Goal: Task Accomplishment & Management: Use online tool/utility

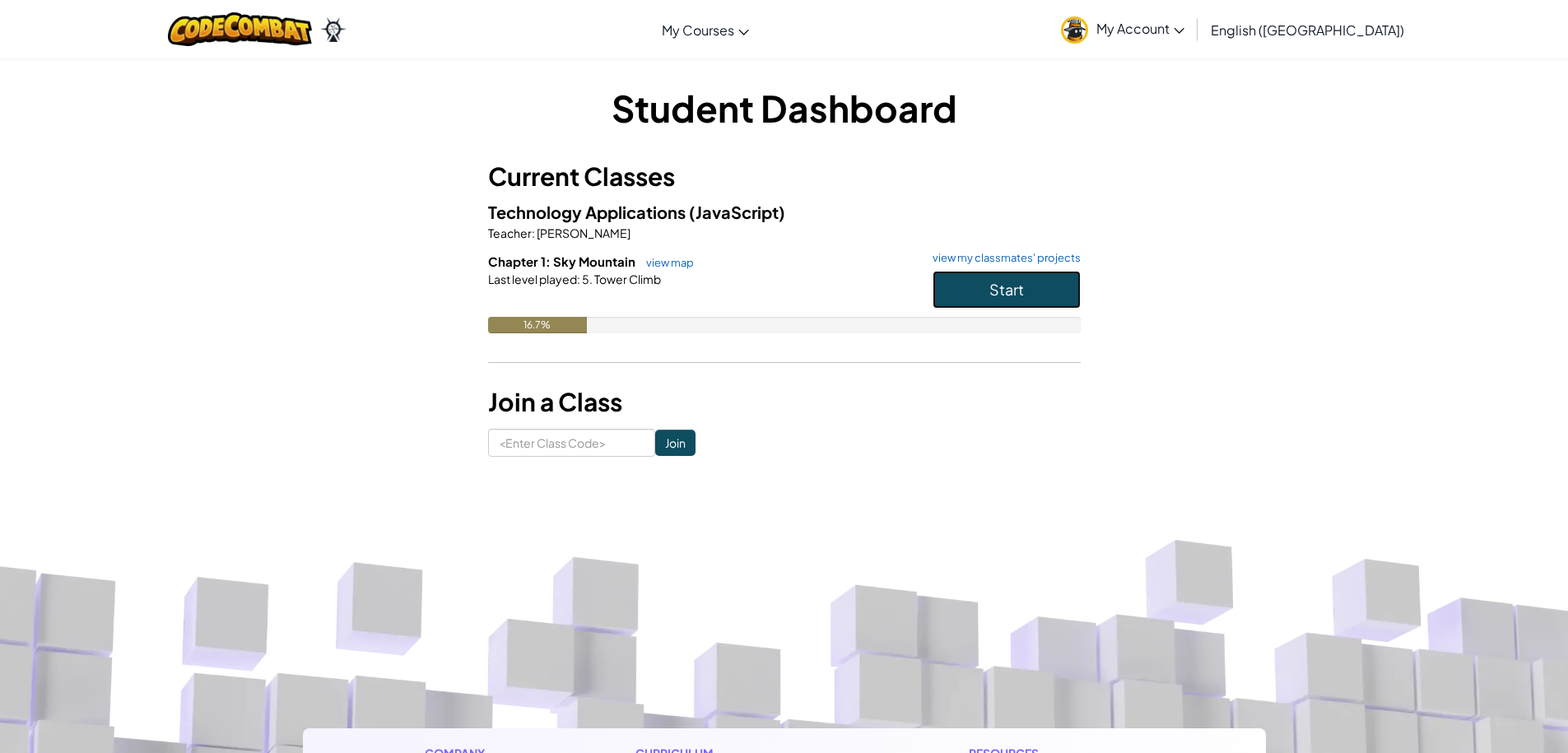
click at [1049, 276] on button "Start" at bounding box center [1007, 289] width 148 height 38
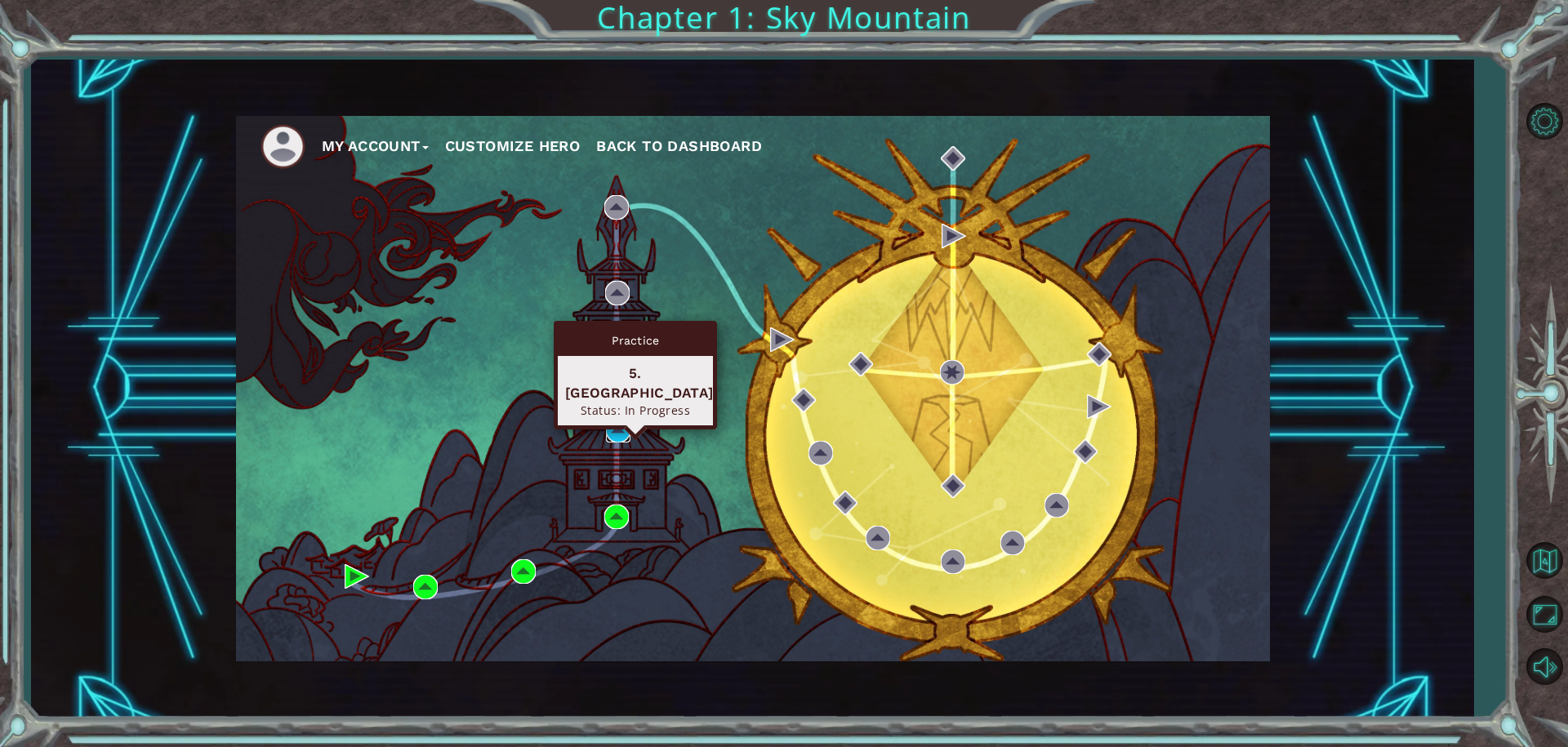
click at [626, 429] on img at bounding box center [618, 430] width 24 height 24
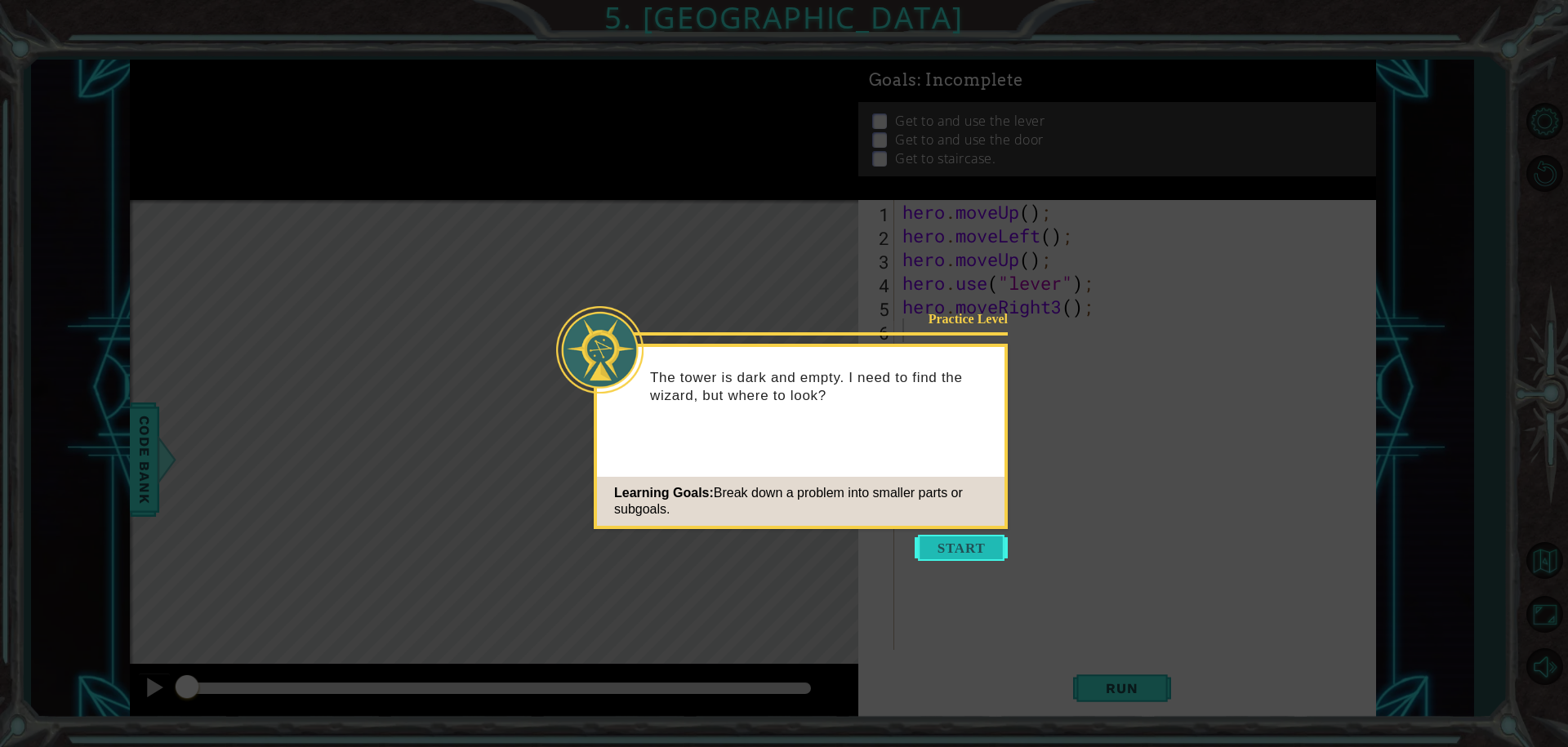
click at [965, 553] on button "Start" at bounding box center [961, 548] width 94 height 26
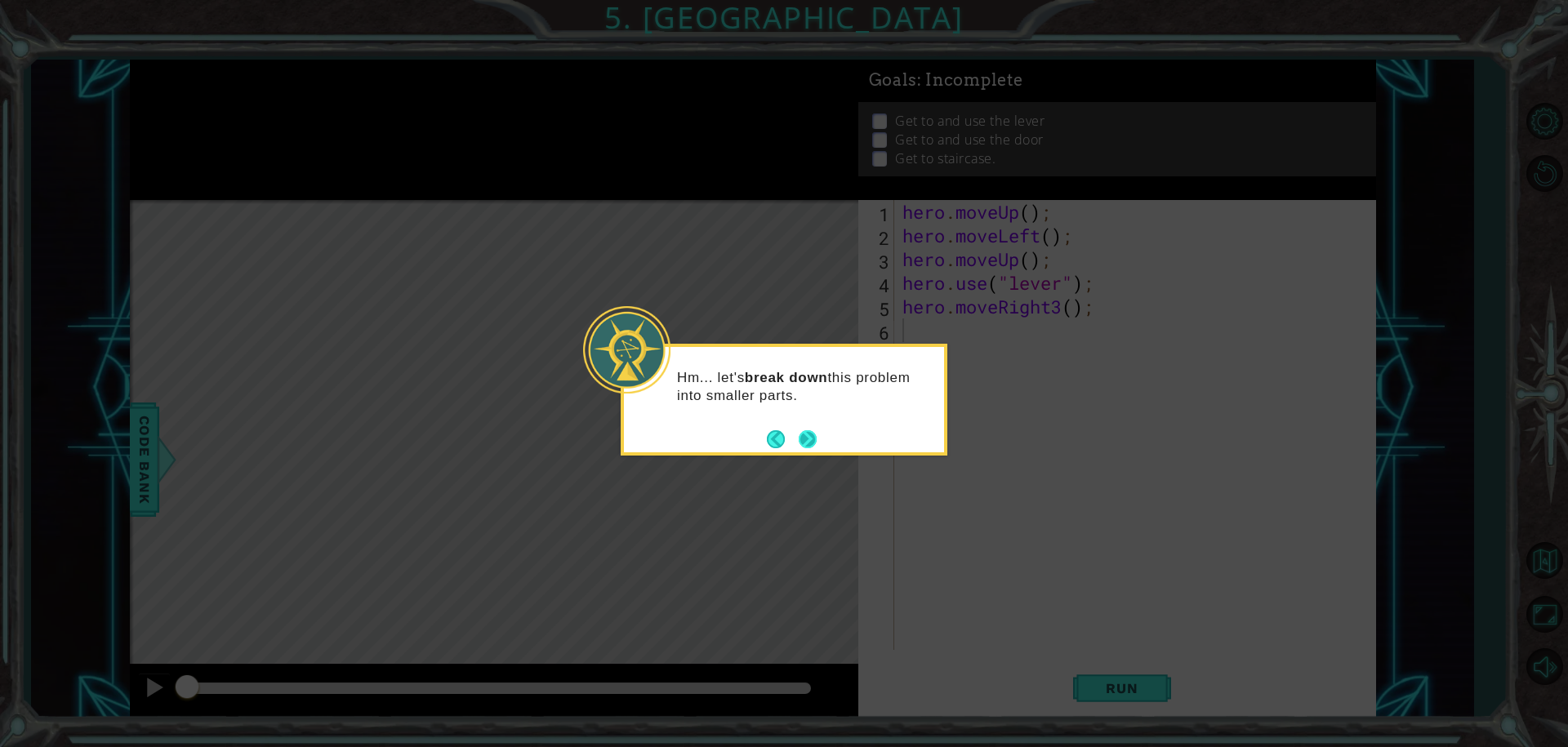
click at [803, 439] on button "Next" at bounding box center [808, 439] width 29 height 29
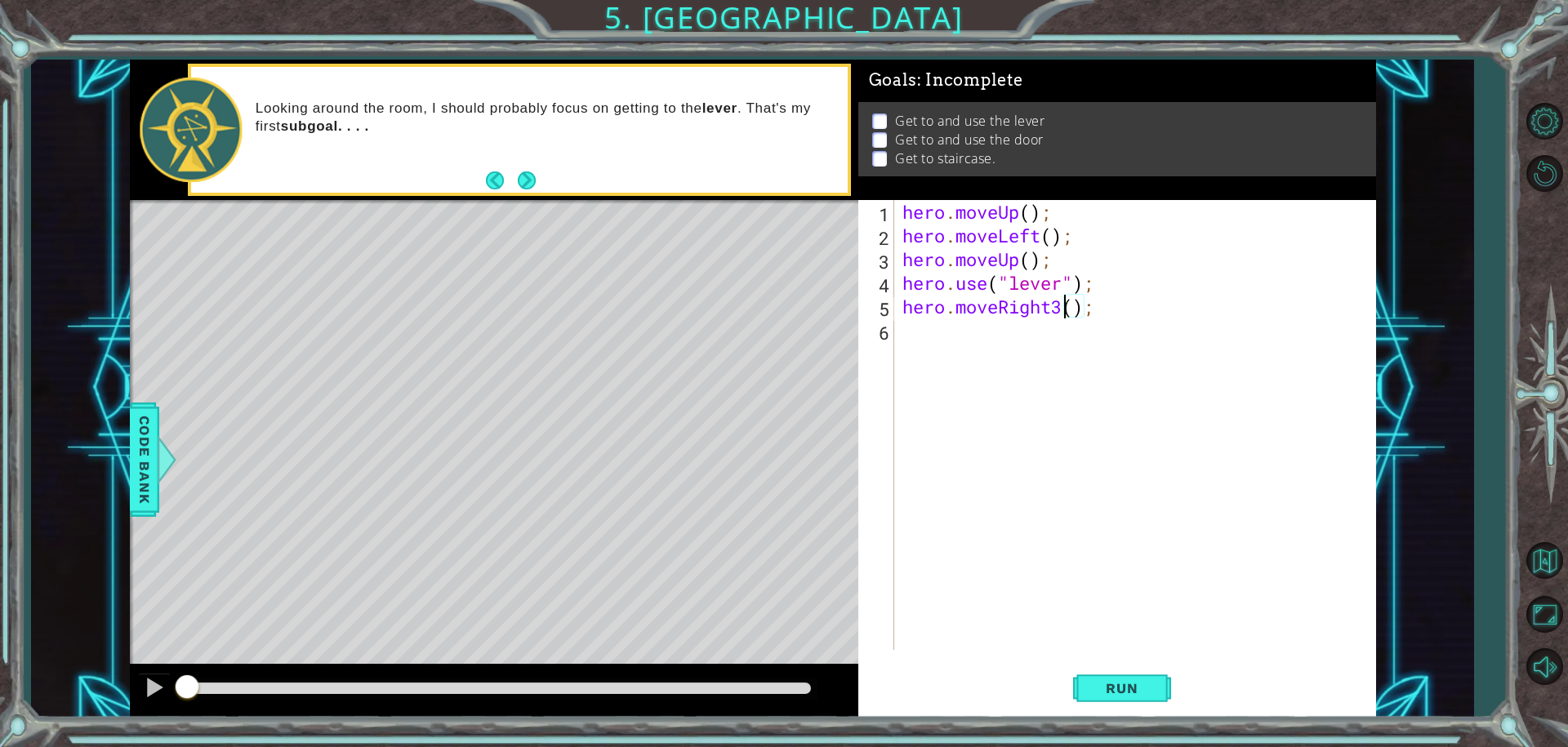
click at [1059, 304] on div "hero . moveUp ( ) ; hero . moveLeft ( ) ; hero . moveUp ( ) ; hero . use ( "lev…" at bounding box center [1139, 448] width 480 height 497
click at [999, 331] on div "hero.moveRight press enter" at bounding box center [1044, 349] width 309 height 59
type textarea "hero.moveRight();"
click at [1107, 682] on span "Run" at bounding box center [1121, 688] width 65 height 17
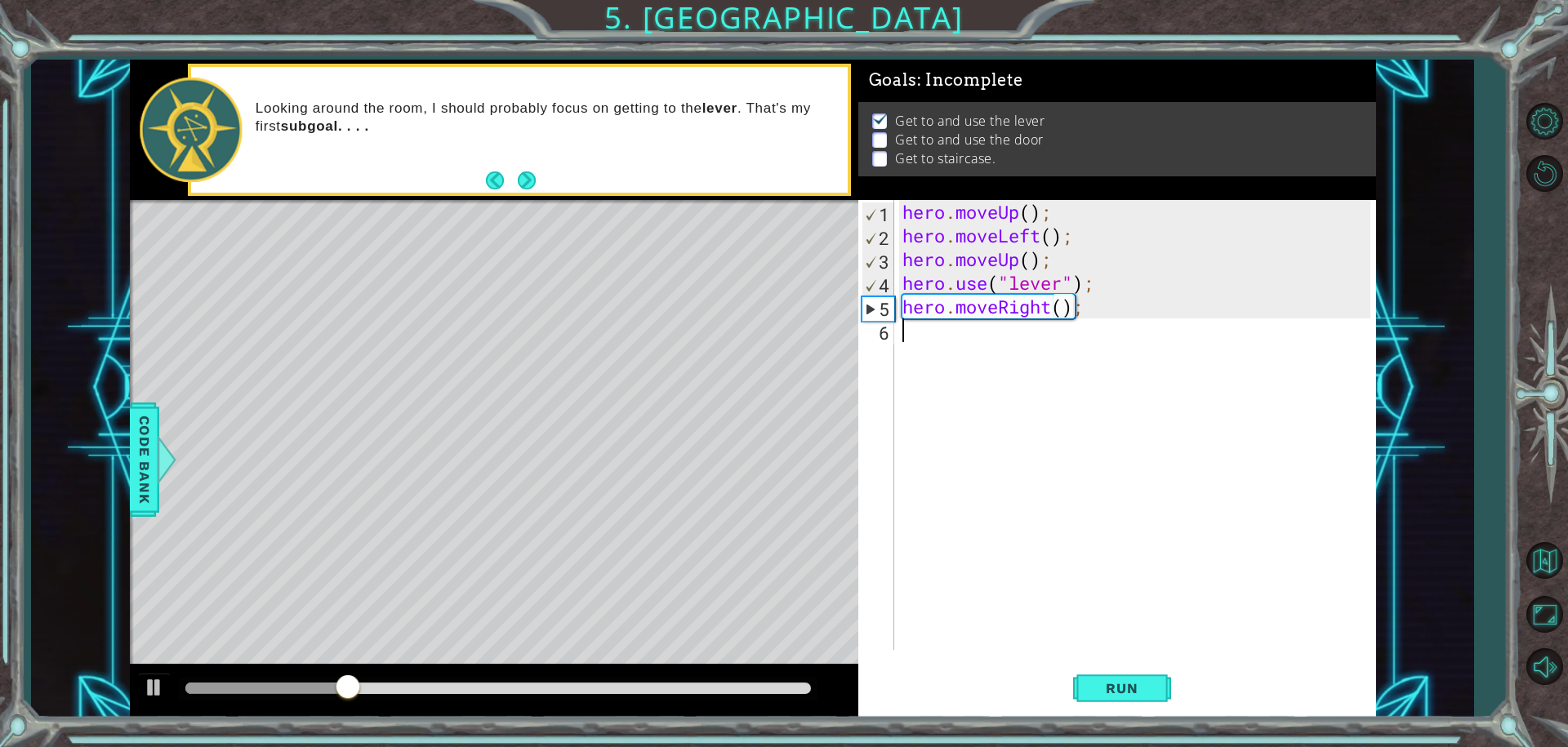
click at [914, 349] on div "hero . moveUp ( ) ; hero . moveLeft ( ) ; hero . moveUp ( ) ; hero . use ( "lev…" at bounding box center [1139, 448] width 480 height 497
type textarea "h"
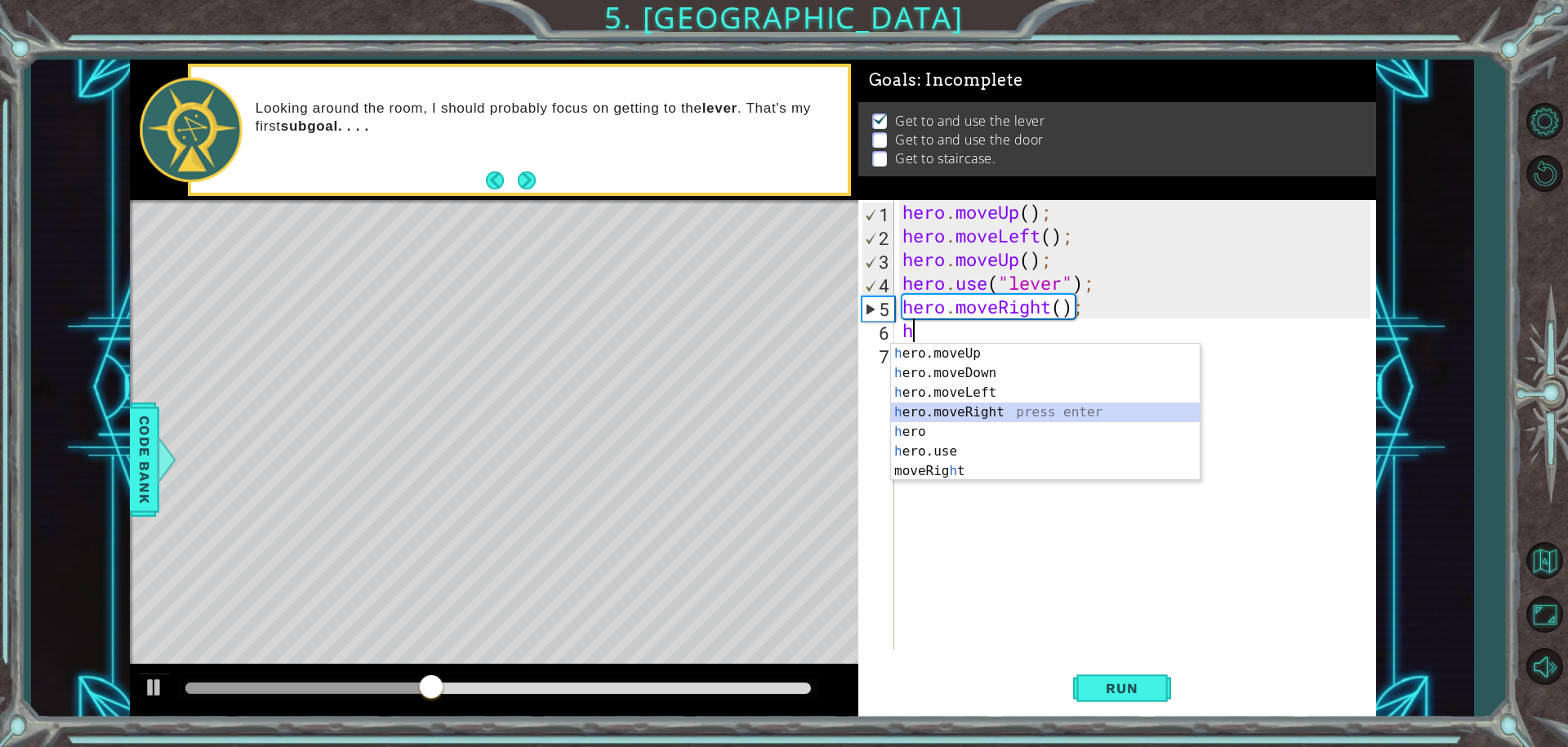
click at [928, 412] on div "h ero.moveUp press enter h ero.moveDown press enter h ero.moveLeft press enter …" at bounding box center [1044, 432] width 309 height 176
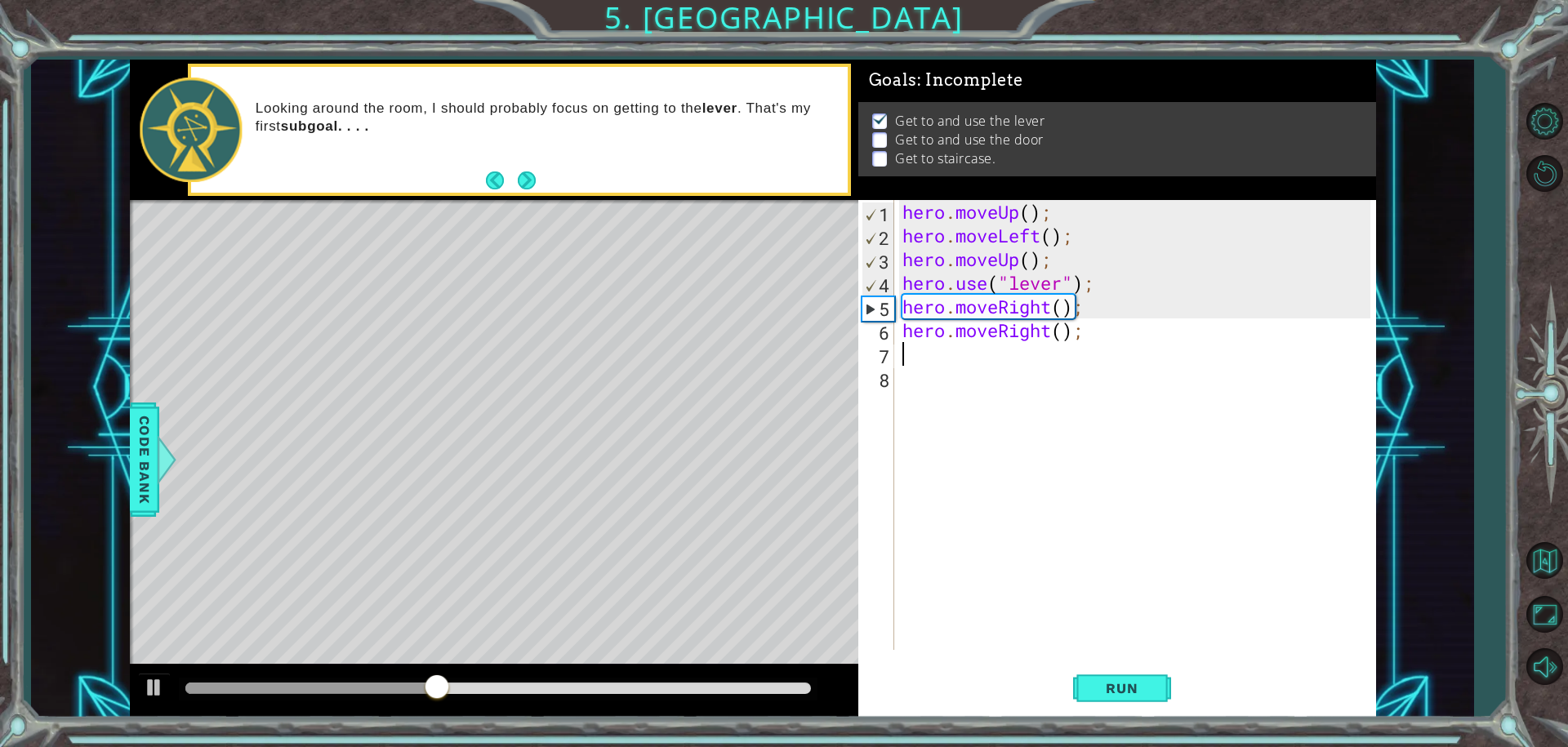
type textarea "h"
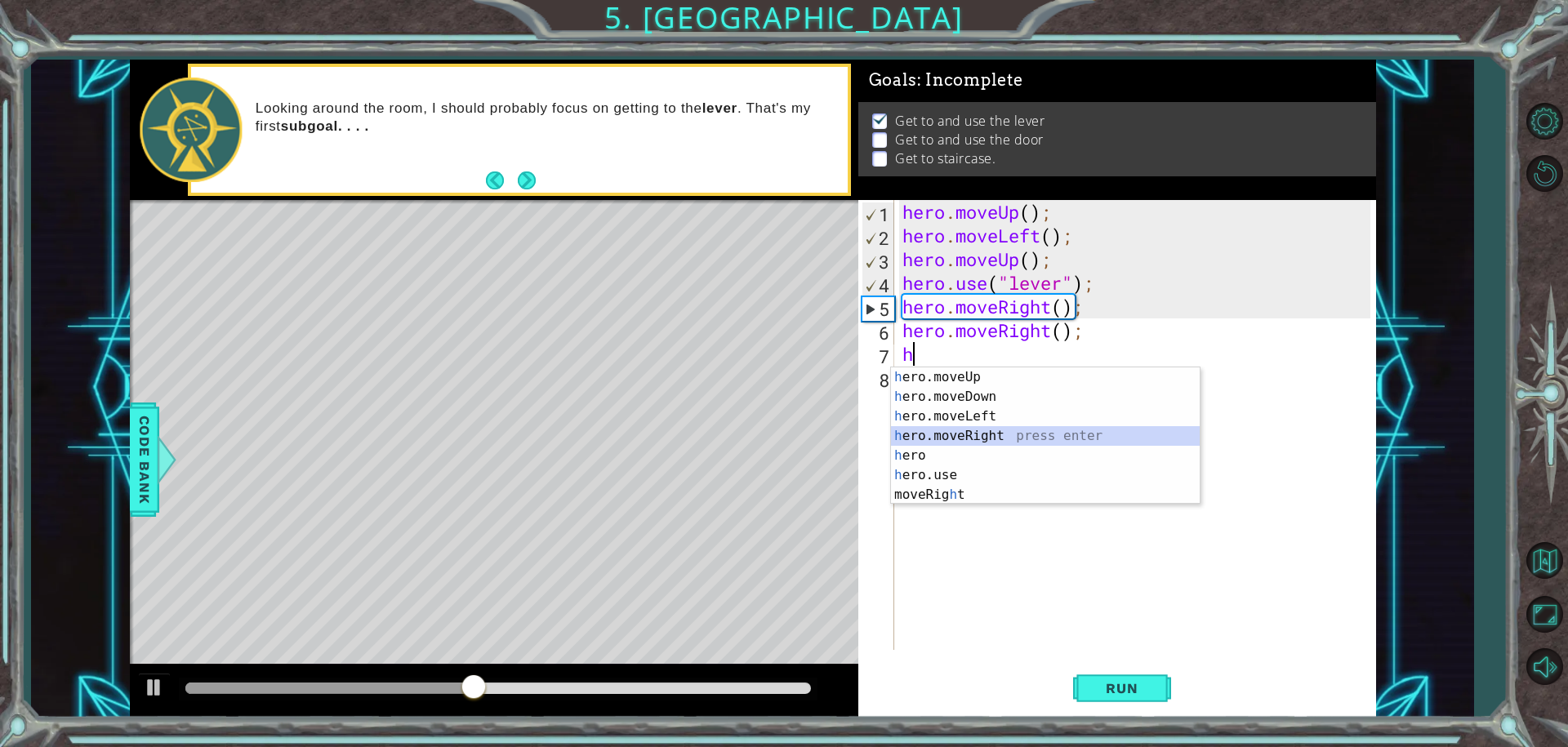
click at [934, 433] on div "h ero.moveUp press enter h ero.moveDown press enter h ero.moveLeft press enter …" at bounding box center [1044, 455] width 309 height 176
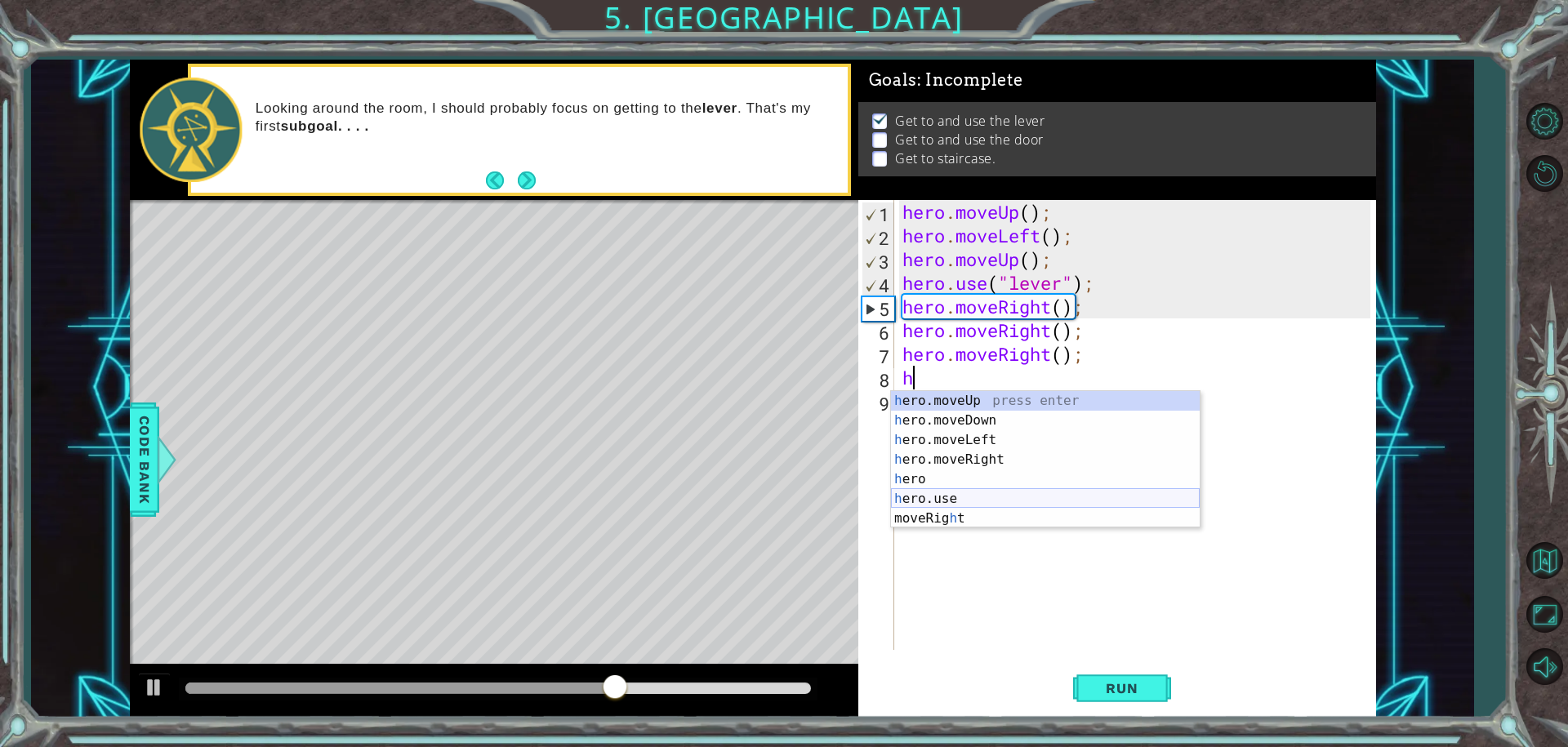
click at [953, 494] on div "h ero.moveUp press enter h ero.moveDown press enter h ero.moveLeft press enter …" at bounding box center [1044, 480] width 309 height 176
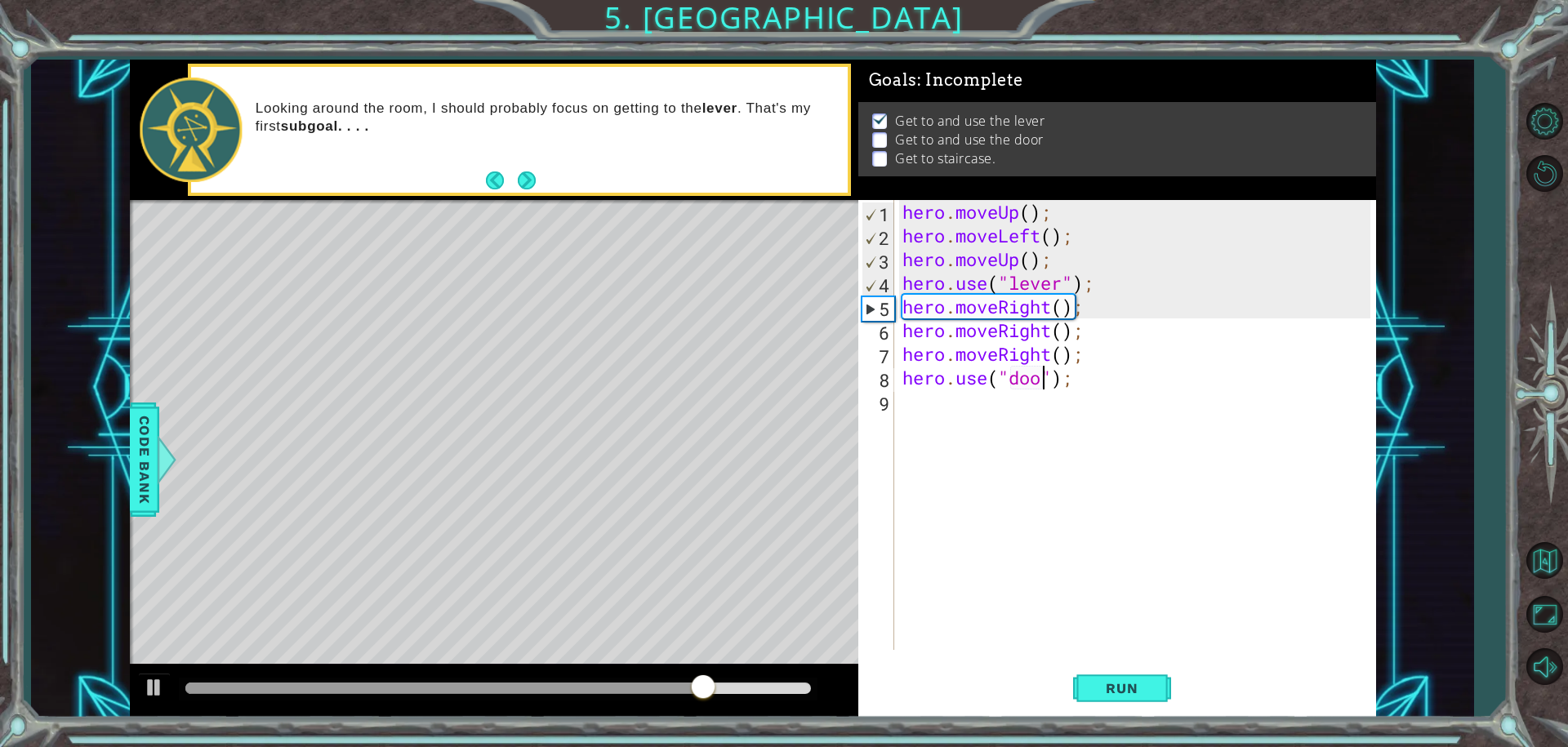
scroll to position [0, 6]
click at [1104, 377] on div "hero . moveUp ( ) ; hero . moveLeft ( ) ; hero . moveUp ( ) ; hero . use ( "lev…" at bounding box center [1139, 448] width 480 height 497
type textarea "hero.use("door");"
click at [896, 396] on div "hero.use("door"); 1 2 3 4 5 6 7 8 9 hero . moveUp ( ) ; hero . moveLeft ( ) ; h…" at bounding box center [1114, 425] width 513 height 450
click at [905, 403] on div "hero . moveUp ( ) ; hero . moveLeft ( ) ; hero . moveUp ( ) ; hero . use ( "lev…" at bounding box center [1139, 448] width 480 height 497
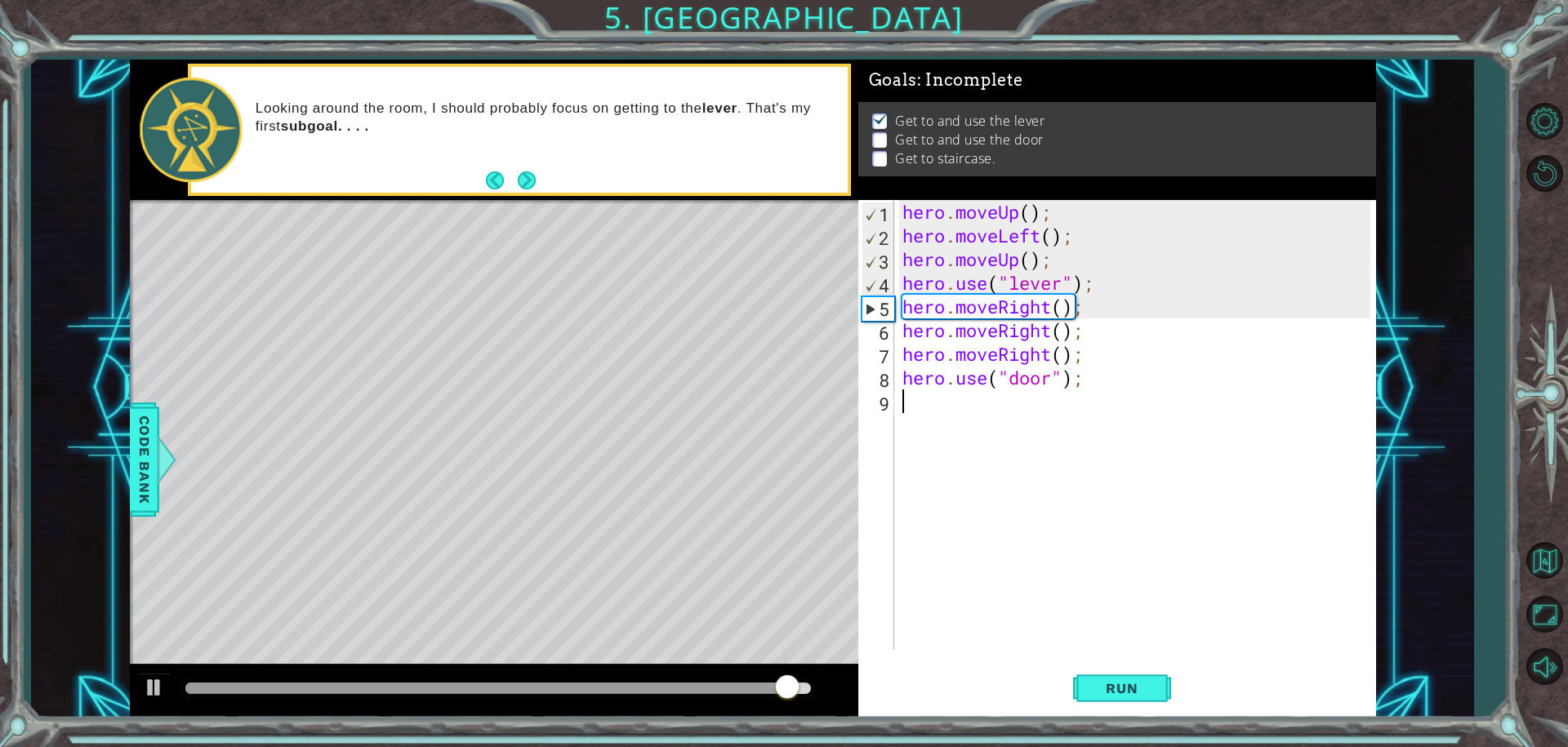
scroll to position [0, 0]
type textarea "h"
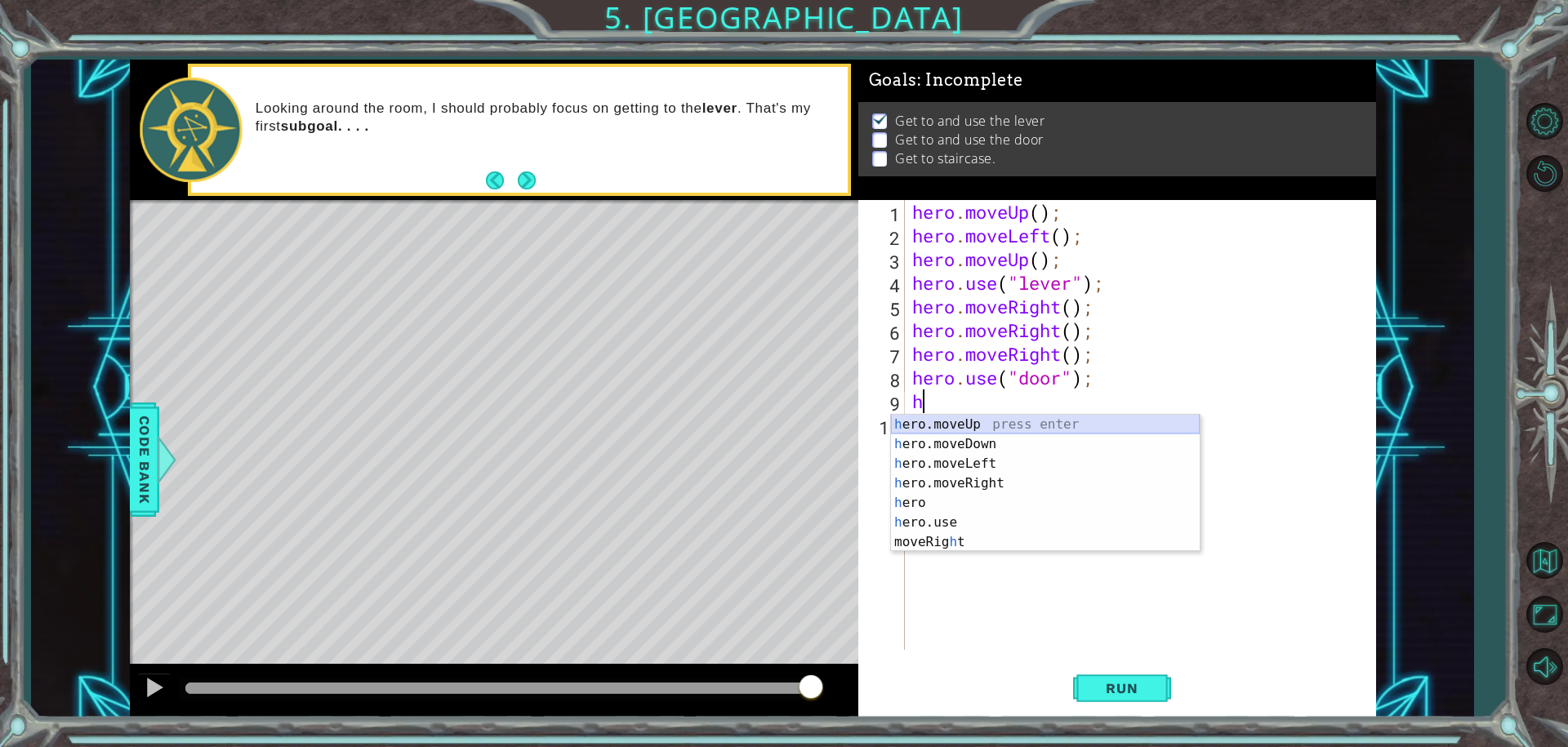
click at [927, 427] on div "h ero.moveUp press enter h ero.moveDown press enter h ero.moveLeft press enter …" at bounding box center [1044, 503] width 309 height 176
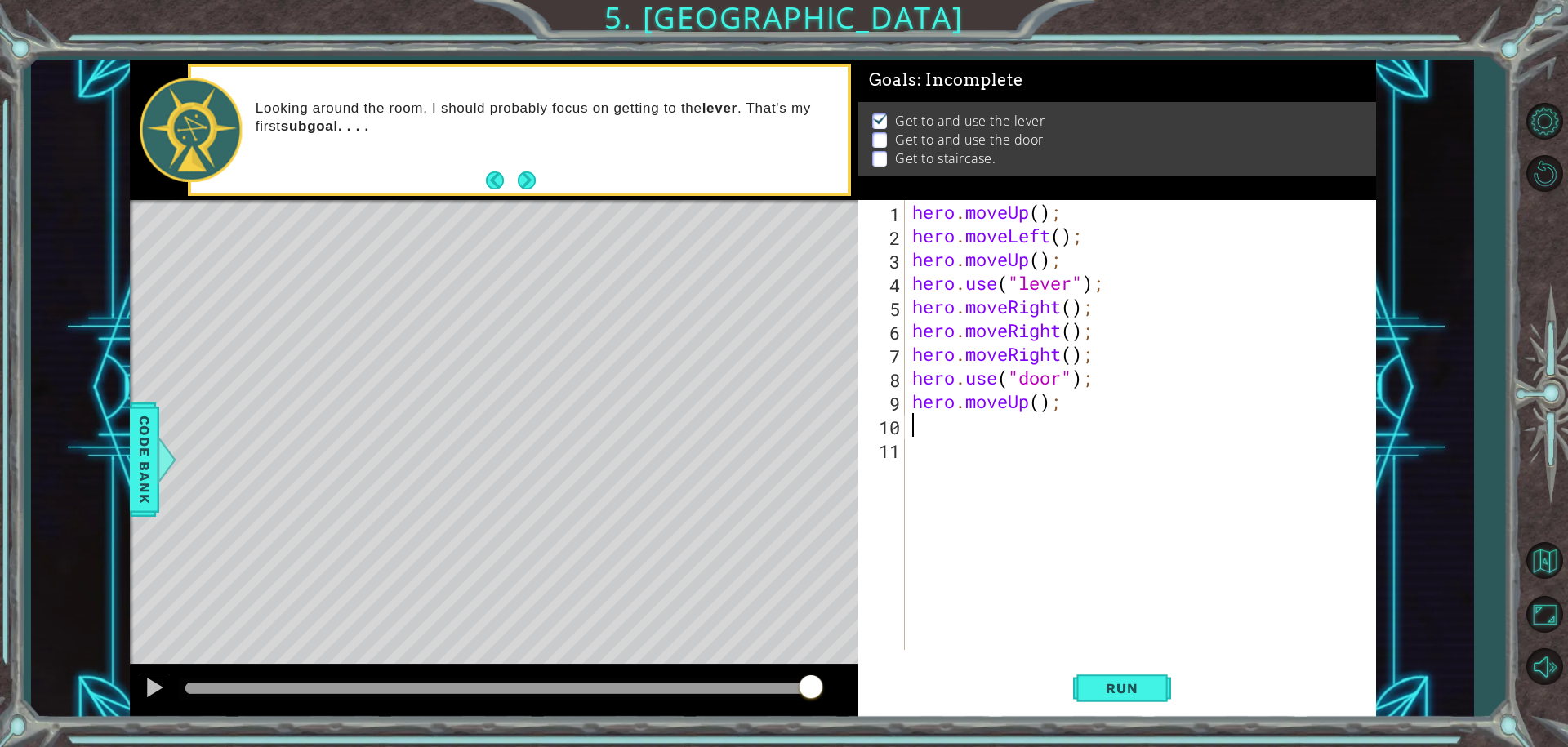
type textarea "h"
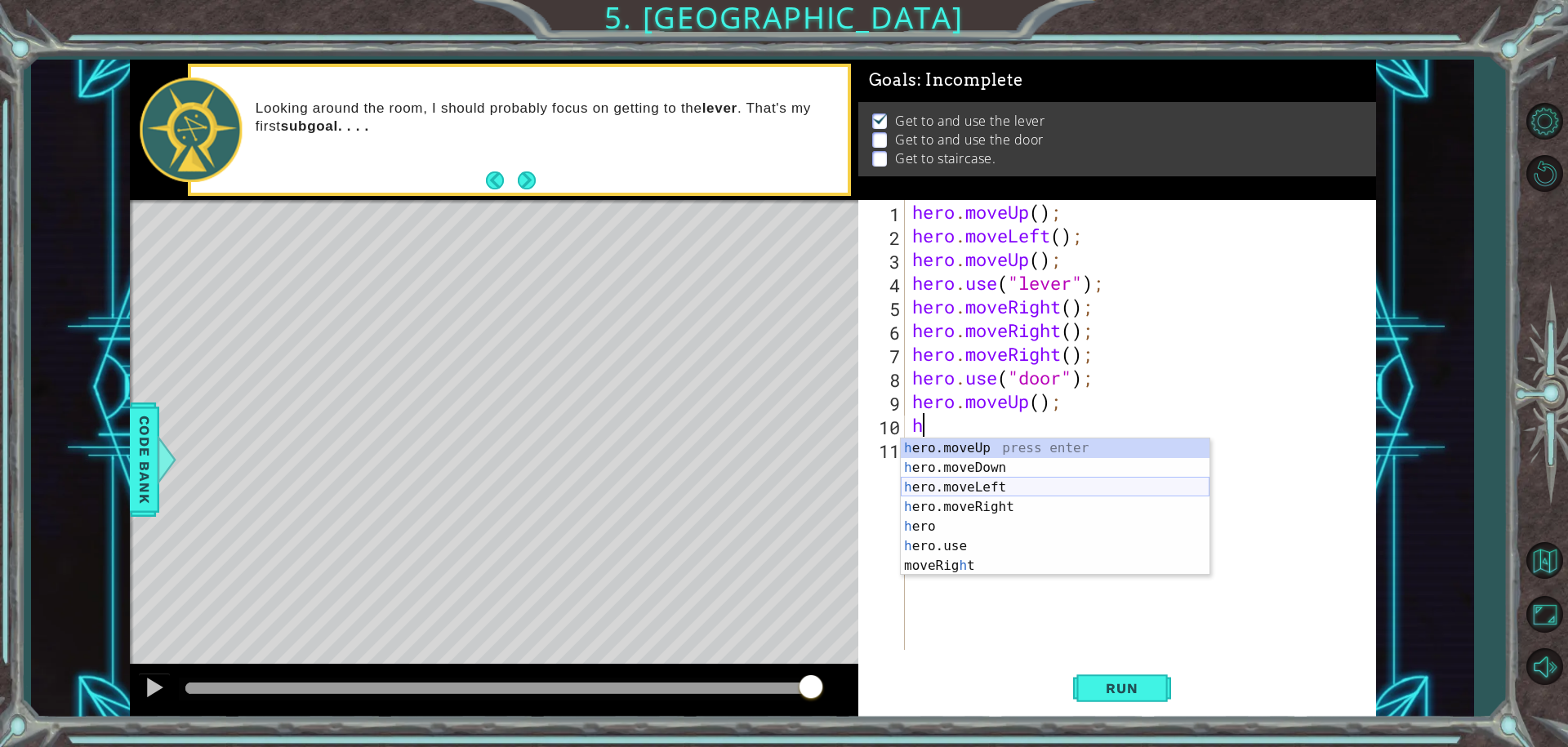
click at [925, 493] on div "h ero.moveUp press enter h ero.moveDown press enter h ero.moveLeft press enter …" at bounding box center [1055, 527] width 309 height 176
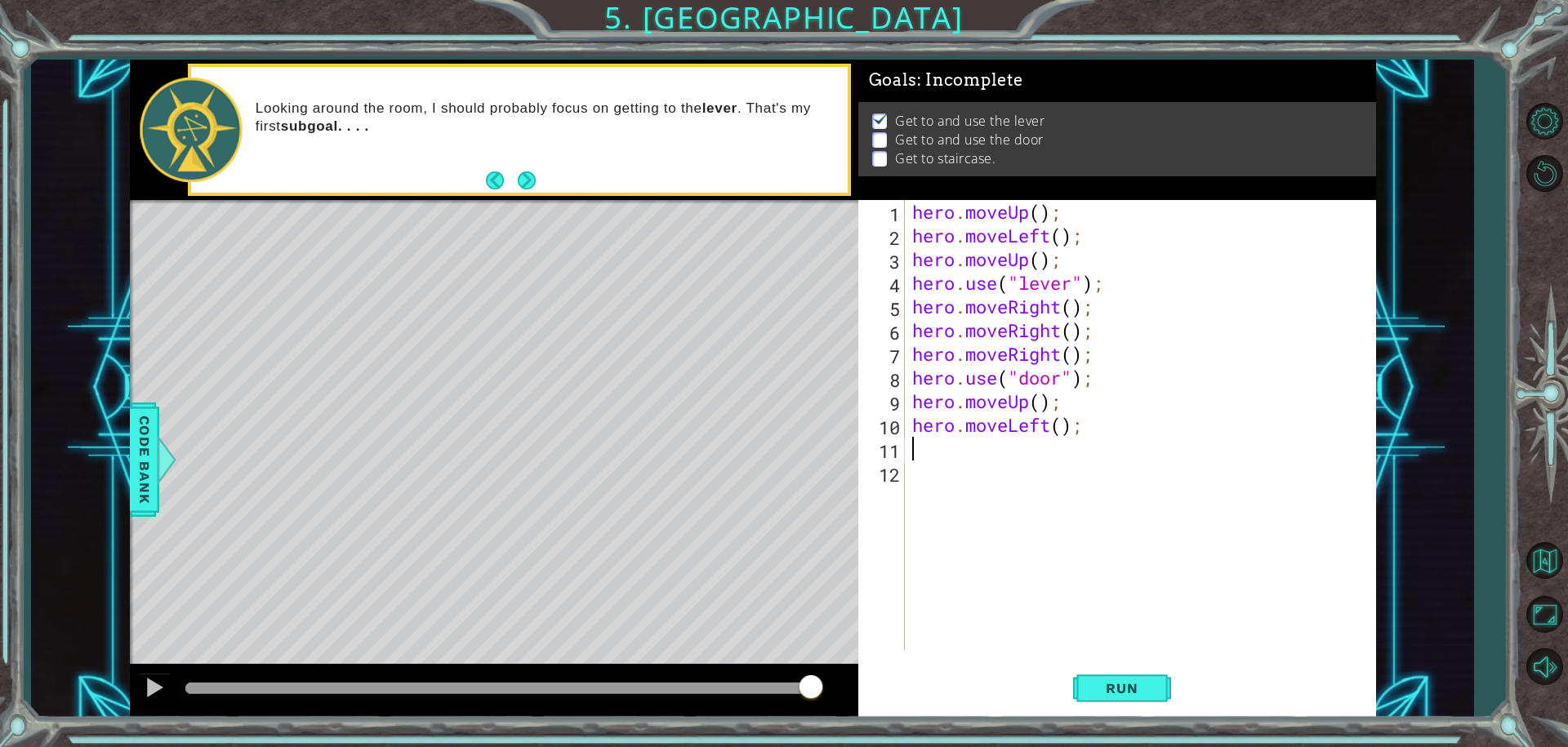
type textarea "h"
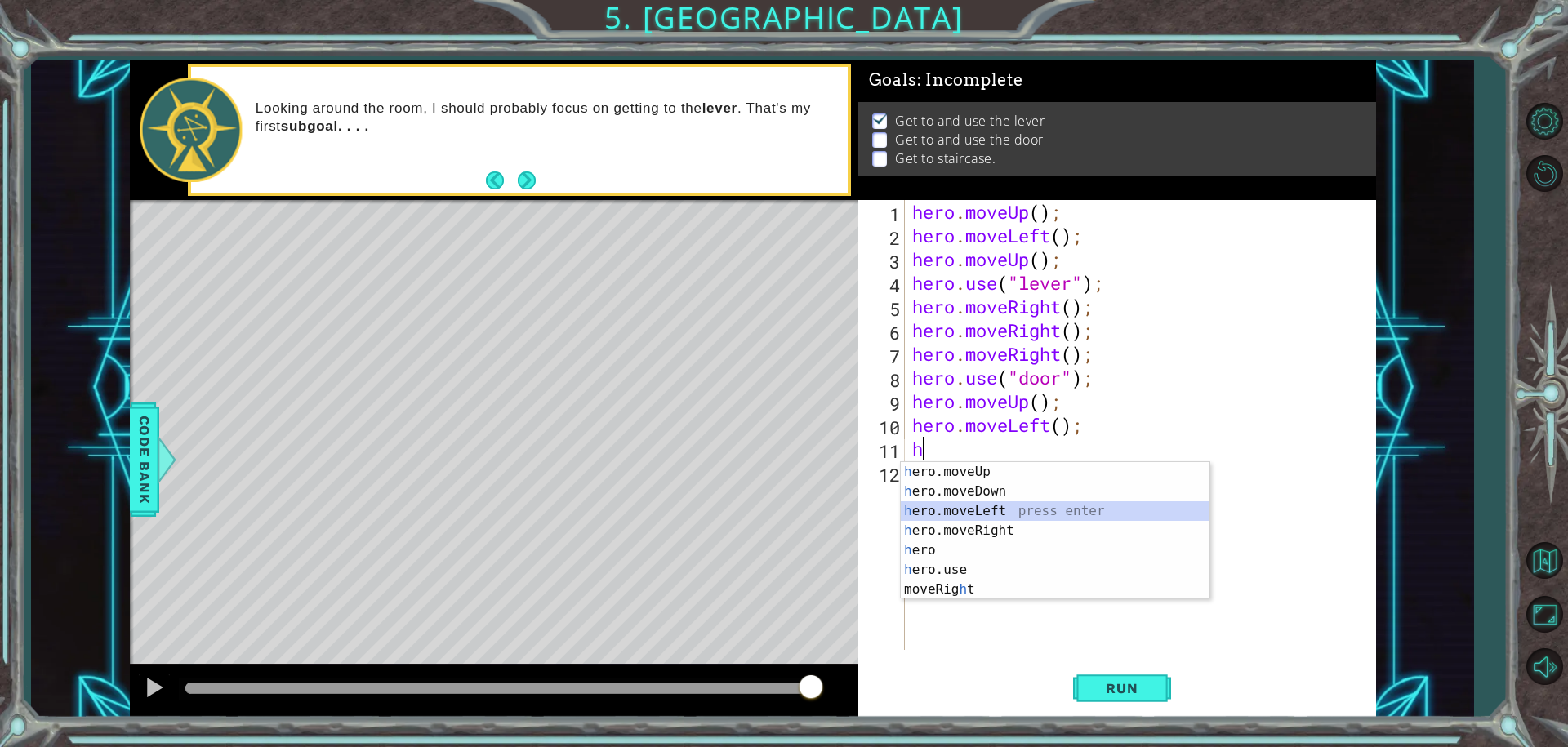
click at [929, 515] on div "h ero.moveUp press enter h ero.moveDown press enter h ero.moveLeft press enter …" at bounding box center [1055, 550] width 309 height 176
type textarea "h"
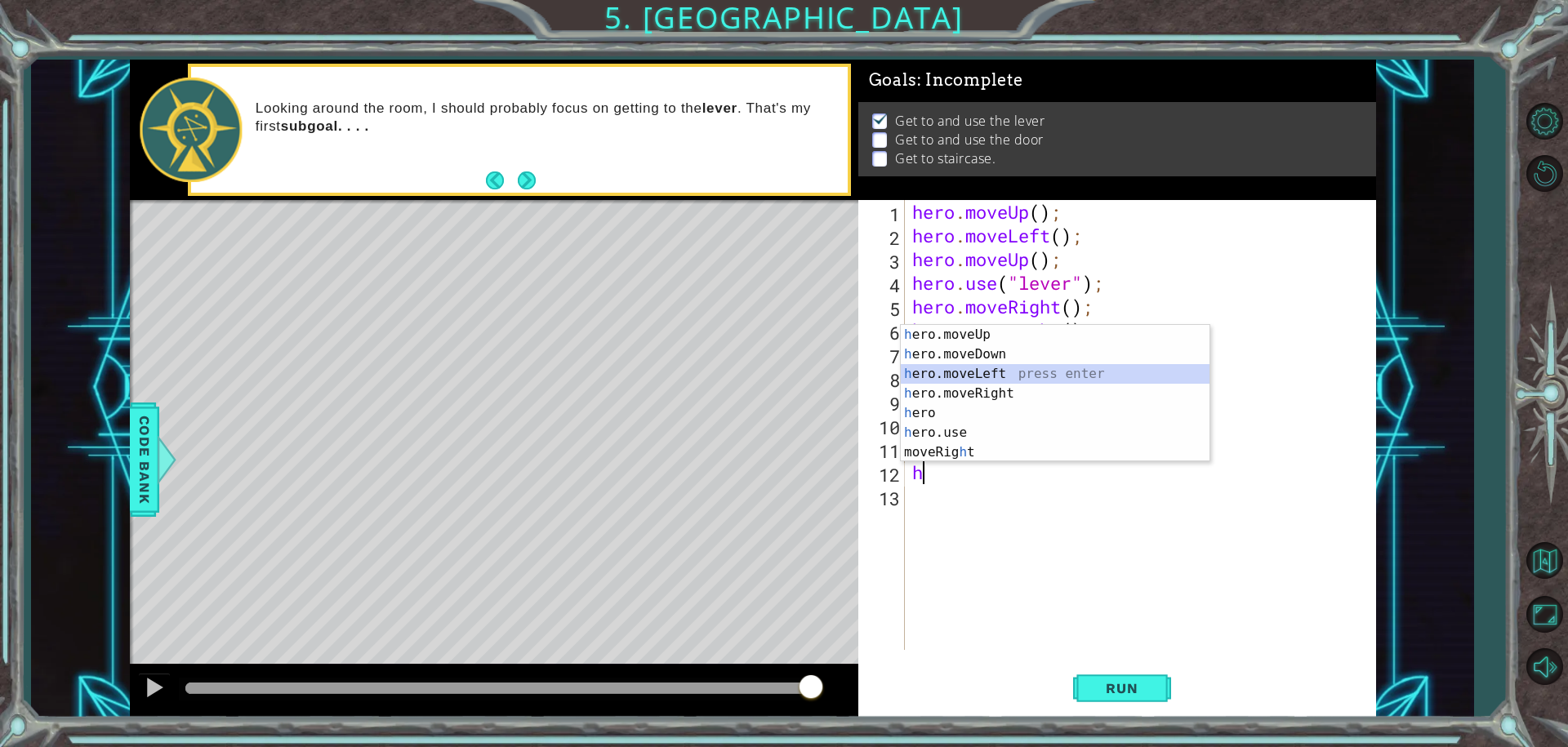
click at [944, 372] on div "h ero.moveUp press enter h ero.moveDown press enter h ero.moveLeft press enter …" at bounding box center [1055, 413] width 309 height 176
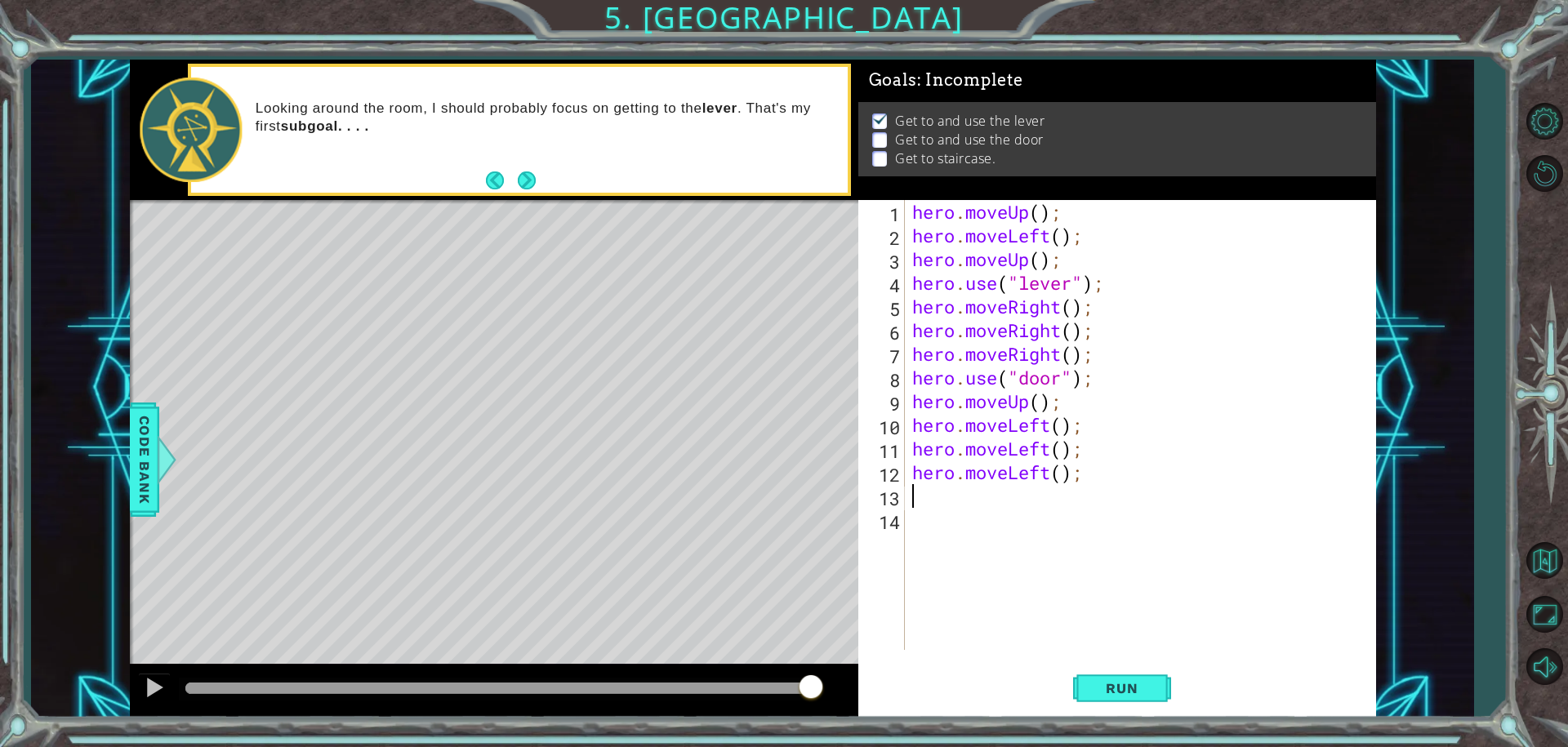
type textarea "h"
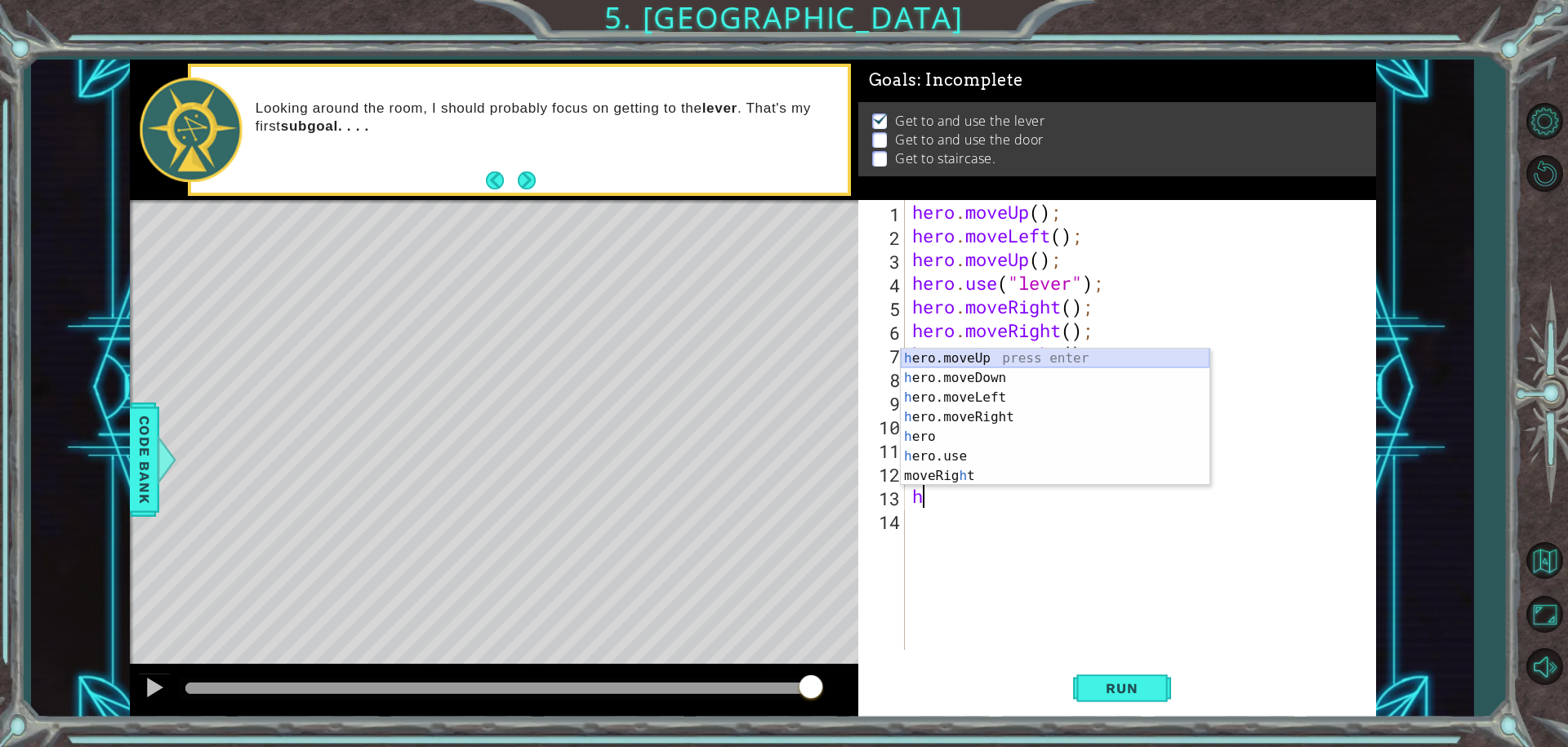
click at [929, 362] on div "h ero.moveUp press enter h ero.moveDown press enter h ero.moveLeft press enter …" at bounding box center [1055, 437] width 309 height 176
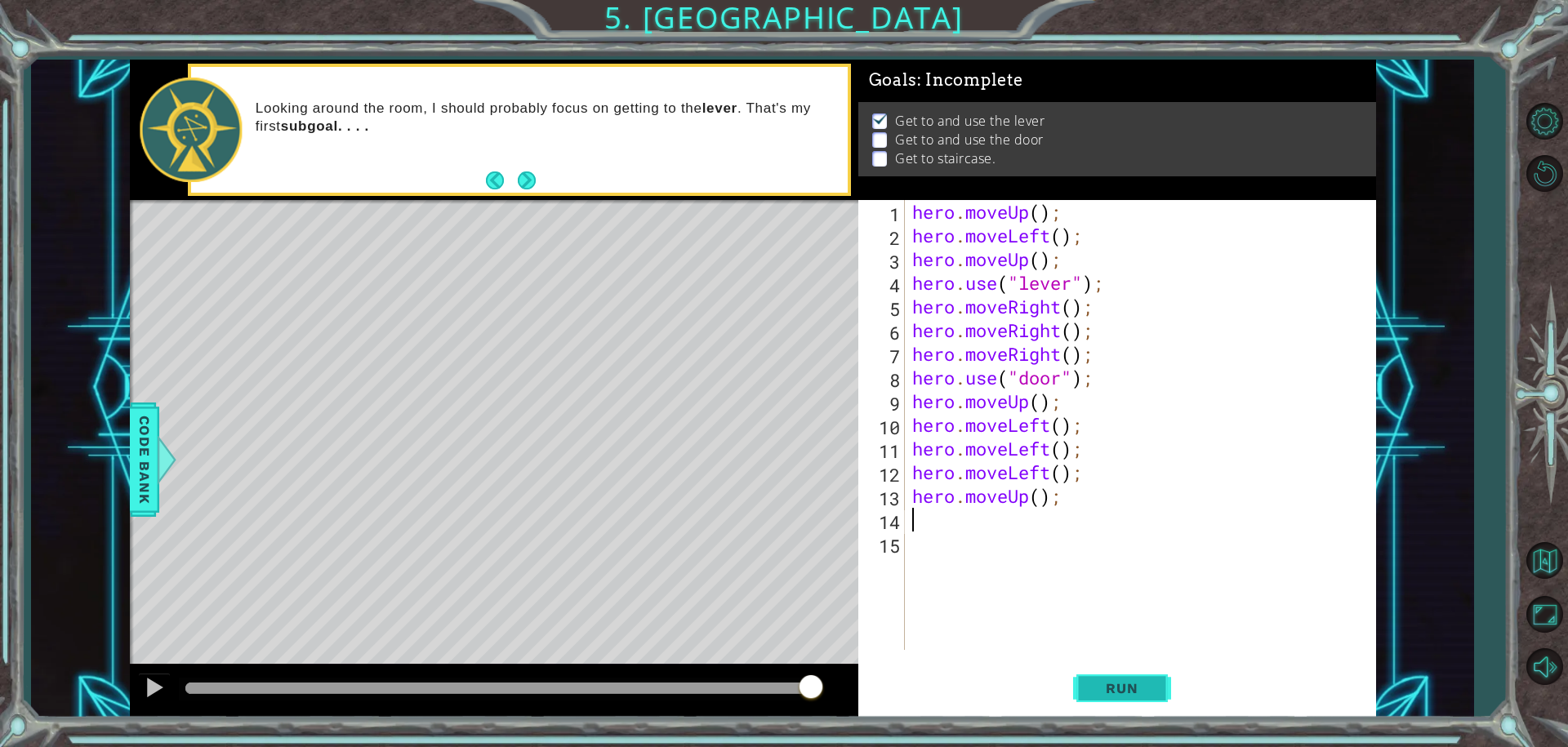
click at [1117, 674] on button "Run" at bounding box center [1122, 688] width 98 height 52
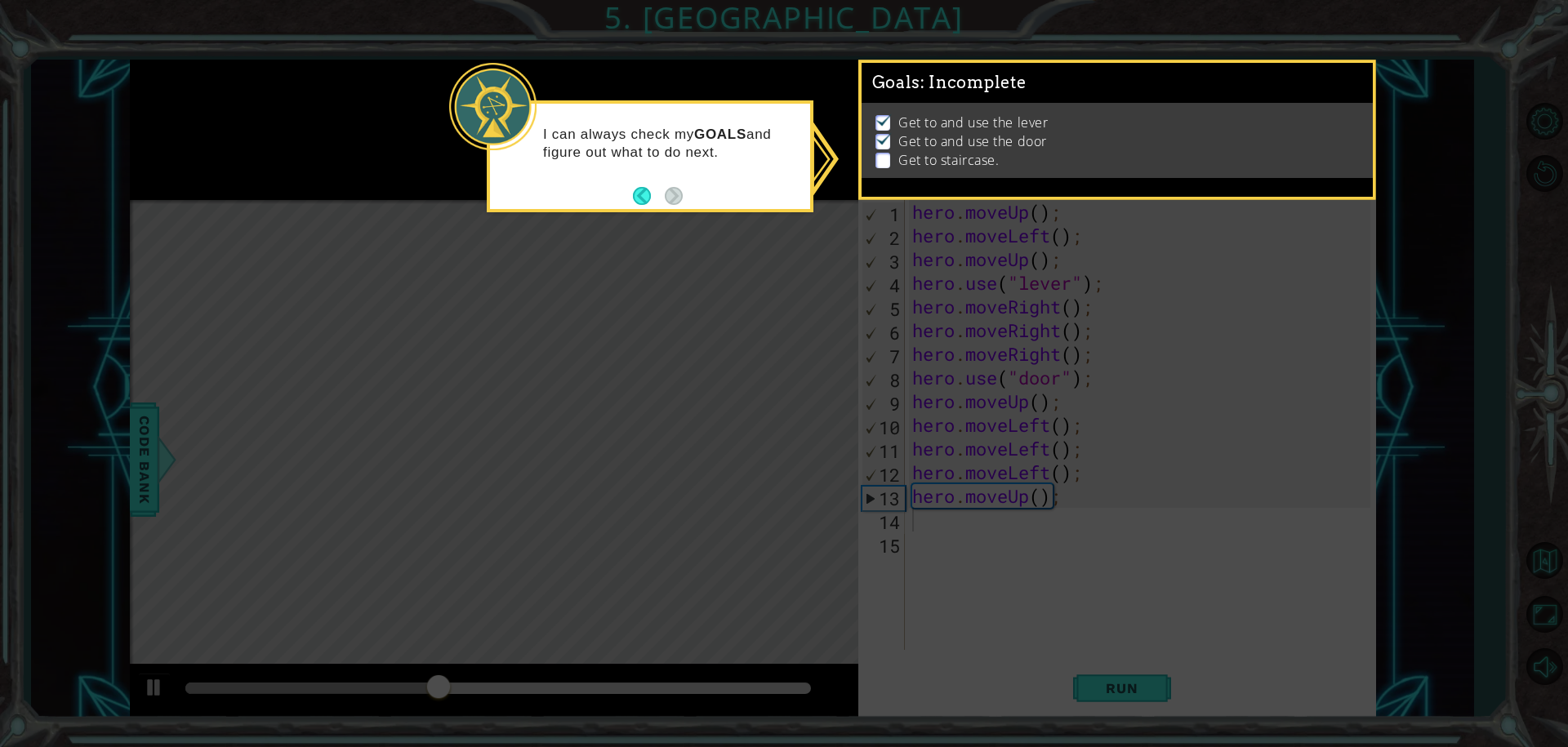
click at [1086, 401] on icon at bounding box center [784, 373] width 1568 height 747
click at [645, 191] on button "Back" at bounding box center [649, 196] width 31 height 18
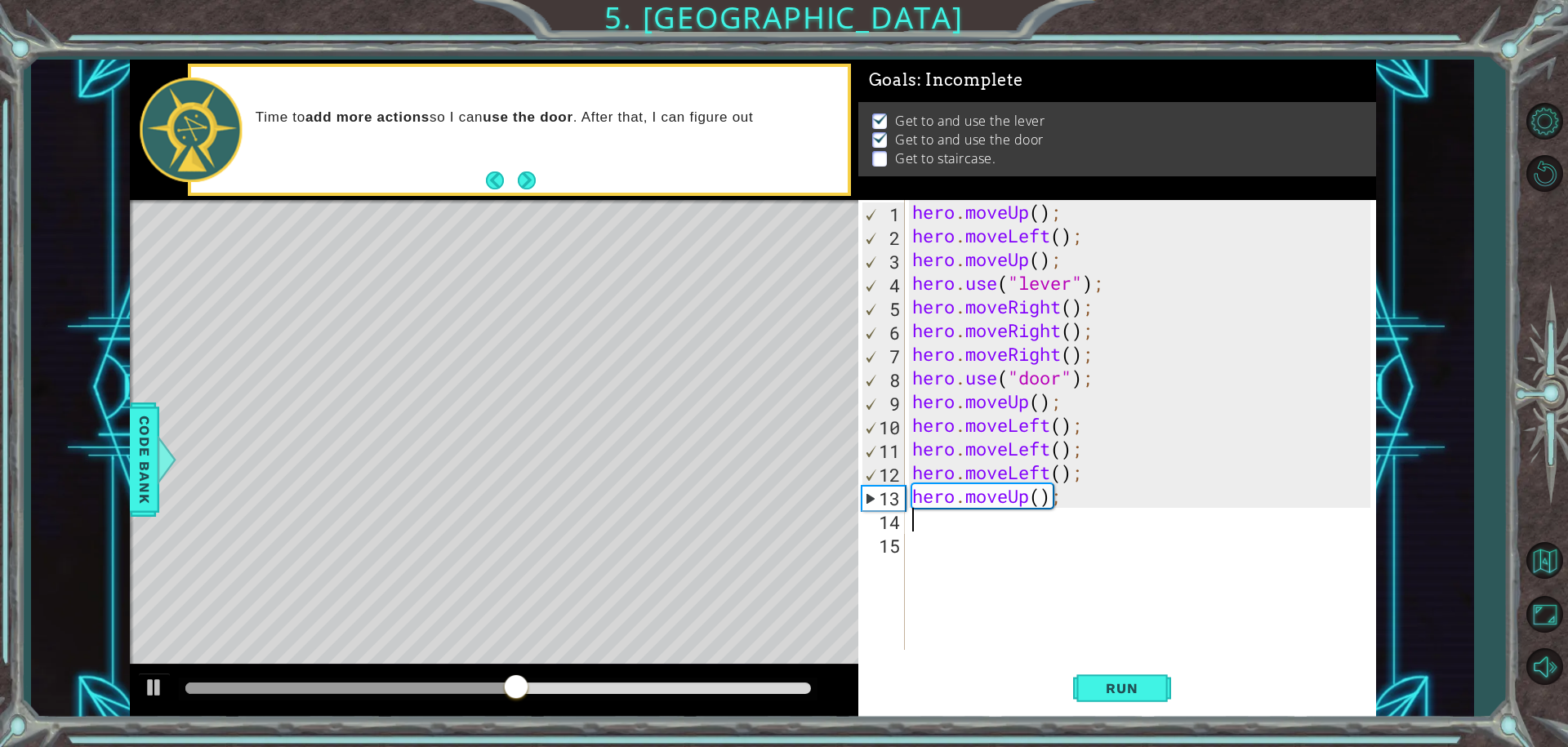
click at [1069, 403] on div "hero . moveUp ( ) ; hero . moveLeft ( ) ; hero . moveUp ( ) ; hero . use ( "lev…" at bounding box center [1144, 448] width 470 height 497
type textarea "hero.moveUp();"
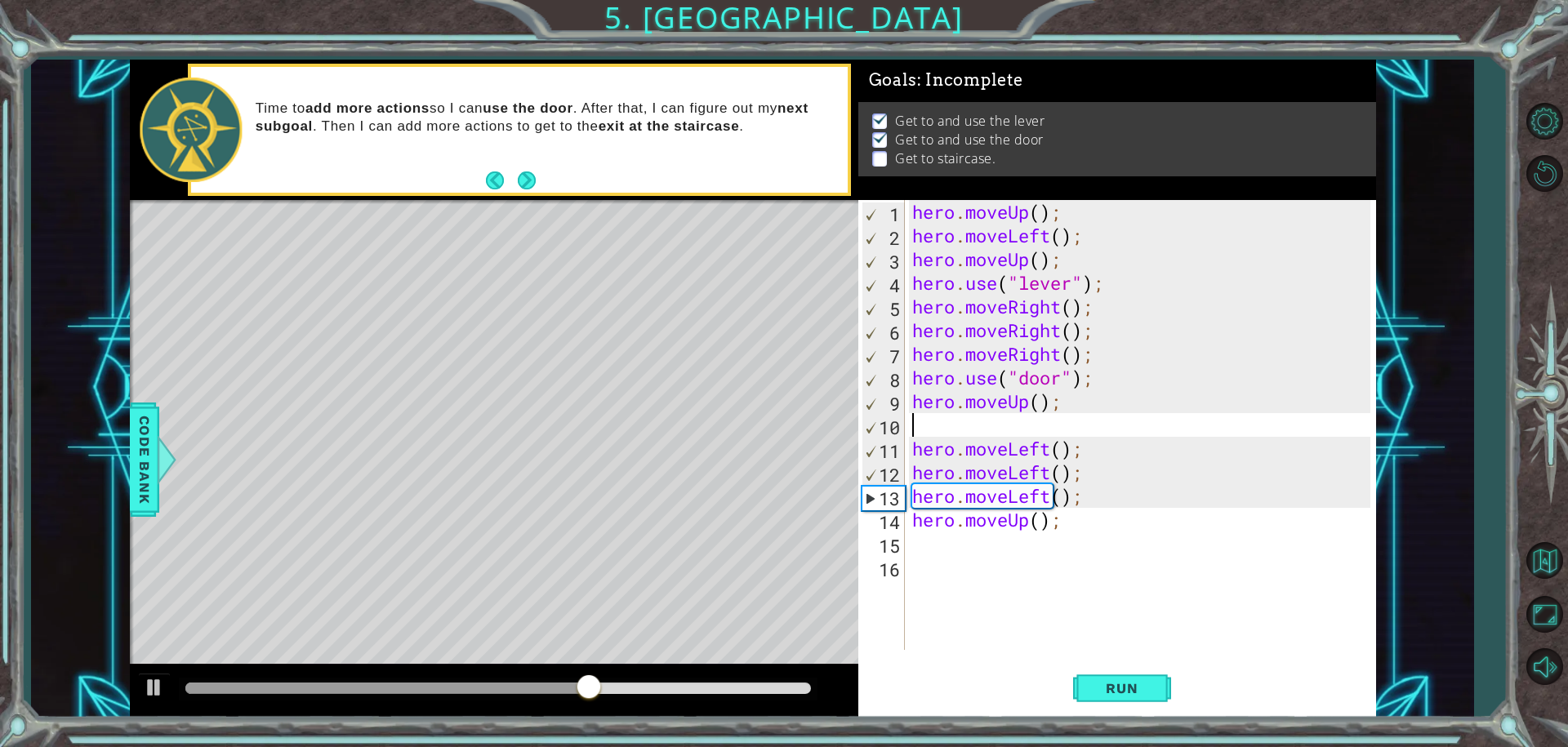
type textarea "h"
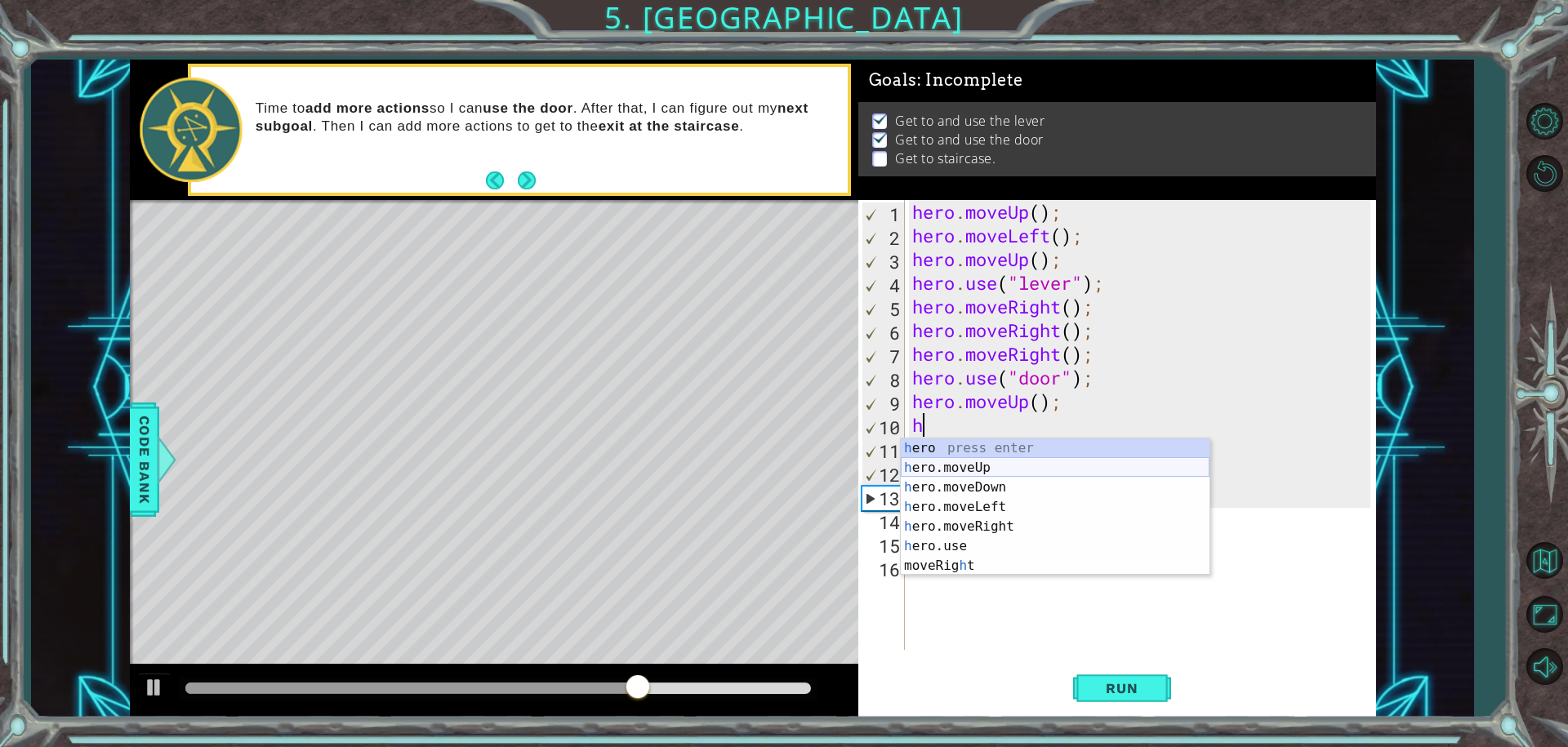
click at [991, 474] on div "h ero press enter h ero.moveUp press enter h ero.moveDown press enter h ero.mov…" at bounding box center [1055, 527] width 309 height 176
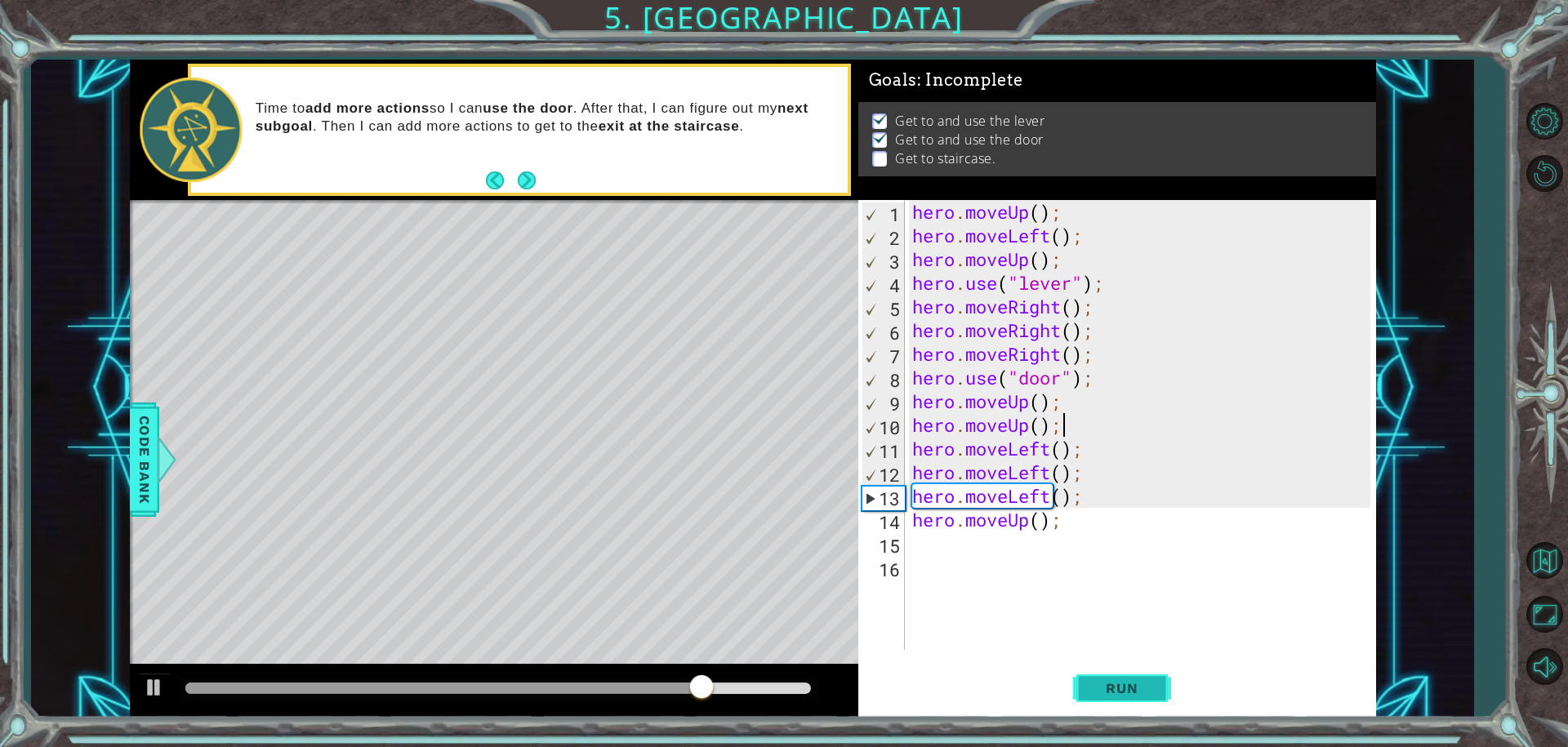
type textarea "hero.moveUp();"
click at [1122, 681] on span "Run" at bounding box center [1121, 688] width 65 height 17
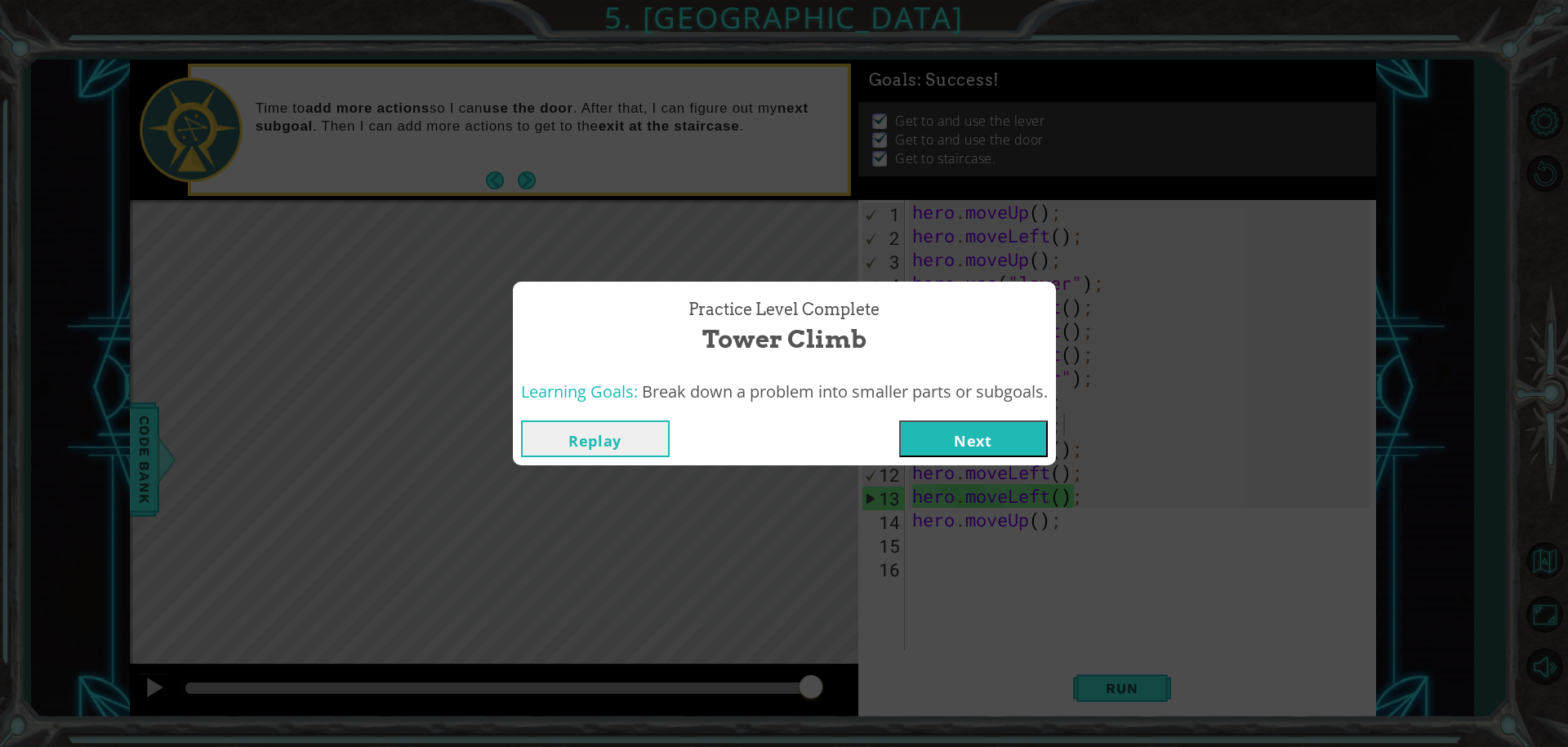
click at [954, 422] on button "Next" at bounding box center [974, 439] width 149 height 37
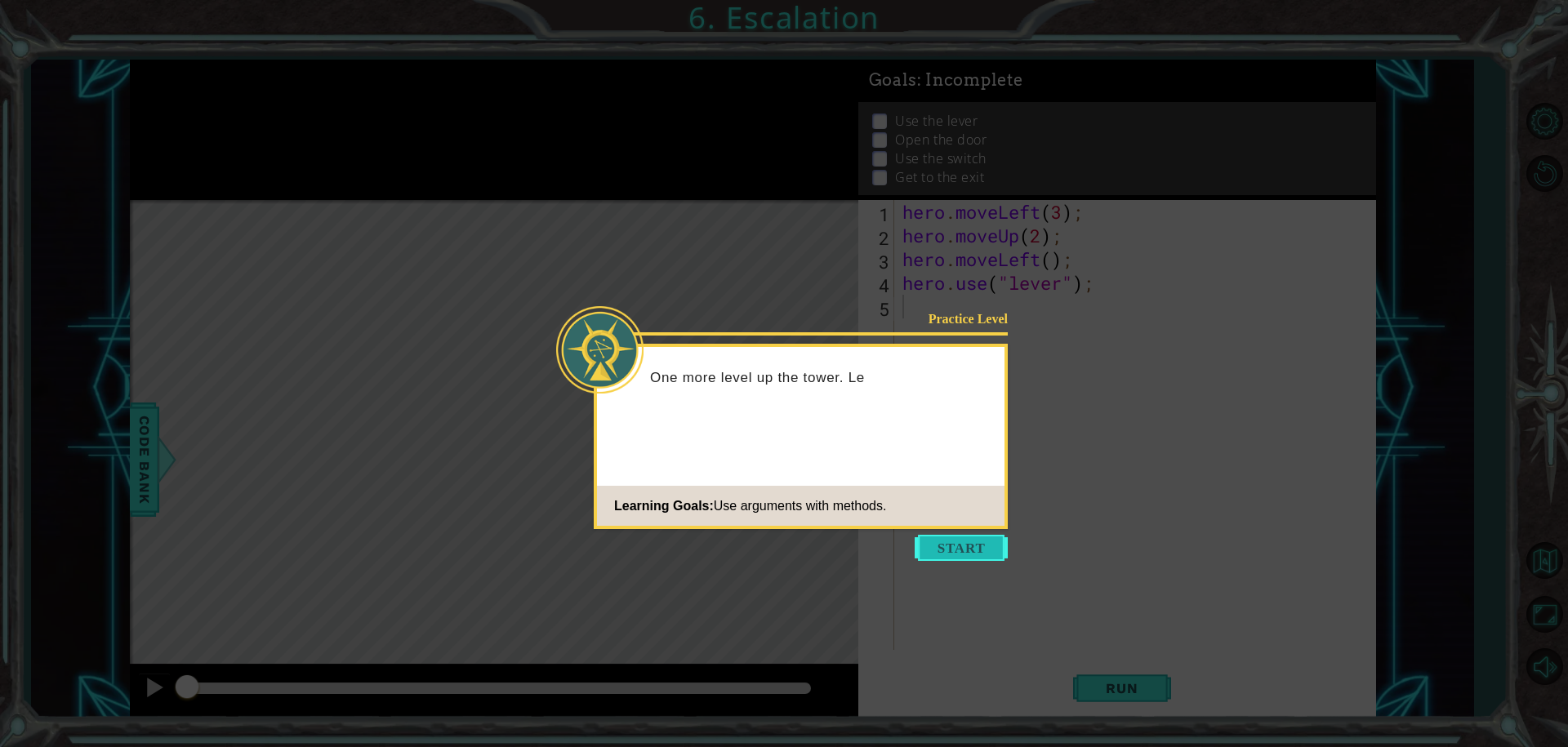
click at [958, 540] on button "Start" at bounding box center [961, 548] width 94 height 26
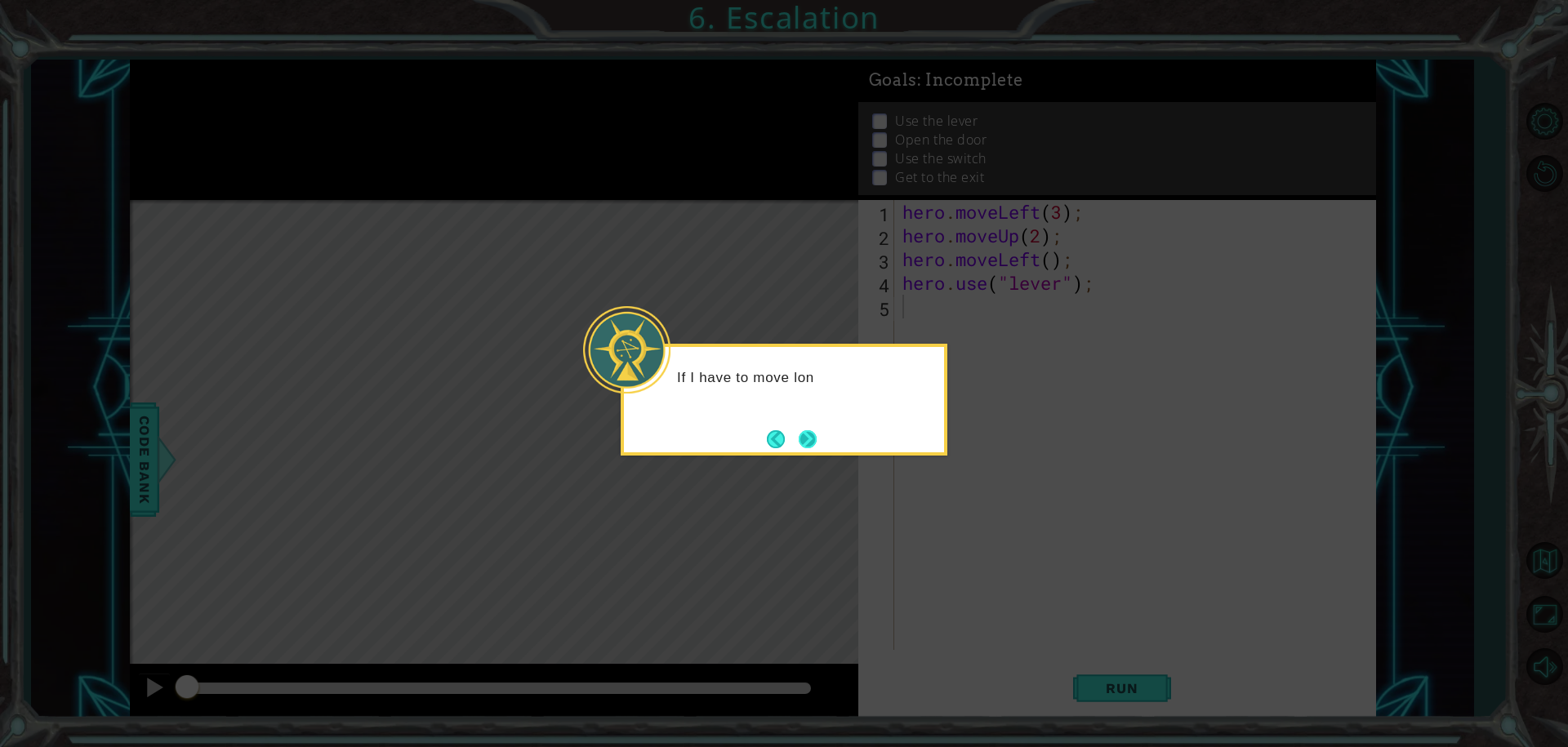
click at [815, 432] on button "Next" at bounding box center [808, 439] width 29 height 29
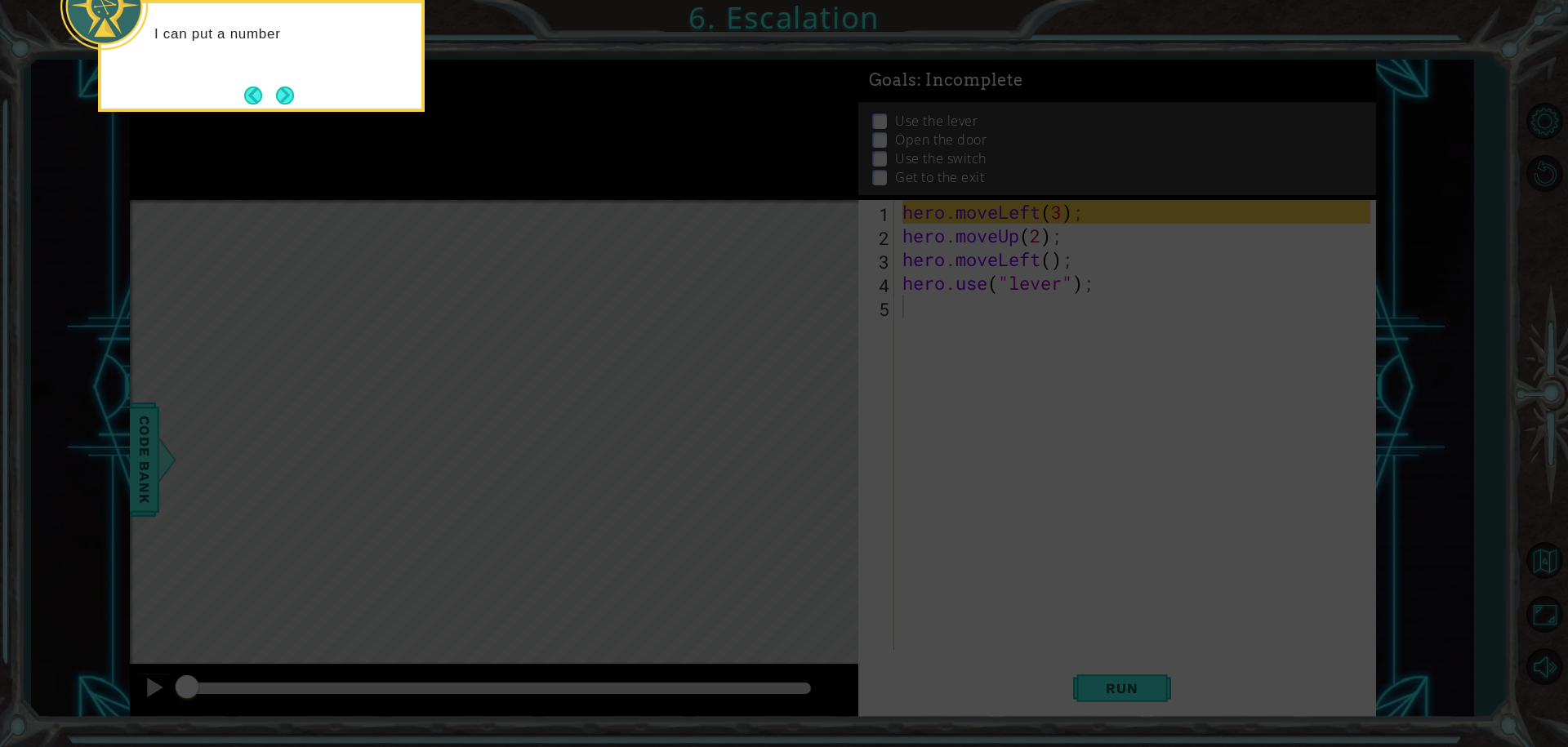
click at [1014, 371] on icon at bounding box center [784, 112] width 1568 height 1270
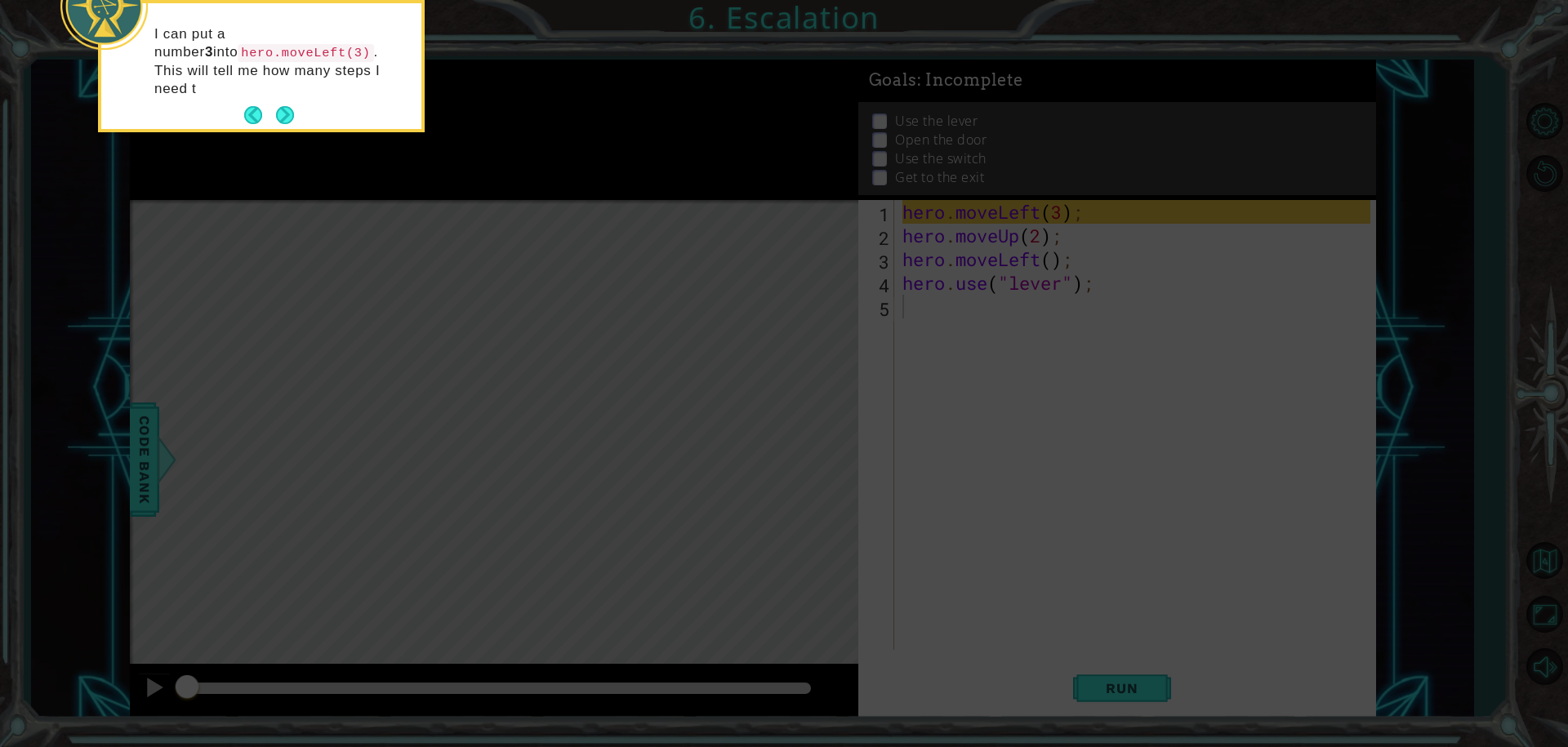
click at [267, 65] on p "I can put a number 3 into hero.moveLeft(3) . This will tell me how many steps I…" at bounding box center [282, 61] width 255 height 73
click at [295, 105] on button "Next" at bounding box center [285, 115] width 21 height 21
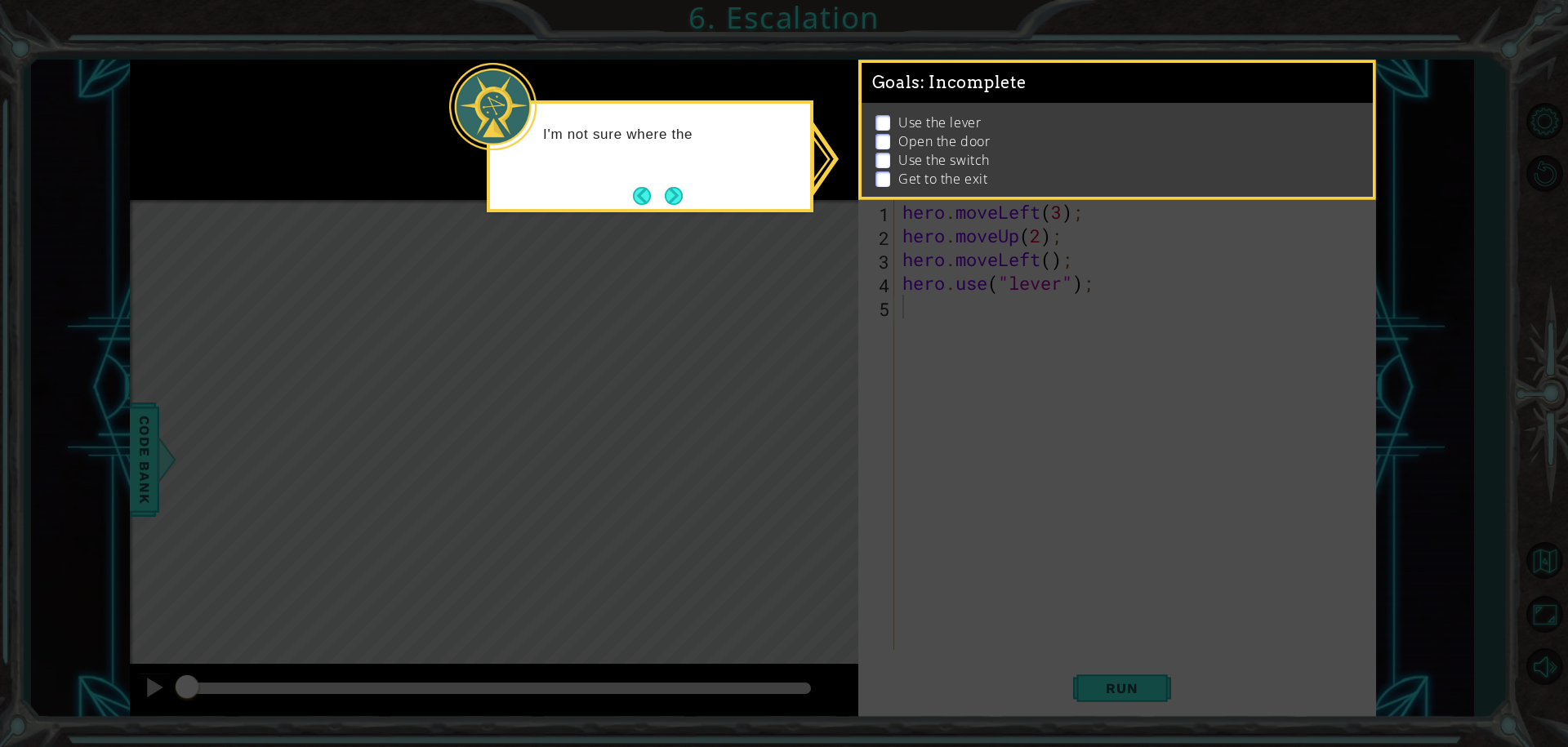
click at [1166, 137] on li "Open the door" at bounding box center [1119, 141] width 487 height 18
click at [690, 179] on div "I'm not sure where the exit is, but I can check m" at bounding box center [650, 151] width 320 height 82
click at [676, 197] on button "Next" at bounding box center [674, 196] width 18 height 18
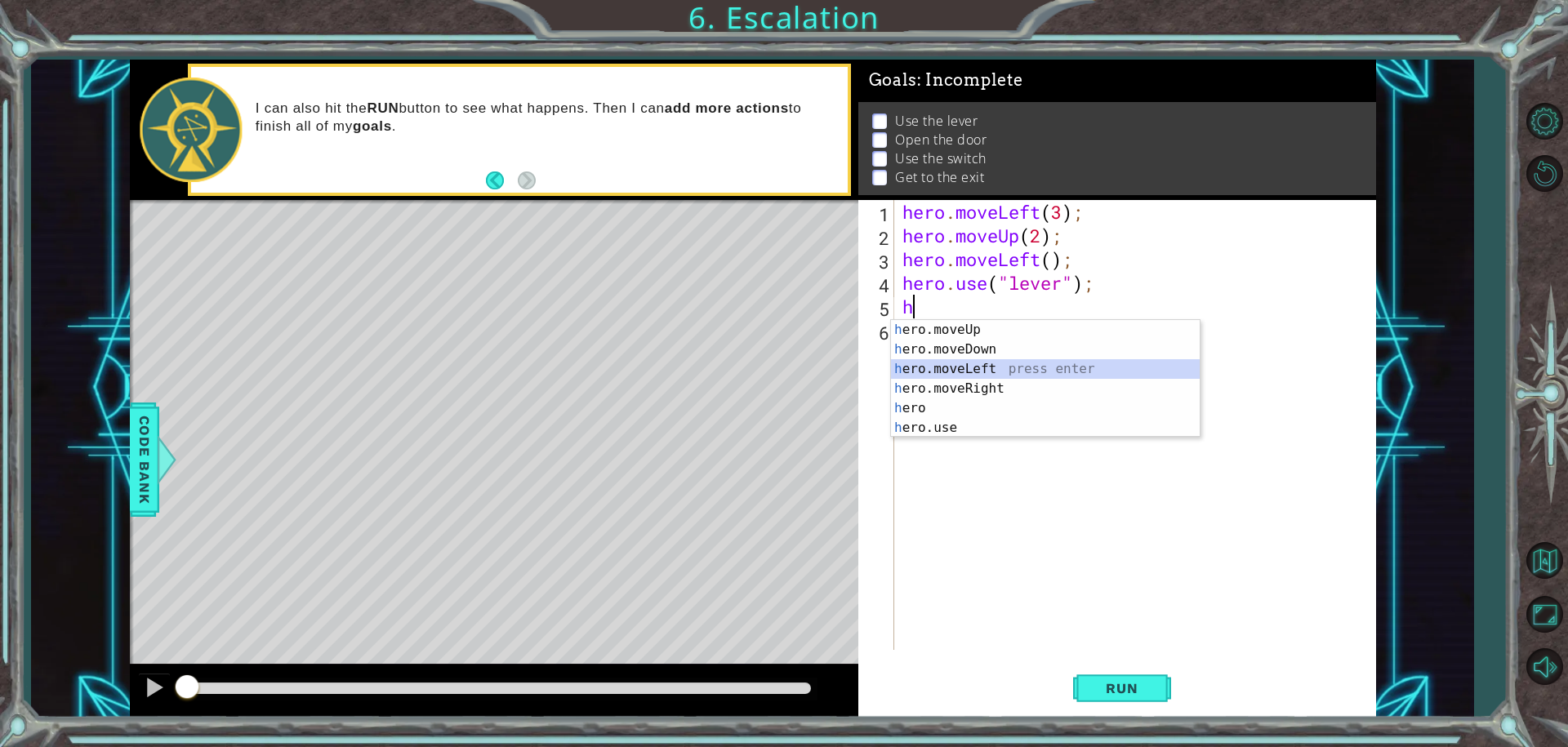
click at [935, 373] on div "h ero.moveUp press enter h ero.moveDown press enter h ero.moveLeft press enter …" at bounding box center [1044, 398] width 309 height 156
type textarea "hero.moveLeft(1);"
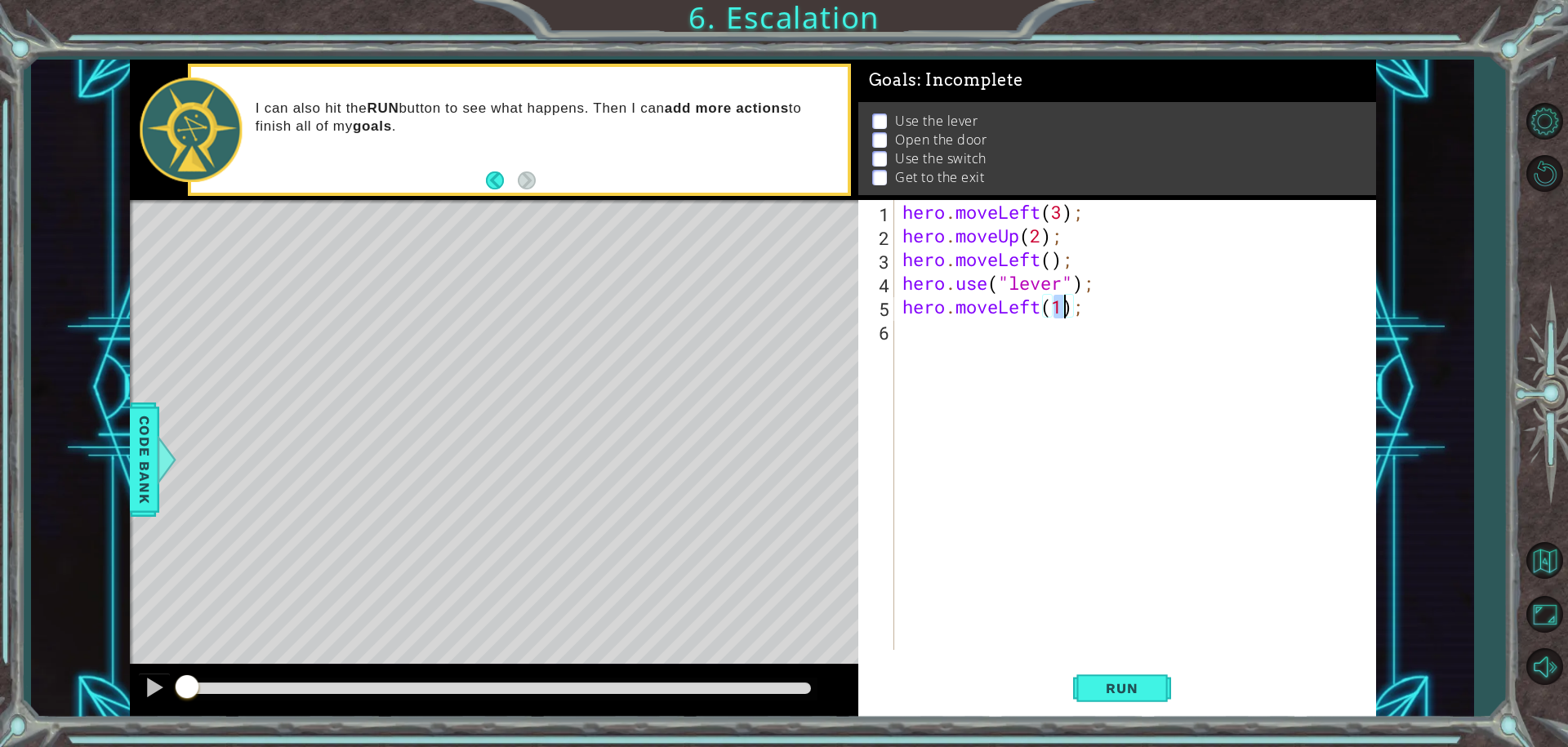
click at [972, 354] on div "hero . moveLeft ( 3 ) ; hero . moveUp ( 2 ) ; hero . moveLeft ( ) ; hero . use …" at bounding box center [1139, 448] width 480 height 497
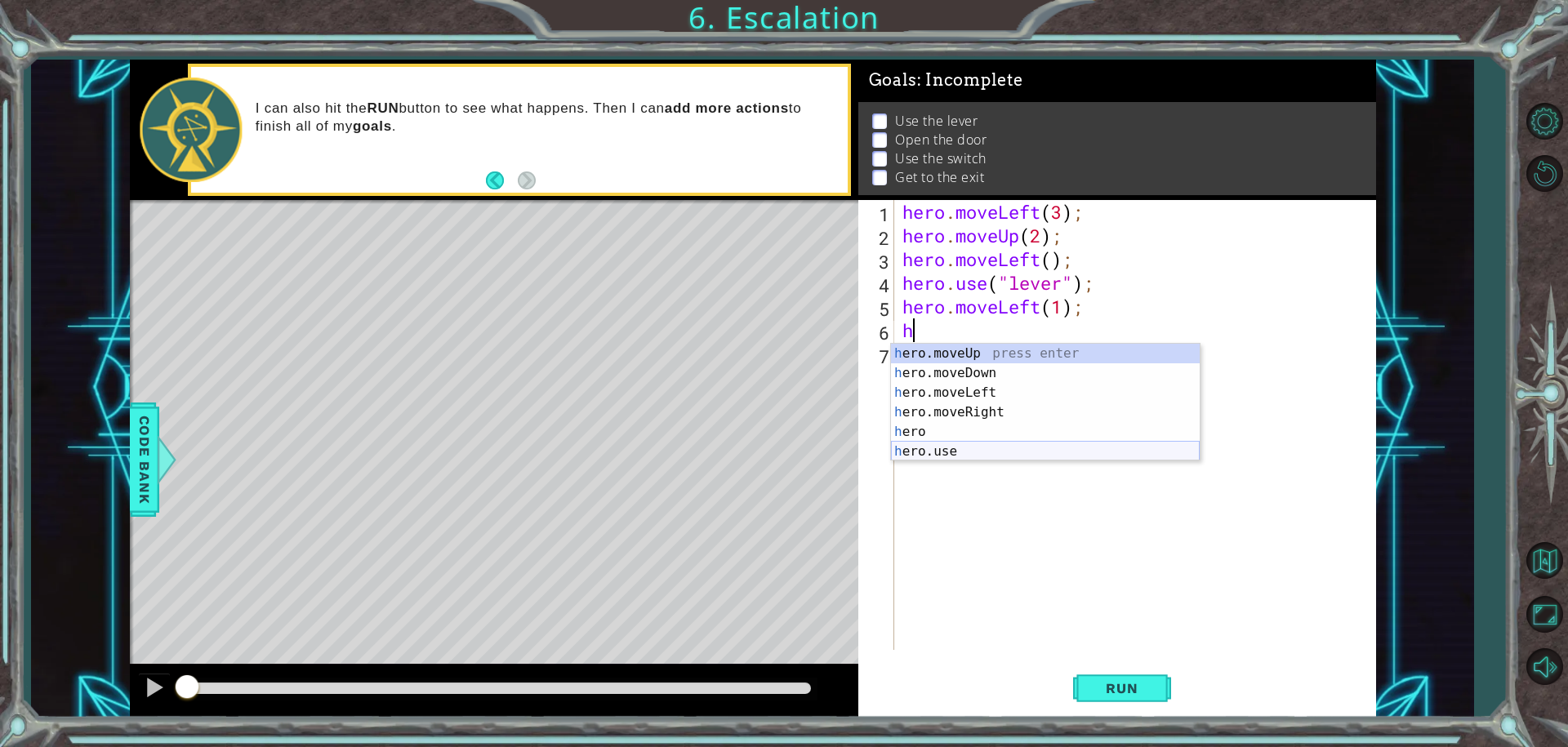
click at [930, 446] on div "h ero.moveUp press enter h ero.moveDown press enter h ero.moveLeft press enter …" at bounding box center [1044, 421] width 309 height 156
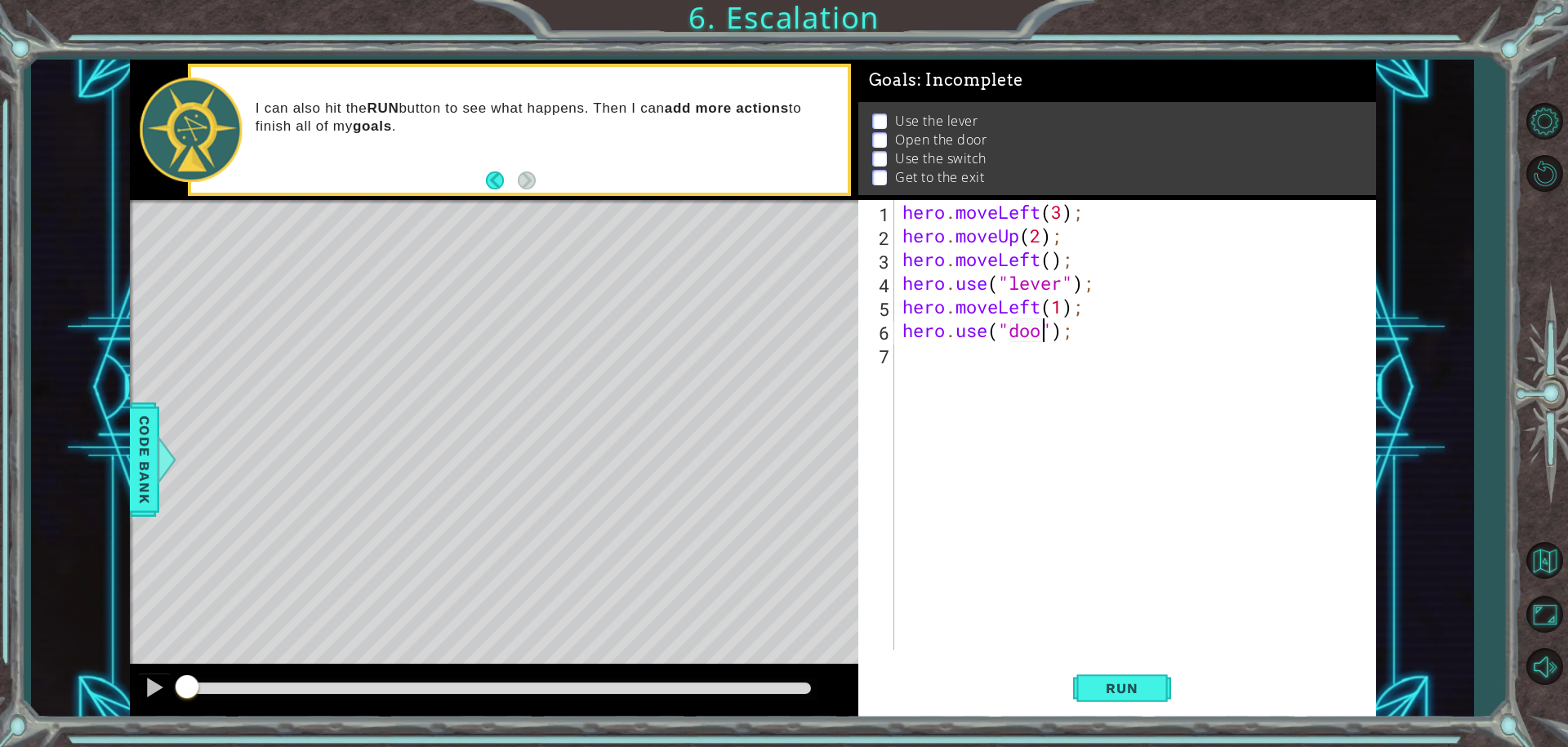
type textarea "hero.use("door");"
click at [928, 352] on div "hero . moveLeft ( 3 ) ; hero . moveUp ( 2 ) ; hero . moveLeft ( ) ; hero . use …" at bounding box center [1139, 448] width 480 height 497
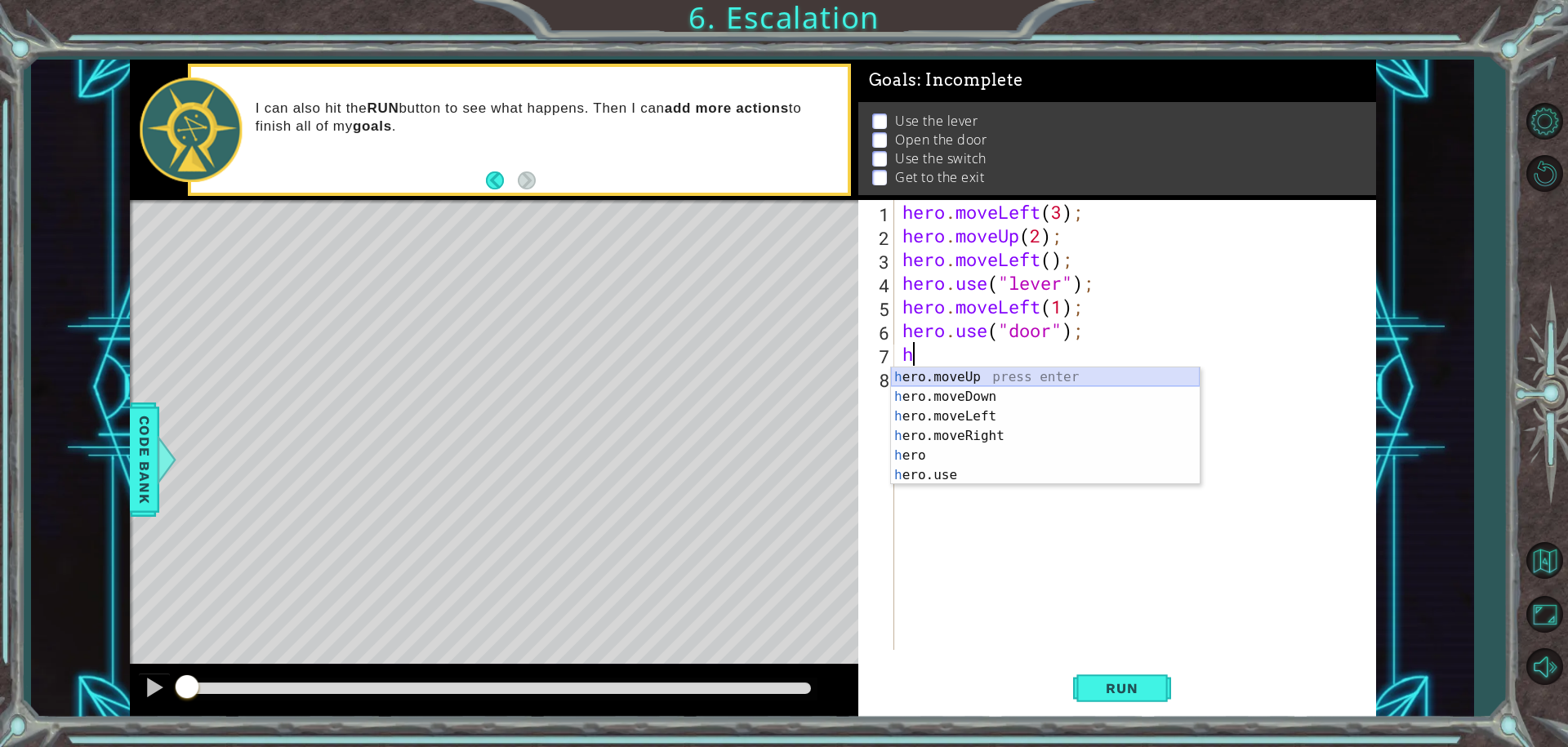
click at [930, 372] on div "h ero.moveUp press enter h ero.moveDown press enter h ero.moveLeft press enter …" at bounding box center [1044, 445] width 309 height 156
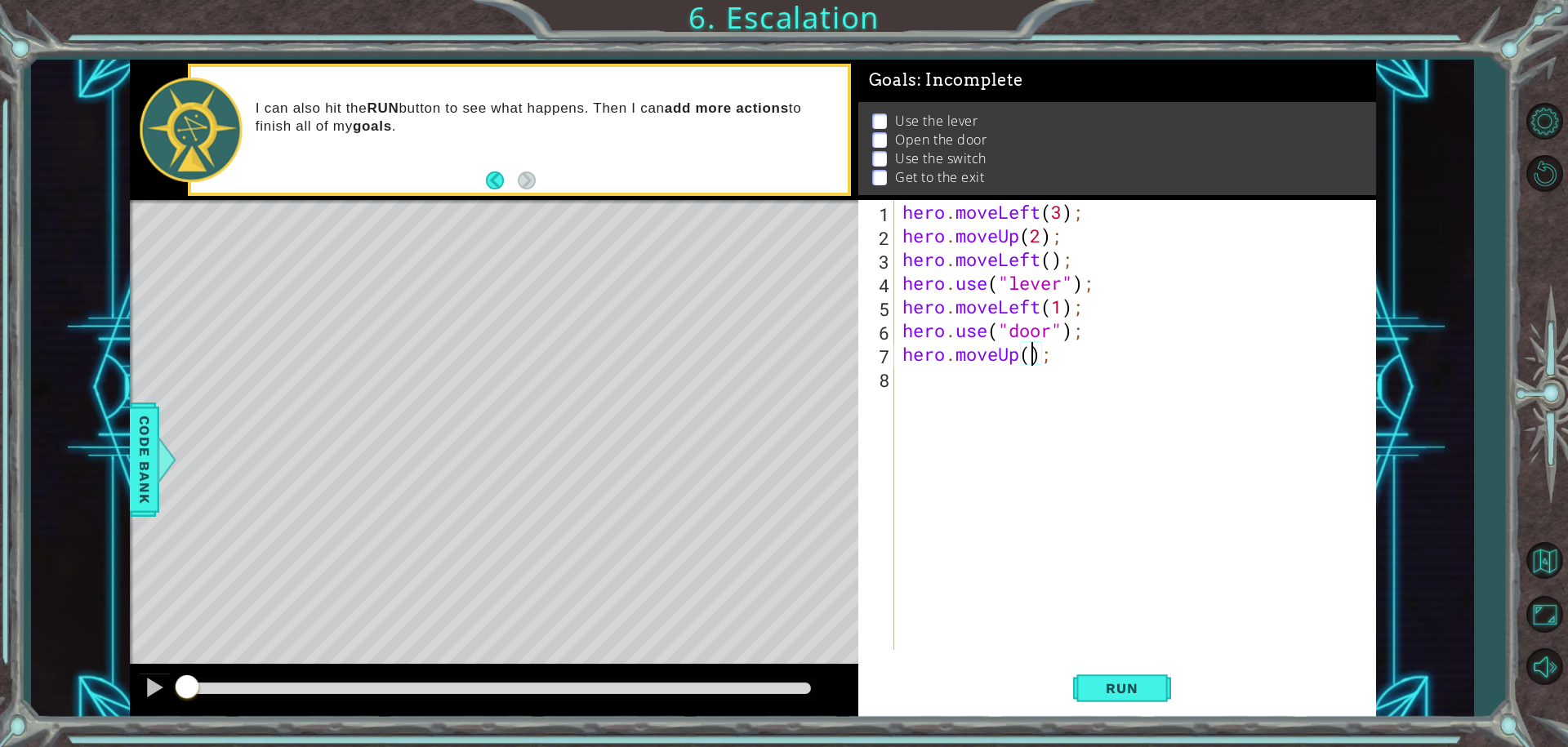
type textarea "hero.moveUp(2);"
click at [947, 386] on div "hero . moveLeft ( 3 ) ; hero . moveUp ( 2 ) ; hero . moveLeft ( ) ; hero . use …" at bounding box center [1139, 448] width 480 height 497
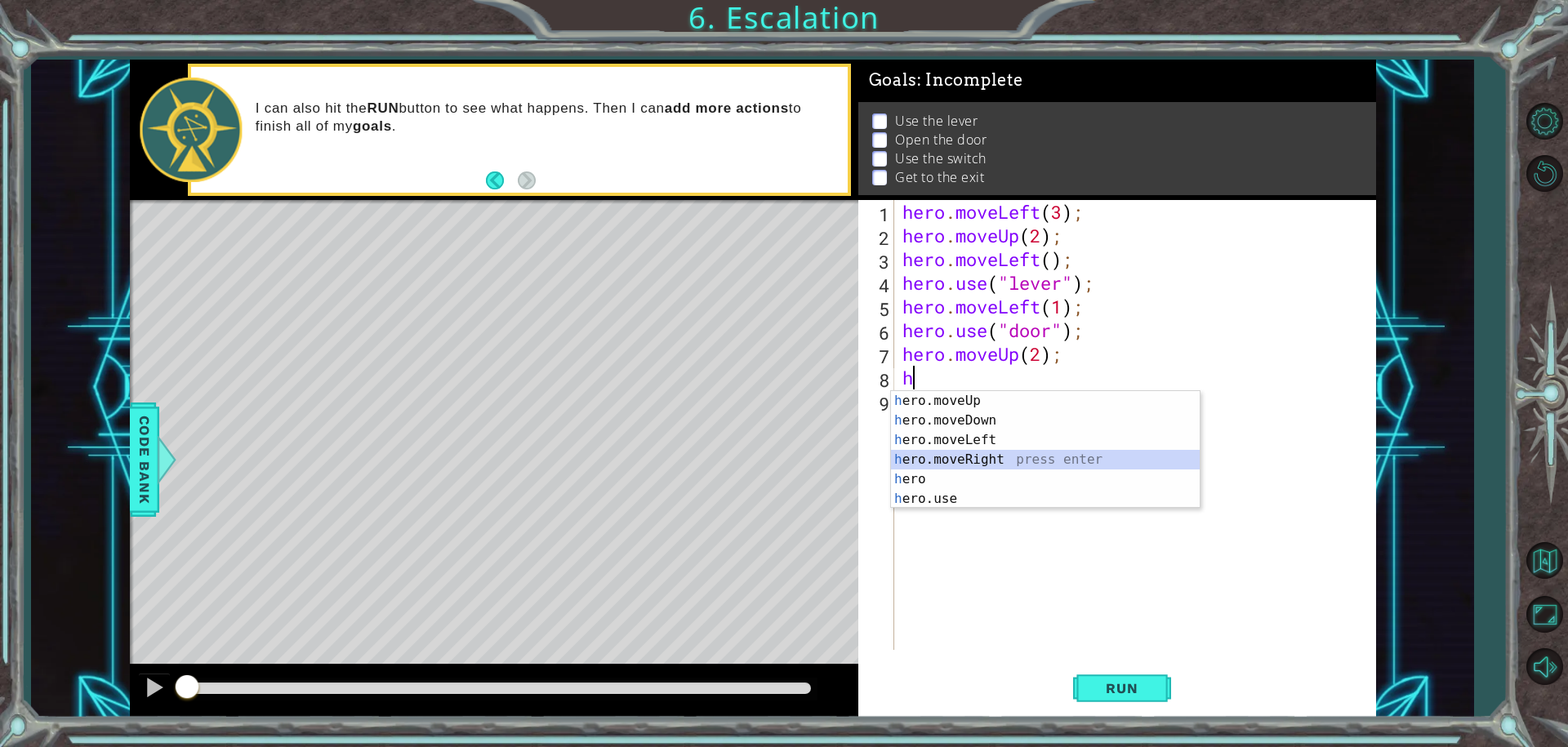
click at [935, 456] on div "h ero.moveUp press enter h ero.moveDown press enter h ero.moveLeft press enter …" at bounding box center [1044, 469] width 309 height 156
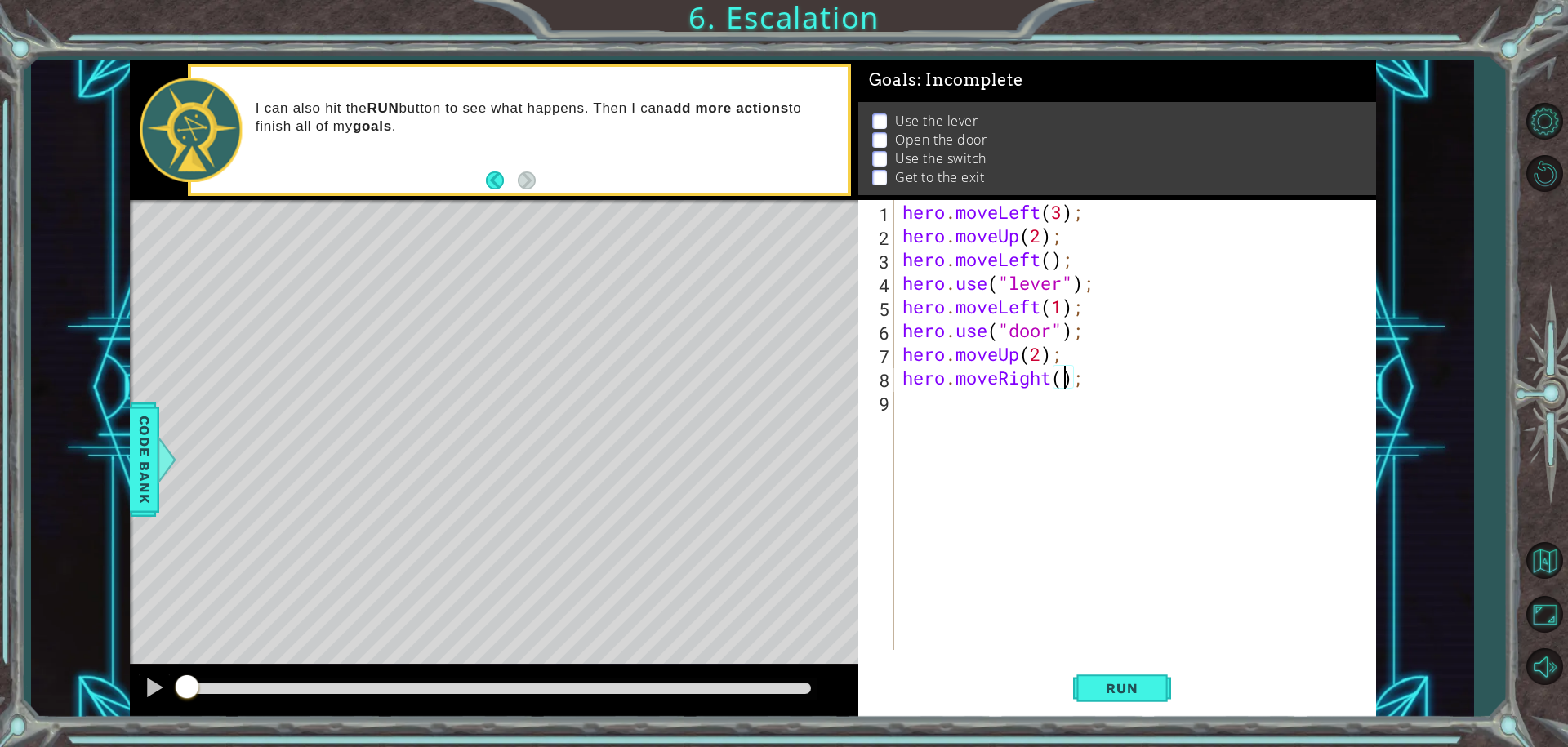
type textarea "hero.moveRight(3);"
click at [990, 391] on div "hero . moveLeft ( 3 ) ; hero . moveUp ( 2 ) ; hero . moveLeft ( ) ; hero . use …" at bounding box center [1139, 448] width 480 height 497
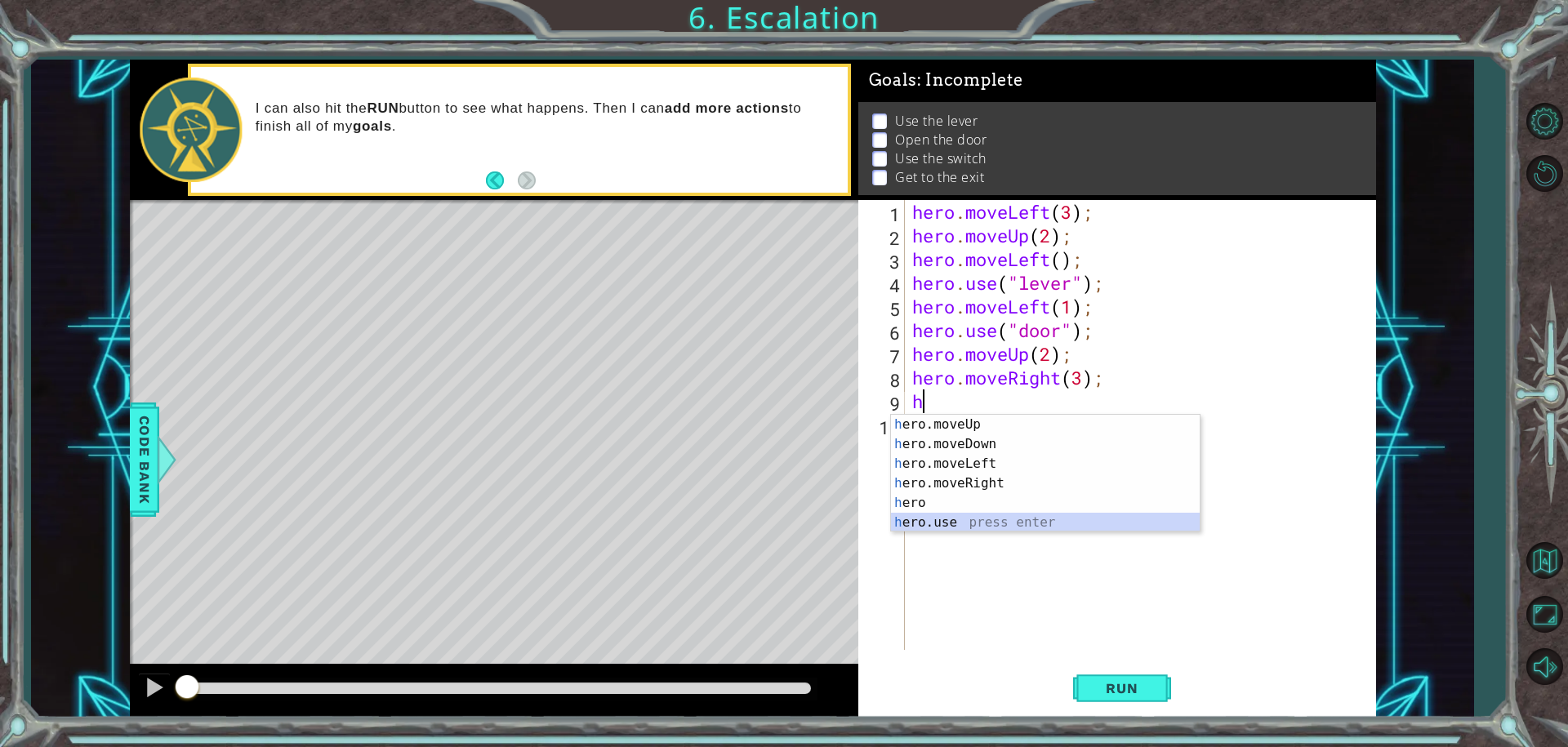
click at [927, 519] on div "h ero.moveUp press enter h ero.moveDown press enter h ero.moveLeft press enter …" at bounding box center [1044, 493] width 309 height 156
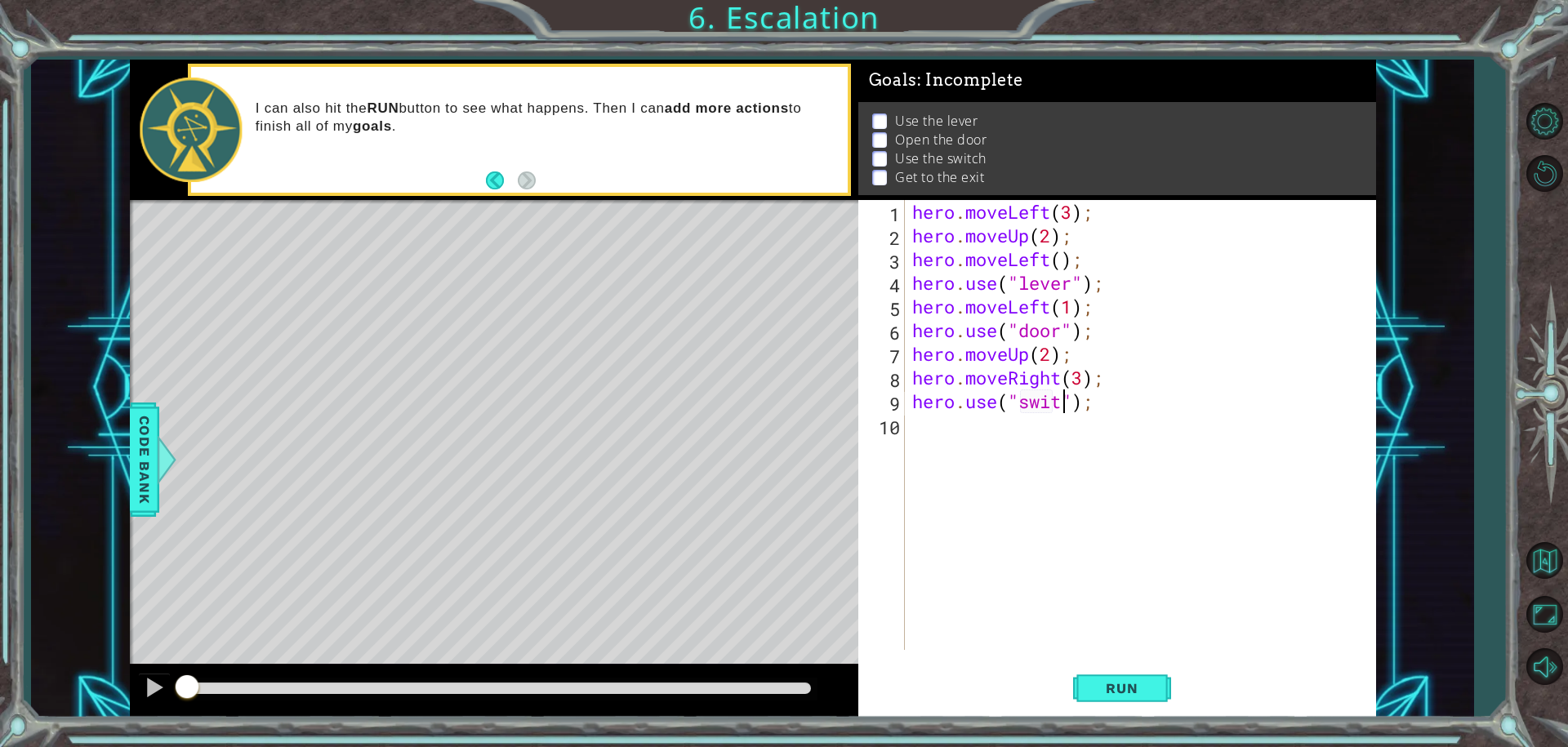
scroll to position [0, 7]
type textarea "hero.use("switch");"
click at [947, 429] on div "hero . moveLeft ( 3 ) ; hero . moveUp ( 2 ) ; hero . moveLeft ( ) ; hero . use …" at bounding box center [1144, 448] width 470 height 497
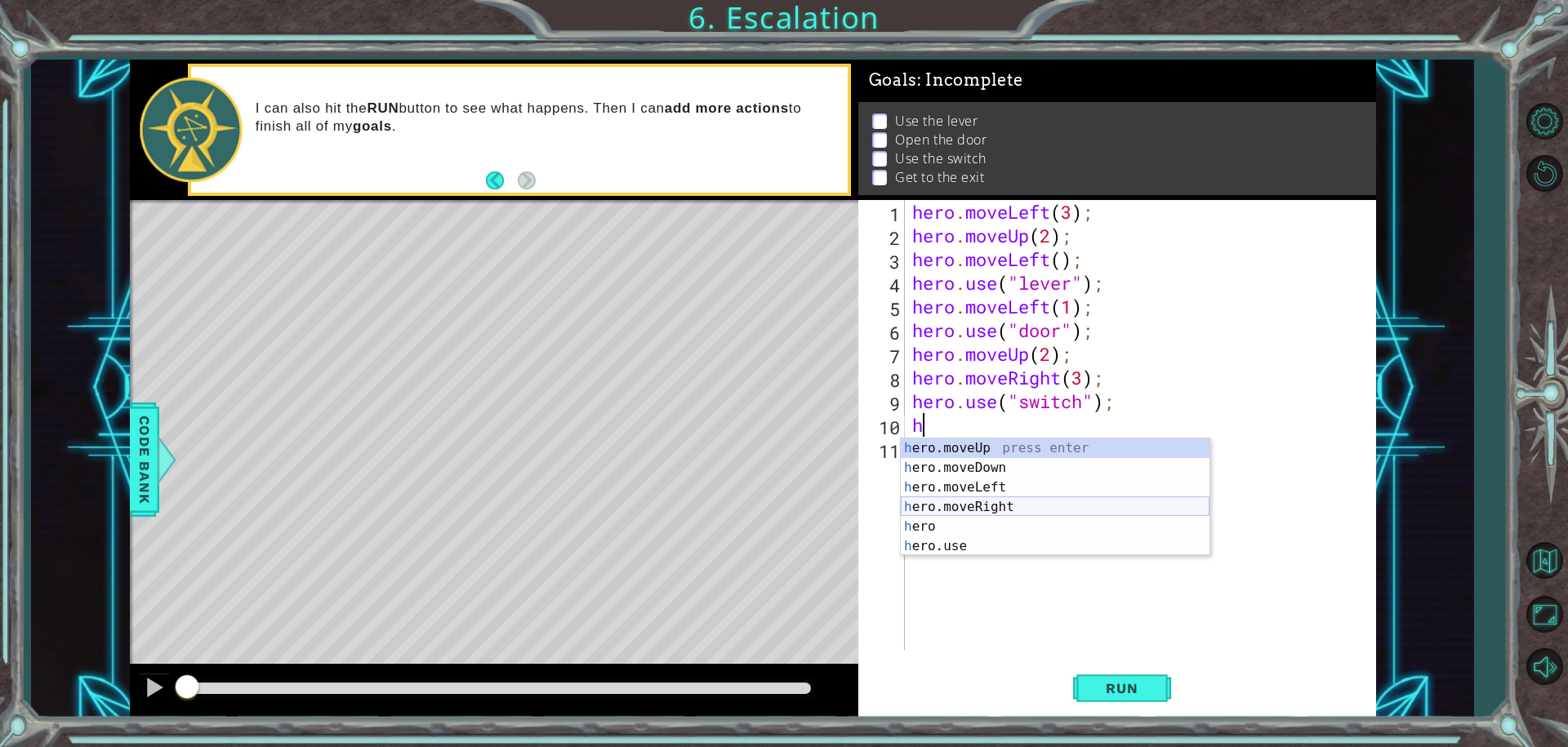
click at [964, 502] on div "h ero.moveUp press enter h ero.moveDown press enter h ero.moveLeft press enter …" at bounding box center [1055, 516] width 309 height 156
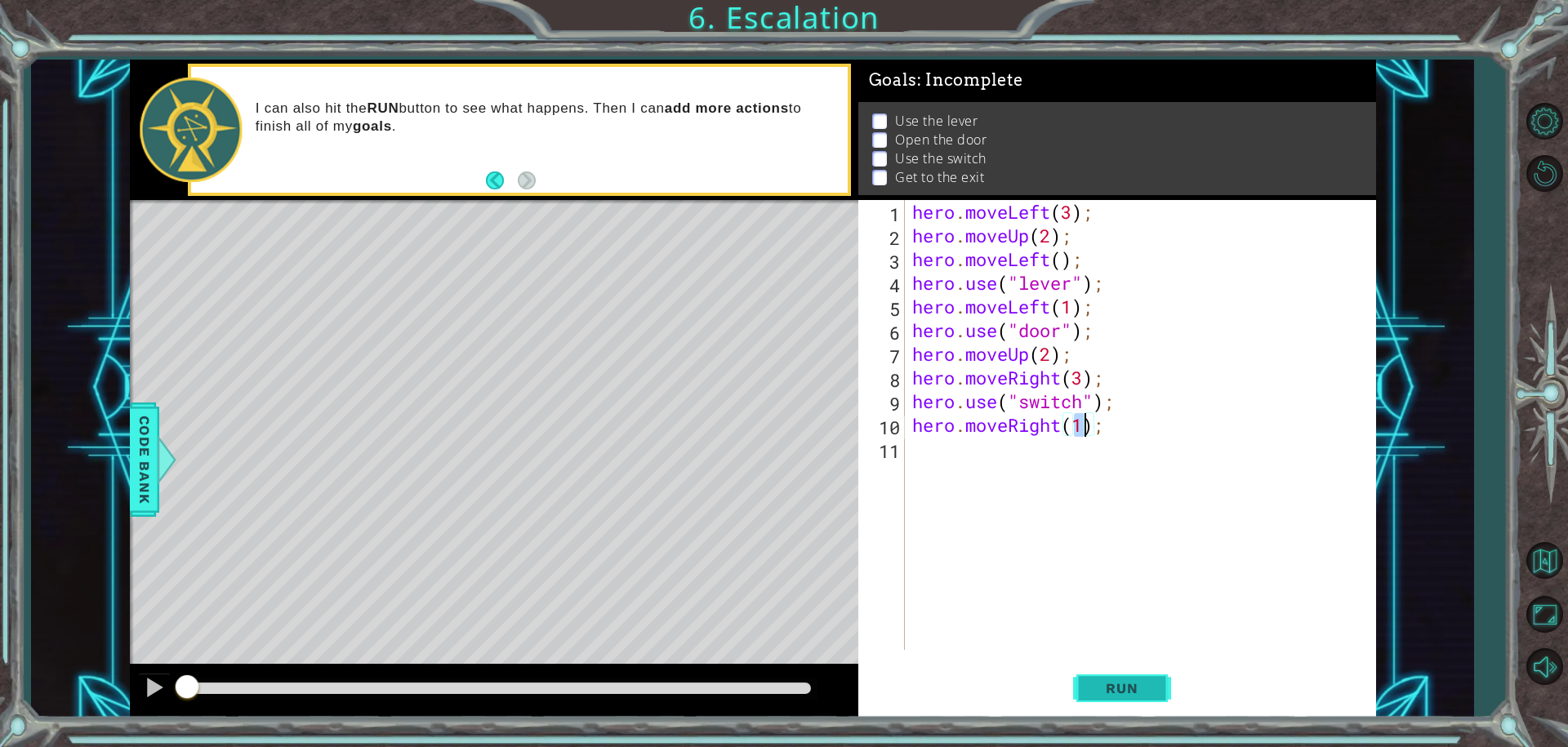
click at [1134, 685] on span "Run" at bounding box center [1121, 688] width 65 height 17
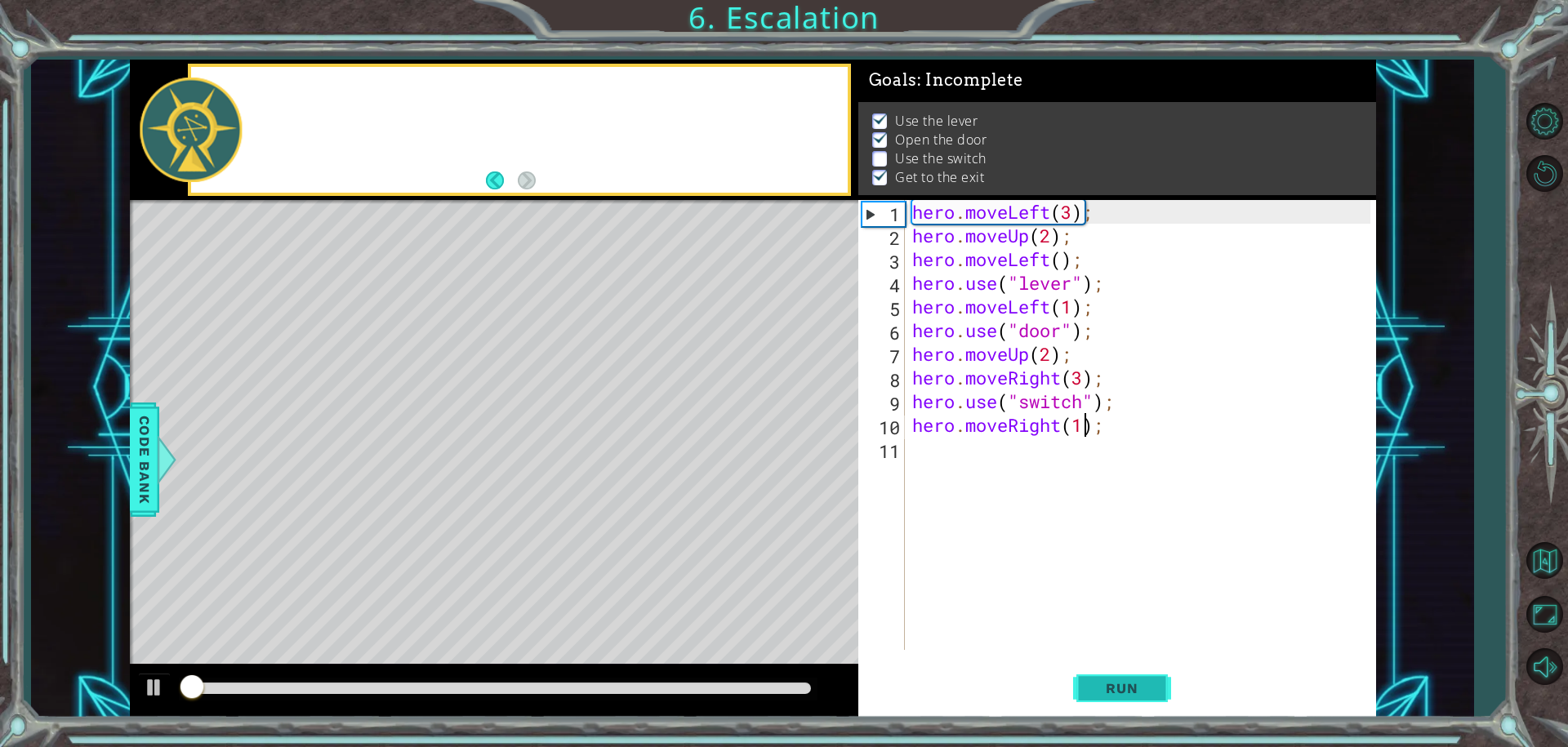
scroll to position [8, 0]
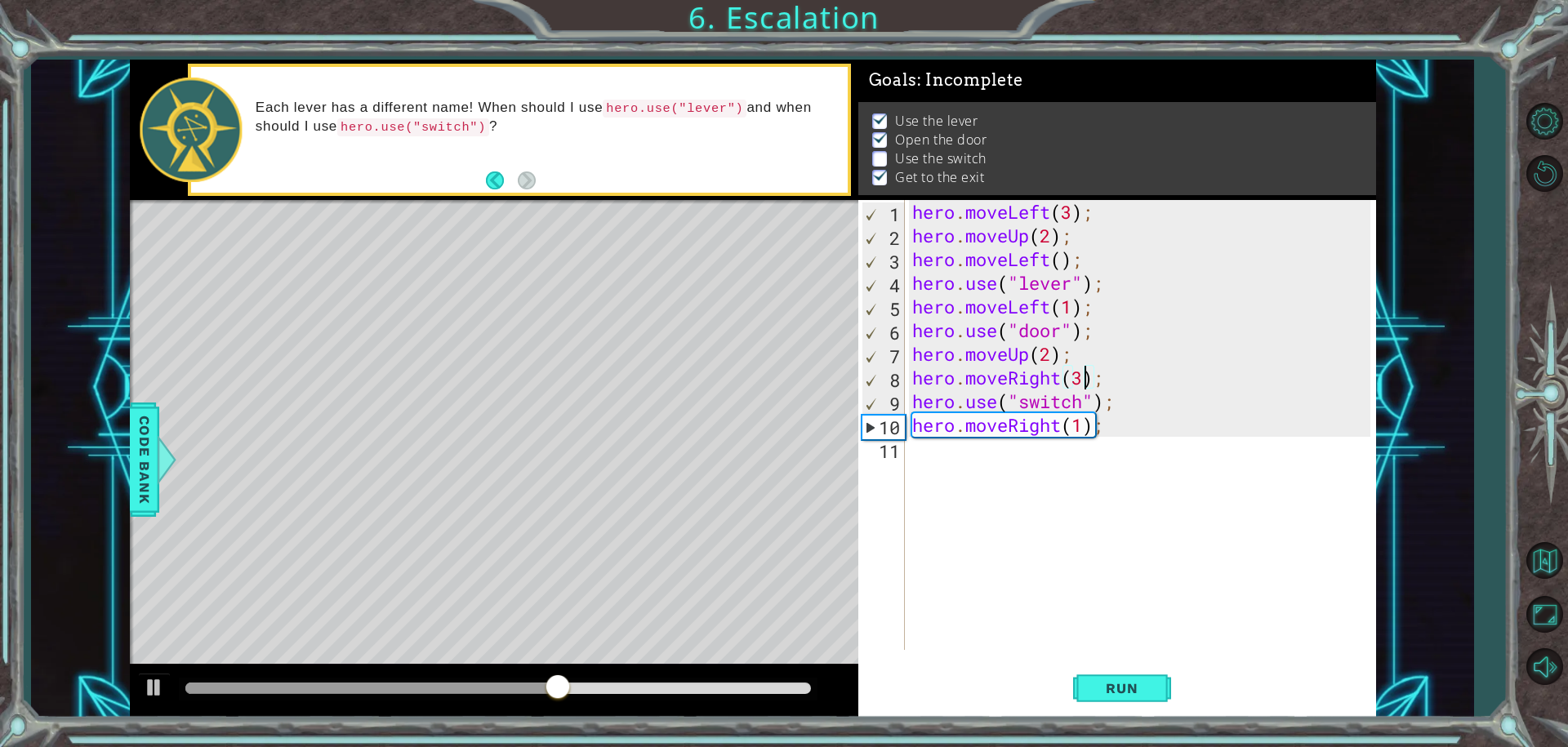
click at [1083, 380] on div "hero . moveLeft ( 3 ) ; hero . moveUp ( 2 ) ; hero . moveLeft ( ) ; hero . use …" at bounding box center [1144, 448] width 470 height 497
type textarea "hero.moveRight(2);"
click at [1107, 690] on span "Run" at bounding box center [1121, 688] width 65 height 17
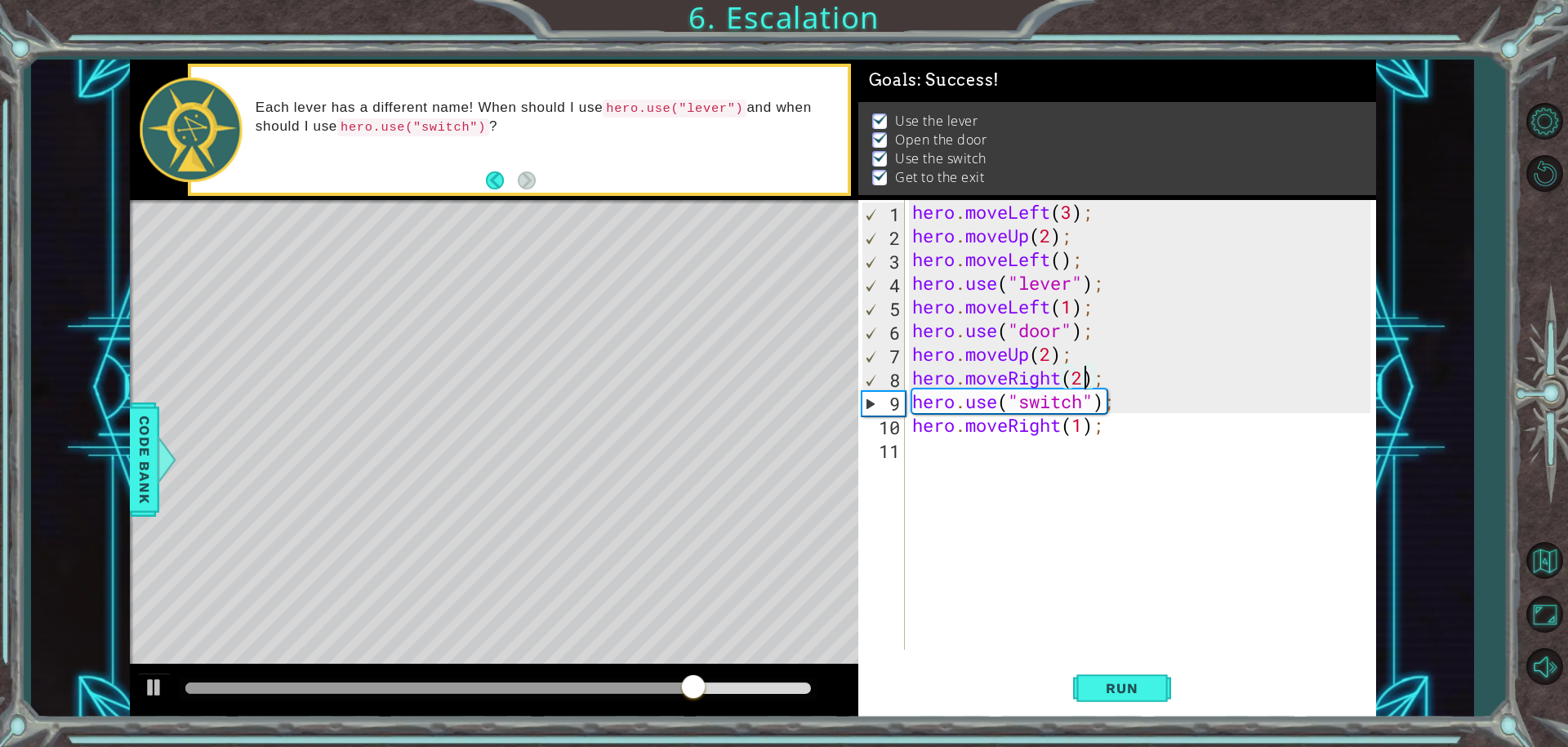
click at [958, 449] on div "hero . moveLeft ( 3 ) ; hero . moveUp ( 2 ) ; hero . moveLeft ( ) ; hero . use …" at bounding box center [1144, 448] width 470 height 497
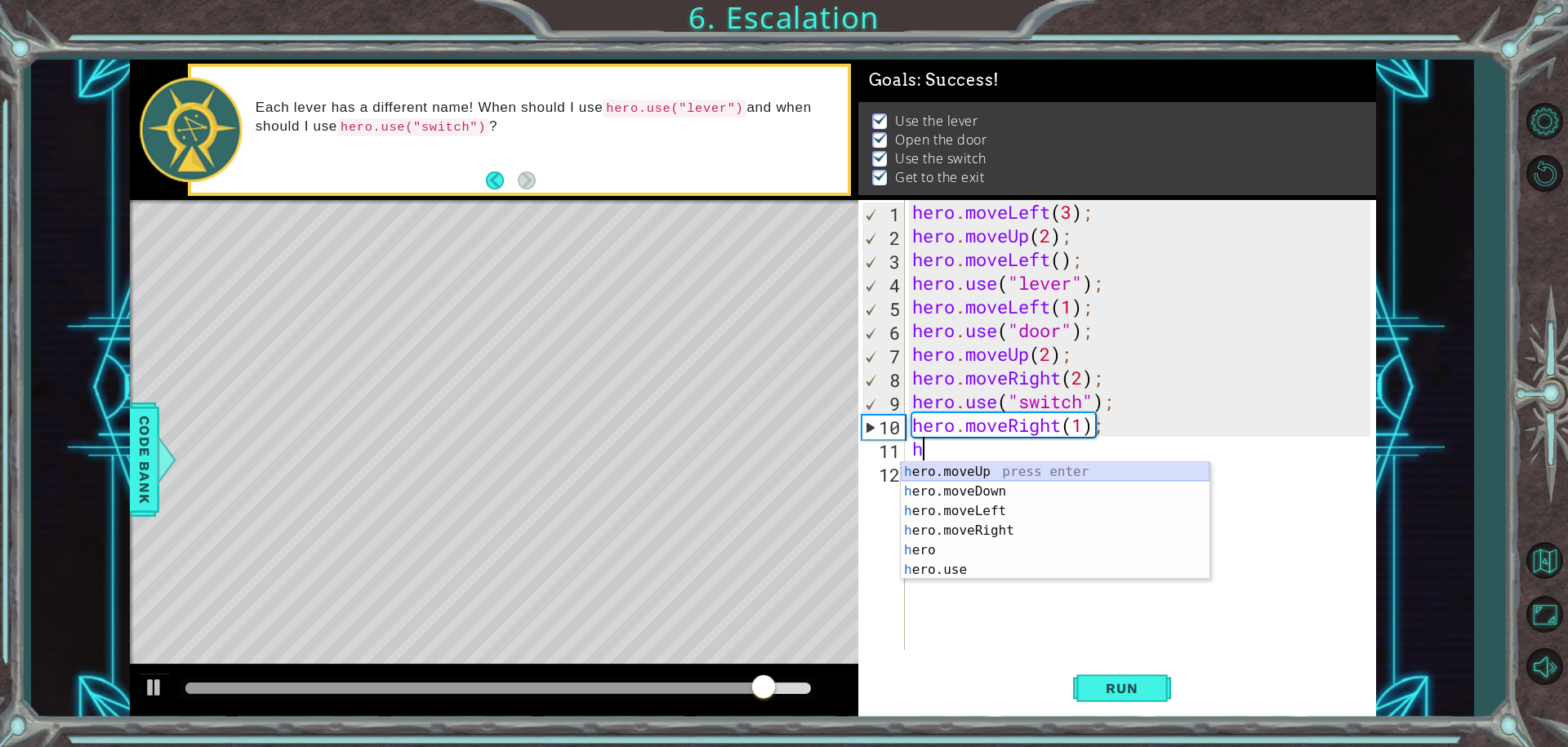
click at [964, 475] on div "h ero.moveUp press enter h ero.moveDown press enter h ero.moveLeft press enter …" at bounding box center [1055, 540] width 309 height 156
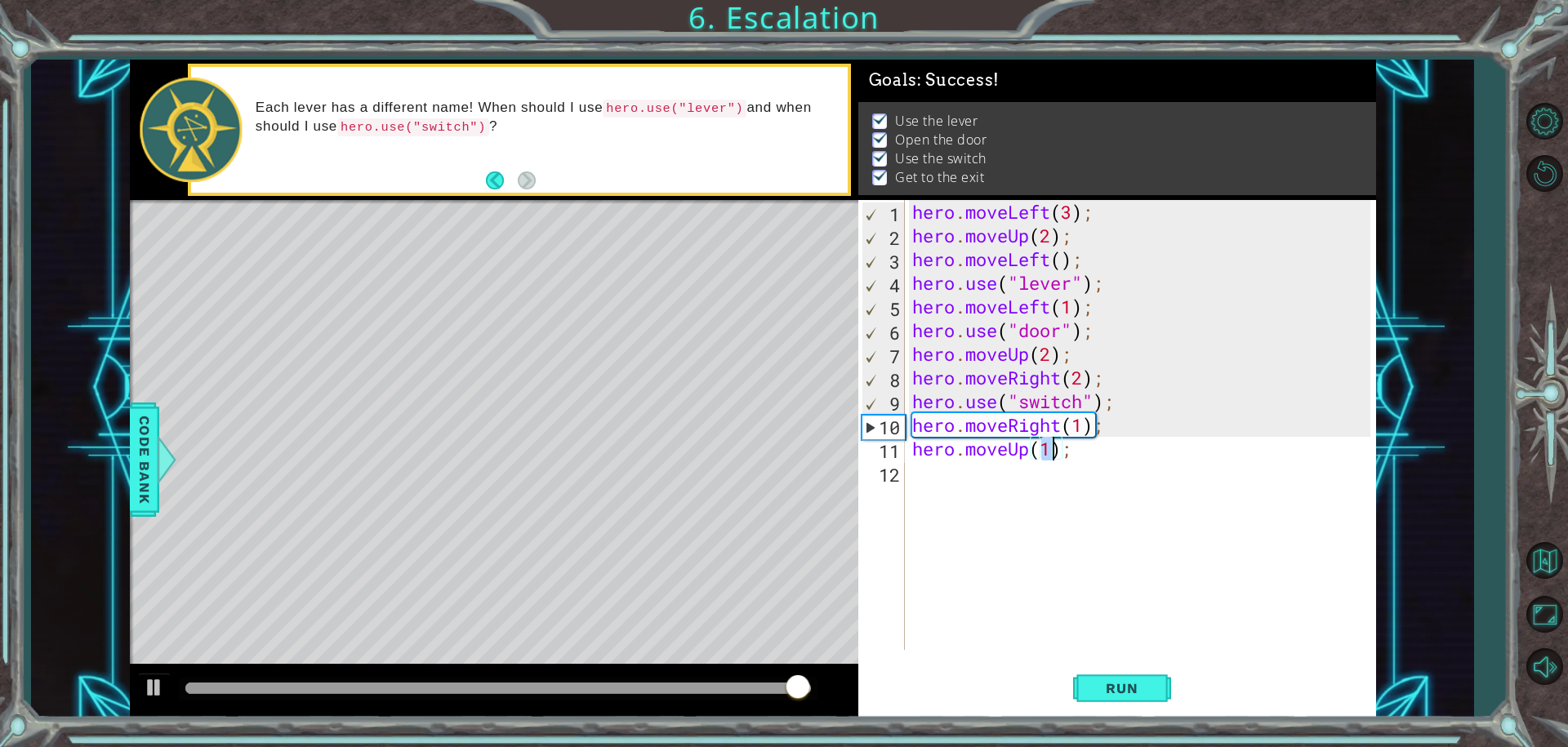
type textarea "hero.moveUp(1);"
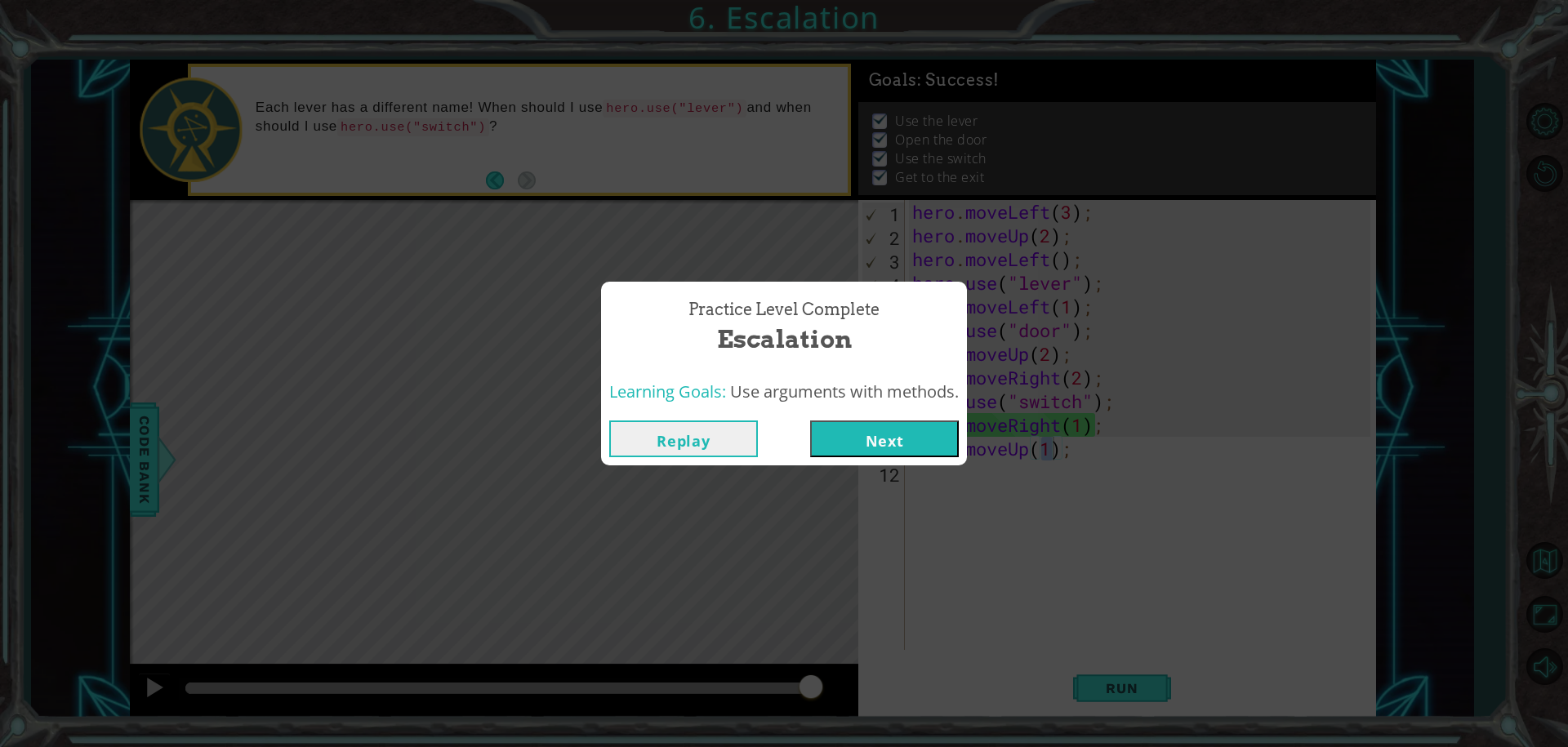
click at [893, 438] on button "Next" at bounding box center [885, 439] width 149 height 37
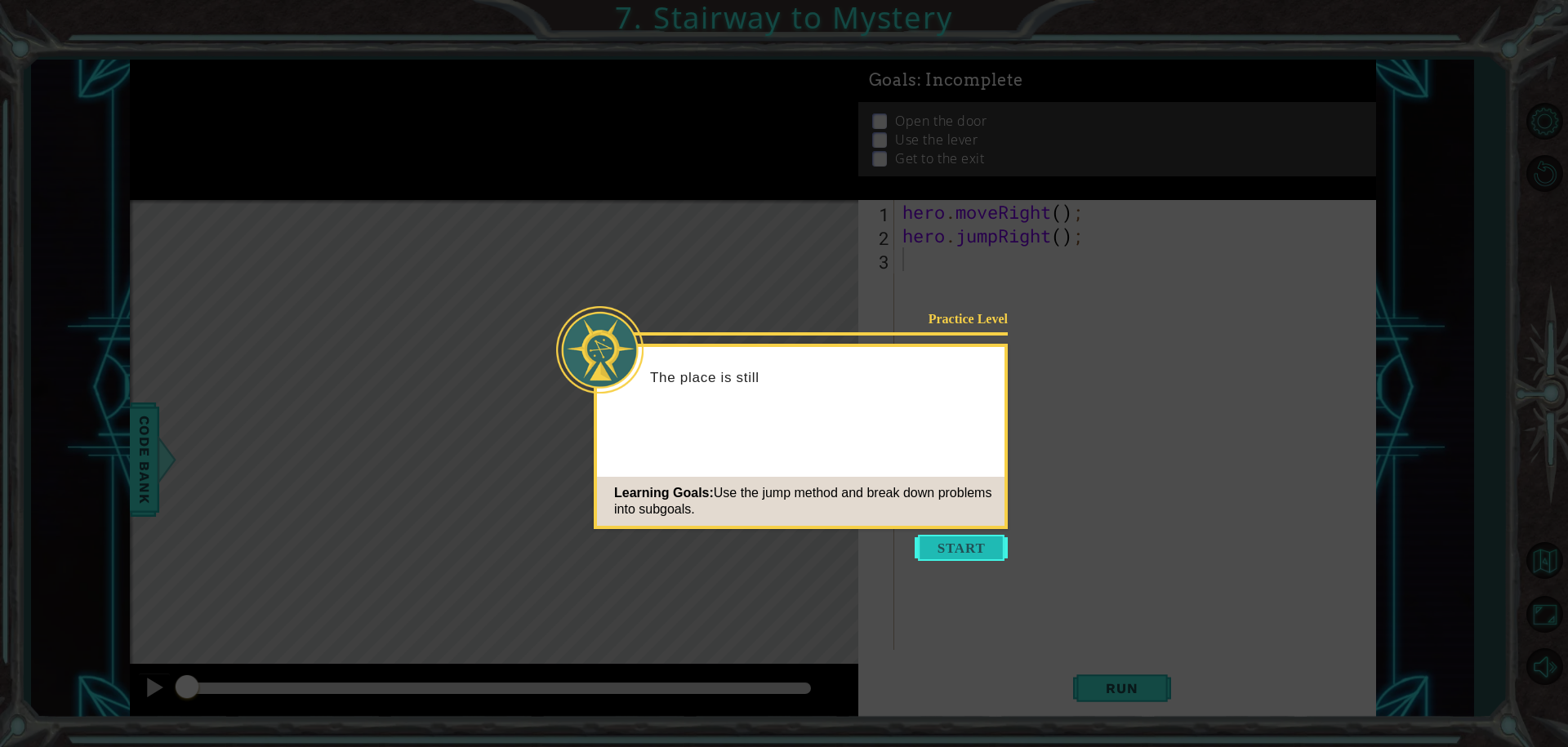
click at [968, 545] on button "Start" at bounding box center [961, 548] width 94 height 26
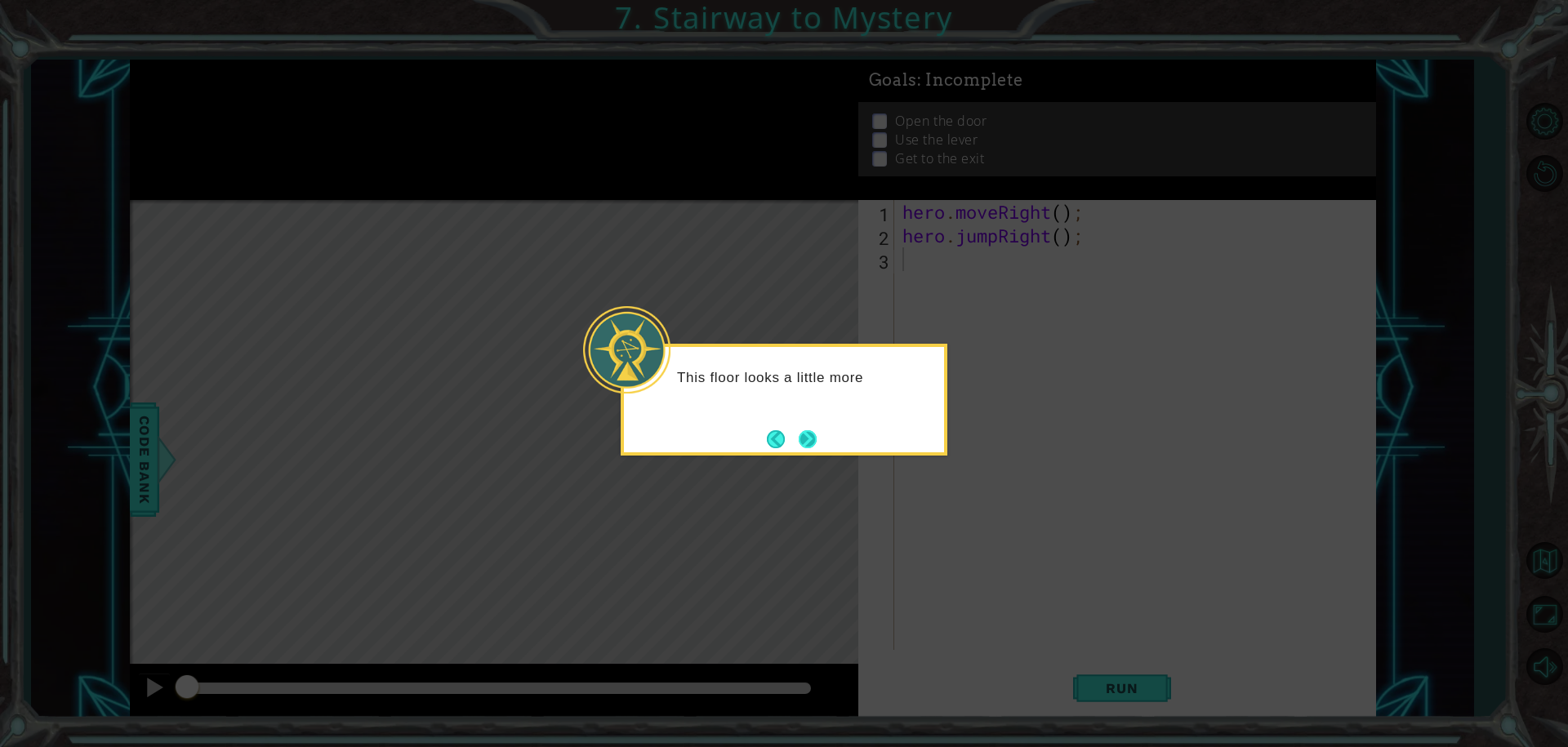
click at [809, 439] on button "Next" at bounding box center [808, 439] width 30 height 30
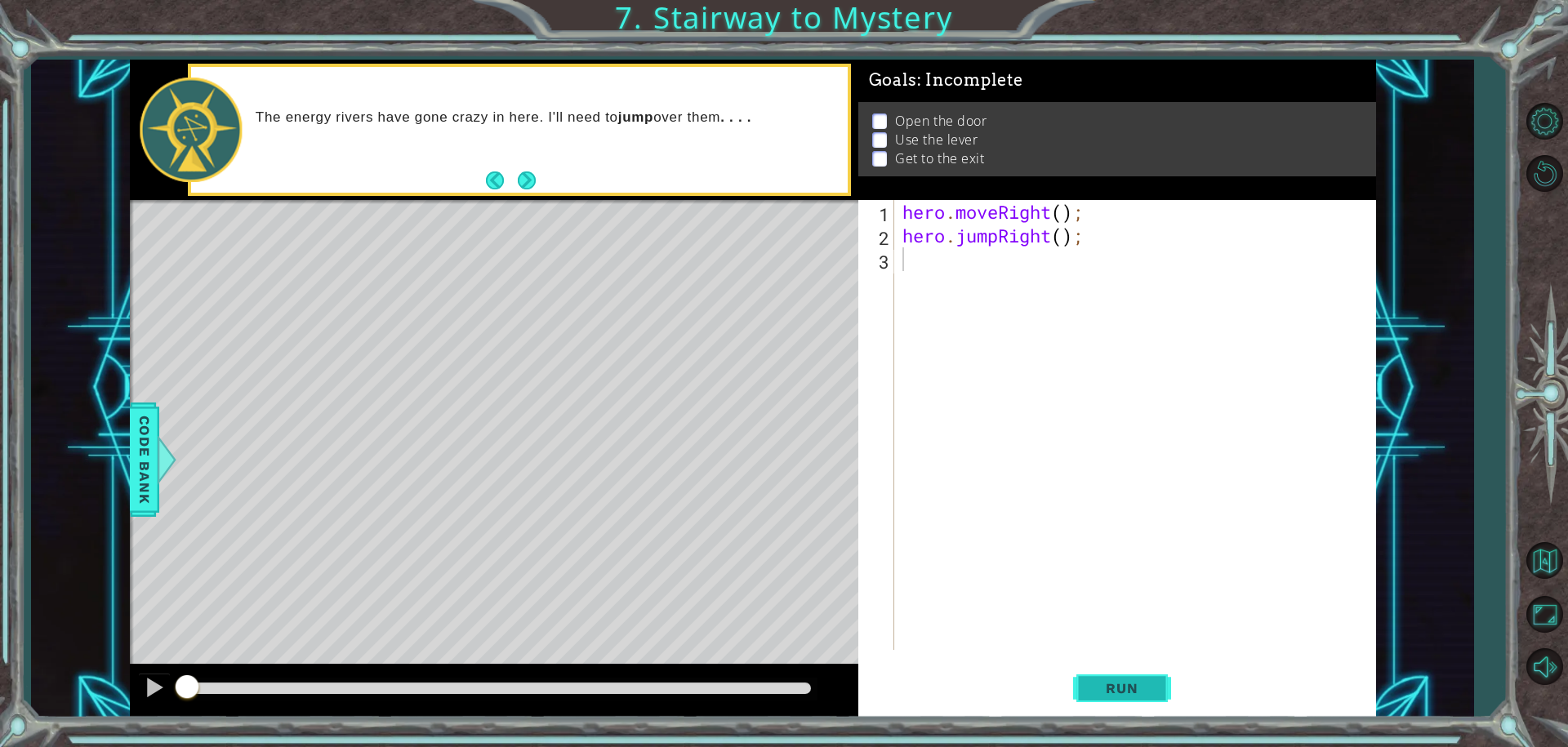
click at [1114, 681] on span "Run" at bounding box center [1121, 688] width 65 height 17
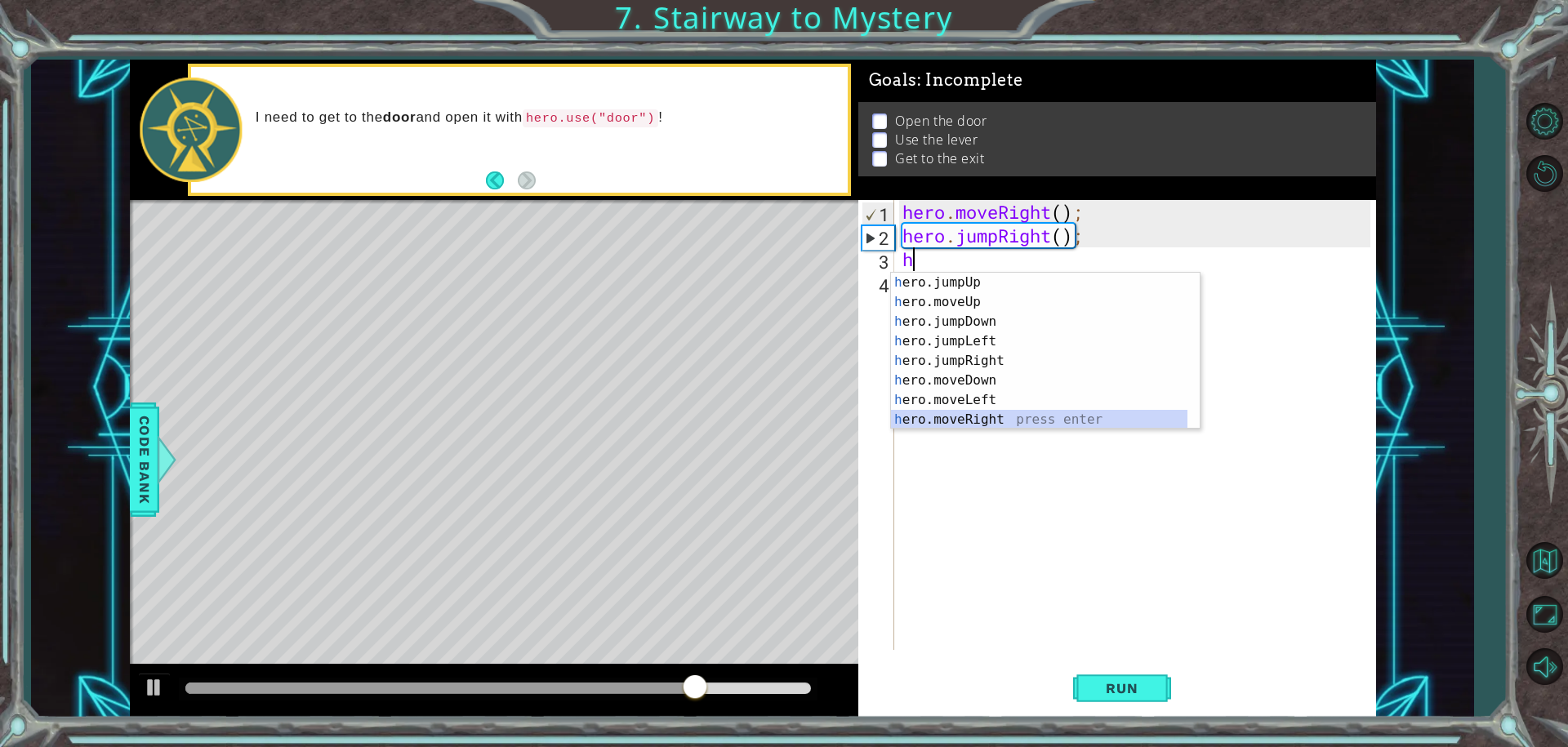
click at [959, 420] on div "h ero.jumpUp press enter h ero.moveUp press enter h ero.jumpDown press enter h …" at bounding box center [1038, 370] width 296 height 196
type textarea "hero.moveRight(1);"
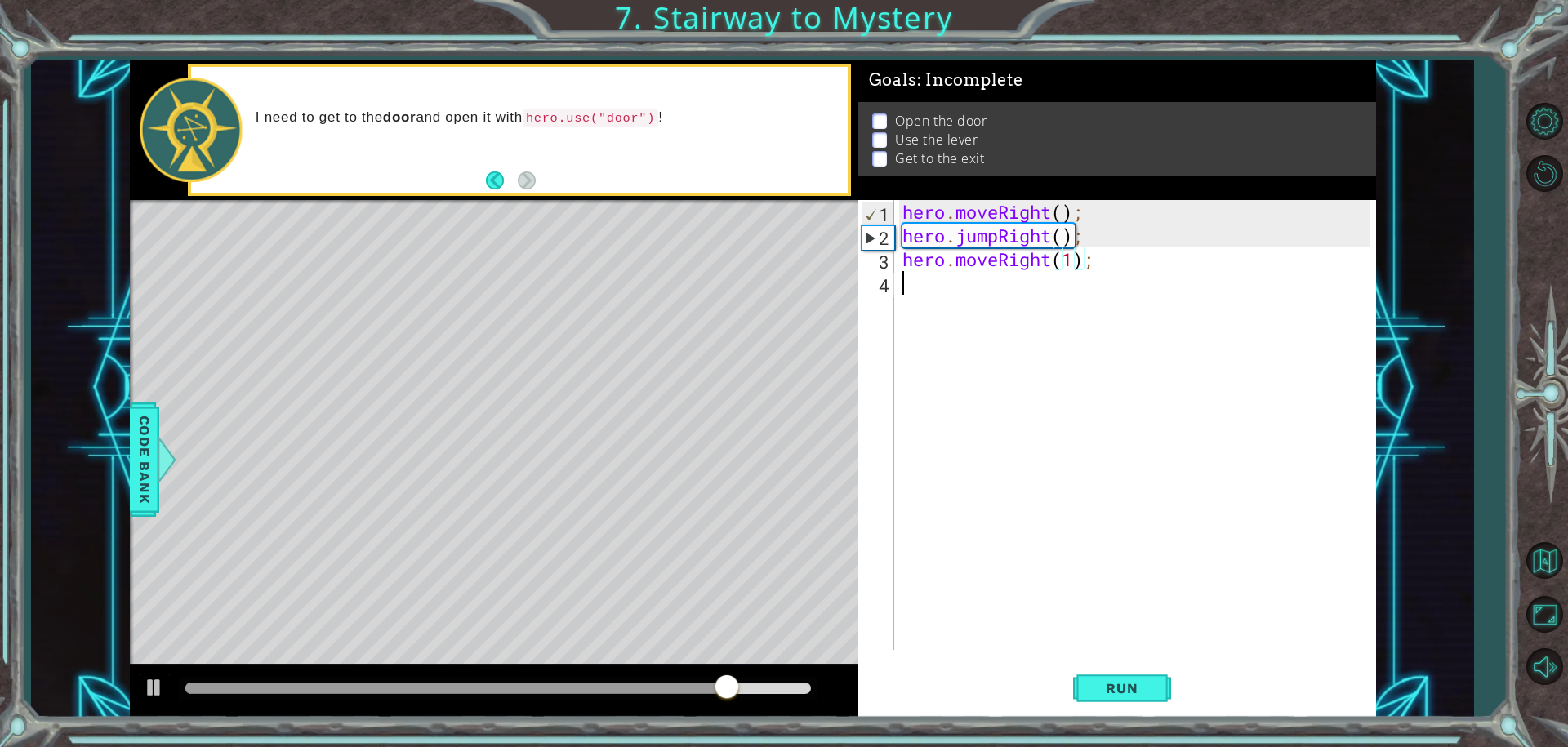
click at [913, 302] on div "hero . moveRight ( ) ; hero . jumpRight ( ) ; hero . moveRight ( 1 ) ;" at bounding box center [1139, 448] width 480 height 497
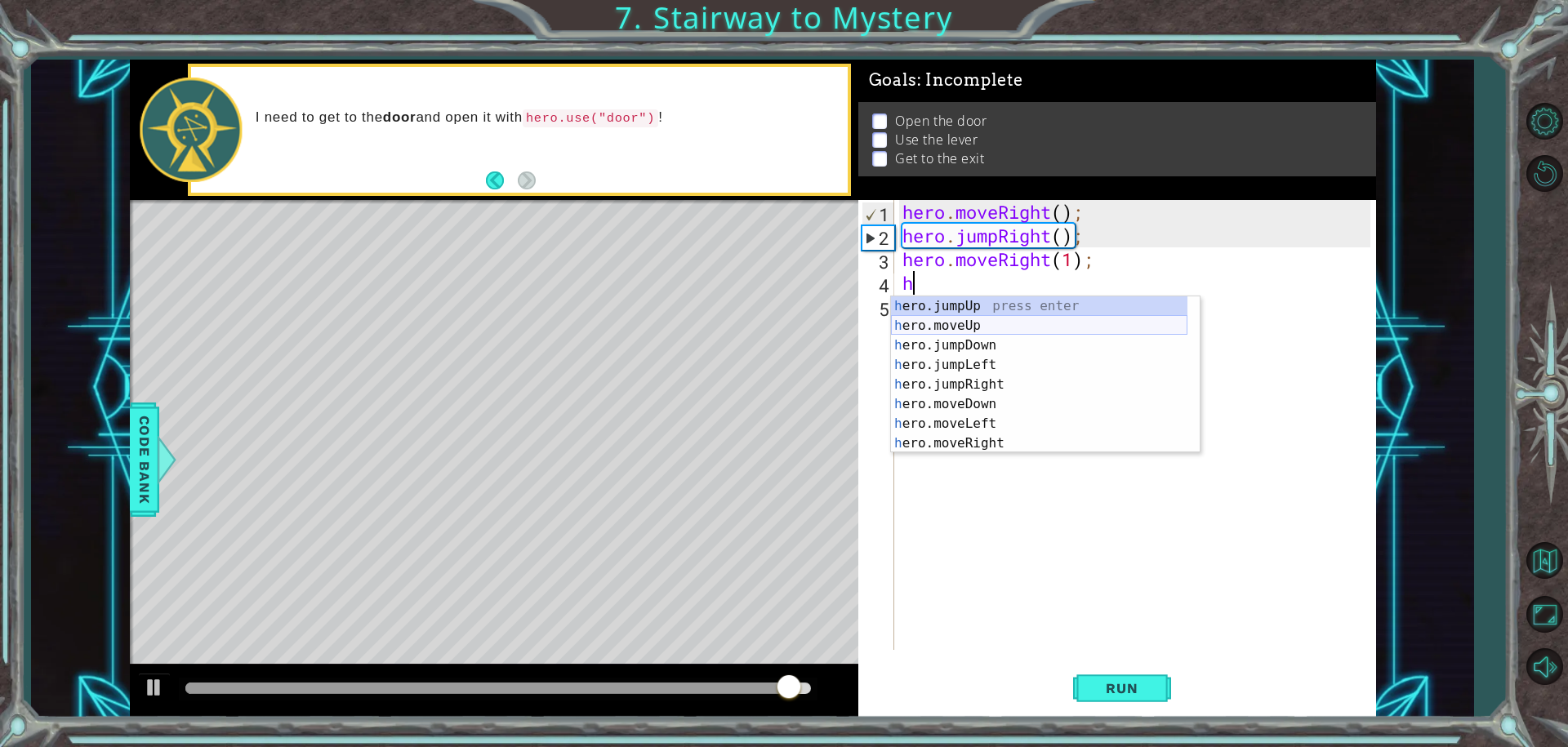
click at [940, 328] on div "h ero.jumpUp press enter h ero.moveUp press enter h ero.jumpDown press enter h …" at bounding box center [1038, 394] width 296 height 196
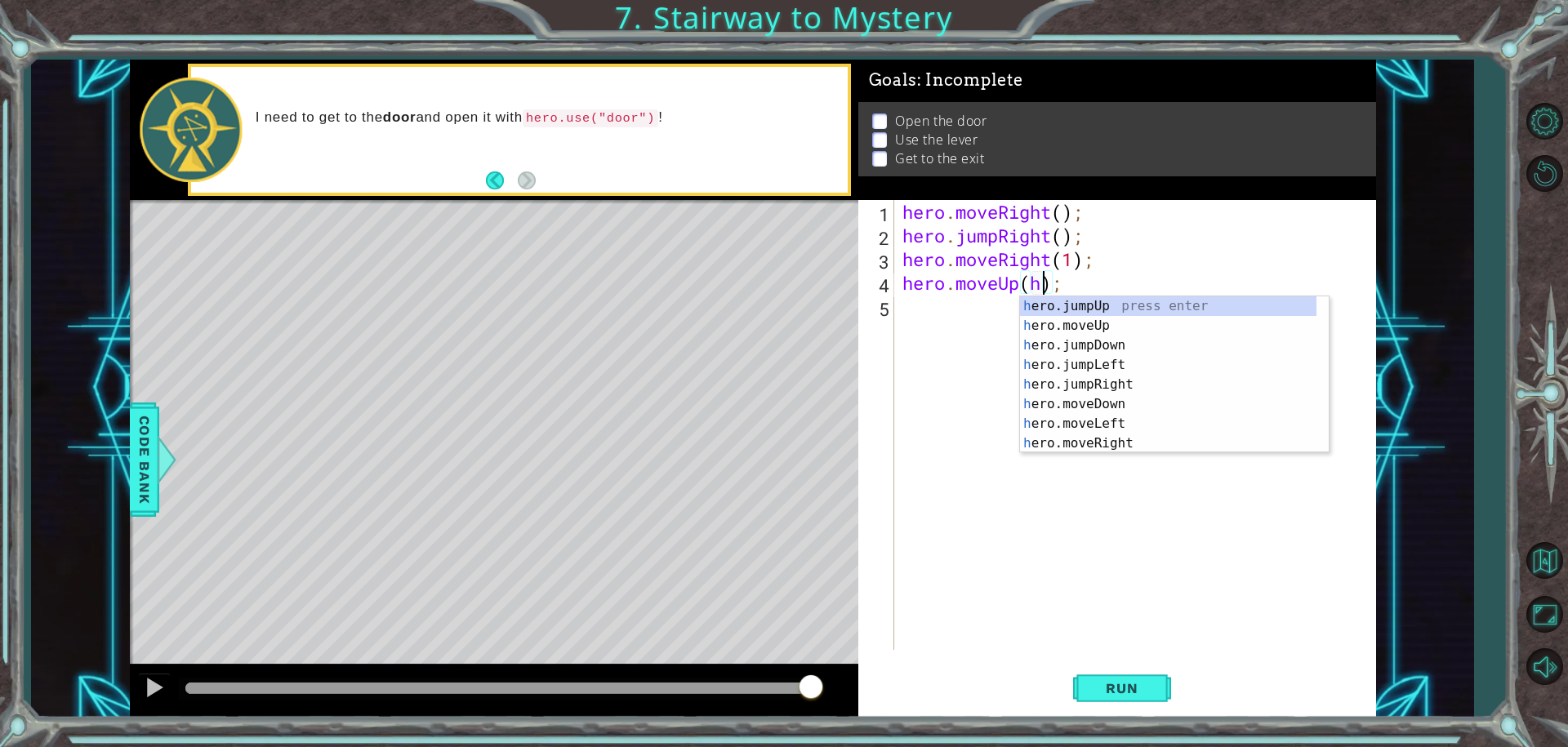
scroll to position [0, 6]
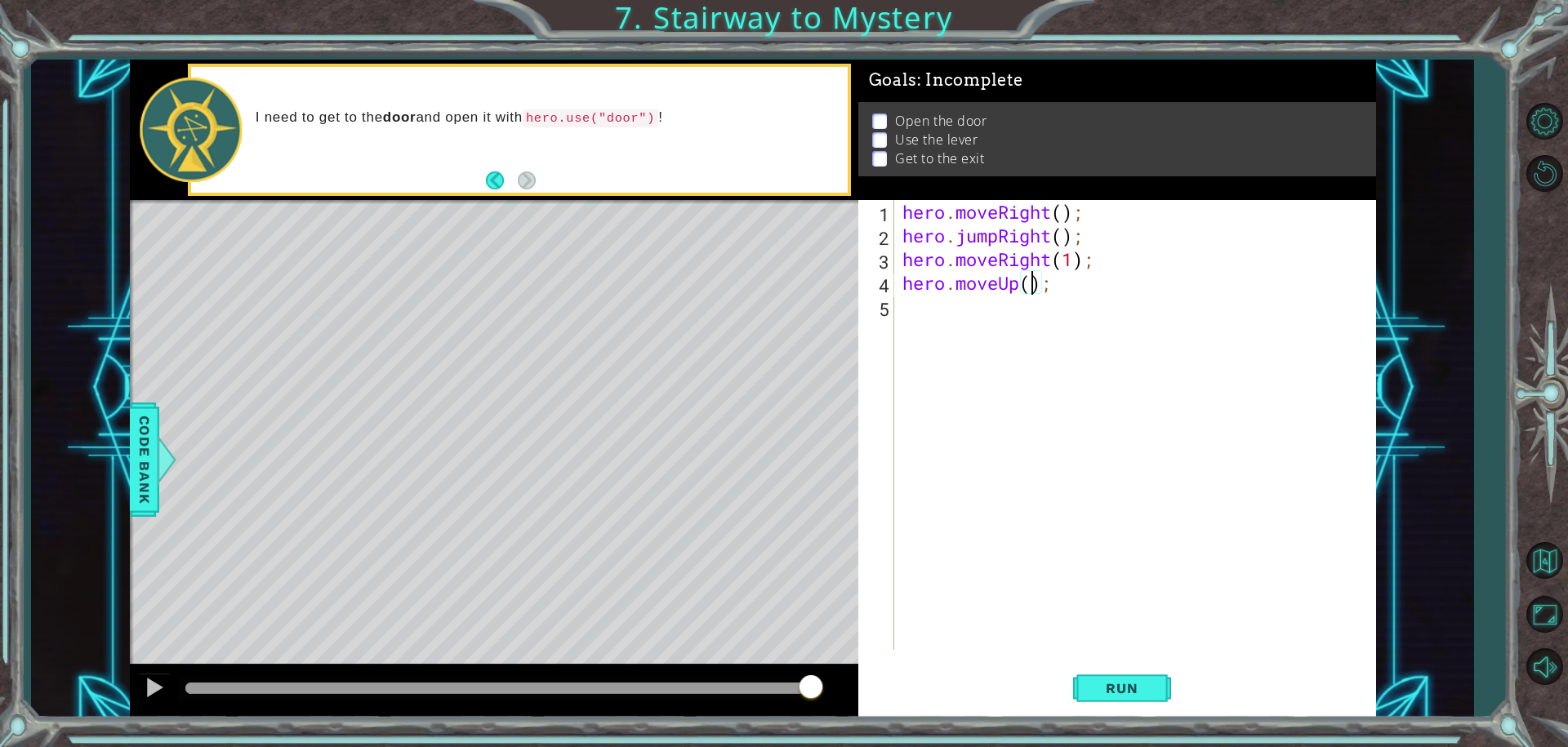
type textarea "hero.moveUp(3);"
click at [903, 307] on div "hero . moveRight ( ) ; hero . jumpRight ( ) ; hero . moveRight ( 1 ) ; hero . m…" at bounding box center [1139, 448] width 480 height 497
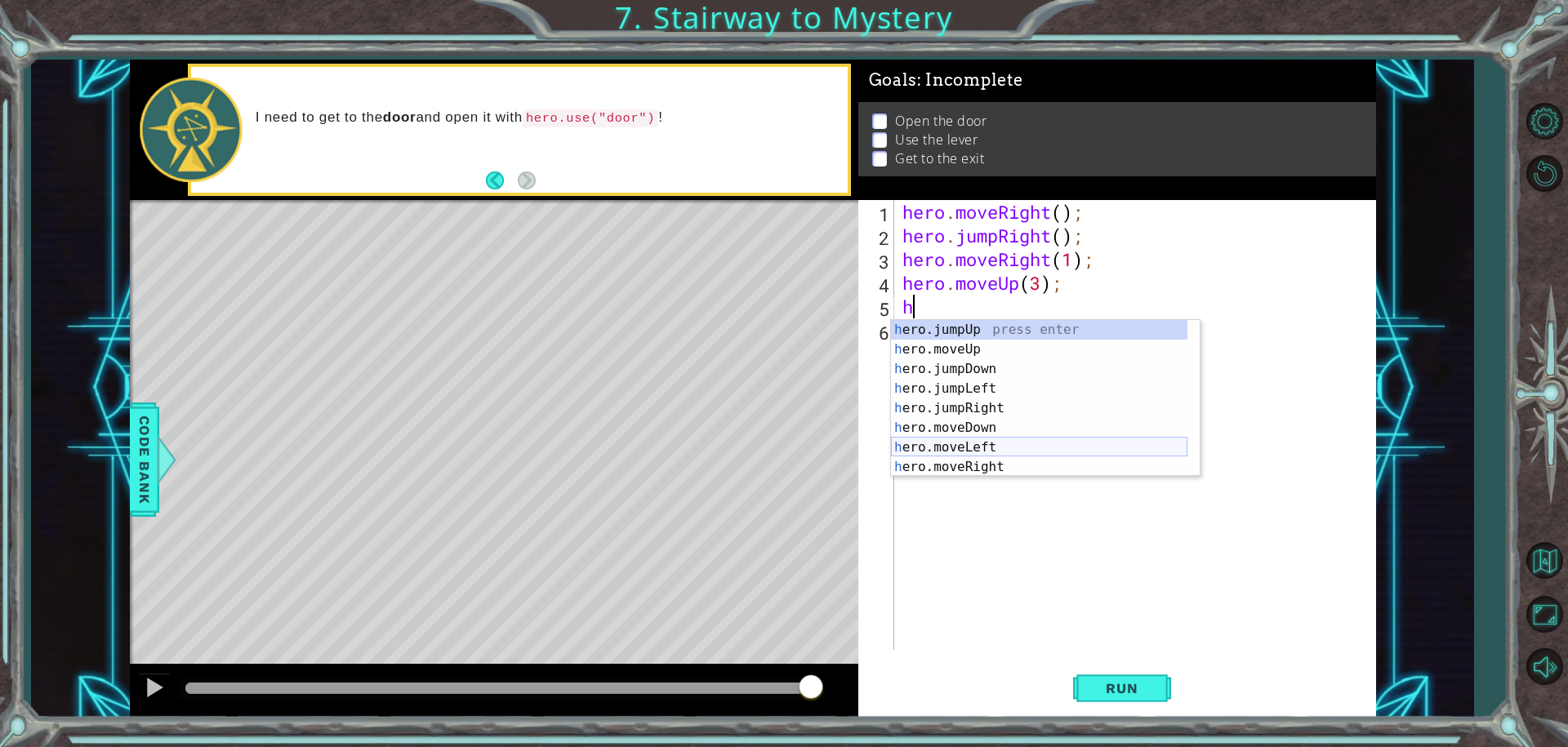
click at [961, 443] on div "h ero.jumpUp press enter h ero.moveUp press enter h ero.jumpDown press enter h …" at bounding box center [1038, 418] width 296 height 196
type textarea "hero.moveLeft(1);"
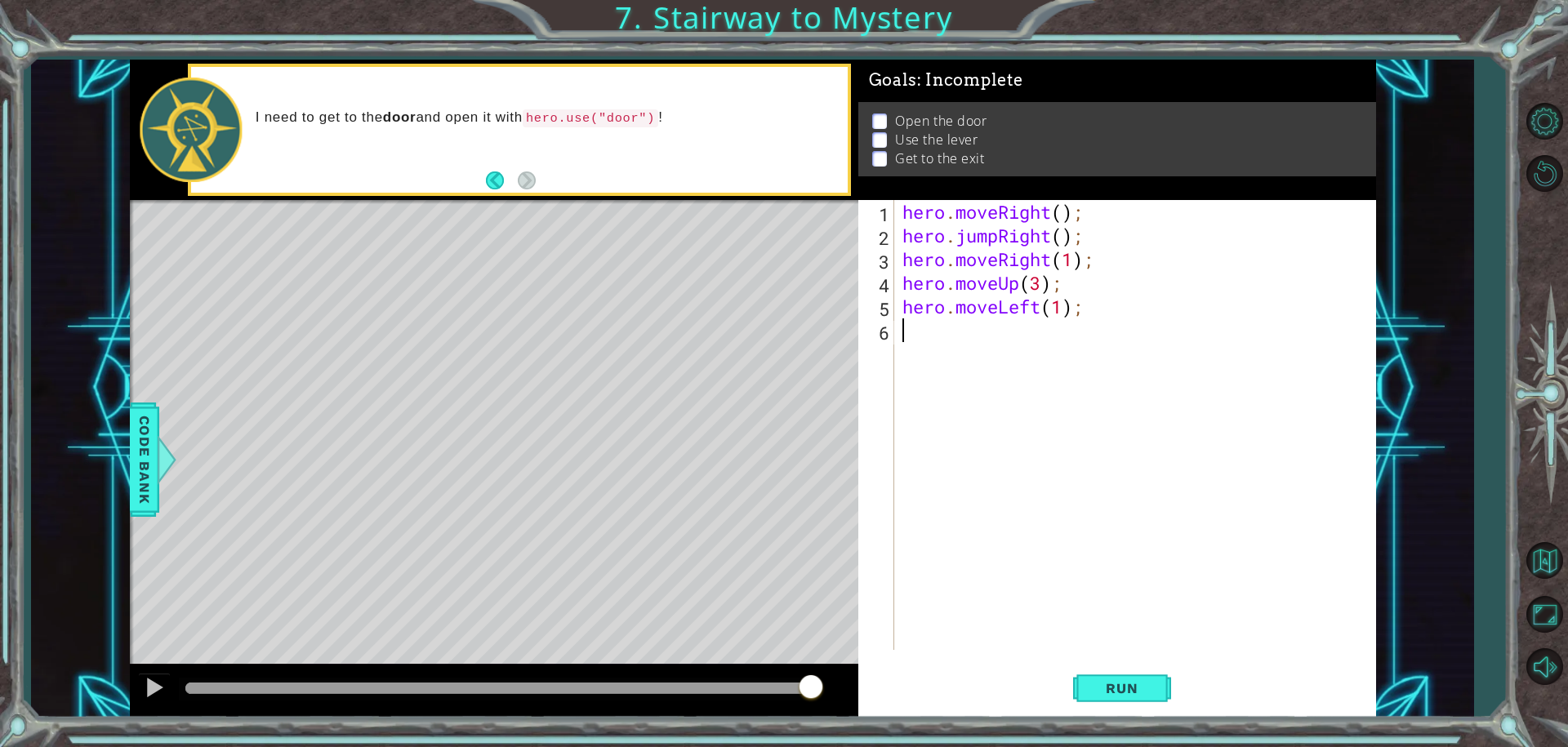
click at [929, 342] on div "hero . moveRight ( ) ; hero . jumpRight ( ) ; hero . moveRight ( 1 ) ; hero . m…" at bounding box center [1139, 448] width 480 height 497
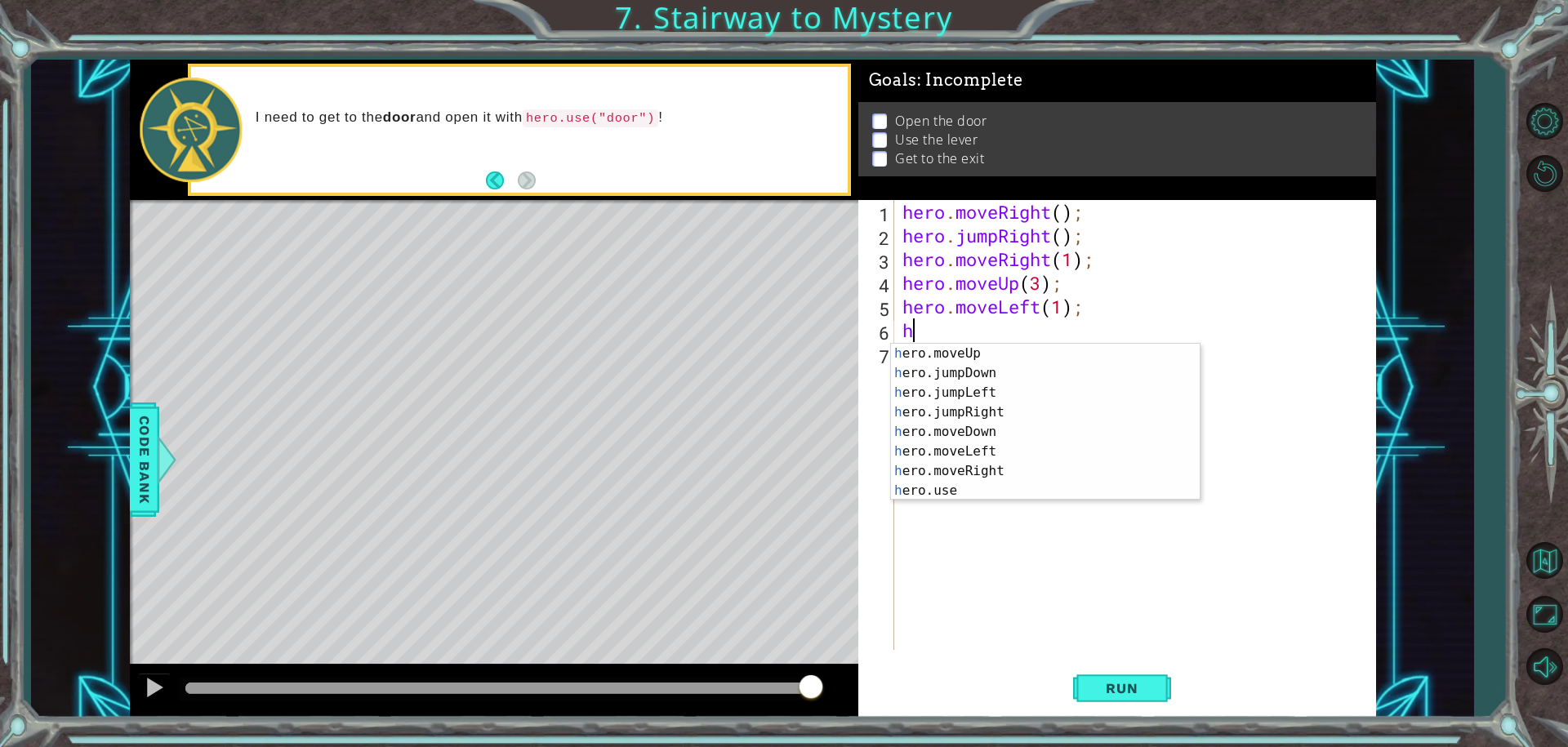
scroll to position [19, 0]
click at [952, 488] on div "h ero.moveUp press enter h ero.jumpDown press enter h ero.jumpLeft press enter …" at bounding box center [1038, 441] width 296 height 196
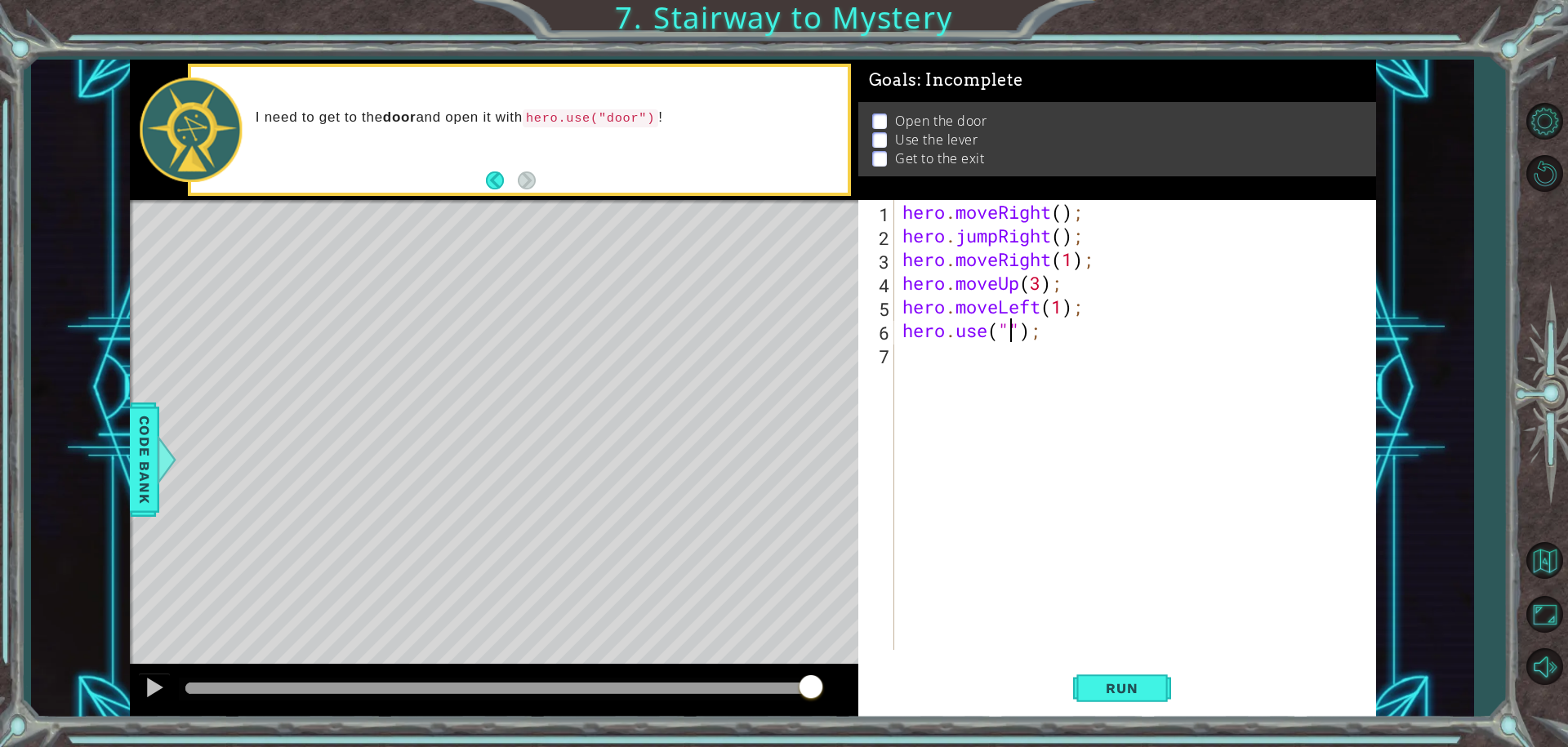
click at [1036, 286] on div "hero . moveRight ( ) ; hero . jumpRight ( ) ; hero . moveRight ( 1 ) ; hero . m…" at bounding box center [1139, 448] width 480 height 497
click at [1038, 285] on div "hero . moveRight ( ) ; hero . jumpRight ( ) ; hero . moveRight ( 1 ) ; hero . m…" at bounding box center [1139, 448] width 480 height 497
click at [1040, 335] on div "hero . moveRight ( ) ; hero . jumpRight ( ) ; hero . moveRight ( 1 ) ; hero . m…" at bounding box center [1139, 448] width 480 height 497
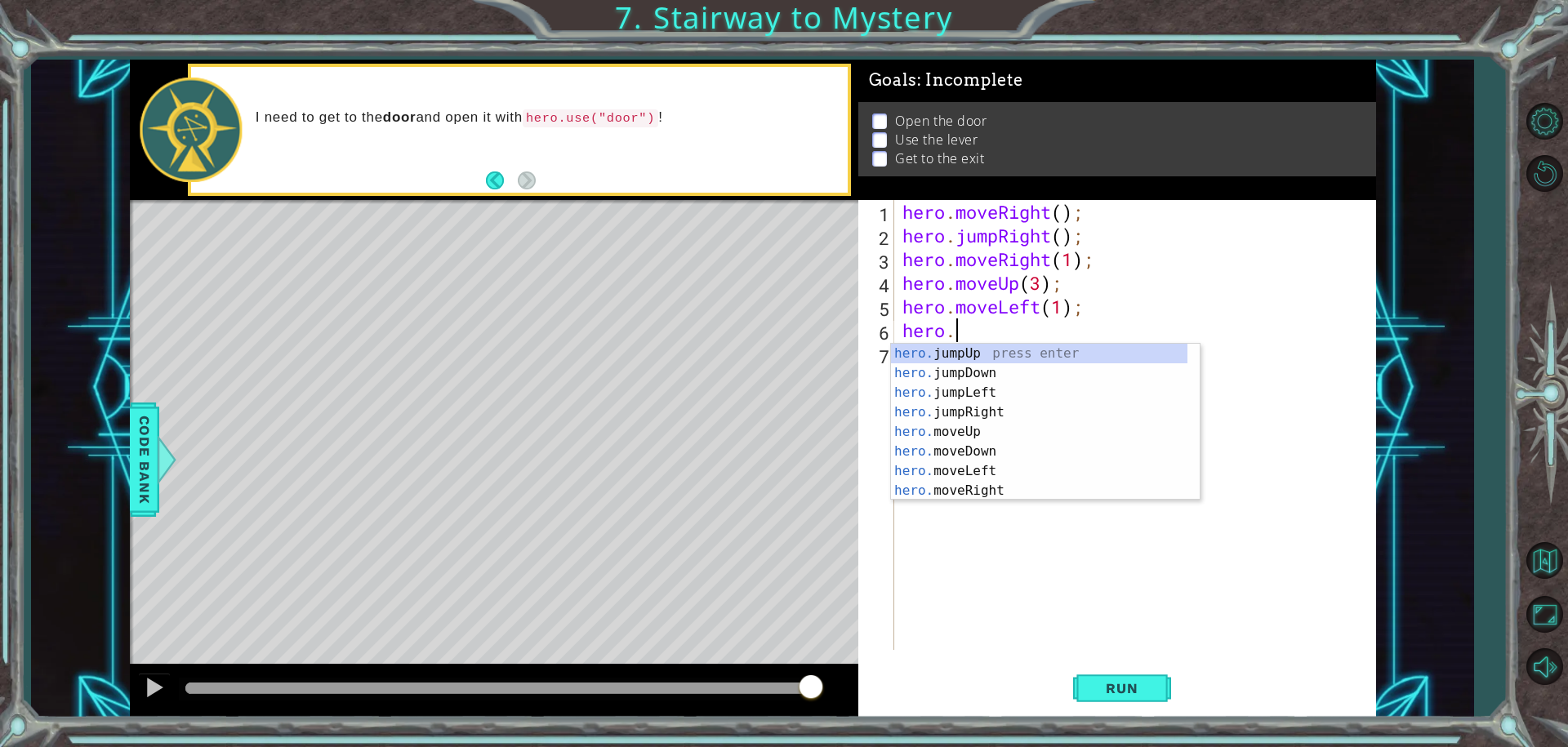
scroll to position [0, 0]
type textarea "h"
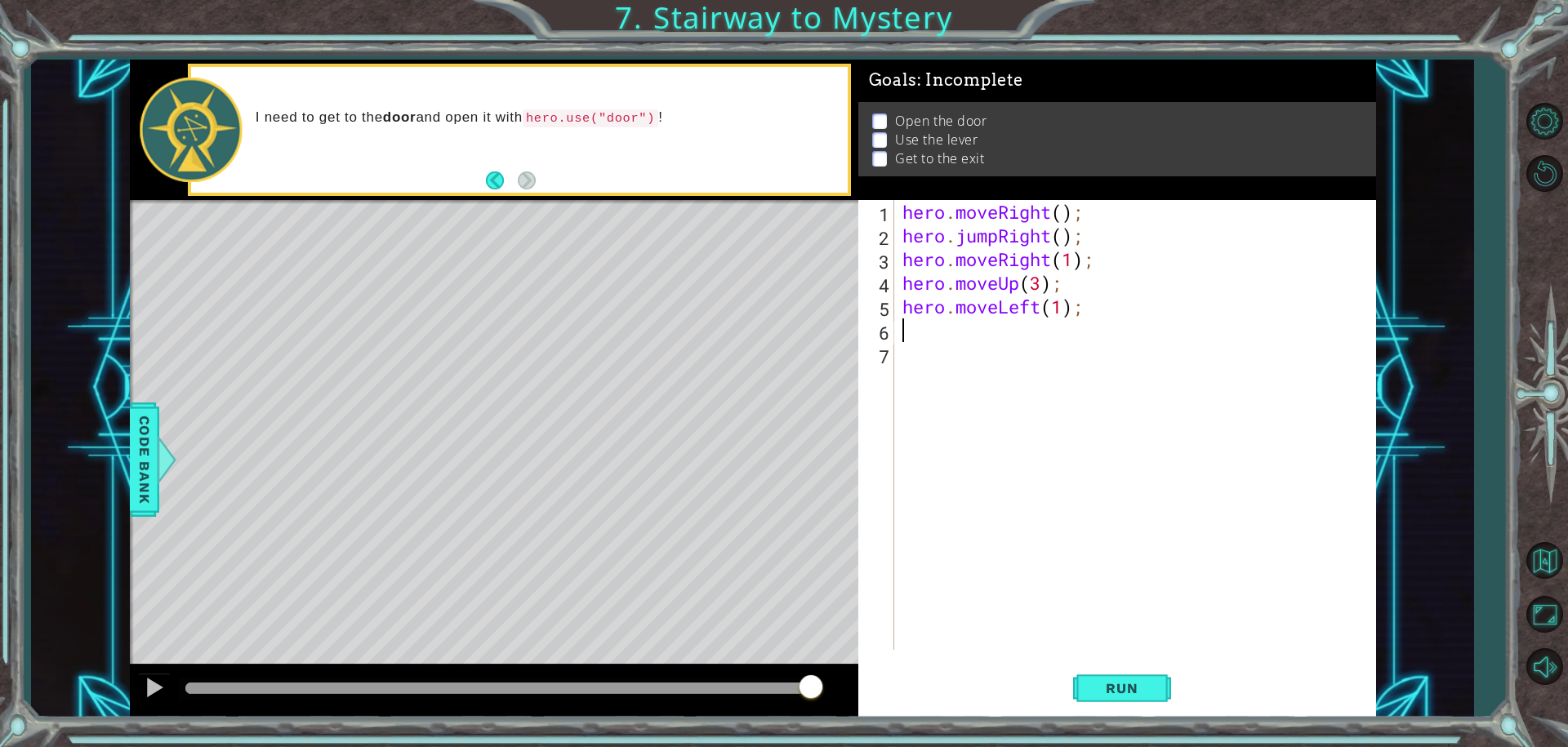
click at [1088, 296] on div "hero . moveRight ( ) ; hero . jumpRight ( ) ; hero . moveRight ( 1 ) ; hero . m…" at bounding box center [1139, 448] width 480 height 497
click at [1082, 280] on div "hero . moveRight ( ) ; hero . jumpRight ( ) ; hero . moveRight ( 1 ) ; hero . m…" at bounding box center [1139, 448] width 480 height 497
click at [1038, 282] on div "hero . moveRight ( ) ; hero . jumpRight ( ) ; hero . moveRight ( 1 ) ; hero . m…" at bounding box center [1139, 448] width 480 height 497
click at [1072, 295] on div "hero . moveRight ( ) ; hero . jumpRight ( ) ; hero . moveRight ( 1 ) ; hero . m…" at bounding box center [1139, 448] width 480 height 497
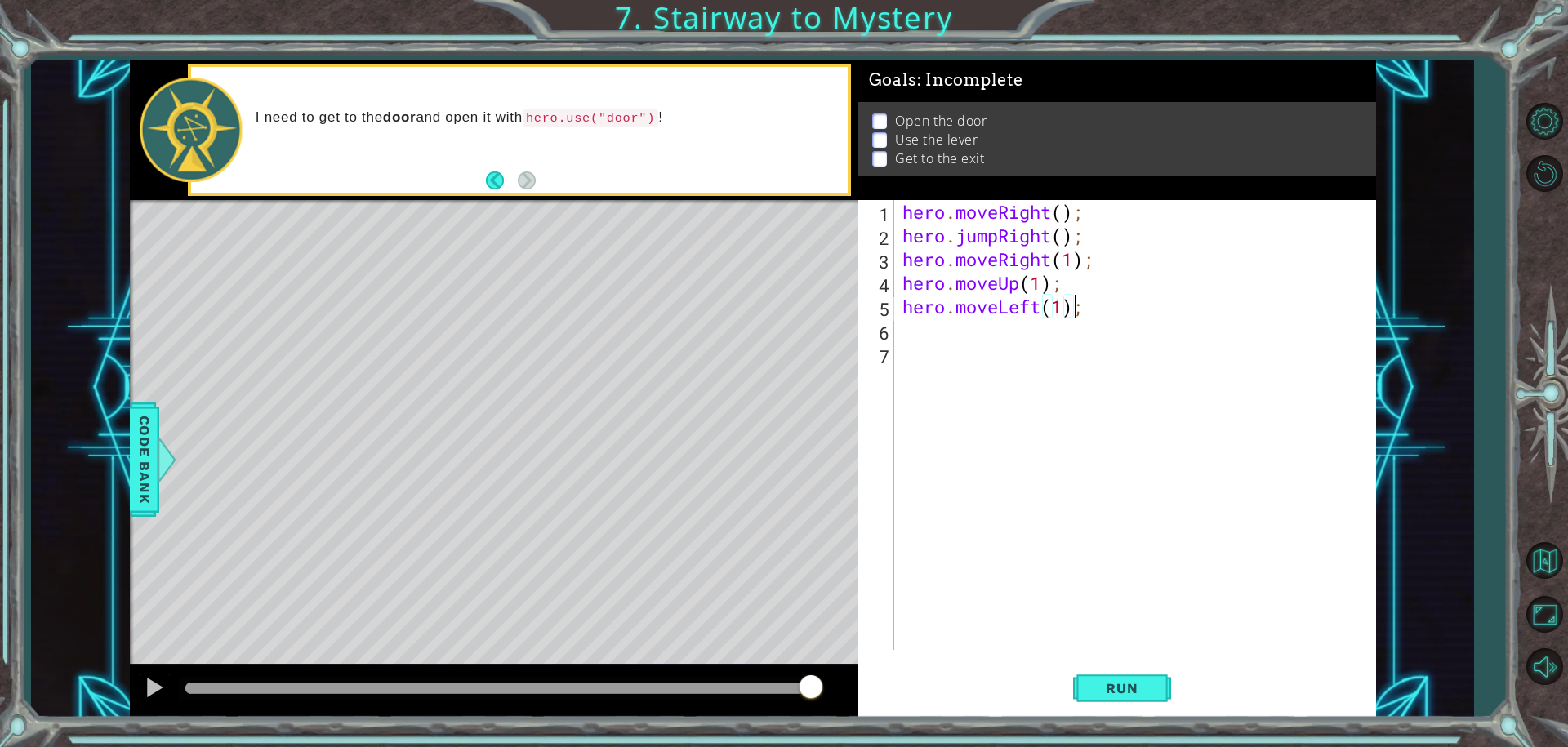
click at [1059, 287] on div "hero . moveRight ( ) ; hero . jumpRight ( ) ; hero . moveRight ( 1 ) ; hero . m…" at bounding box center [1139, 448] width 480 height 497
type textarea "hero.moveUp(1);"
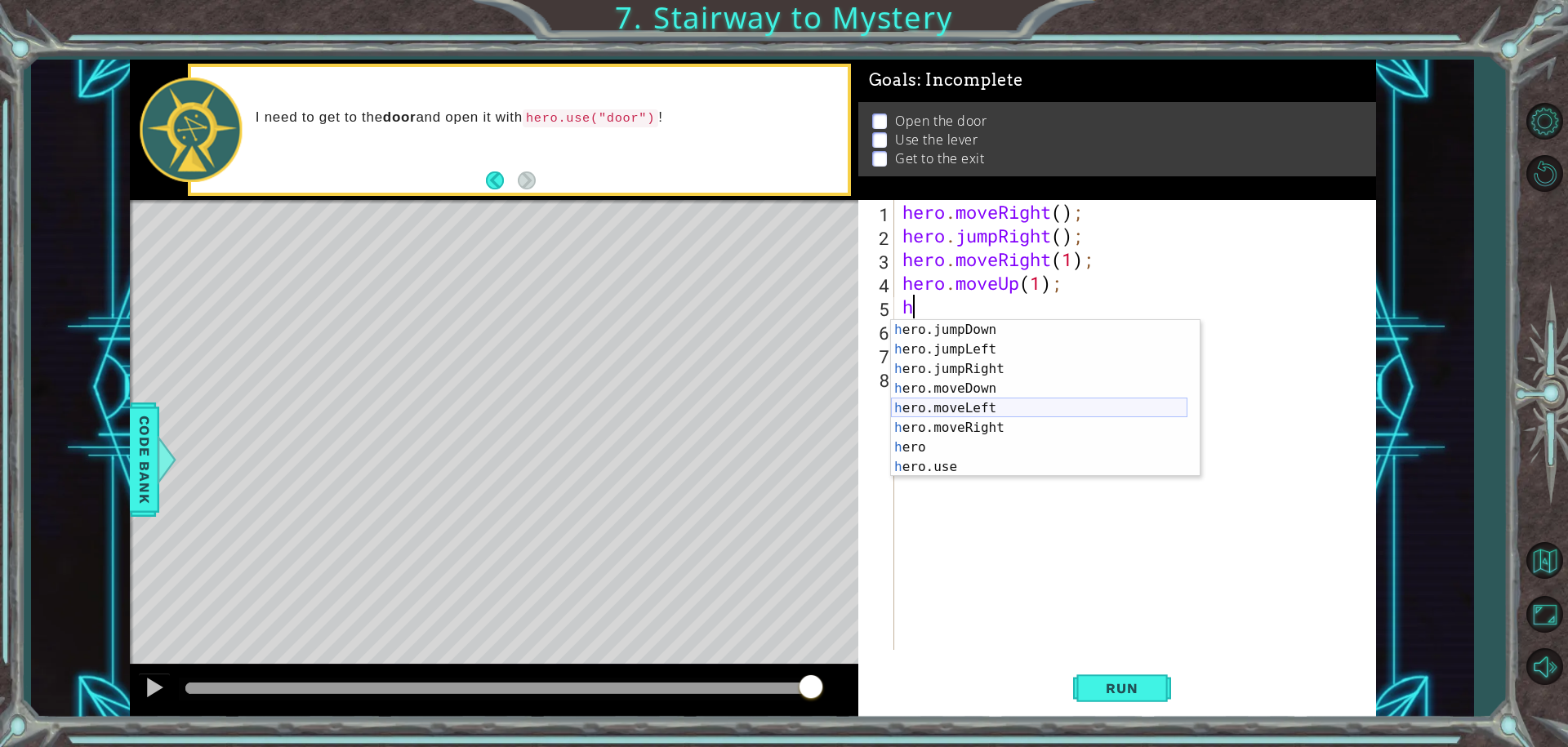
scroll to position [39, 0]
click at [940, 467] on div "h ero.jumpDown press enter h ero.jumpLeft press enter h ero.jumpRight press ent…" at bounding box center [1038, 418] width 296 height 196
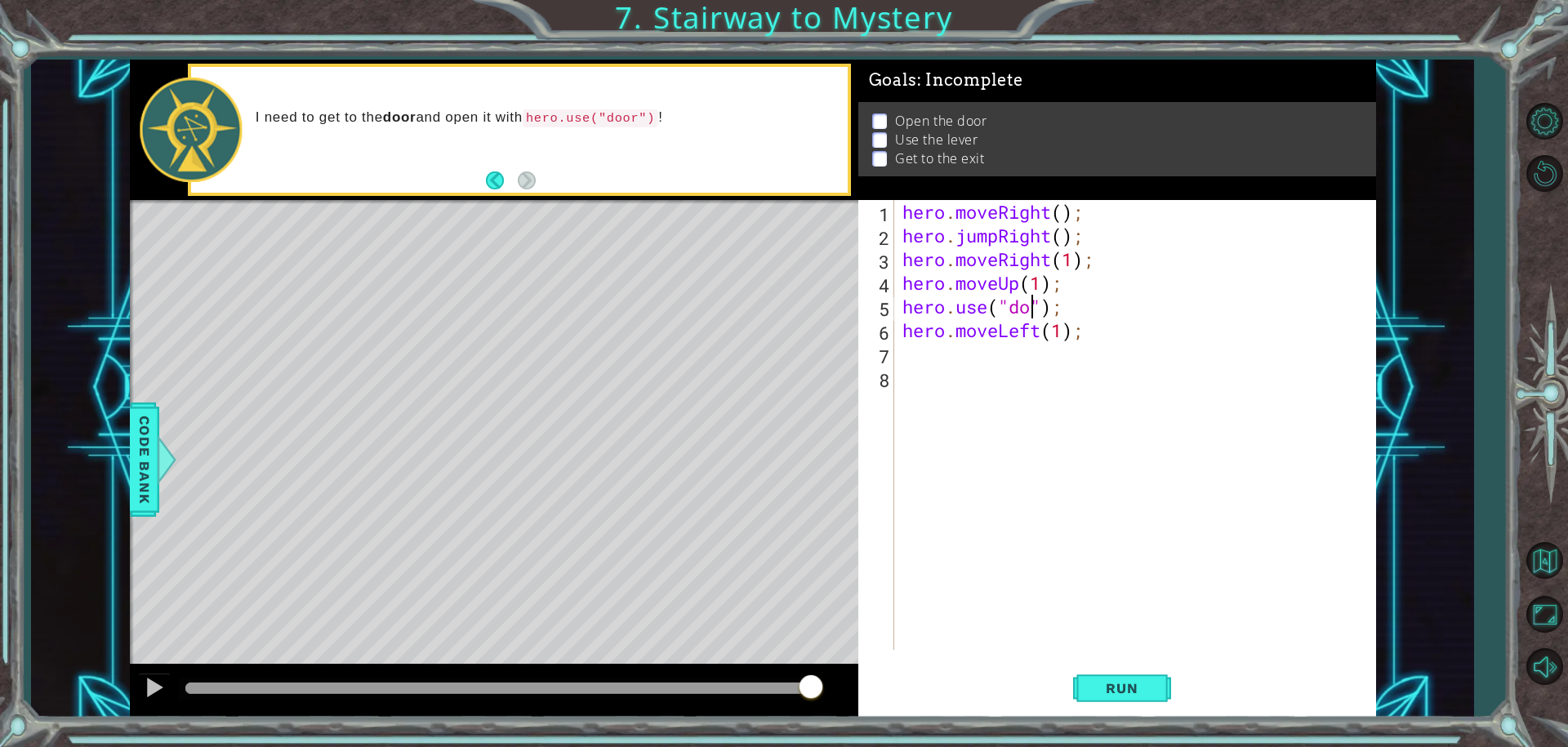
type textarea "hero.use("door");"
click at [1090, 303] on div "hero . moveRight ( ) ; hero . jumpRight ( ) ; hero . moveRight ( 1 ) ; hero . m…" at bounding box center [1139, 448] width 480 height 497
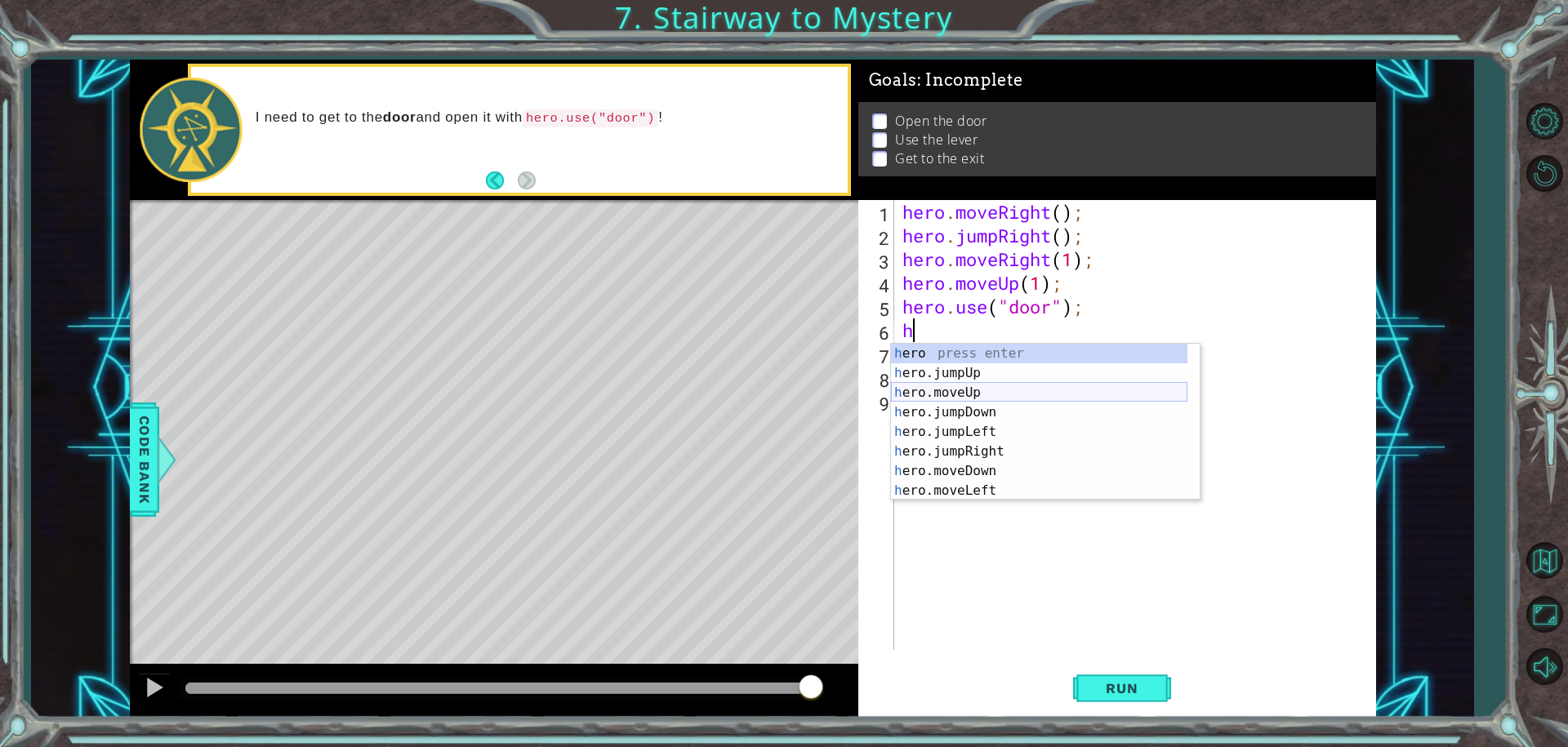
click at [940, 392] on div "h ero press enter h ero.jumpUp press enter h ero.moveUp press enter h ero.jumpD…" at bounding box center [1038, 441] width 296 height 196
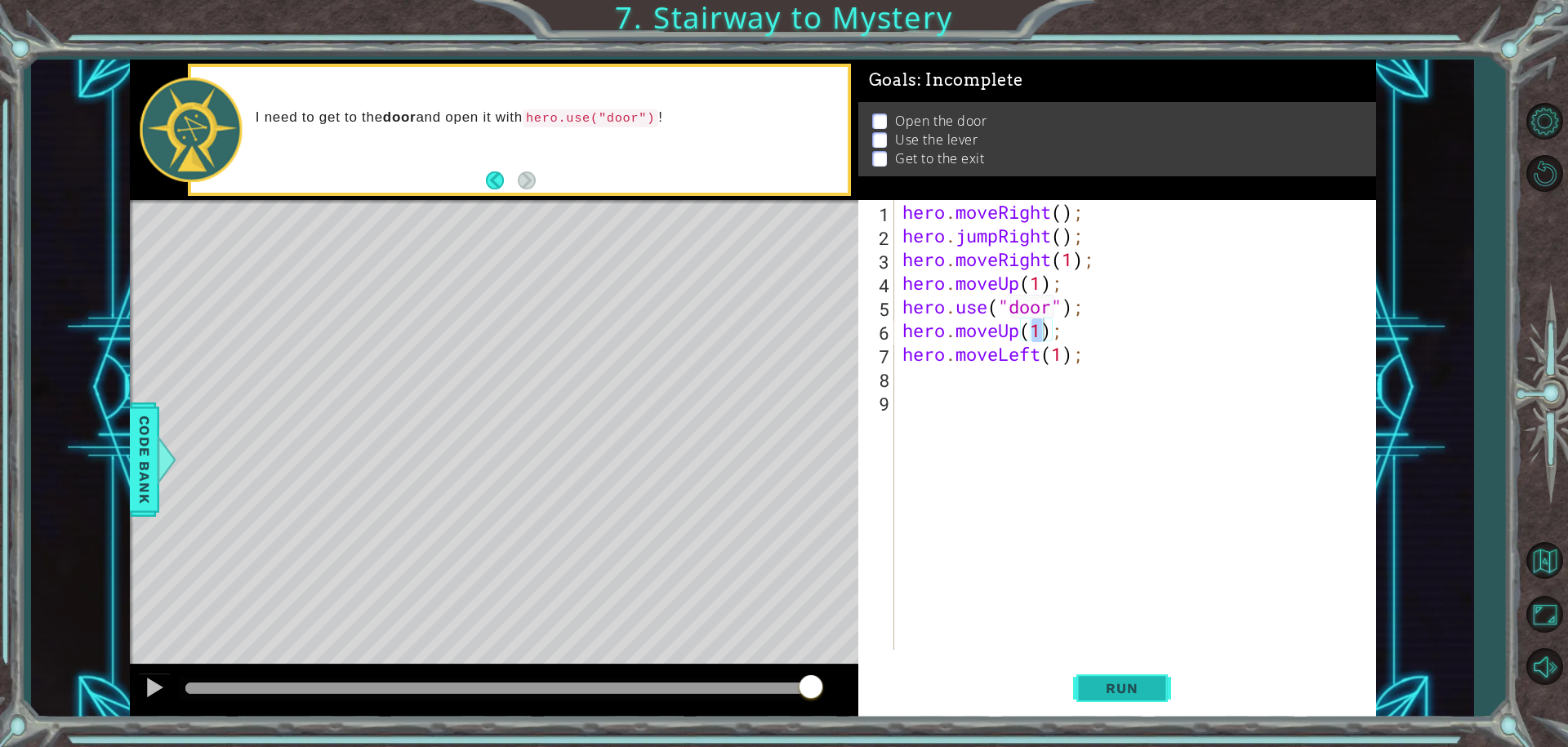
click at [1116, 682] on span "Run" at bounding box center [1121, 688] width 65 height 17
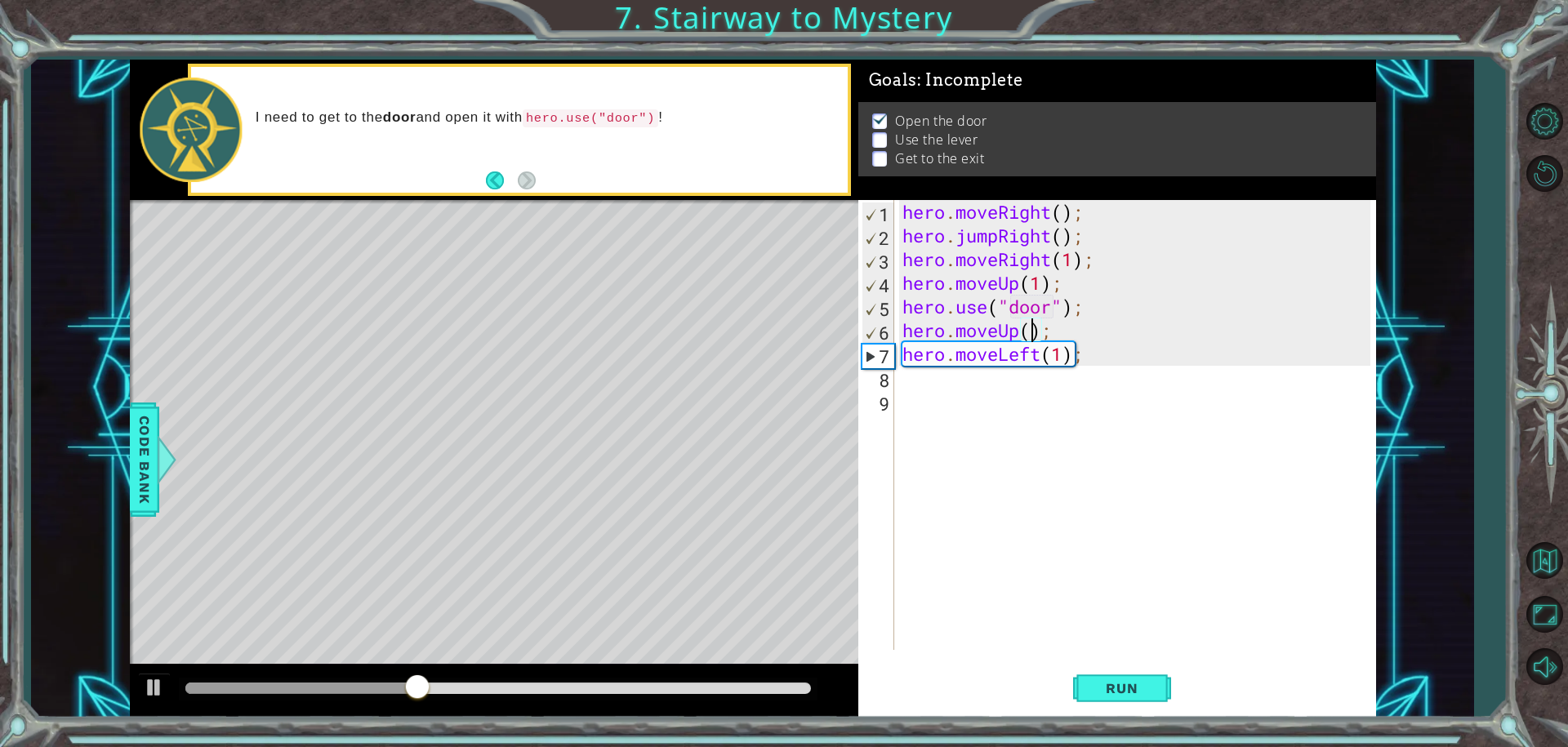
type textarea "hero.moveUp(2);"
click at [1131, 420] on div "hero . moveRight ( ) ; hero . jumpRight ( ) ; hero . moveRight ( 1 ) ; hero . m…" at bounding box center [1139, 448] width 480 height 497
click at [912, 381] on div "hero . moveRight ( ) ; hero . jumpRight ( ) ; hero . moveRight ( 1 ) ; hero . m…" at bounding box center [1139, 448] width 480 height 497
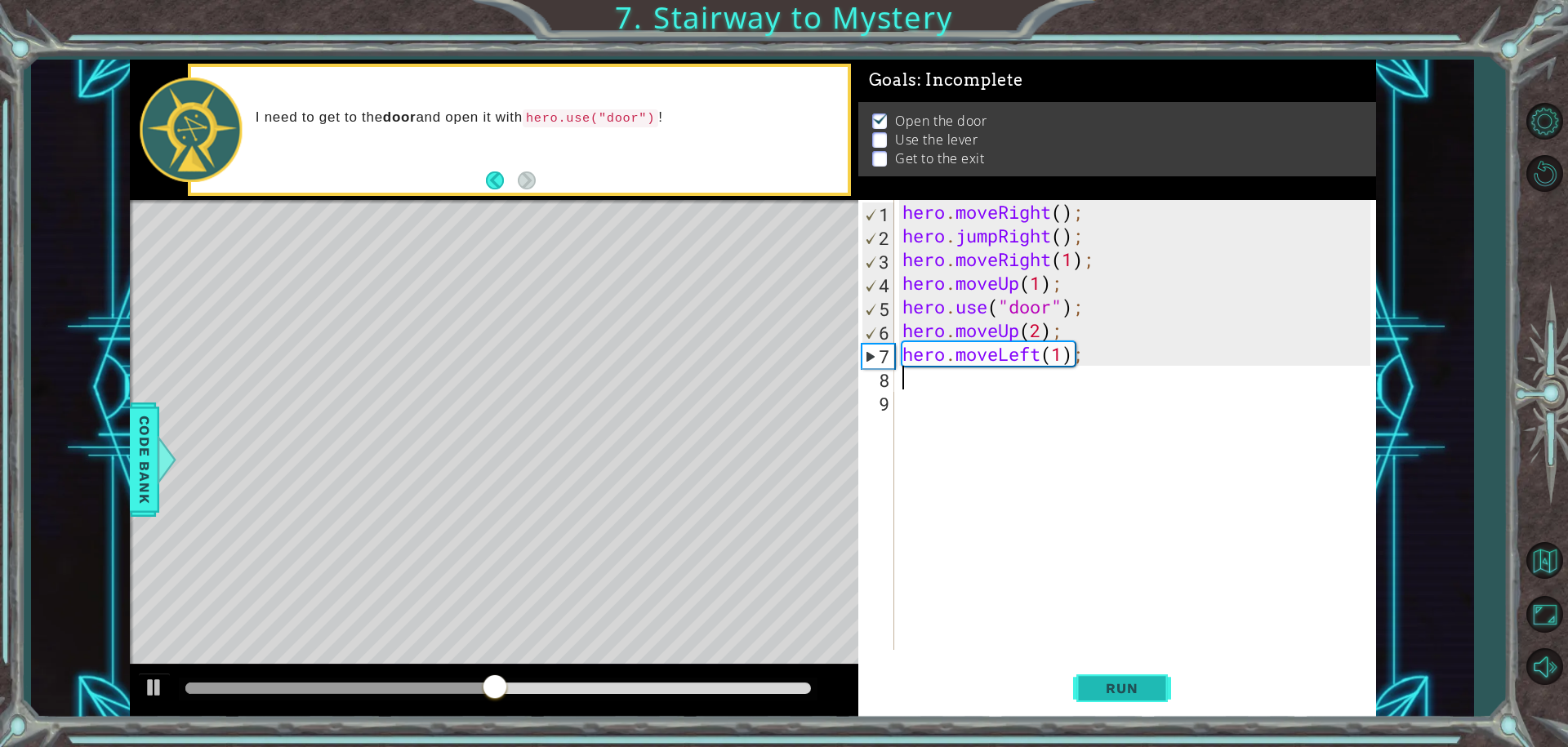
click at [1138, 678] on button "Run" at bounding box center [1122, 688] width 98 height 52
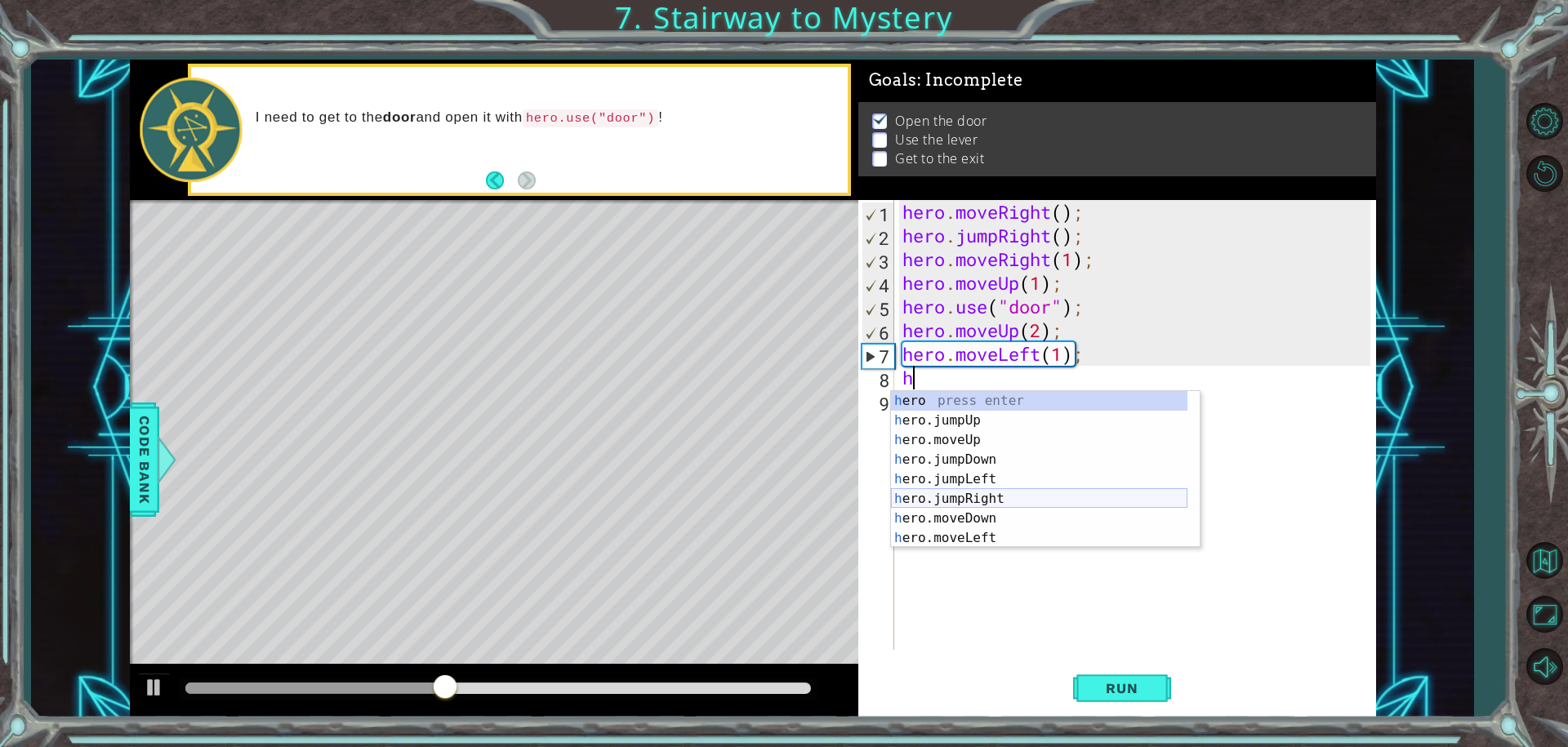
scroll to position [39, 0]
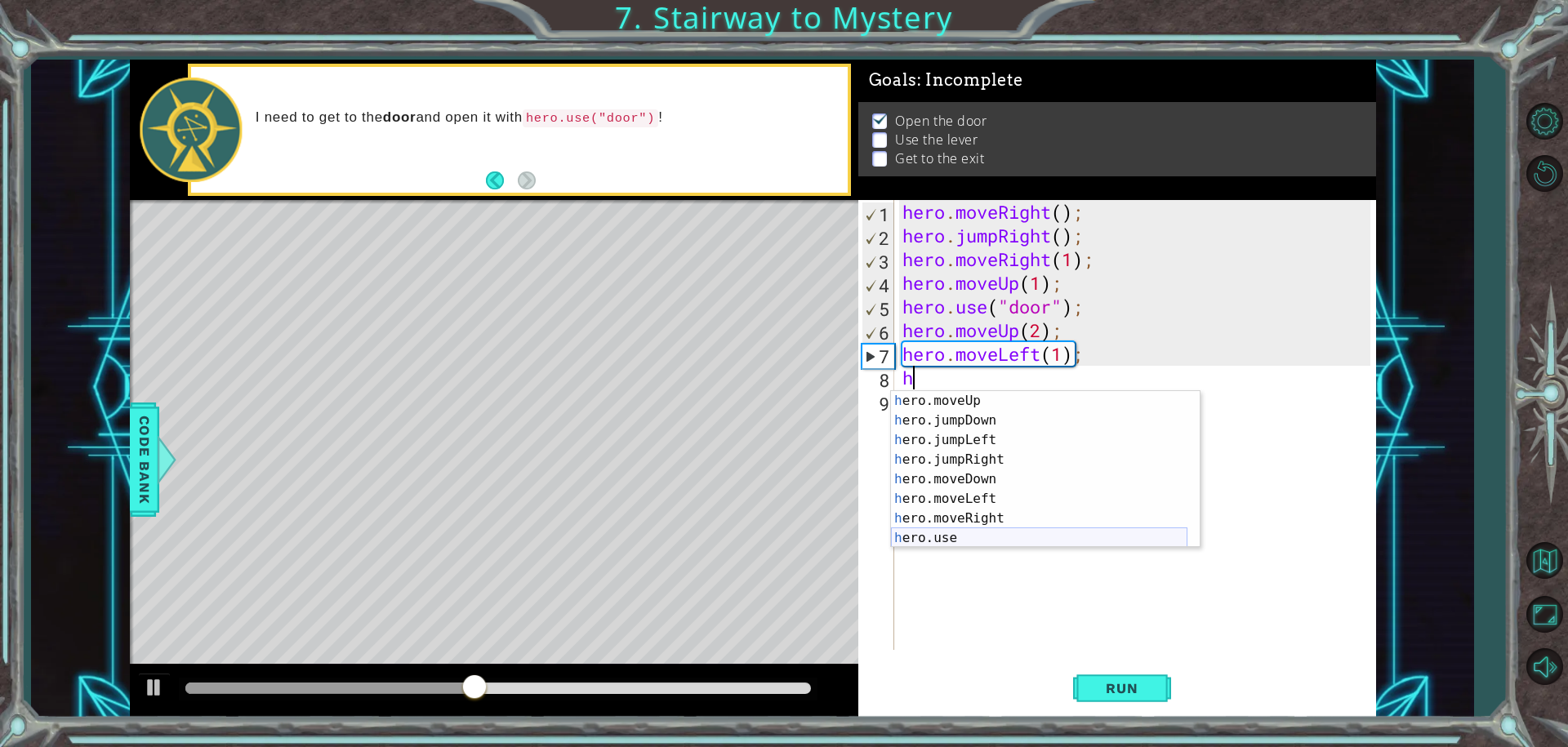
click at [944, 534] on div "h ero.moveUp press enter h ero.jumpDown press enter h ero.jumpLeft press enter …" at bounding box center [1038, 489] width 296 height 196
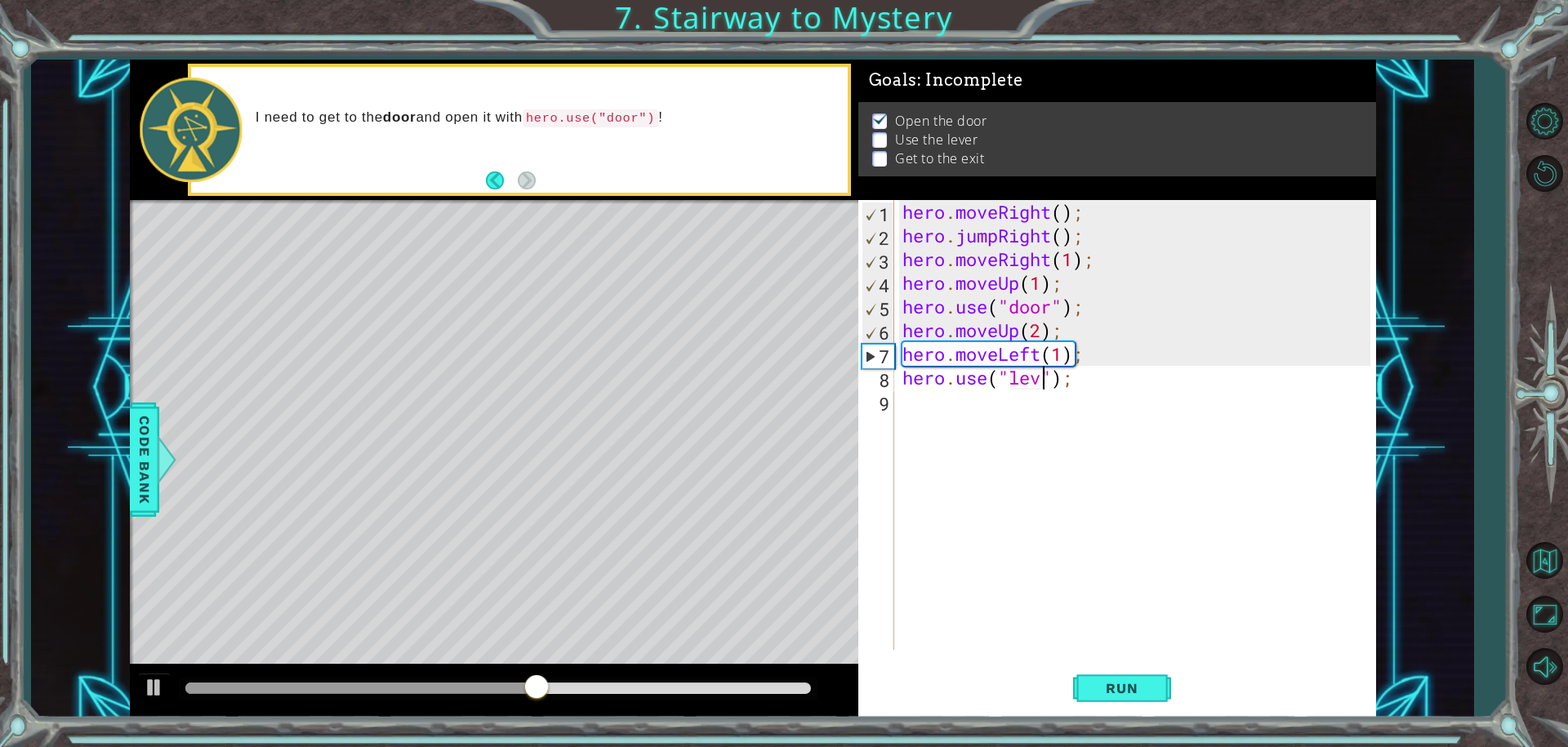
type textarea "hero.use("lever");"
click at [1013, 418] on div "hero . moveRight ( ) ; hero . jumpRight ( ) ; hero . moveRight ( 1 ) ; hero . m…" at bounding box center [1139, 448] width 480 height 497
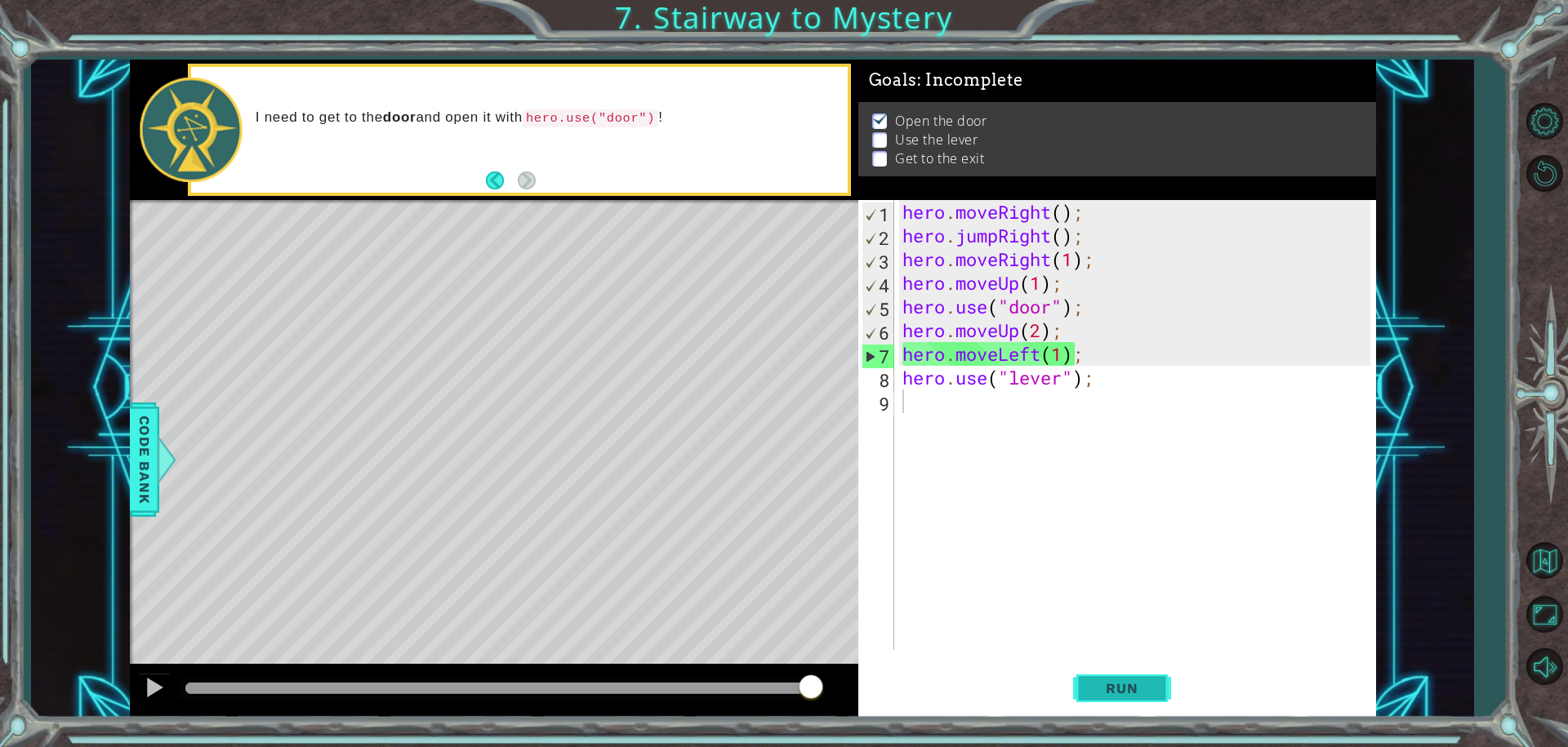
click at [1114, 689] on span "Run" at bounding box center [1121, 688] width 65 height 17
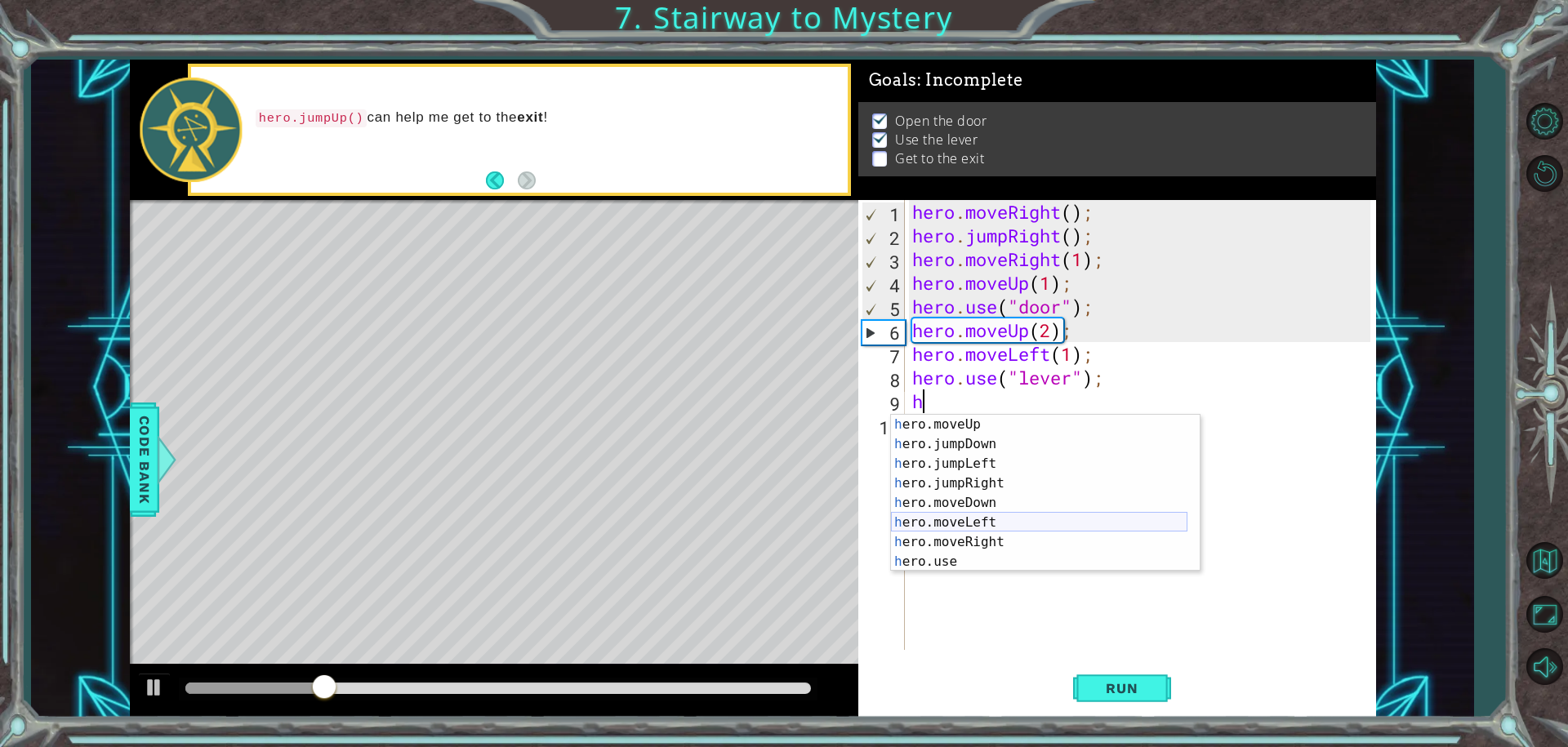
scroll to position [39, 0]
click at [968, 518] on div "h ero.moveUp press enter h ero.jumpDown press enter h ero.jumpLeft press enter …" at bounding box center [1038, 513] width 296 height 196
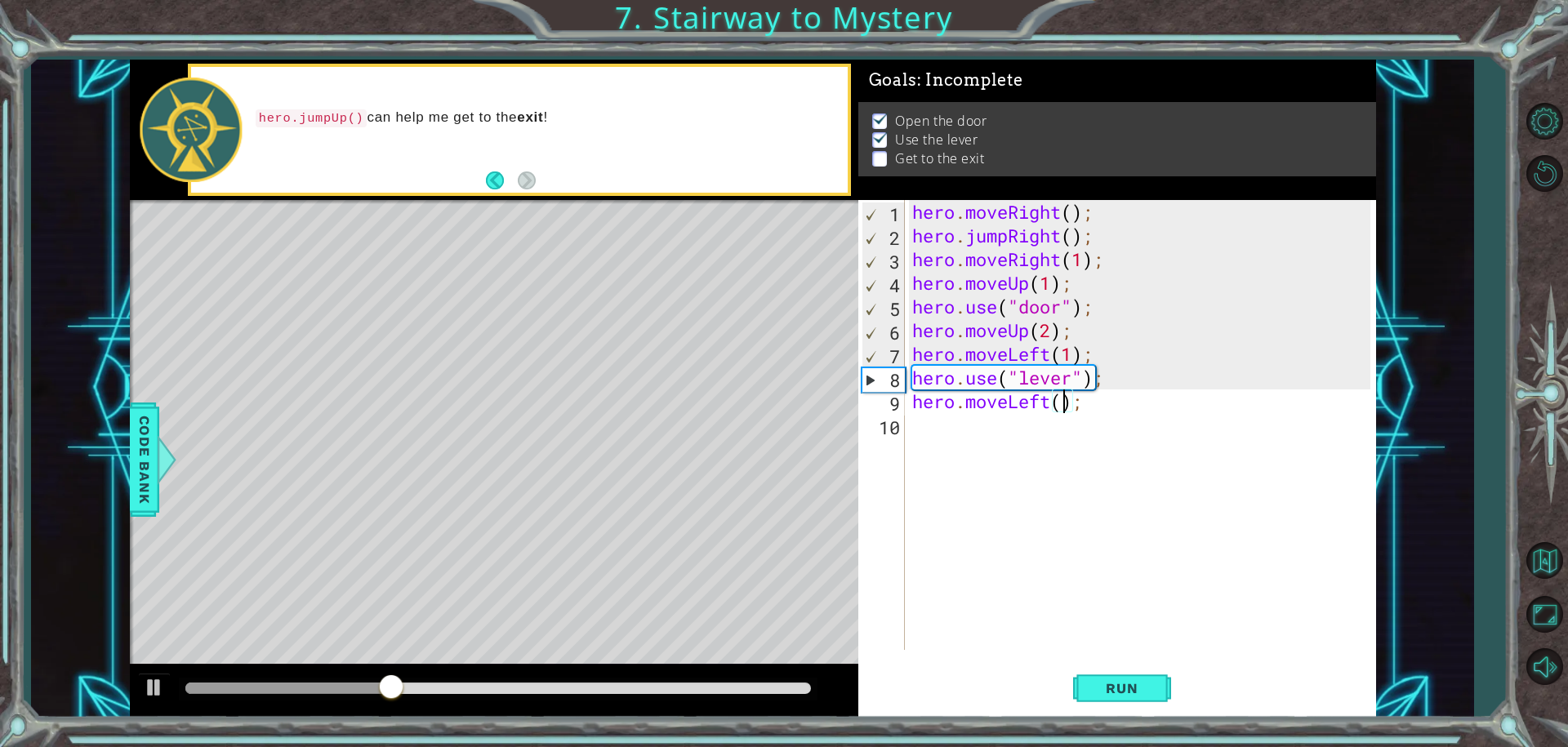
type textarea "hero.moveLeft(4);"
click at [1033, 467] on div "hero . moveRight ( ) ; hero . jumpRight ( ) ; hero . moveRight ( 1 ) ; hero . m…" at bounding box center [1144, 448] width 470 height 497
click at [1109, 685] on span "Run" at bounding box center [1121, 688] width 65 height 17
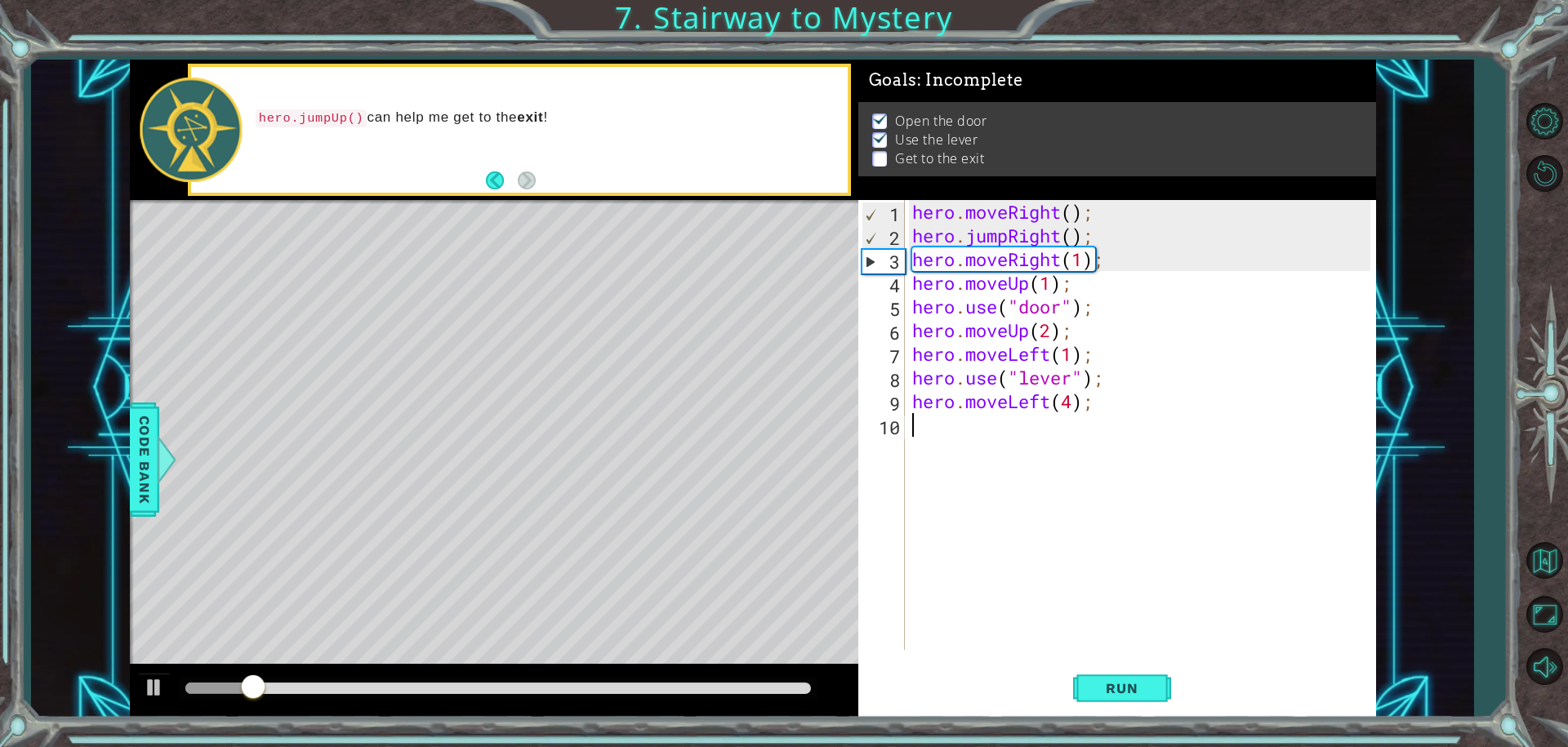
click at [1070, 408] on div "hero . moveRight ( ) ; hero . jumpRight ( ) ; hero . moveRight ( 1 ) ; hero . m…" at bounding box center [1144, 448] width 470 height 497
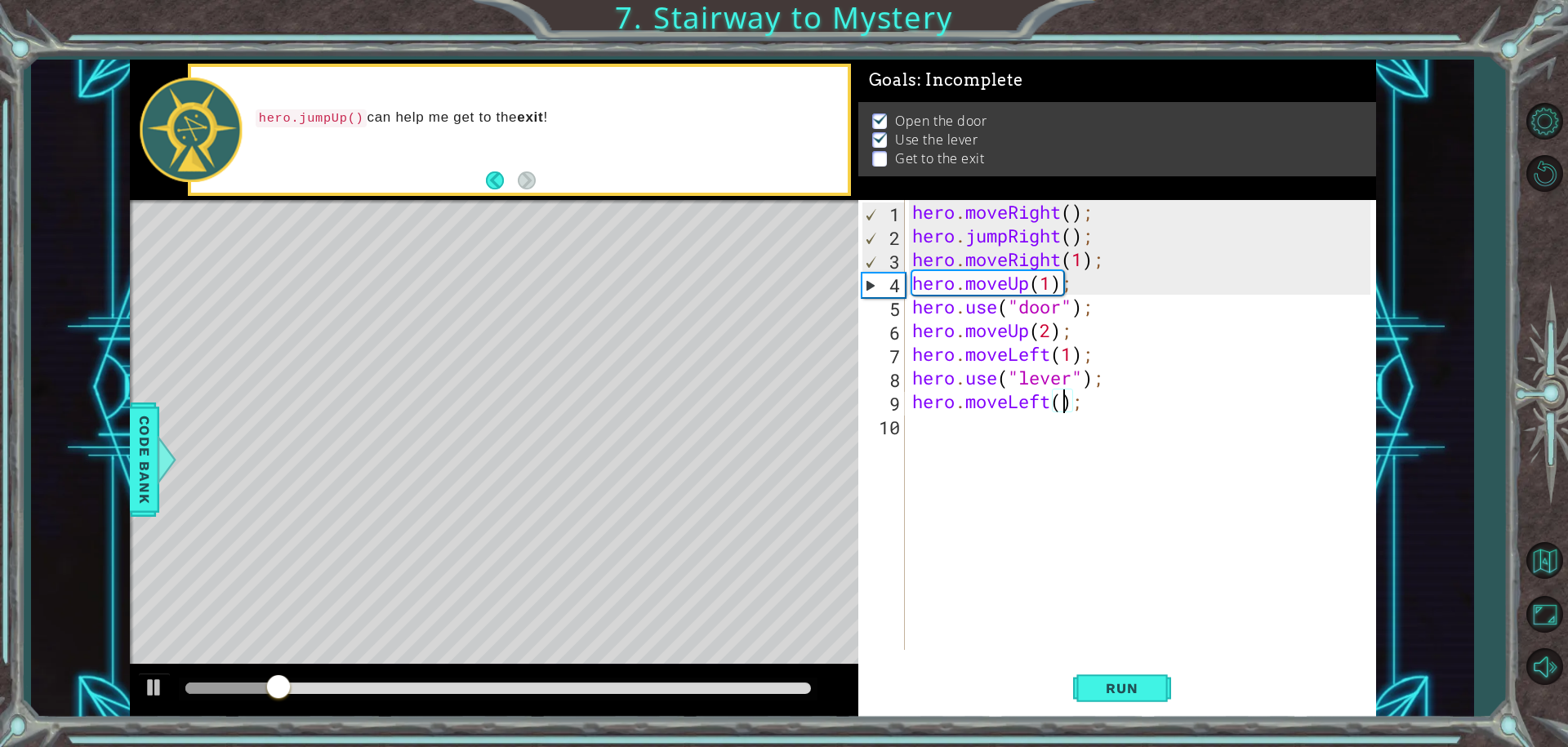
type textarea "hero.moveLeft(3);"
click at [1083, 480] on div "hero . moveRight ( ) ; hero . jumpRight ( ) ; hero . moveRight ( 1 ) ; hero . m…" at bounding box center [1144, 448] width 470 height 497
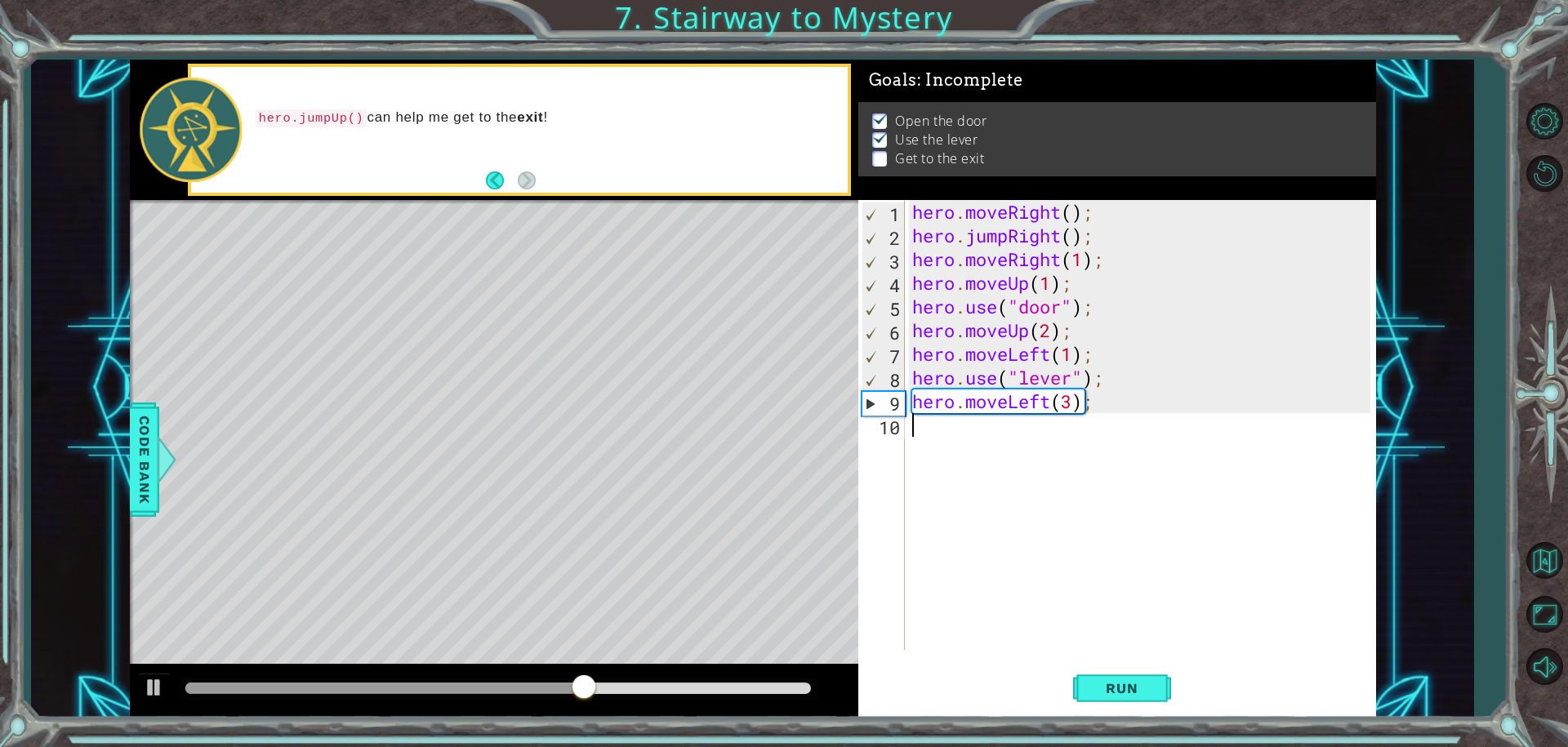
click at [1071, 413] on div "hero . moveRight ( ) ; hero . jumpRight ( ) ; hero . moveRight ( 1 ) ; hero . m…" at bounding box center [1144, 448] width 470 height 497
click at [1072, 398] on div "hero . moveRight ( ) ; hero . jumpRight ( ) ; hero . moveRight ( 1 ) ; hero . m…" at bounding box center [1144, 448] width 470 height 497
type textarea "hero.moveLeft(2);"
click at [1110, 673] on button "Run" at bounding box center [1122, 688] width 98 height 52
type textarea "h"
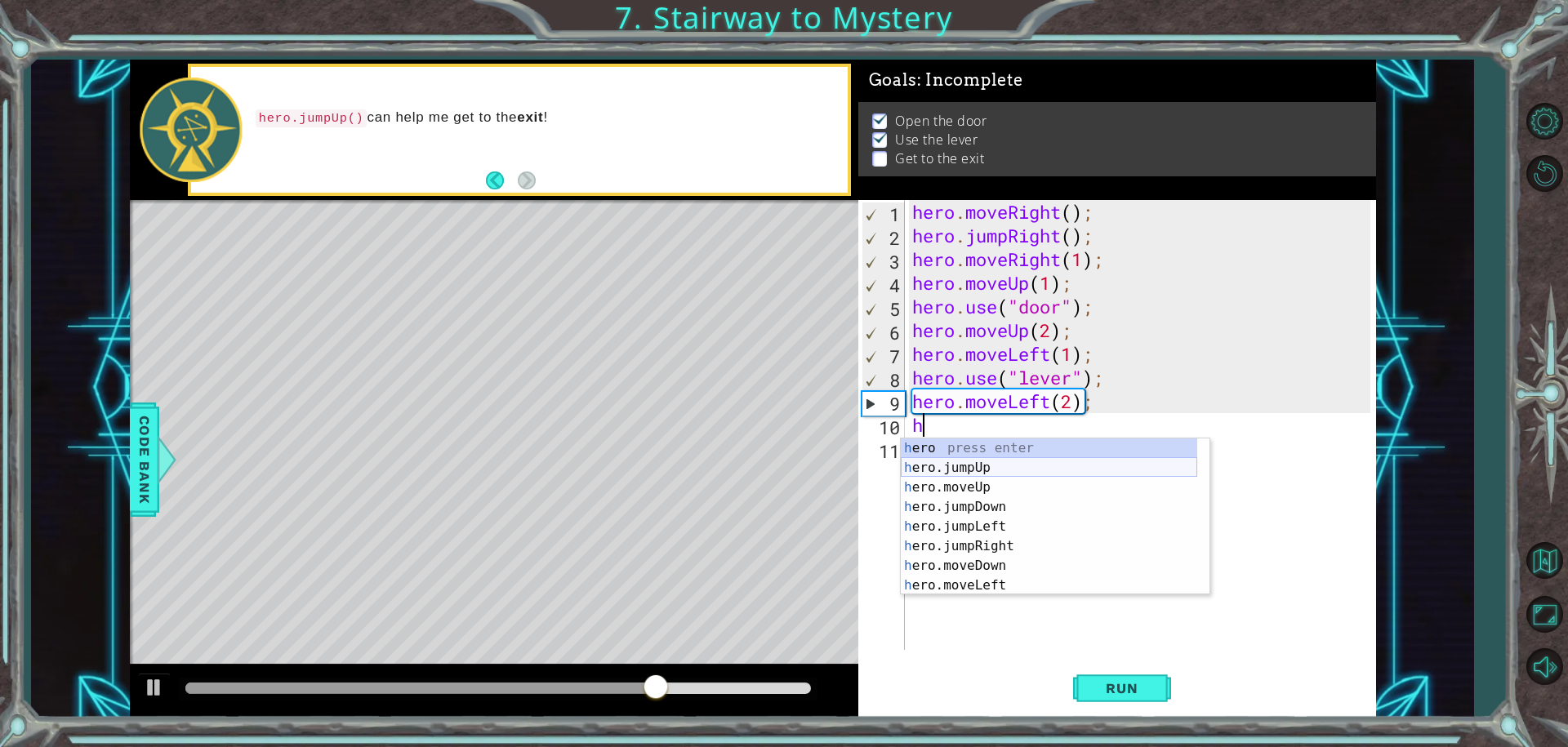
click at [966, 466] on div "h ero press enter h ero.jumpUp press enter h ero.moveUp press enter h ero.jumpD…" at bounding box center [1049, 536] width 296 height 196
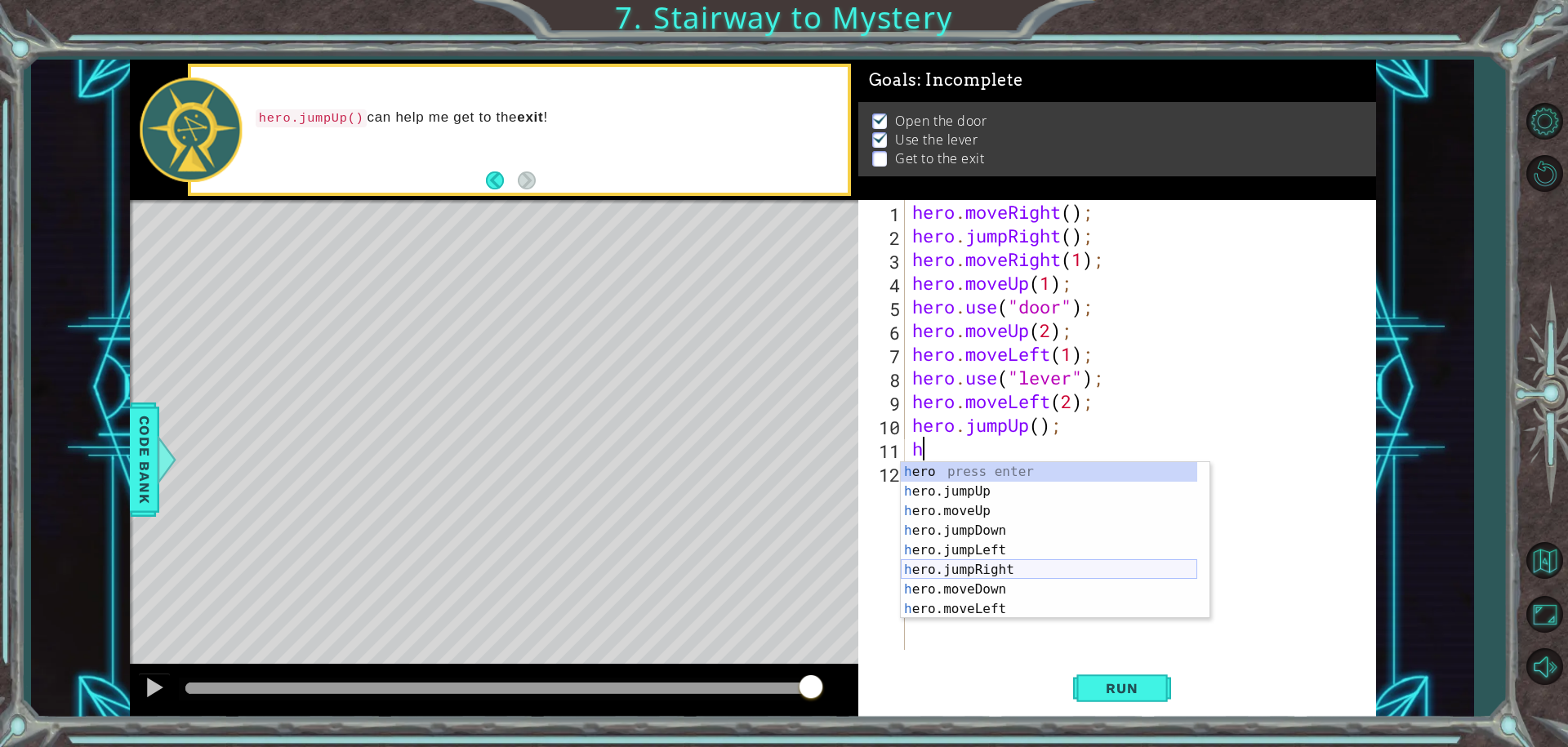
scroll to position [39, 0]
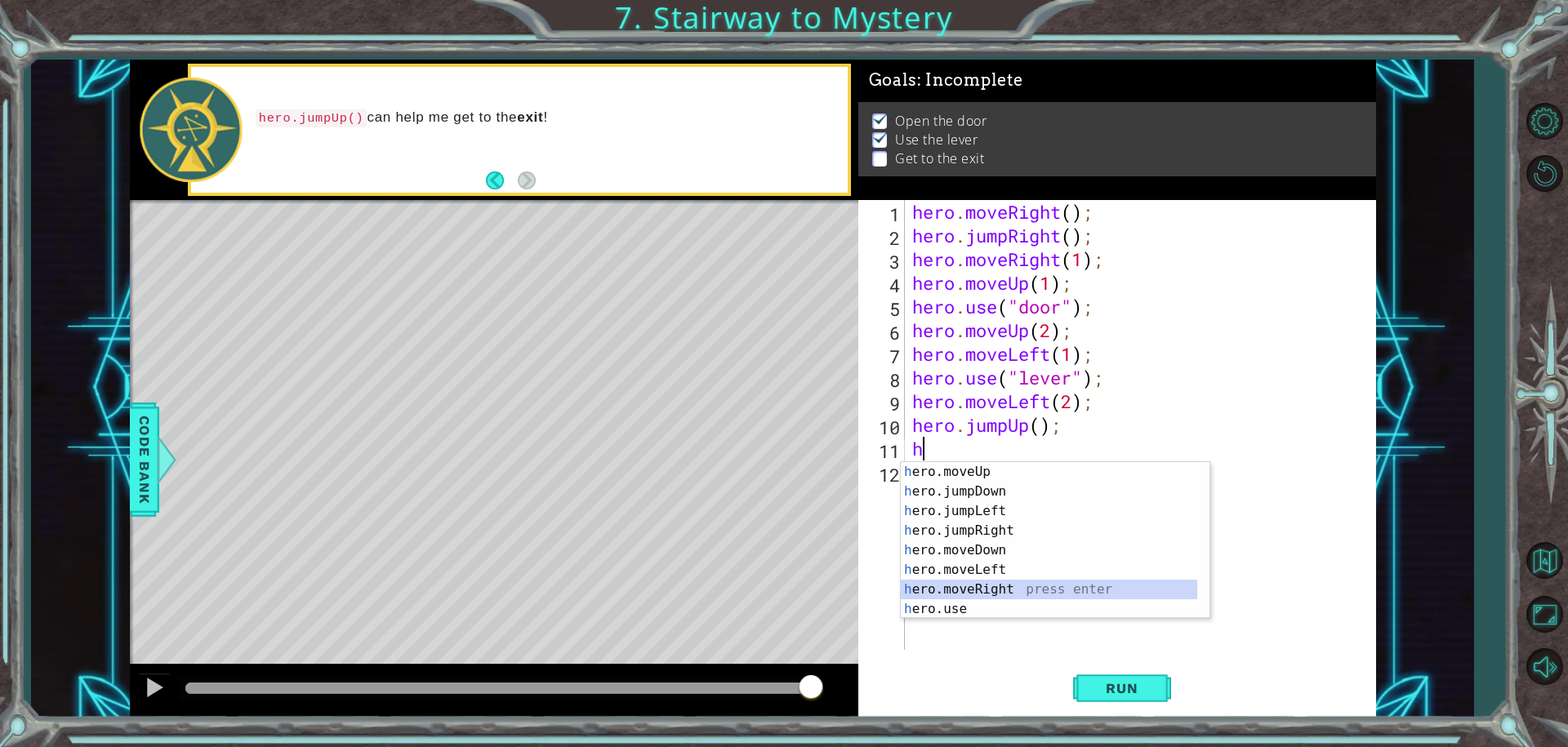
click at [996, 590] on div "h ero.moveUp press enter h ero.jumpDown press enter h ero.jumpLeft press enter …" at bounding box center [1049, 560] width 296 height 196
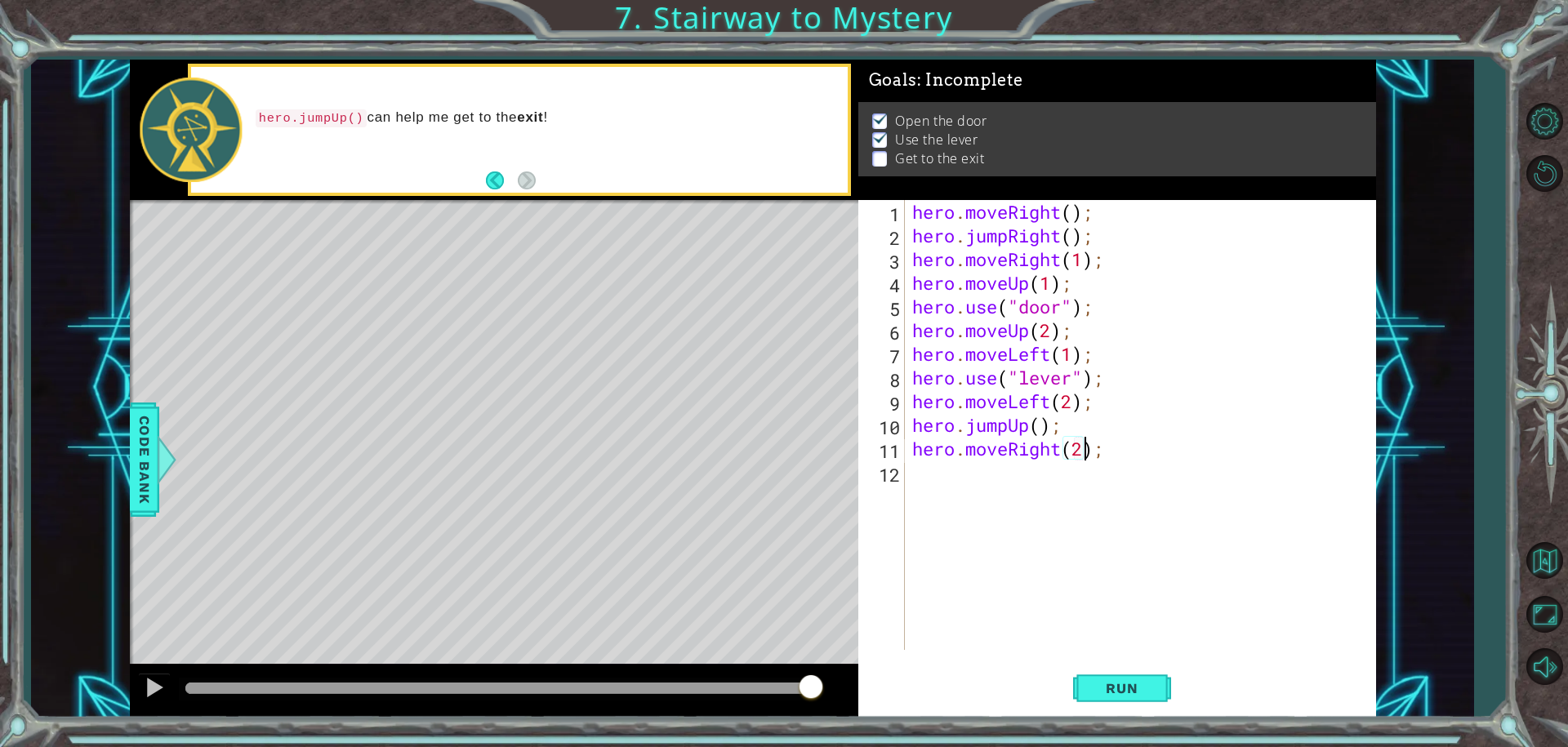
scroll to position [0, 7]
type textarea "hero.moveRight(2);"
click at [1102, 693] on span "Run" at bounding box center [1121, 688] width 65 height 17
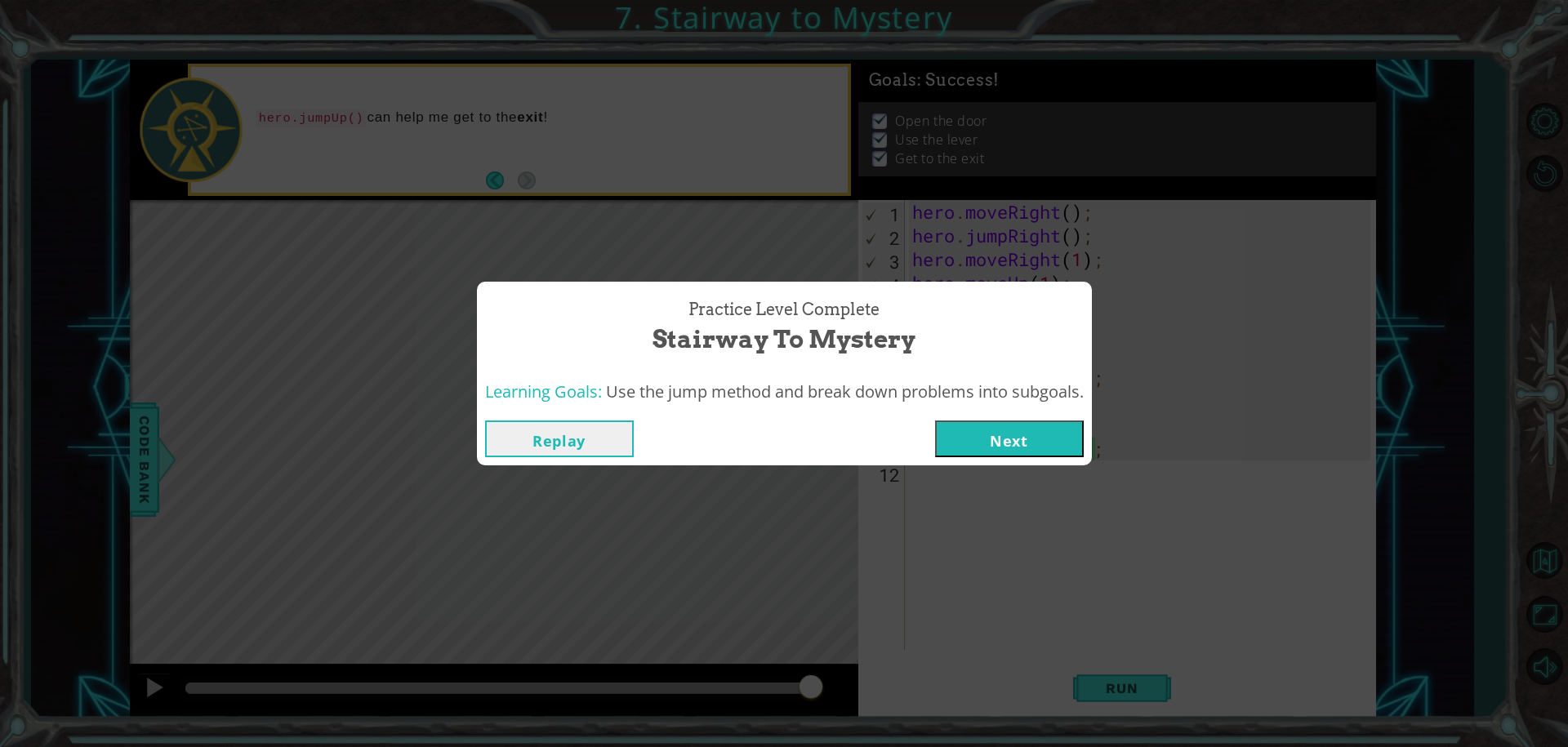
click at [1003, 425] on button "Next" at bounding box center [1009, 439] width 149 height 37
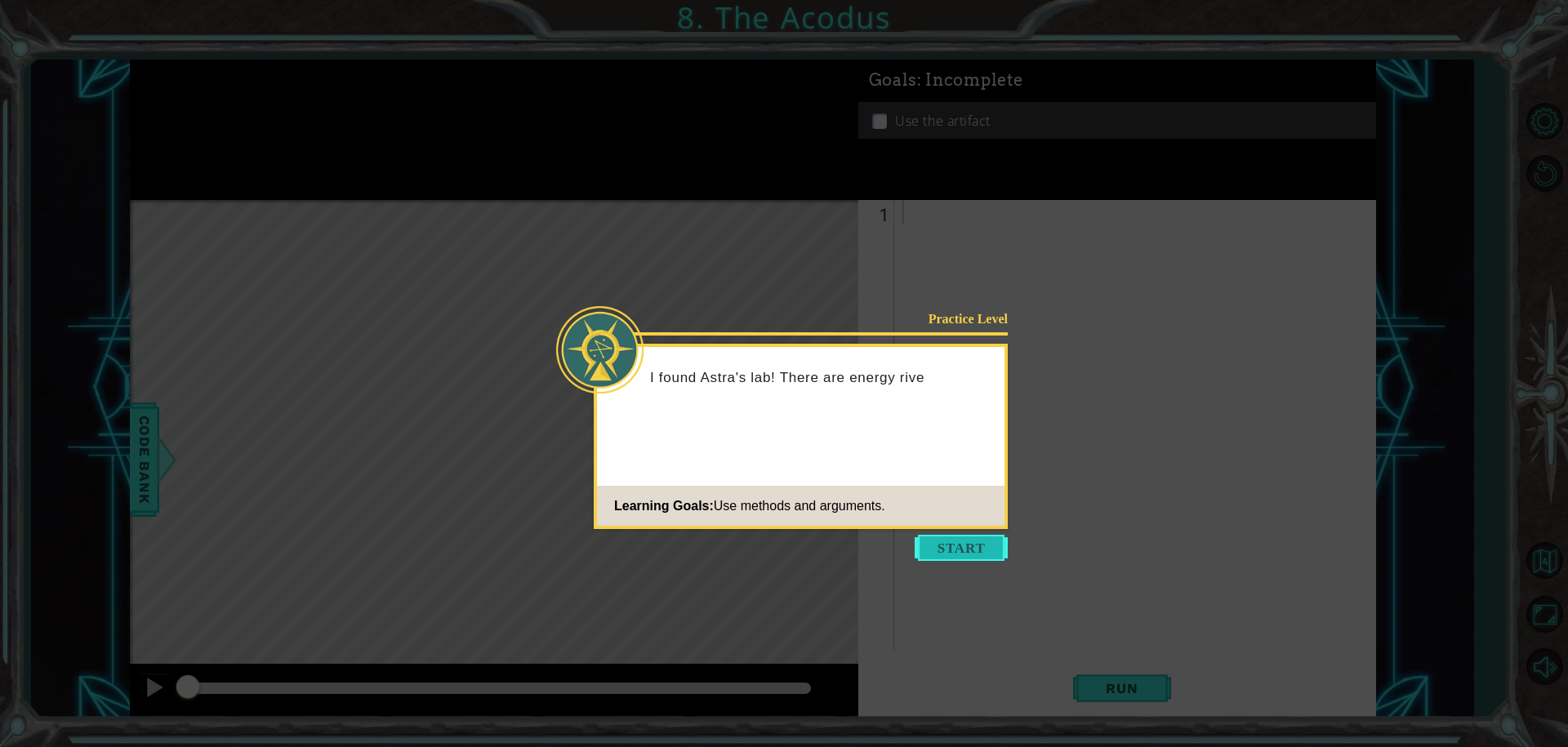
click at [942, 540] on button "Start" at bounding box center [961, 548] width 94 height 26
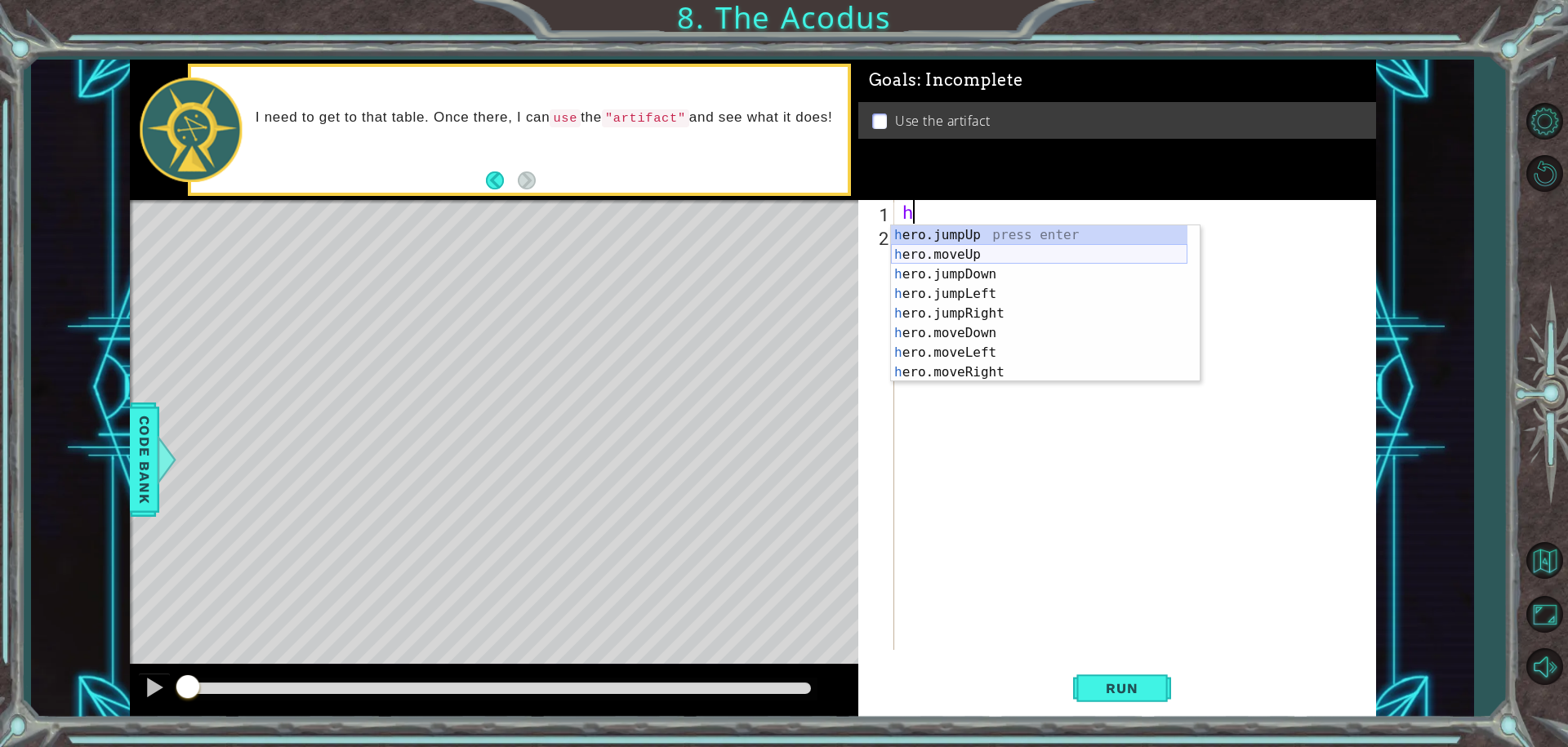
click at [958, 253] on div "h ero.jumpUp press enter h ero.moveUp press enter h ero.jumpDown press enter h …" at bounding box center [1038, 323] width 296 height 196
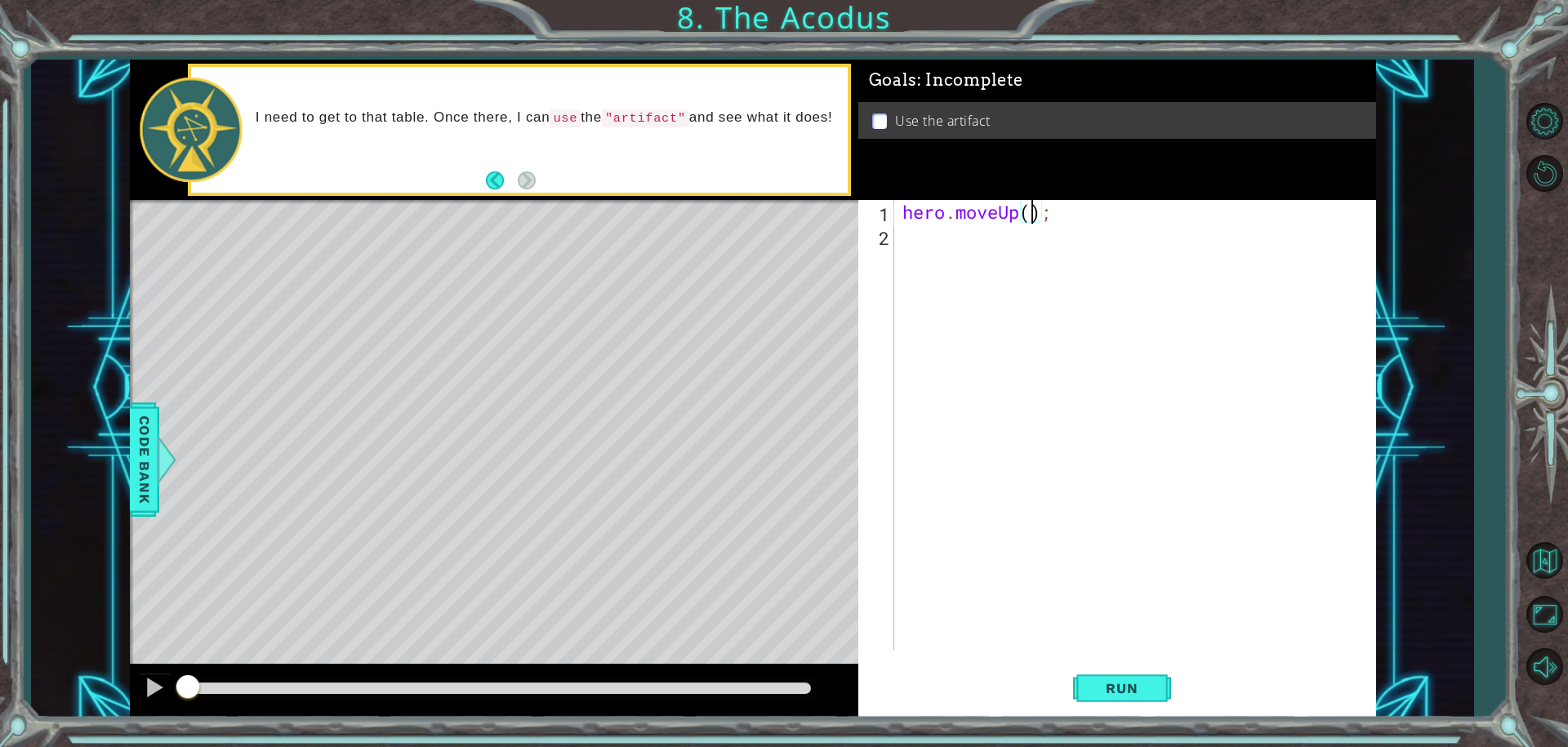
type textarea "hero.moveUp(2);"
click at [915, 243] on div "hero . moveUp ( 2 ) ;" at bounding box center [1139, 448] width 480 height 497
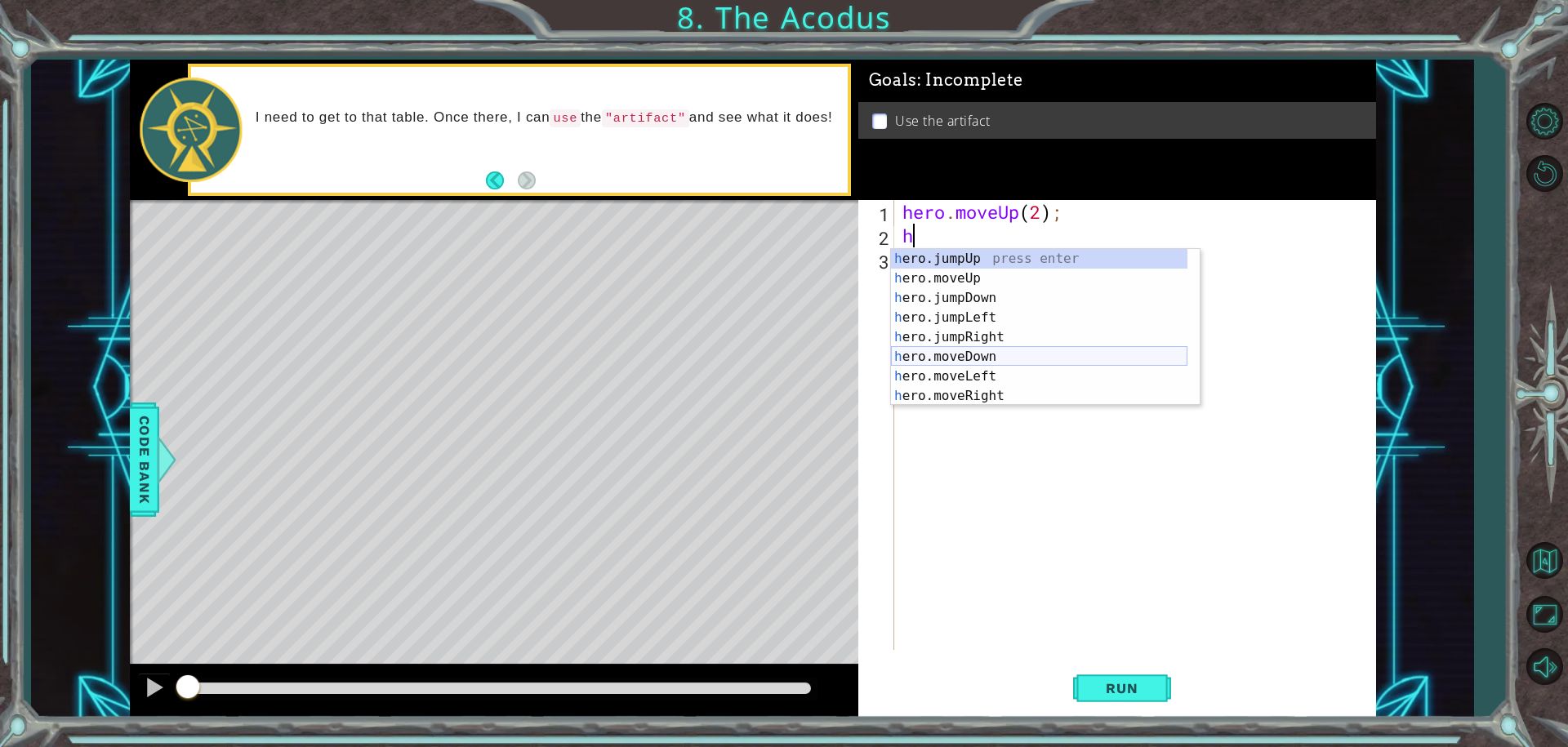
scroll to position [19, 0]
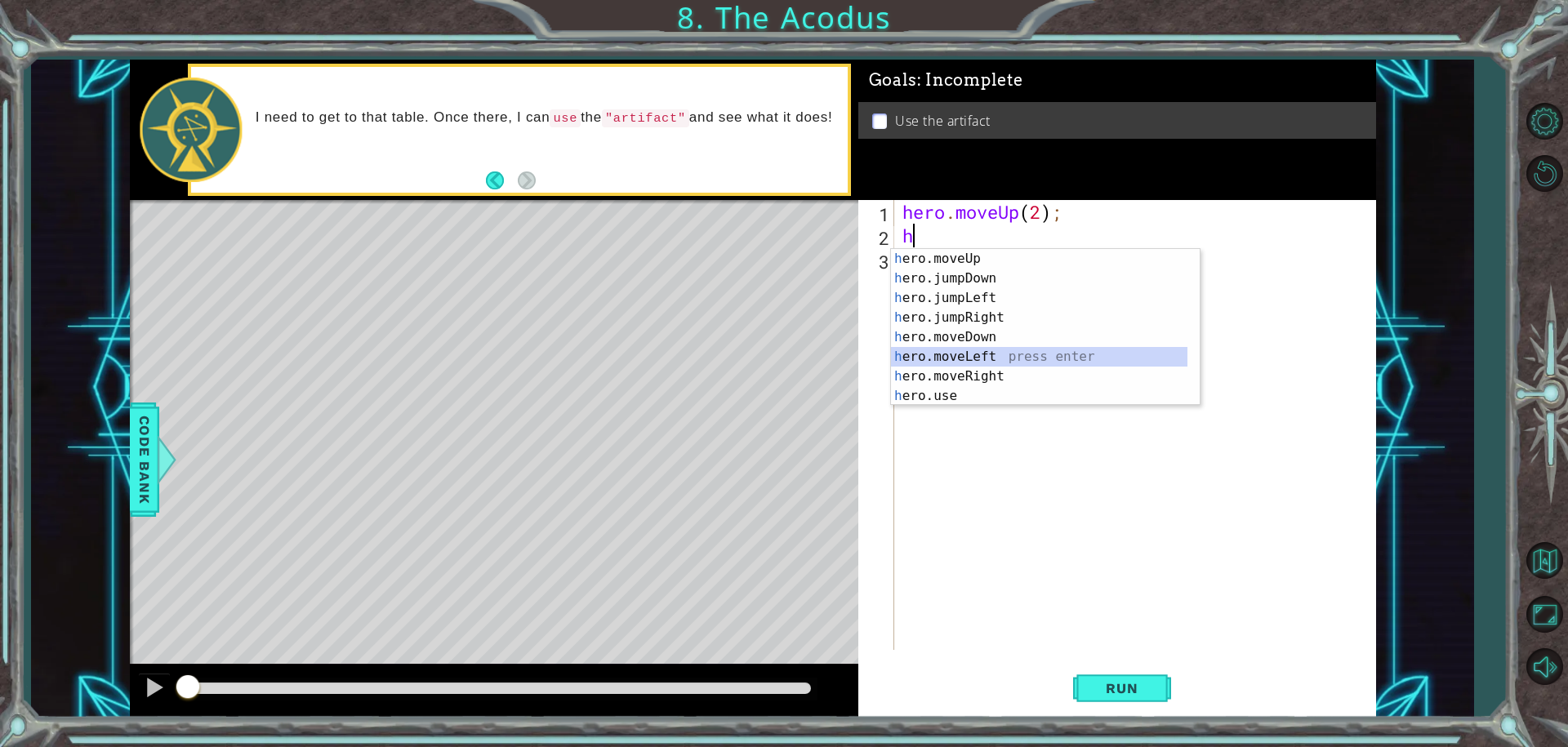
click at [960, 350] on div "h ero.moveUp press enter h ero.jumpDown press enter h ero.jumpLeft press enter …" at bounding box center [1038, 347] width 296 height 196
type textarea "hero.moveLeft(1);"
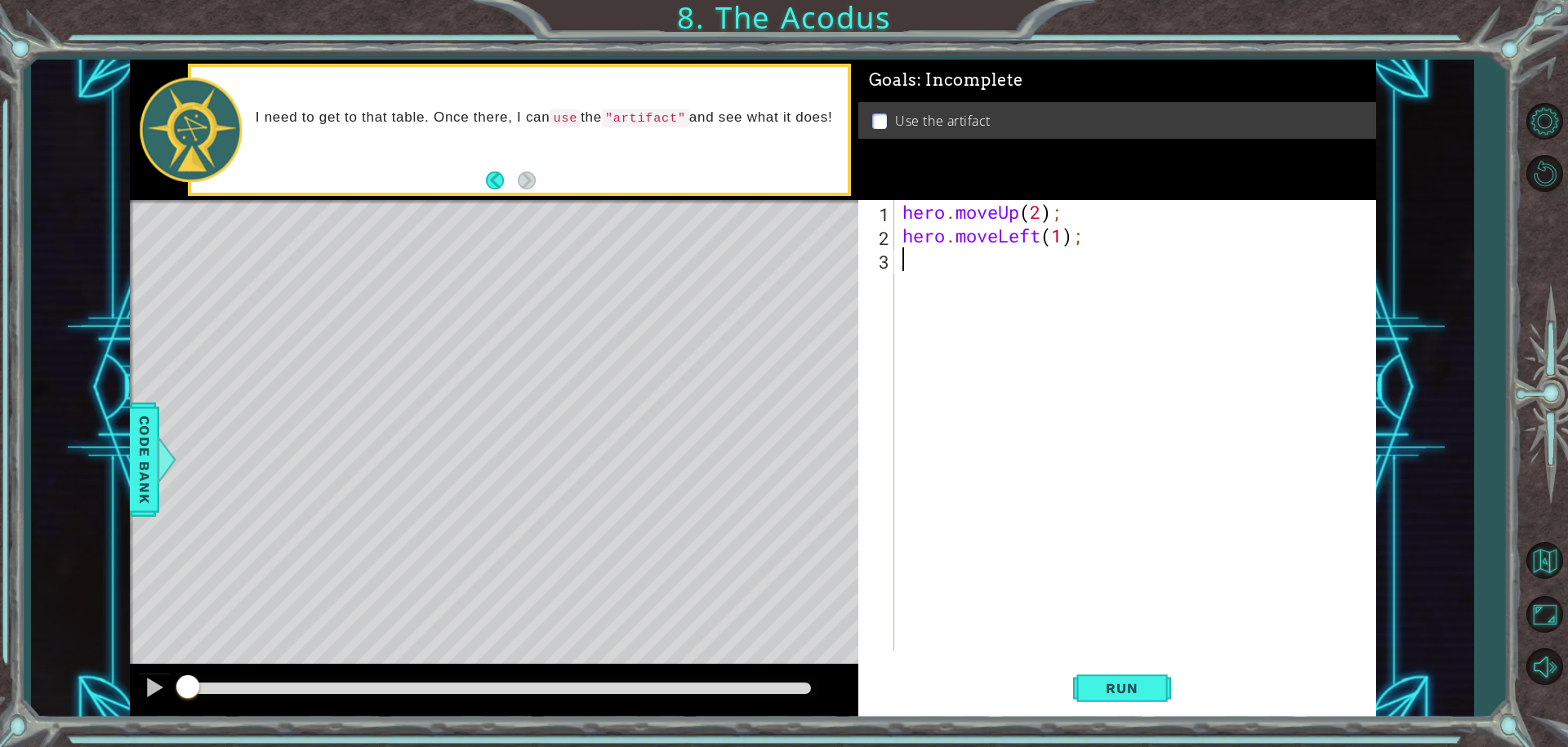
click at [914, 266] on div "hero . moveUp ( 2 ) ; hero . moveLeft ( 1 ) ;" at bounding box center [1139, 448] width 480 height 497
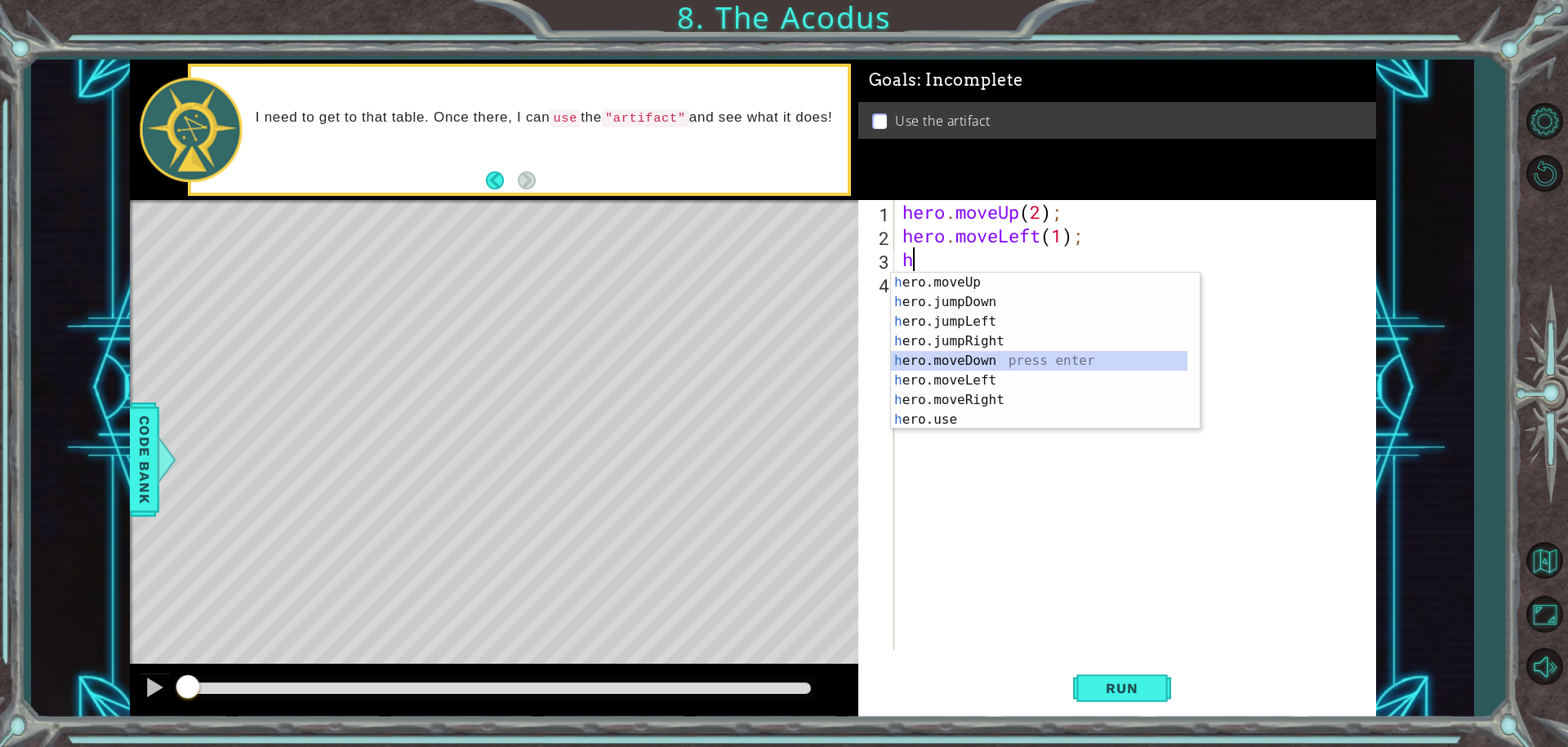
click at [948, 358] on div "h ero.moveUp press enter h ero.jumpDown press enter h ero.jumpLeft press enter …" at bounding box center [1038, 370] width 296 height 196
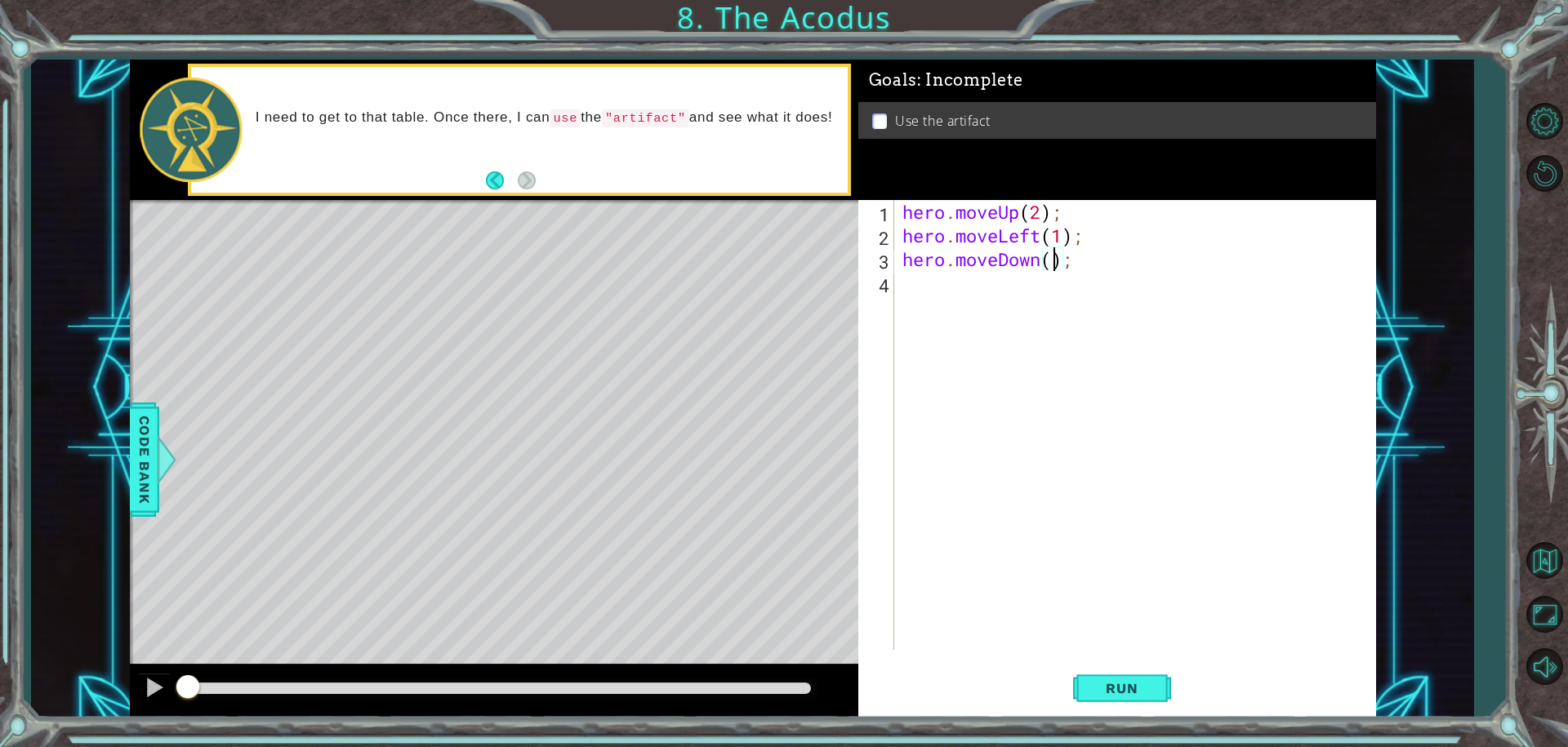
type textarea "hero.moveDown(2);"
click at [962, 292] on div "hero . moveUp ( 2 ) ; hero . moveLeft ( 1 ) ; hero . moveDown ( 2 ) ;" at bounding box center [1139, 448] width 480 height 497
type textarea "h"
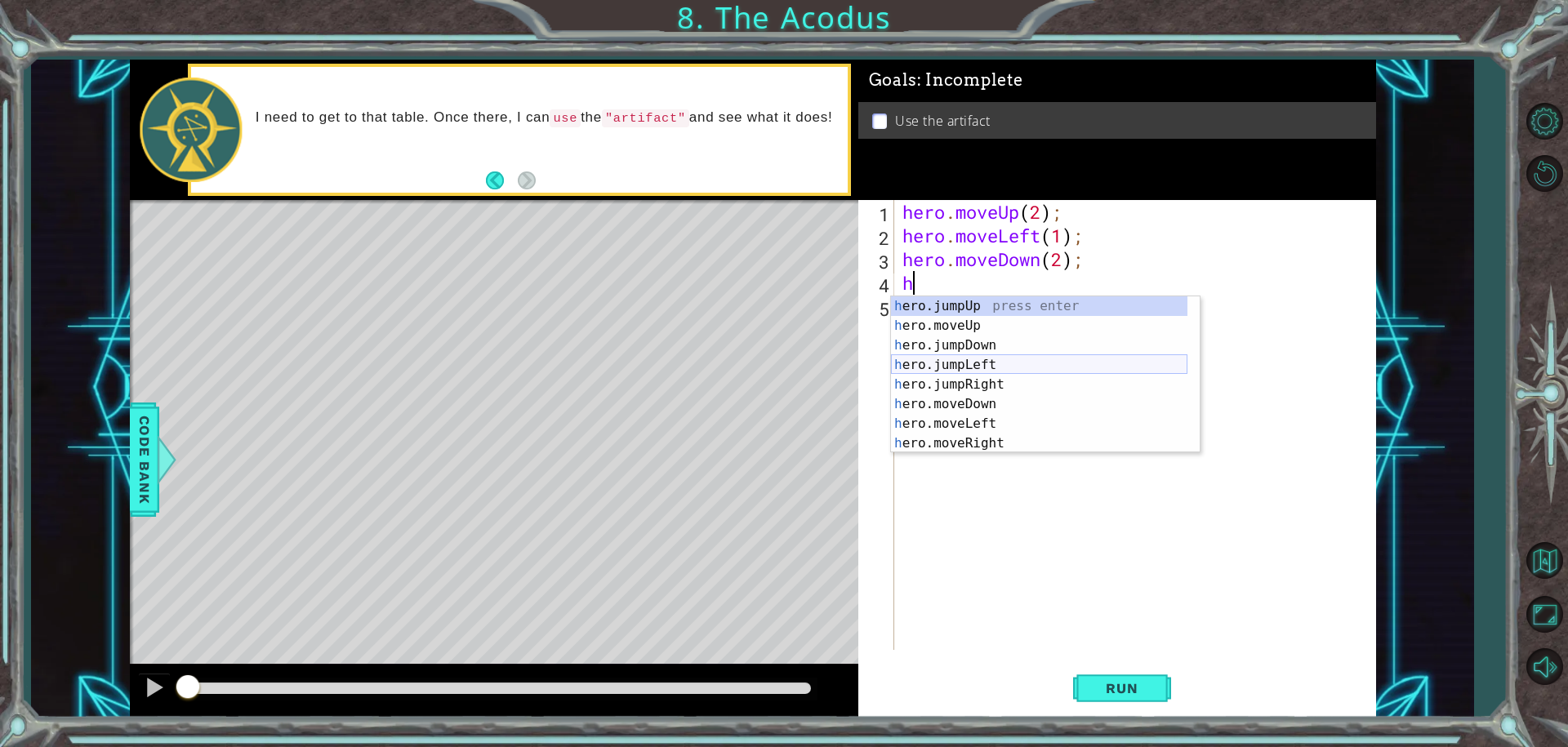
click at [940, 358] on div "h ero.jumpUp press enter h ero.moveUp press enter h ero.jumpDown press enter h …" at bounding box center [1038, 394] width 296 height 196
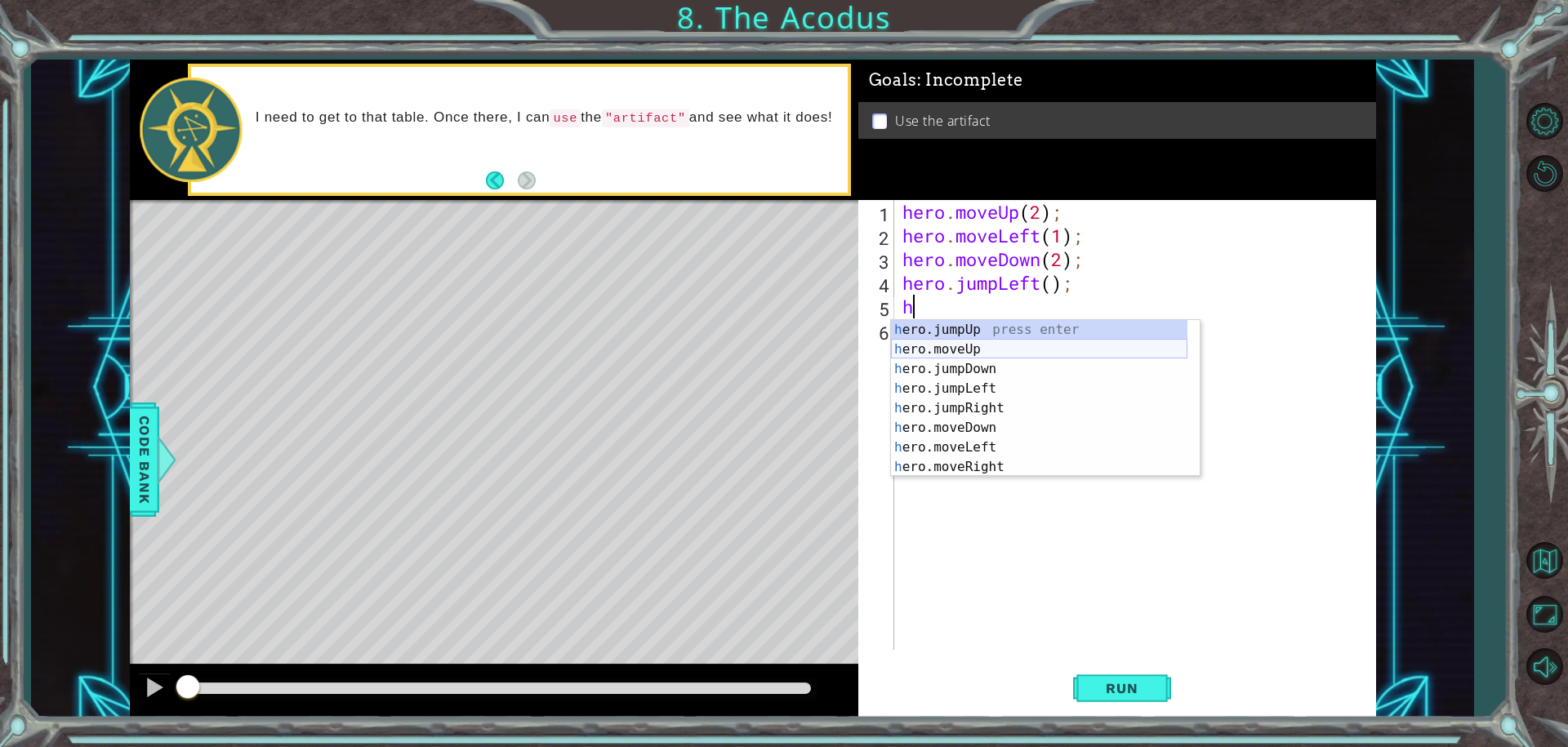
click at [952, 350] on div "h ero.jumpUp press enter h ero.moveUp press enter h ero.jumpDown press enter h …" at bounding box center [1038, 418] width 296 height 196
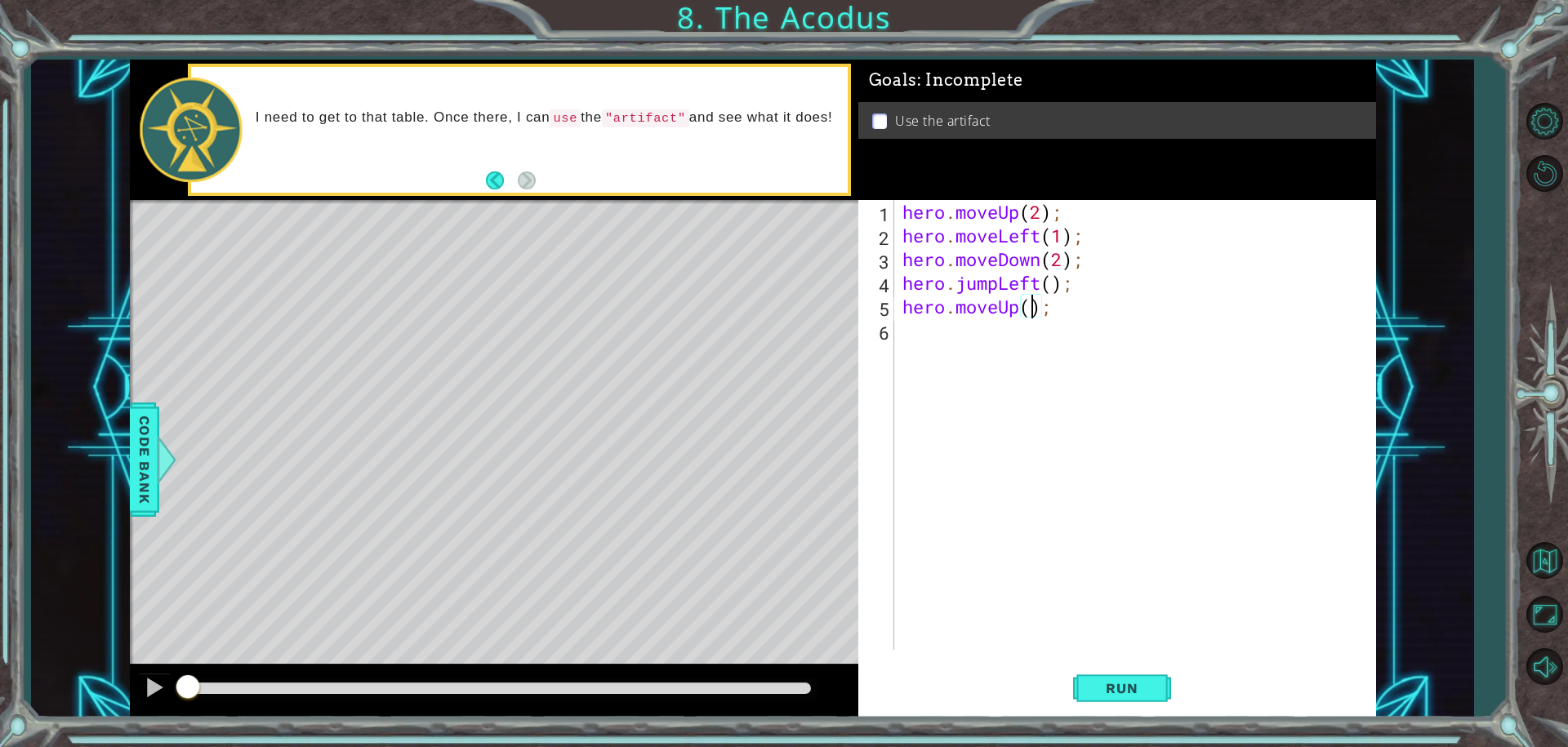
type textarea "hero.moveUp(2);"
click at [927, 329] on div "hero . moveUp ( 2 ) ; hero . moveLeft ( 1 ) ; hero . moveDown ( 2 ) ; hero . ju…" at bounding box center [1139, 448] width 480 height 497
type textarea "h"
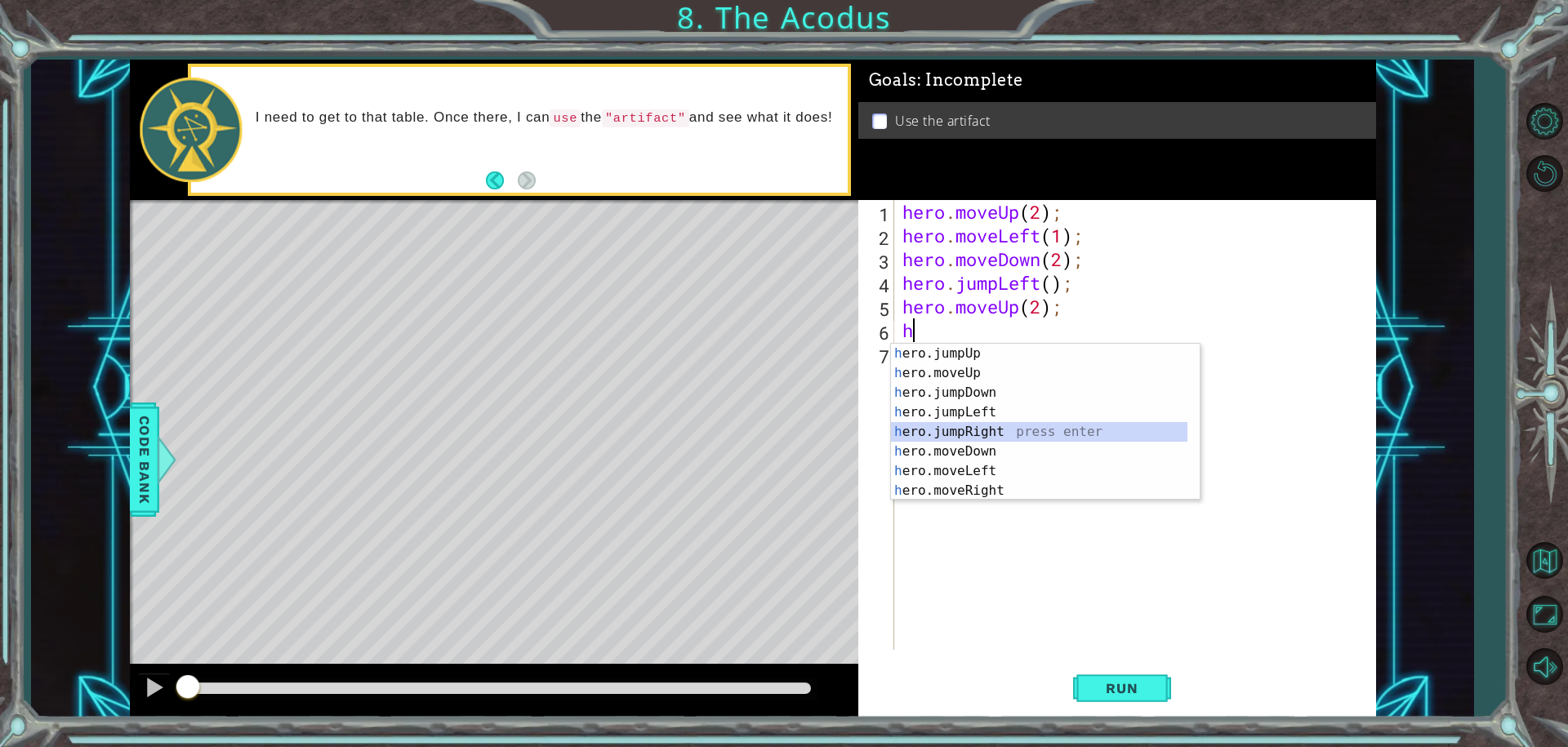
click at [956, 426] on div "h ero.jumpUp press enter h ero.moveUp press enter h ero.jumpDown press enter h …" at bounding box center [1038, 441] width 296 height 196
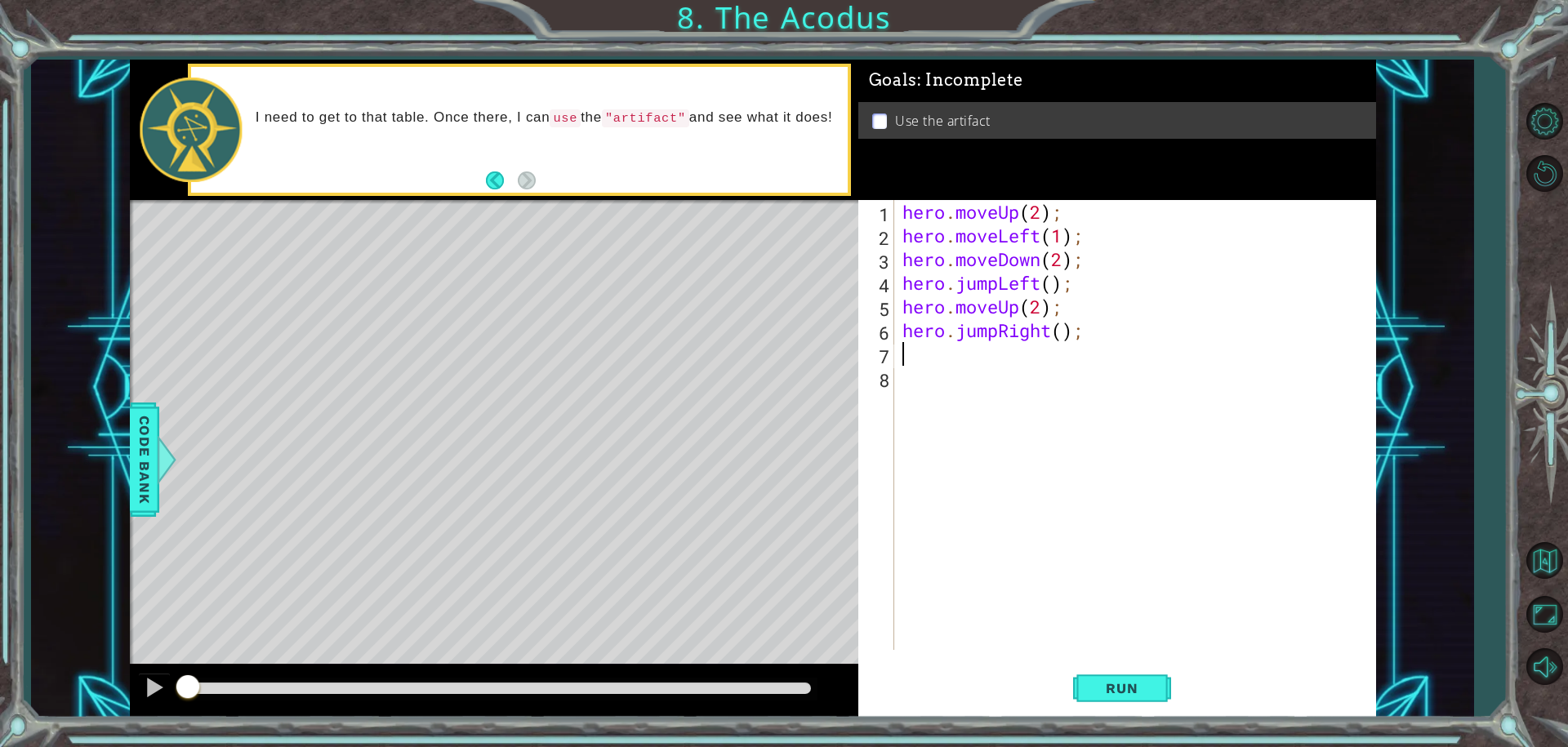
click at [1044, 344] on div "hero . moveUp ( 2 ) ; hero . moveLeft ( 1 ) ; hero . moveDown ( 2 ) ; hero . ju…" at bounding box center [1139, 448] width 480 height 497
click at [1052, 335] on div "hero . moveUp ( 2 ) ; hero . moveLeft ( 1 ) ; hero . moveDown ( 2 ) ; hero . ju…" at bounding box center [1139, 448] width 480 height 497
click at [999, 332] on div "hero . moveUp ( 2 ) ; hero . moveLeft ( 1 ) ; hero . moveDown ( 2 ) ; hero . ju…" at bounding box center [1139, 448] width 480 height 497
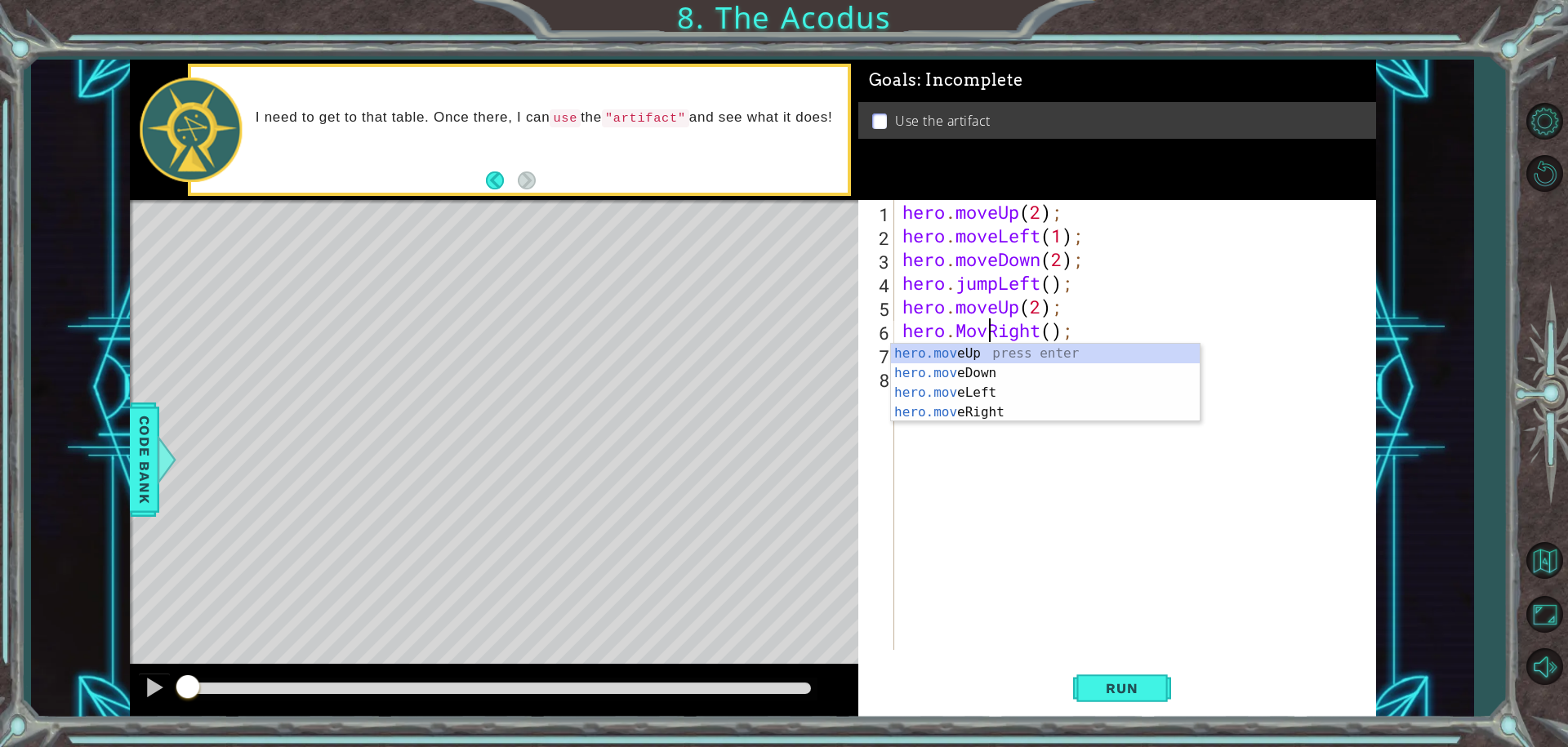
scroll to position [0, 4]
click at [964, 329] on div "hero . moveUp ( 2 ) ; hero . moveLeft ( 1 ) ; hero . moveDown ( 2 ) ; hero . ju…" at bounding box center [1139, 448] width 480 height 497
click at [1133, 285] on div "hero . moveUp ( 2 ) ; hero . moveLeft ( 1 ) ; hero . moveDown ( 2 ) ; hero . ju…" at bounding box center [1139, 448] width 480 height 497
type textarea "hero.jumpLeft();"
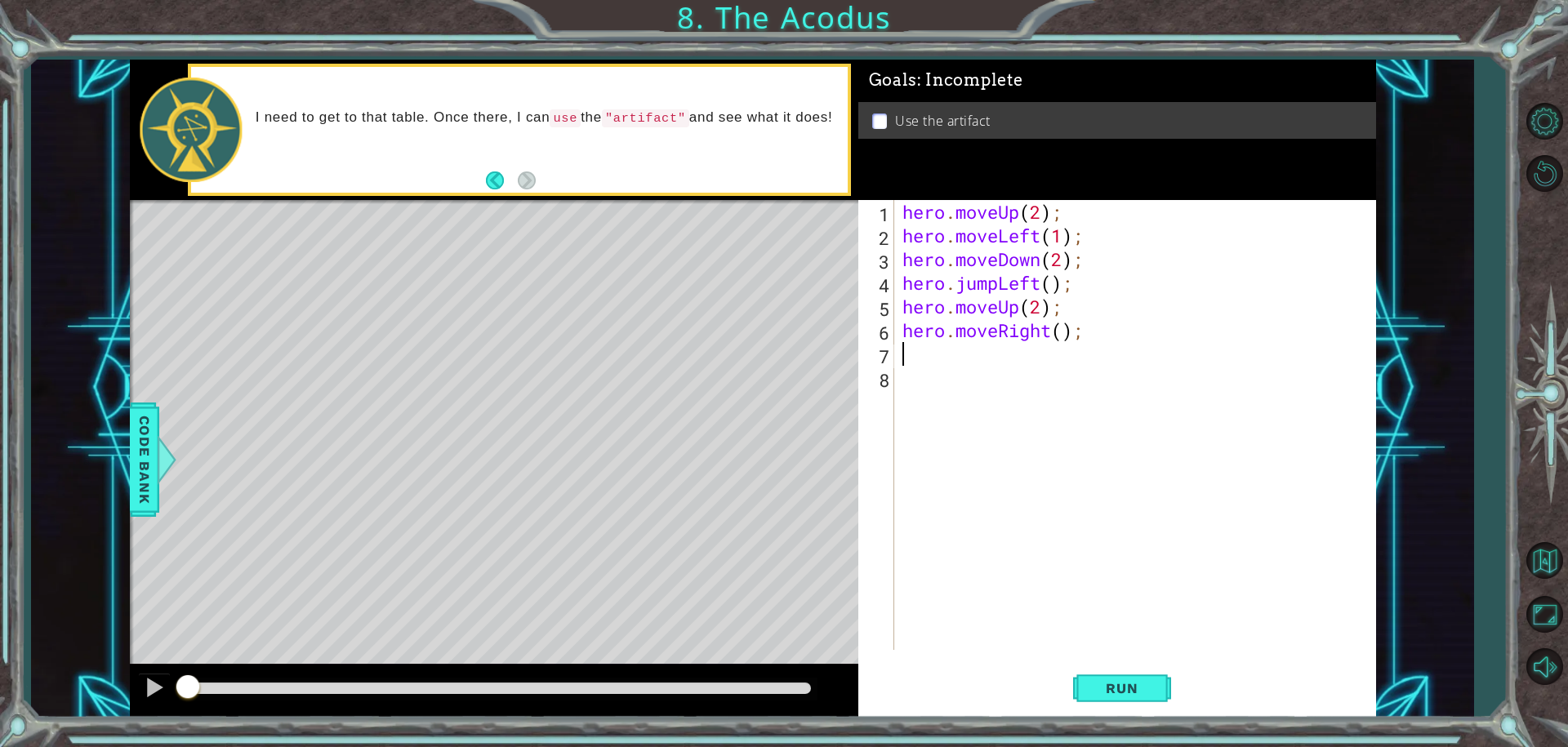
click at [926, 365] on div "hero . moveUp ( 2 ) ; hero . moveLeft ( 1 ) ; hero . moveDown ( 2 ) ; hero . ju…" at bounding box center [1139, 448] width 480 height 497
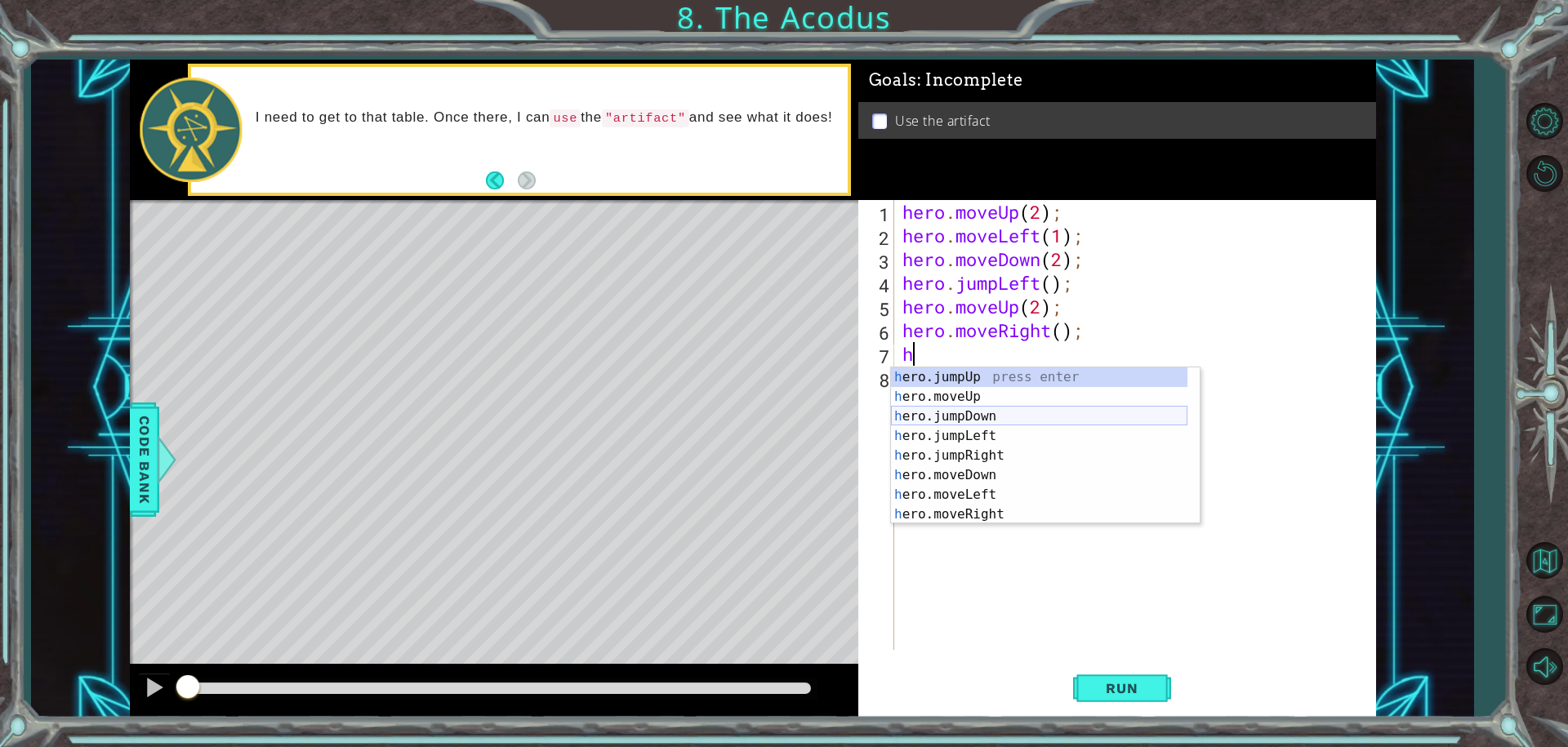
scroll to position [19, 0]
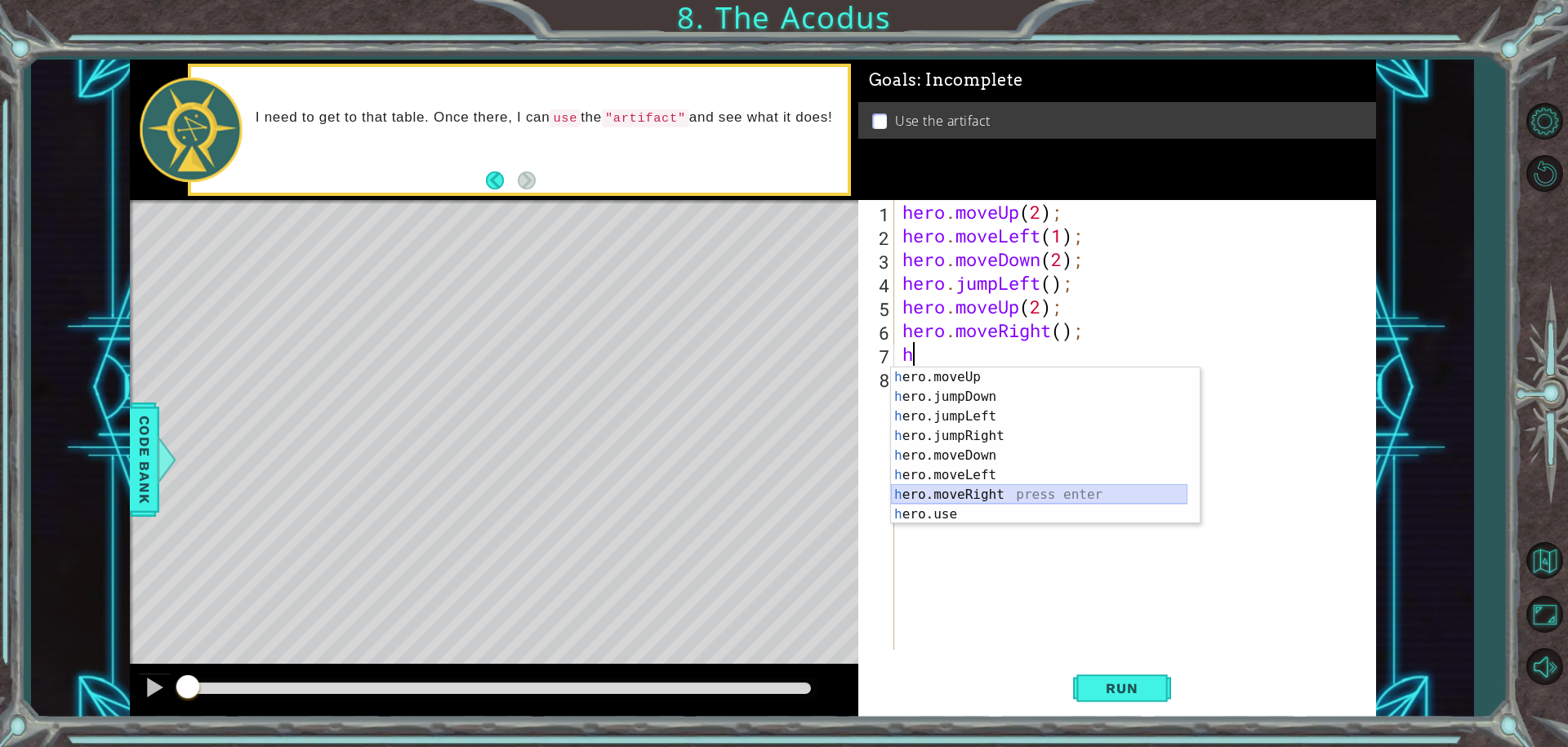
click at [952, 504] on div "h ero.moveUp press enter h ero.jumpDown press enter h ero.jumpLeft press enter …" at bounding box center [1038, 465] width 296 height 196
type textarea "hero.moveRight(1);"
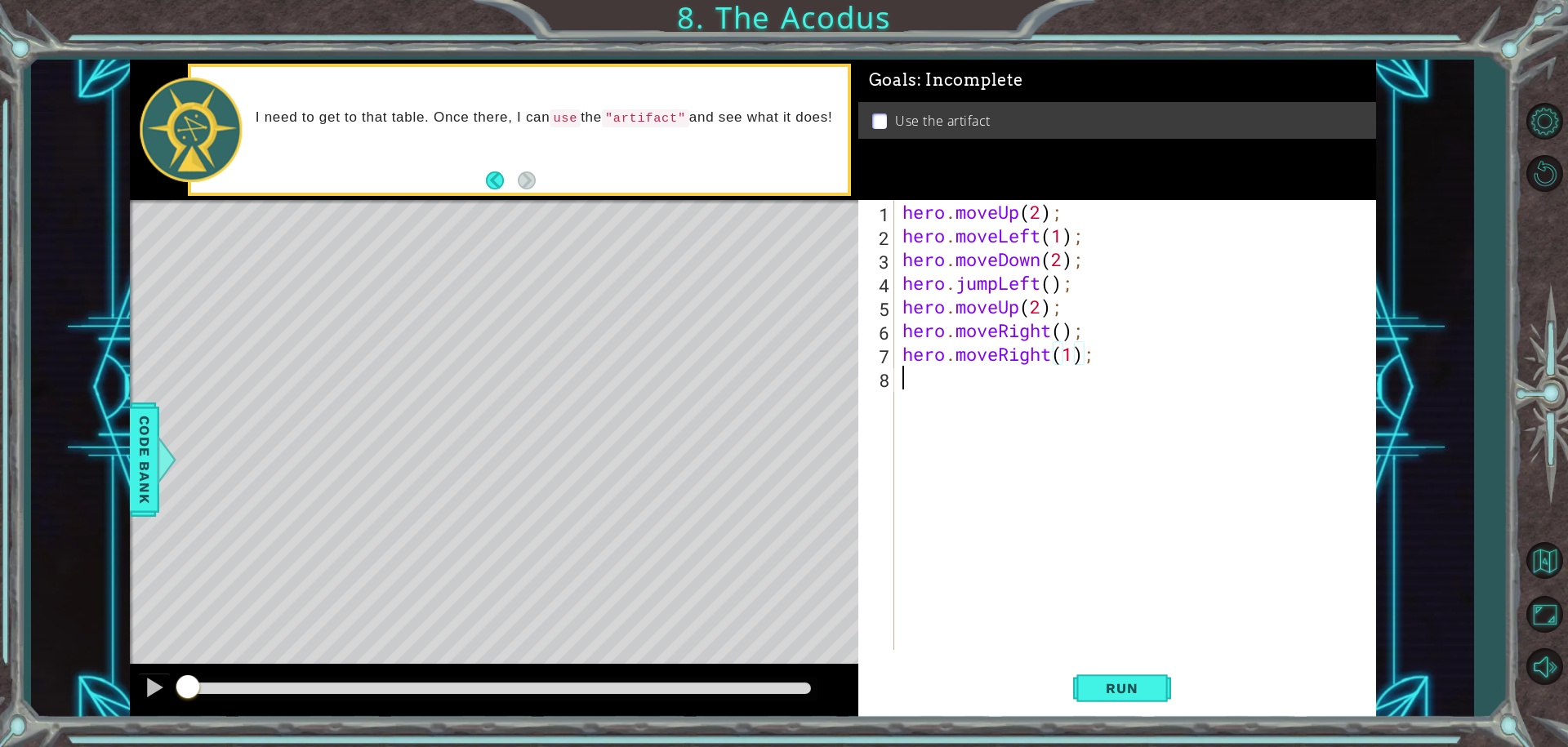
click at [1217, 407] on div "hero . moveUp ( 2 ) ; hero . moveLeft ( 1 ) ; hero . moveDown ( 2 ) ; hero . ju…" at bounding box center [1139, 448] width 480 height 497
click at [1102, 361] on div "hero . moveUp ( 2 ) ; hero . moveLeft ( 1 ) ; hero . moveDown ( 2 ) ; hero . ju…" at bounding box center [1139, 448] width 480 height 497
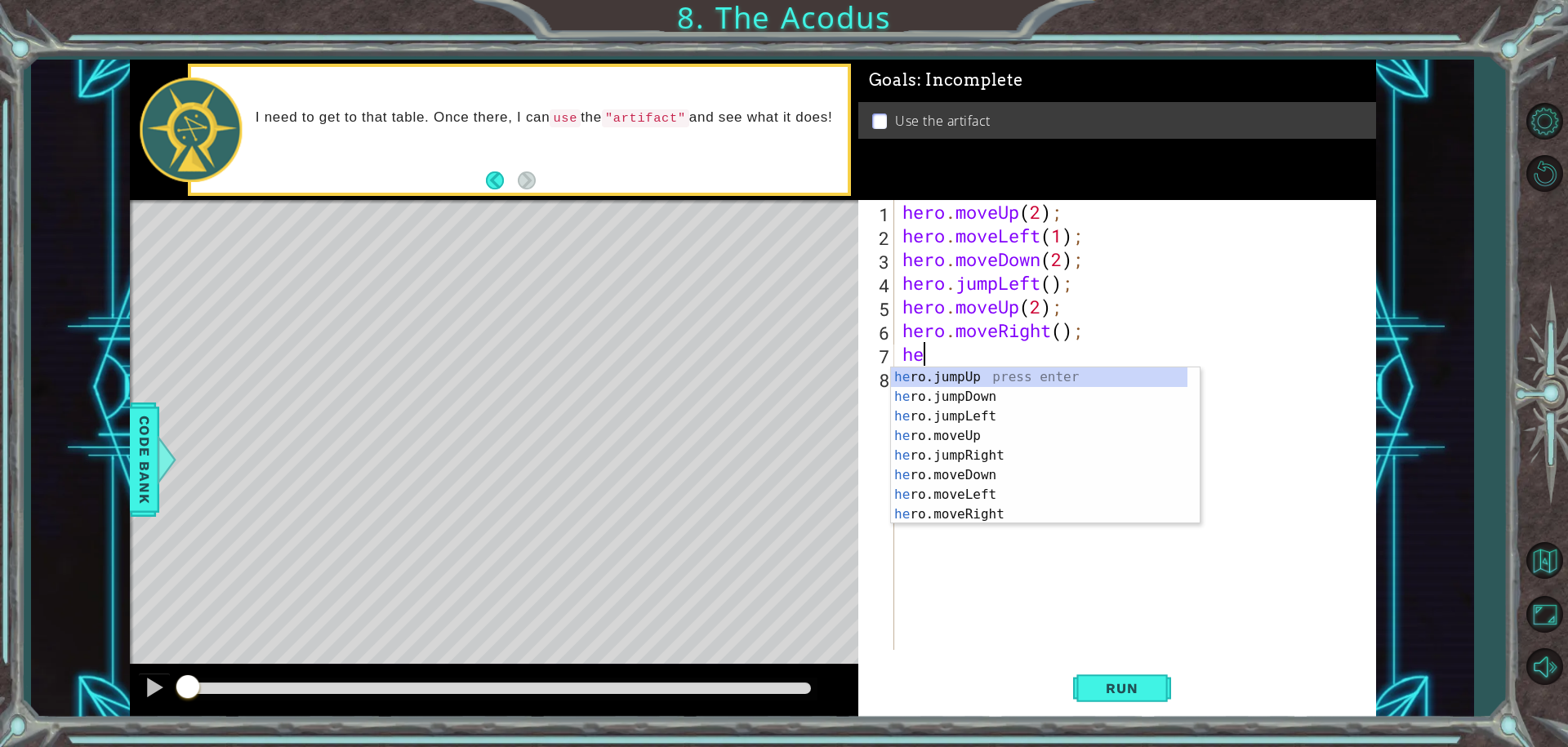
scroll to position [0, 0]
type textarea "h"
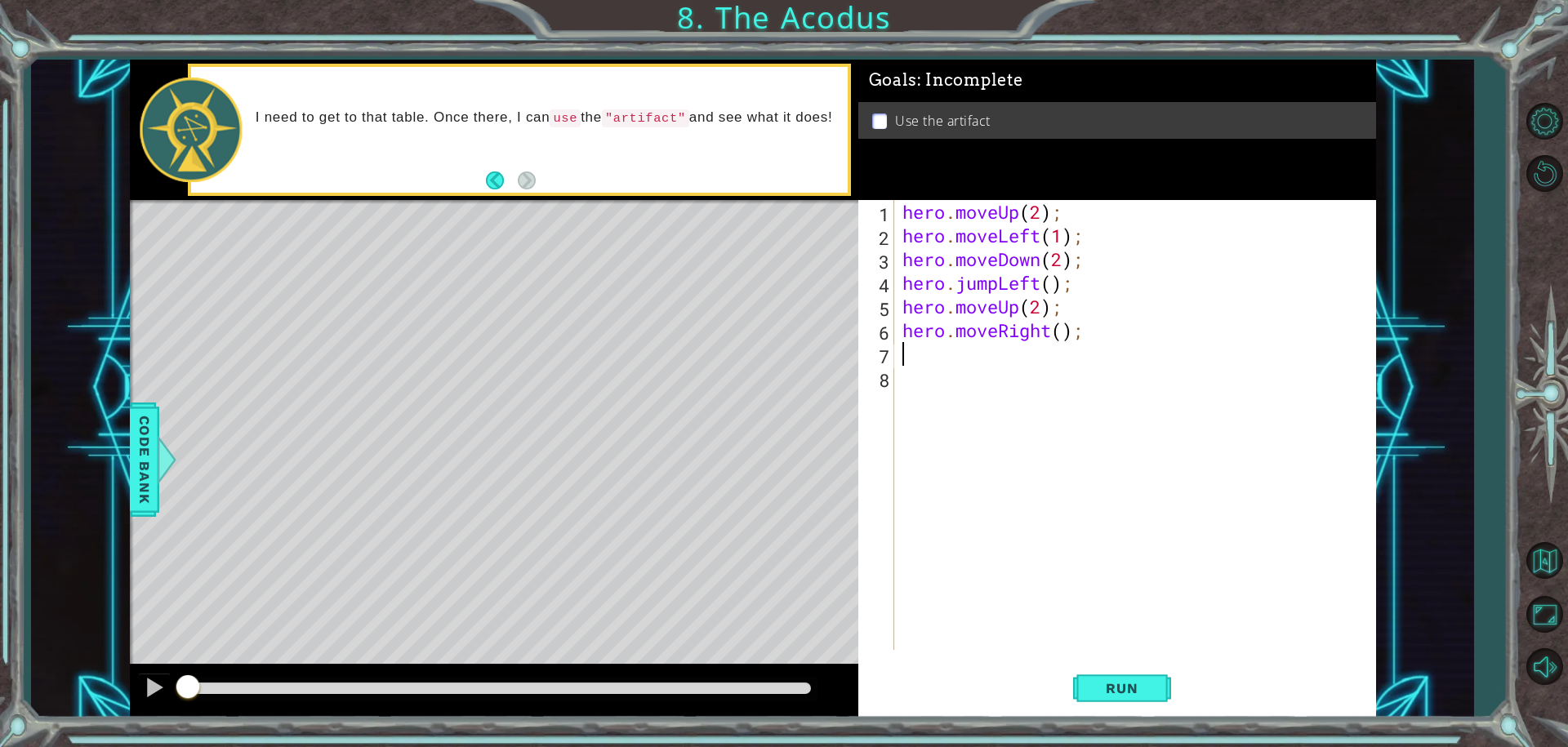
click at [1065, 335] on div "hero . moveUp ( 2 ) ; hero . moveLeft ( 1 ) ; hero . moveDown ( 2 ) ; hero . ju…" at bounding box center [1139, 448] width 480 height 497
type textarea "hero.moveRight(1);"
click at [964, 373] on div "hero . moveUp ( 2 ) ; hero . moveLeft ( 1 ) ; hero . moveDown ( 2 ) ; hero . ju…" at bounding box center [1139, 448] width 480 height 497
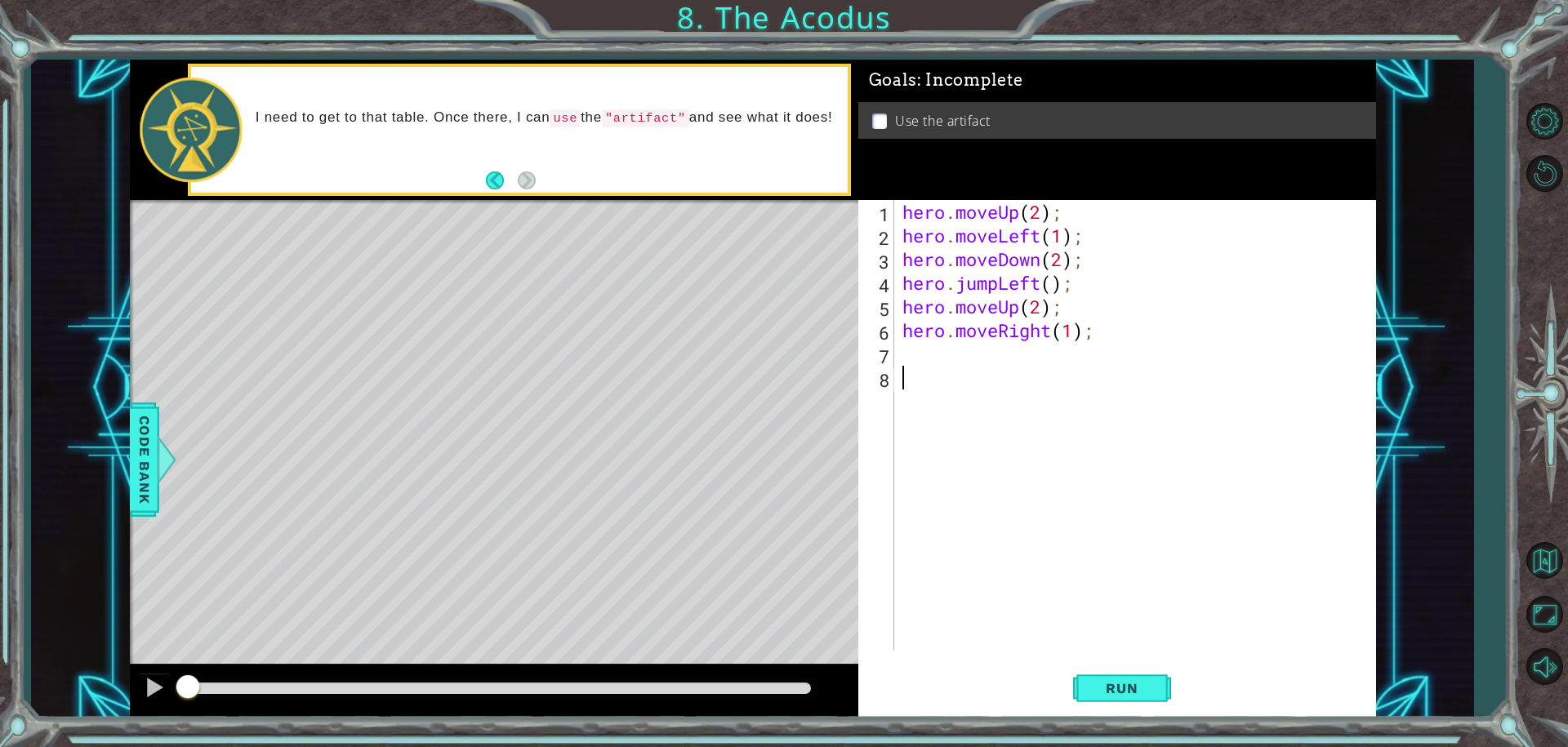
click at [933, 370] on div "hero . moveUp ( 2 ) ; hero . moveLeft ( 1 ) ; hero . moveDown ( 2 ) ; hero . ju…" at bounding box center [1139, 448] width 480 height 497
click at [914, 363] on div "hero . moveUp ( 2 ) ; hero . moveLeft ( 1 ) ; hero . moveDown ( 2 ) ; hero . ju…" at bounding box center [1139, 448] width 480 height 497
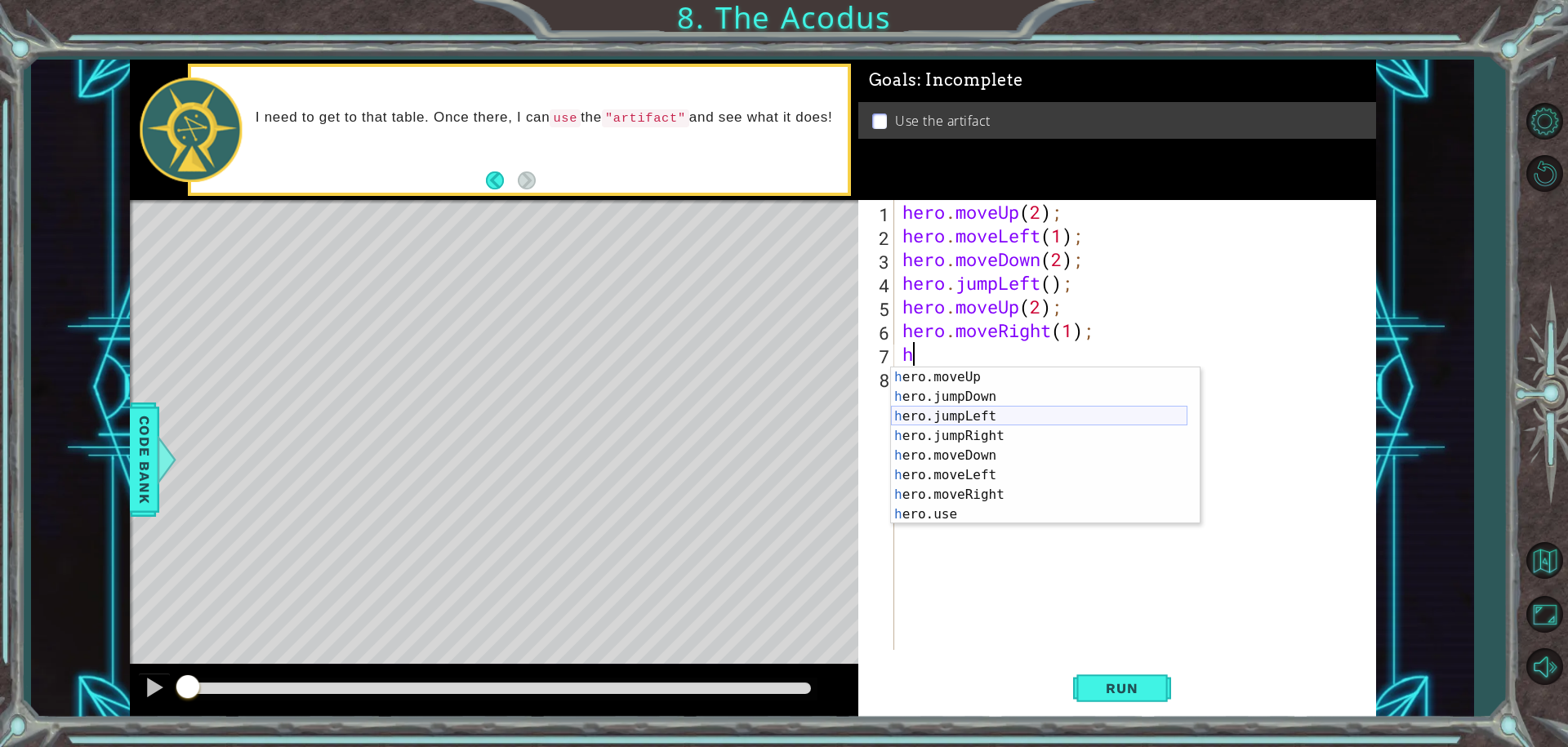
scroll to position [19, 0]
click at [934, 513] on div "h ero.moveUp press enter h ero.jumpDown press enter h ero.jumpLeft press enter …" at bounding box center [1038, 465] width 296 height 196
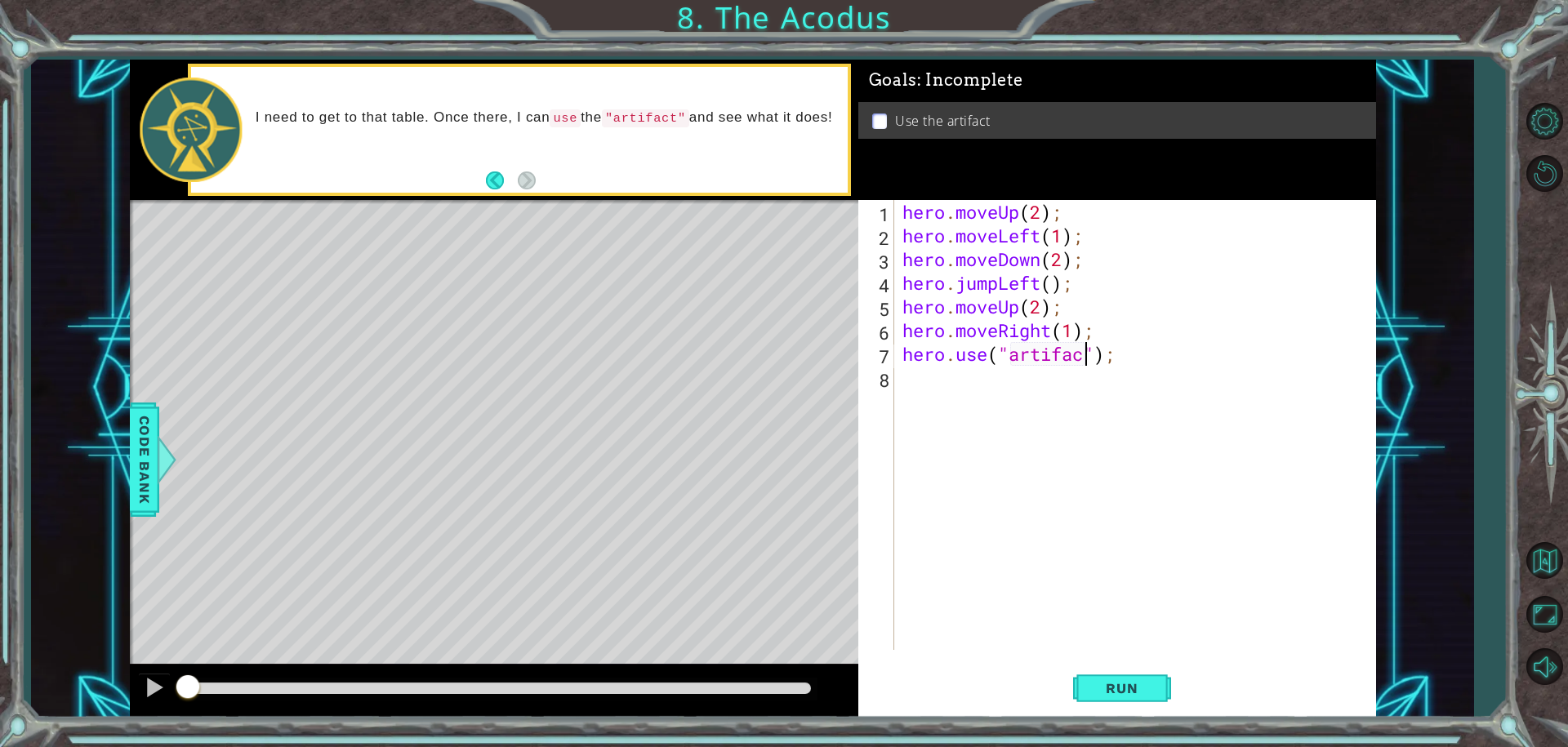
scroll to position [0, 8]
type textarea "hero.use("artifact");"
click at [1126, 686] on span "Run" at bounding box center [1121, 688] width 65 height 17
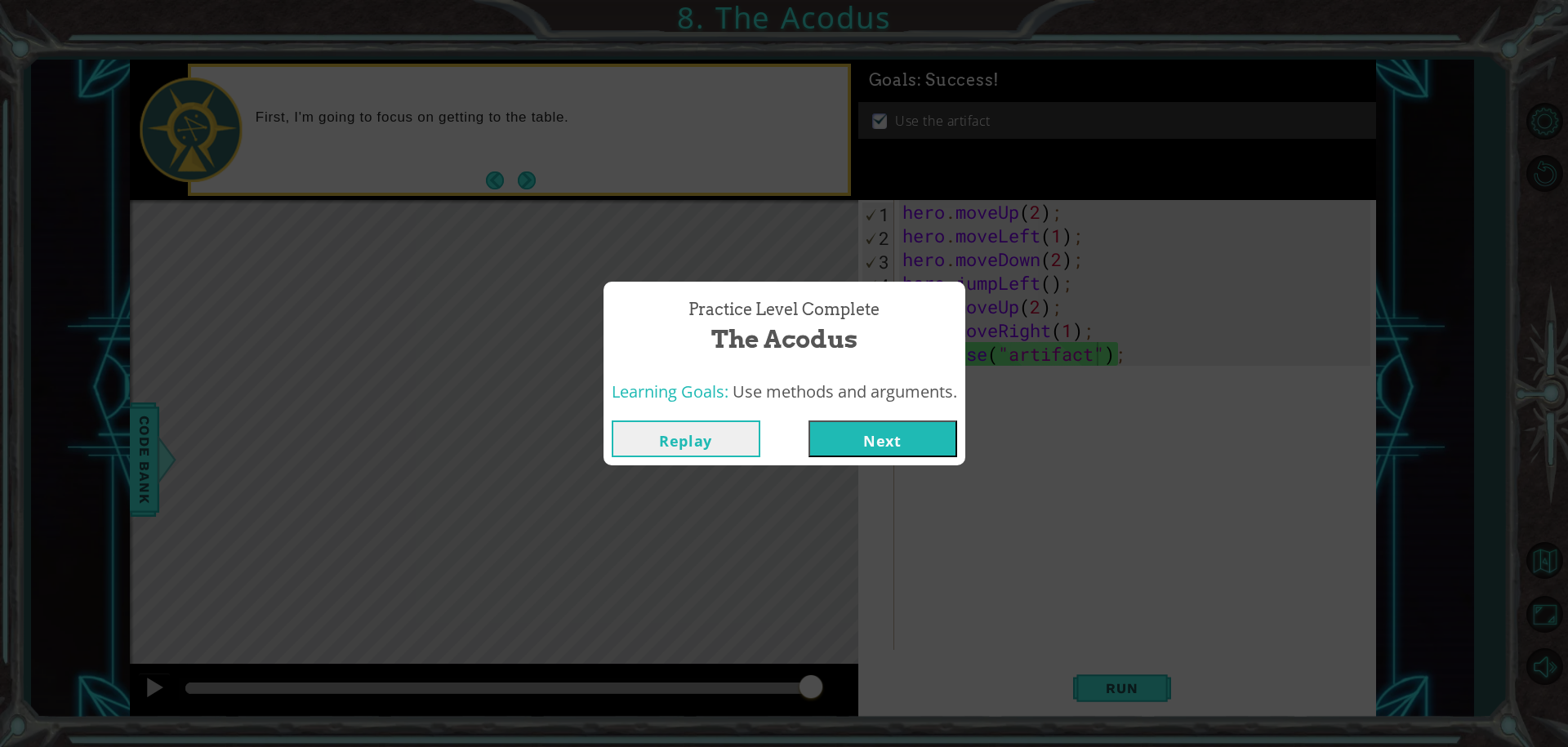
click at [909, 435] on button "Next" at bounding box center [883, 439] width 149 height 37
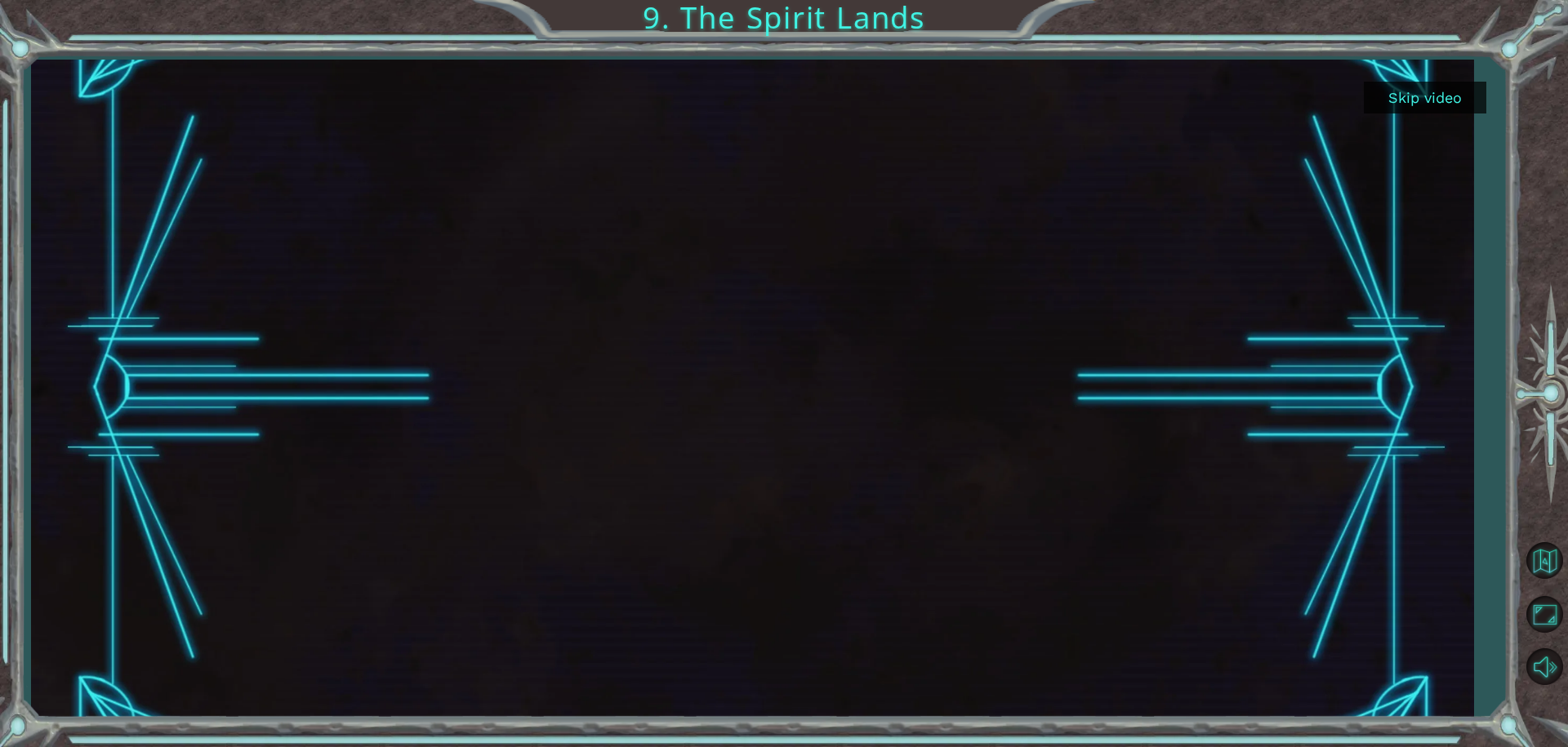
click at [1424, 95] on button "Skip video" at bounding box center [1425, 97] width 122 height 31
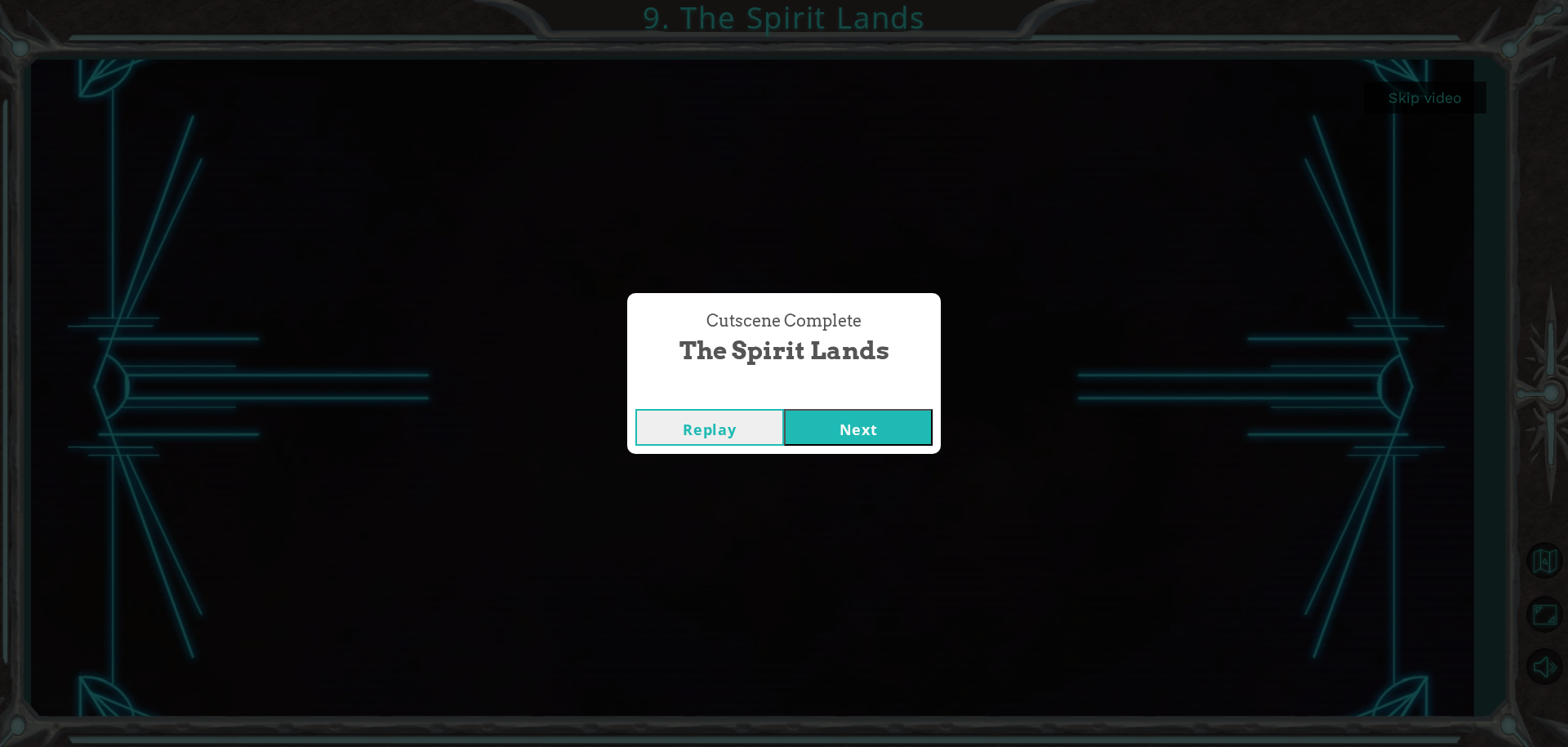
click at [863, 432] on button "Next" at bounding box center [858, 427] width 149 height 37
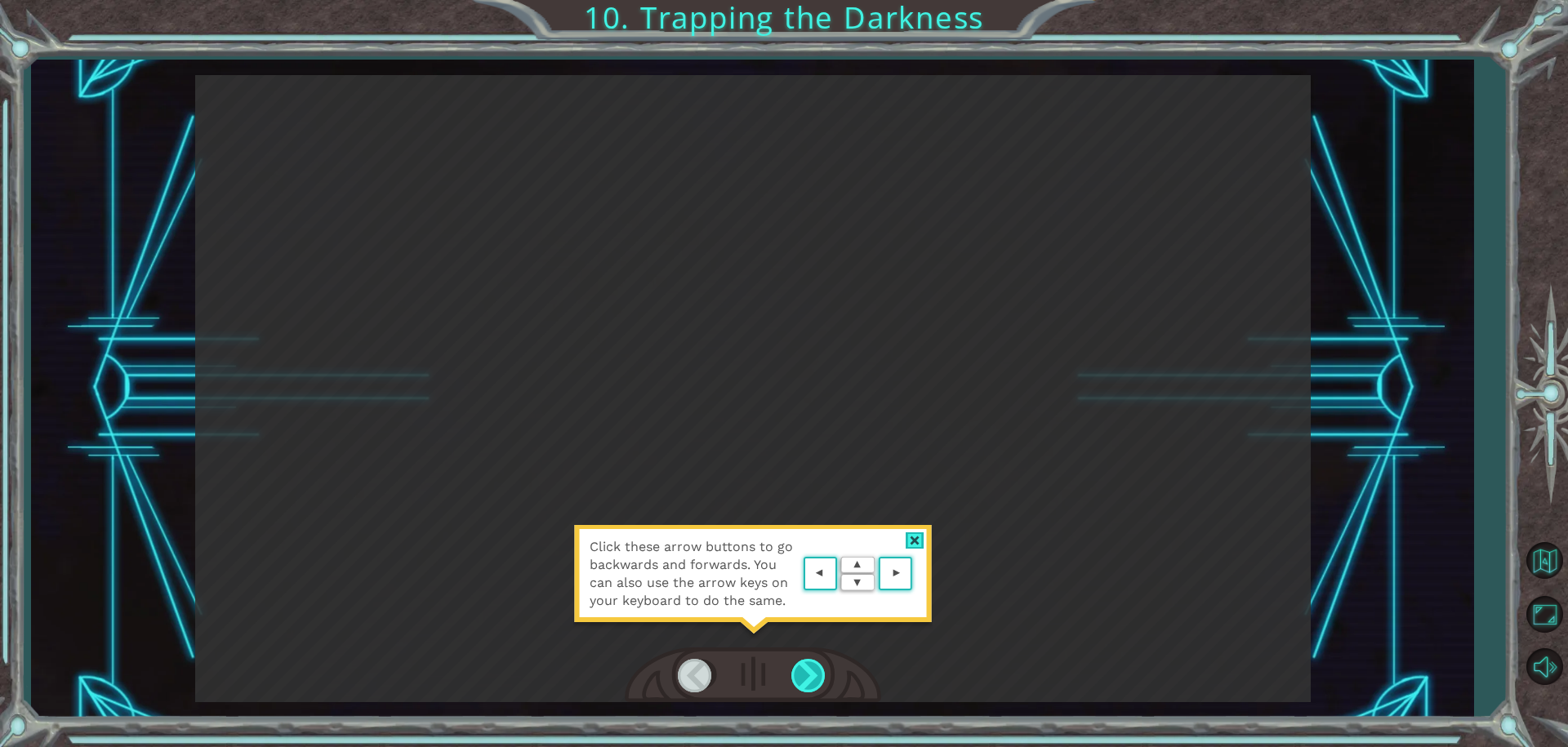
click at [804, 681] on div at bounding box center [809, 675] width 37 height 33
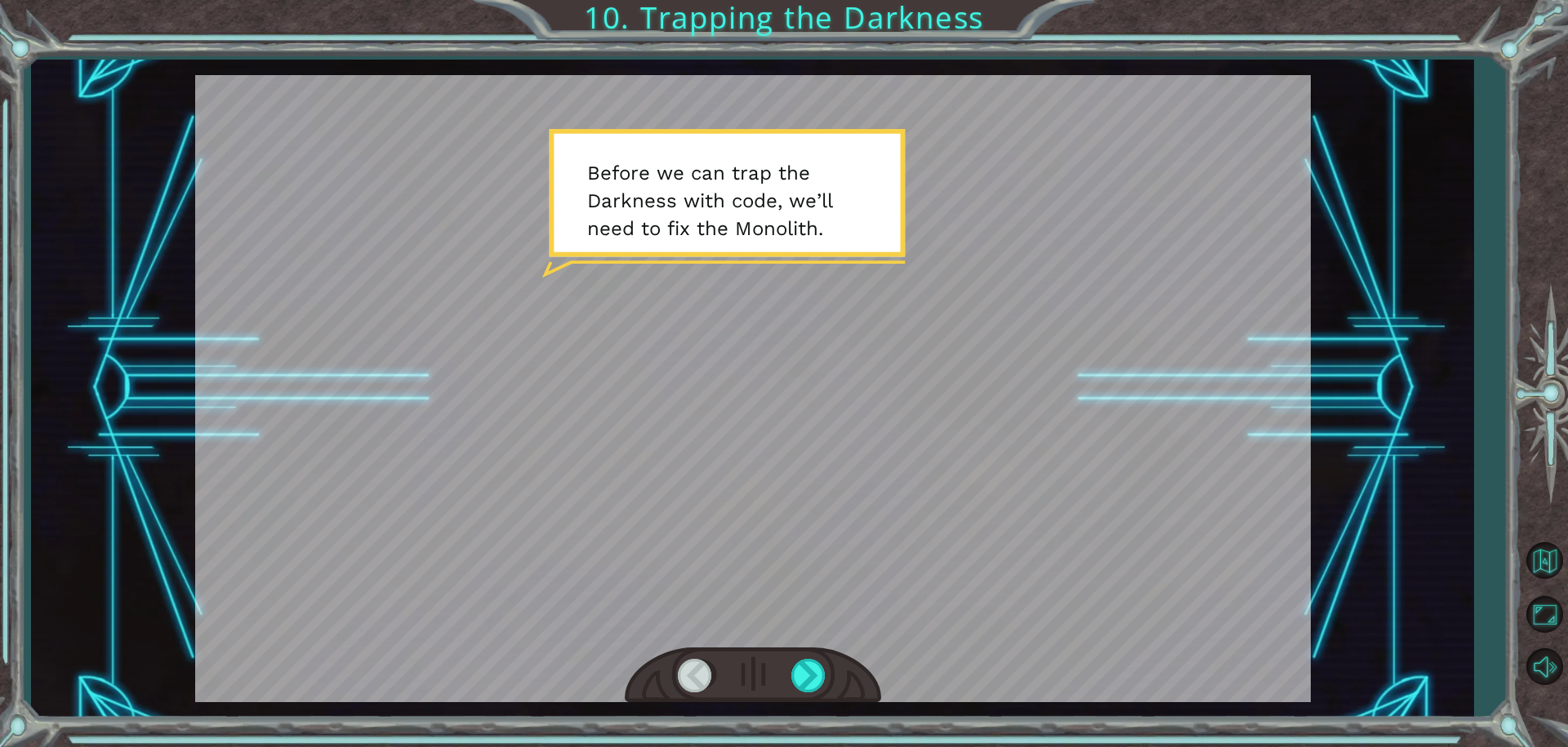
click at [698, 306] on div at bounding box center [753, 389] width 1115 height 627
click at [893, 478] on div at bounding box center [753, 389] width 1115 height 627
click at [1016, 453] on div at bounding box center [753, 389] width 1115 height 627
click at [815, 675] on div at bounding box center [809, 675] width 37 height 33
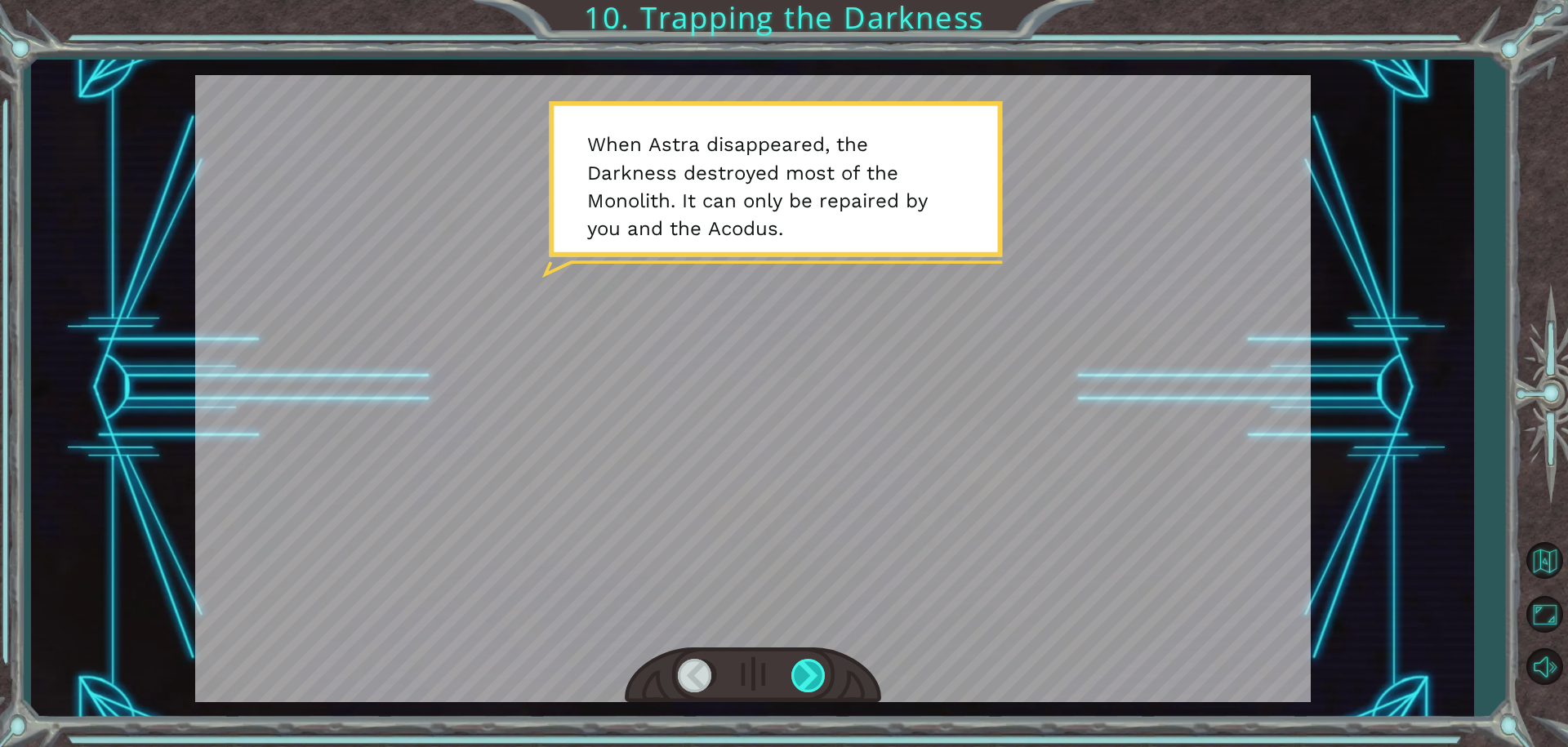
click at [817, 674] on div at bounding box center [809, 675] width 37 height 33
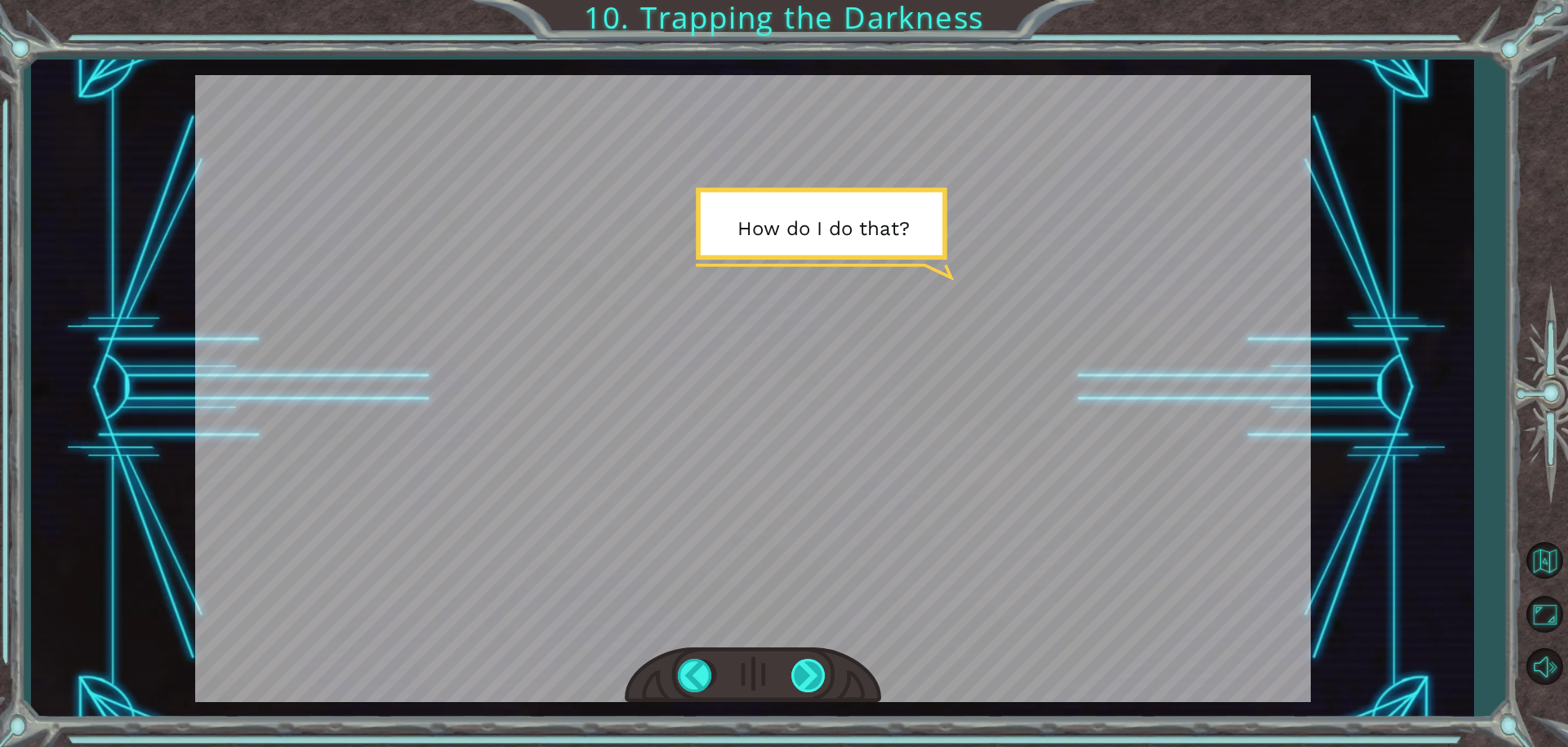
click at [820, 674] on div at bounding box center [809, 675] width 37 height 33
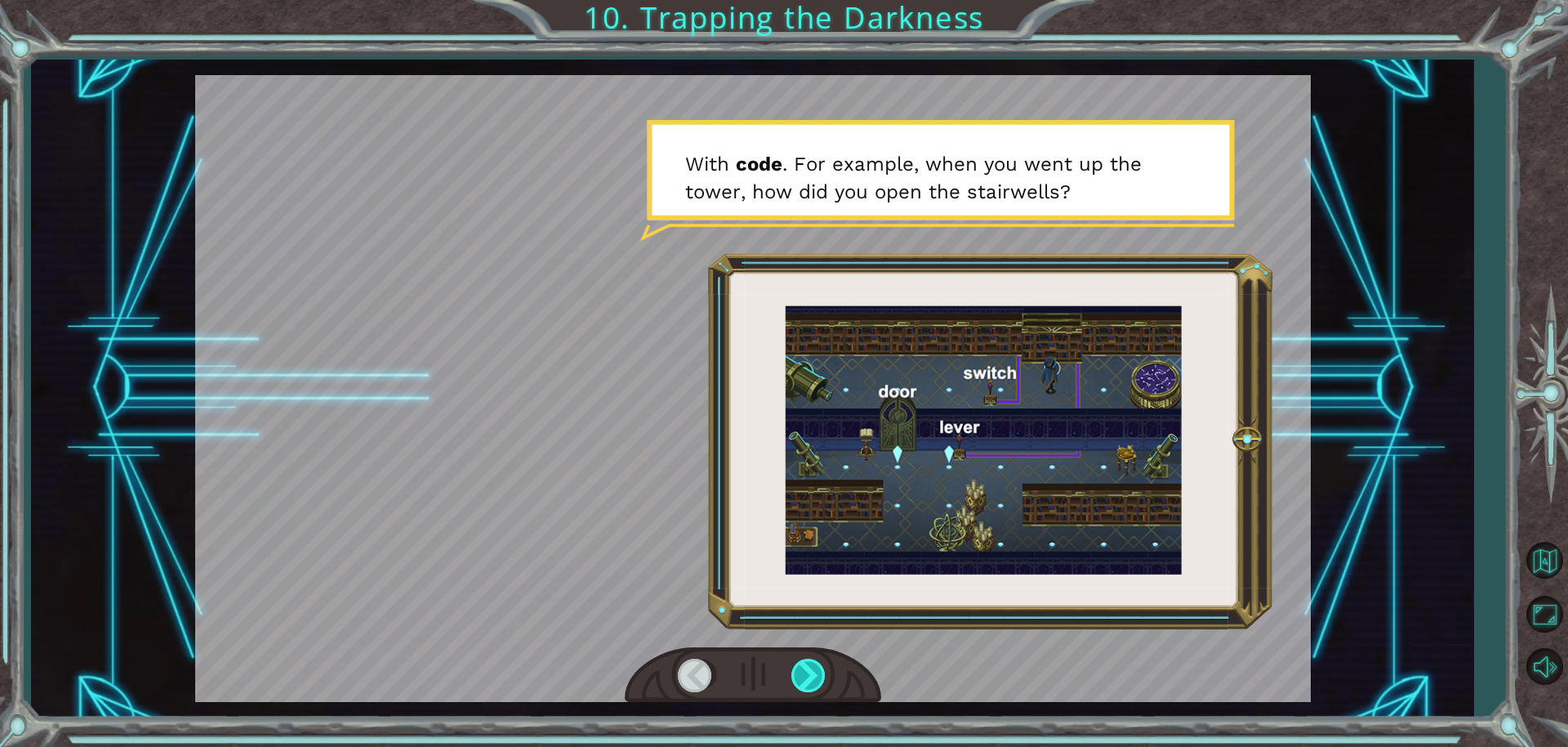
click at [812, 676] on div at bounding box center [809, 675] width 37 height 33
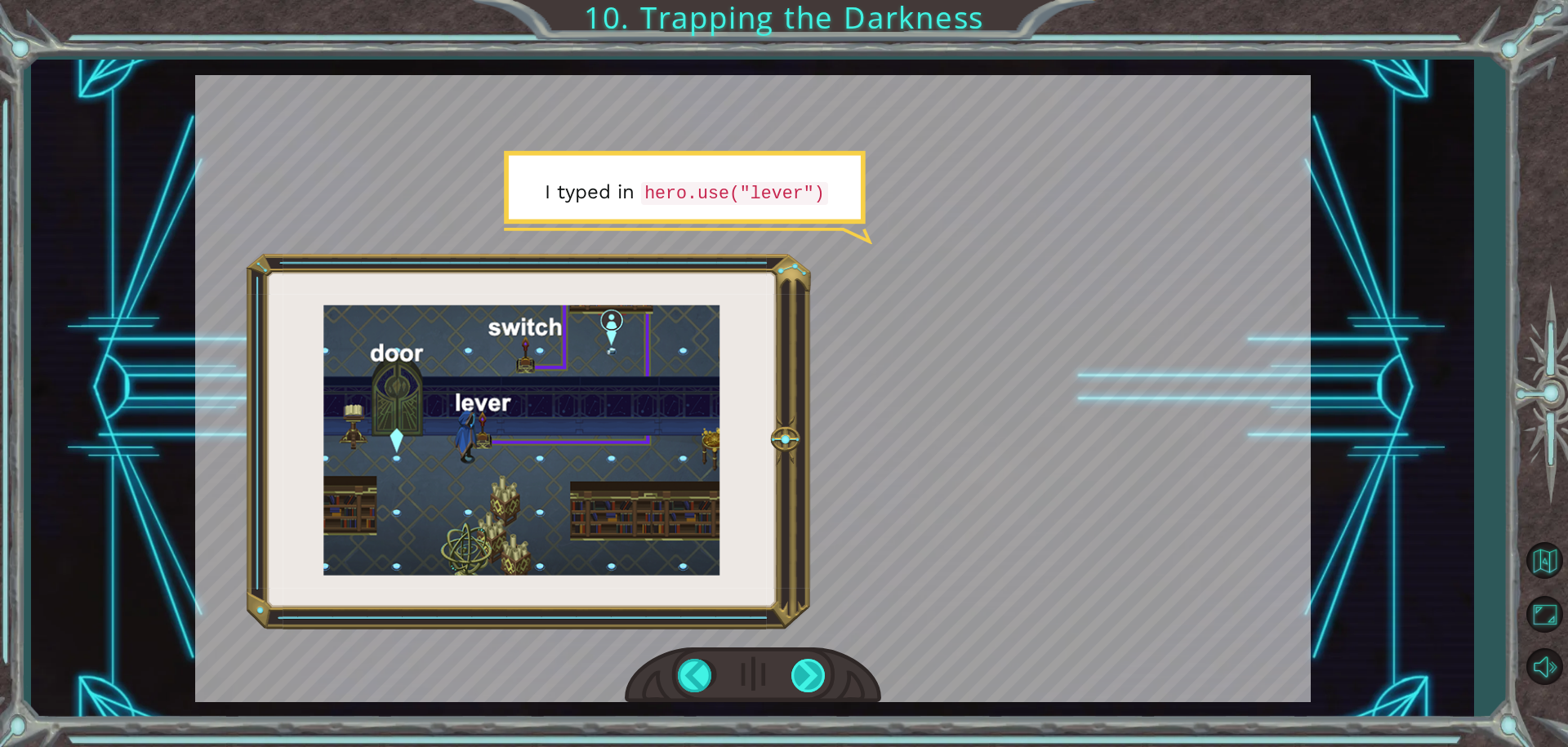
click at [812, 676] on div at bounding box center [809, 675] width 37 height 33
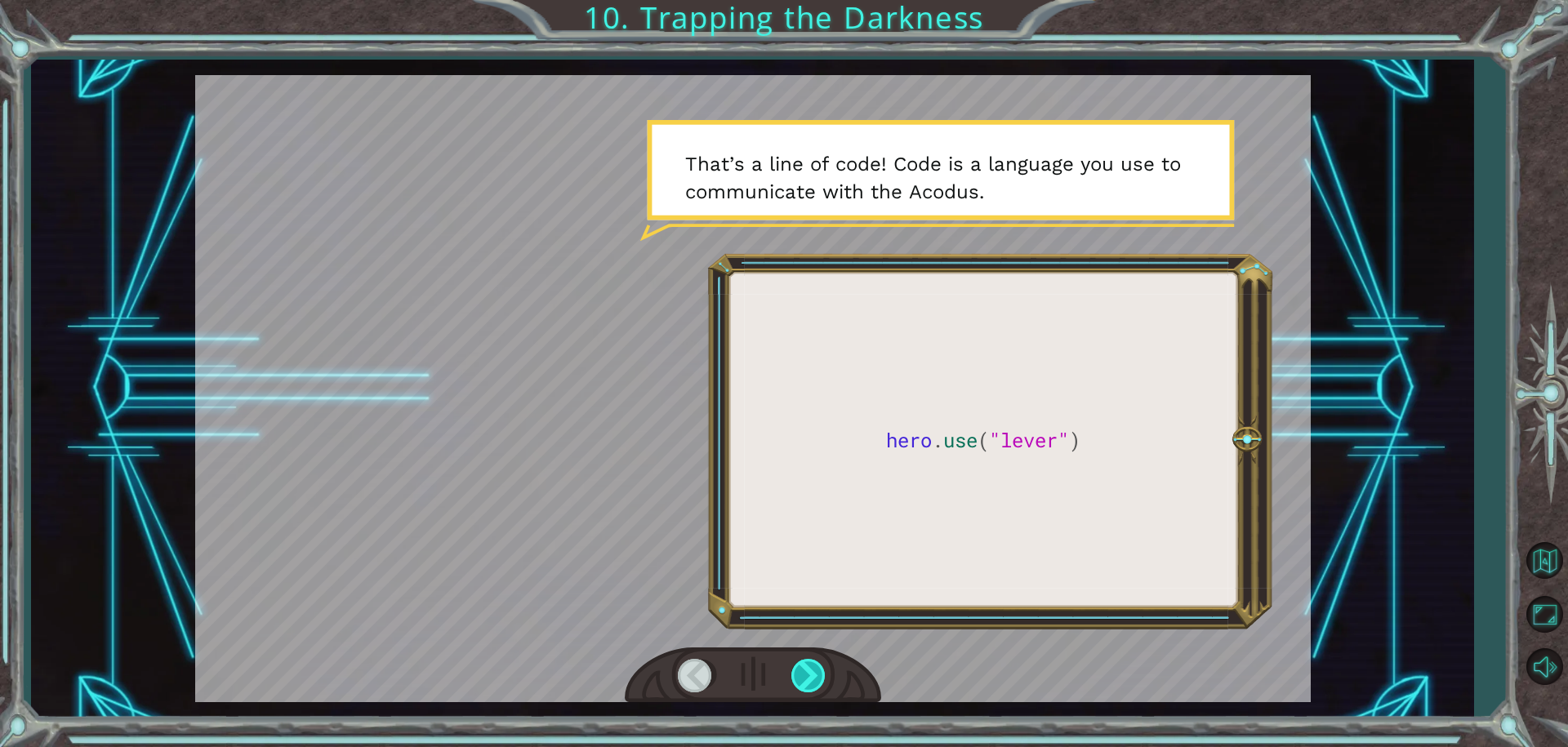
click at [812, 675] on div at bounding box center [809, 675] width 37 height 33
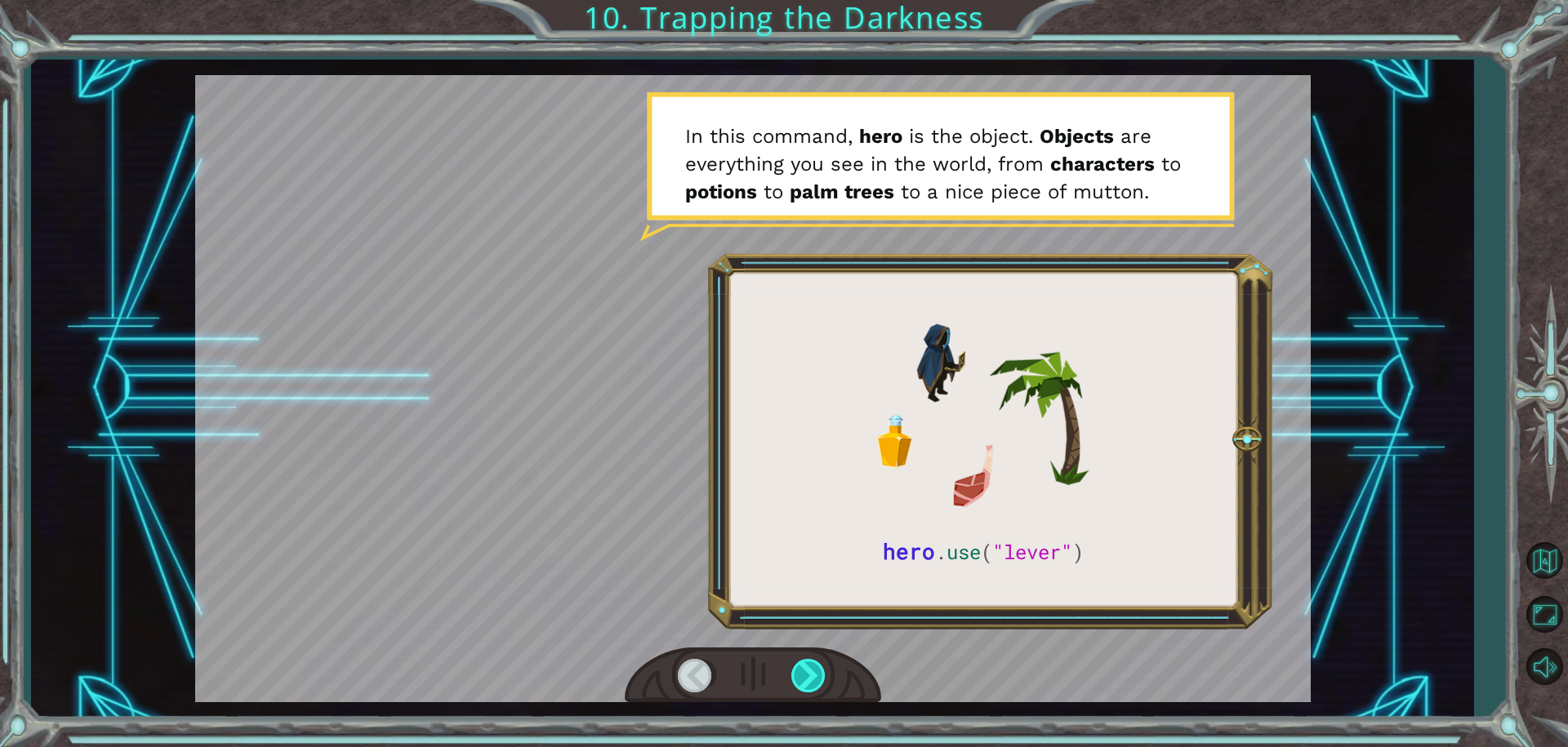
click at [815, 667] on div at bounding box center [809, 675] width 37 height 33
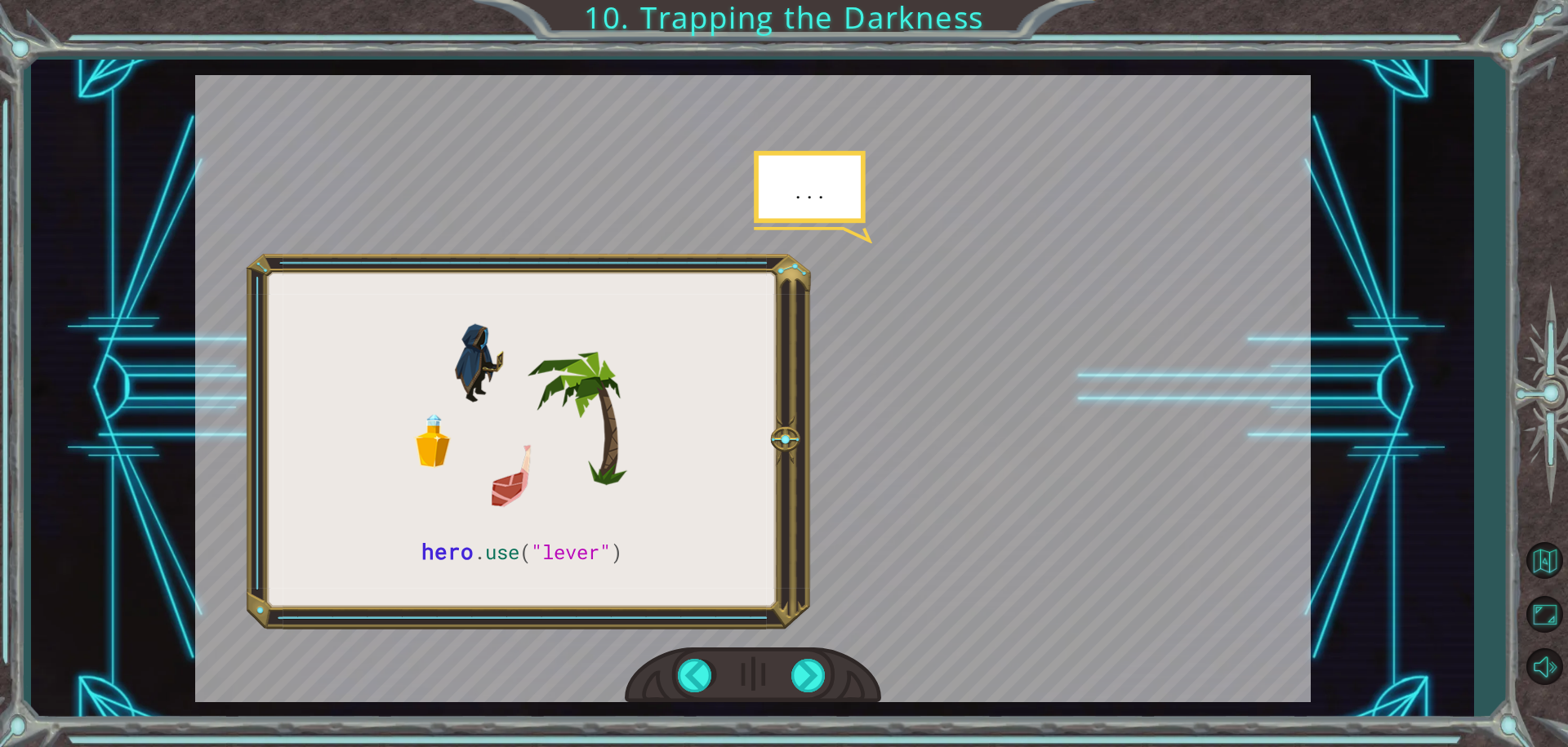
drag, startPoint x: 815, startPoint y: 199, endPoint x: 806, endPoint y: 242, distance: 43.9
click at [808, 205] on div at bounding box center [753, 389] width 1115 height 627
click at [794, 665] on div at bounding box center [809, 675] width 37 height 33
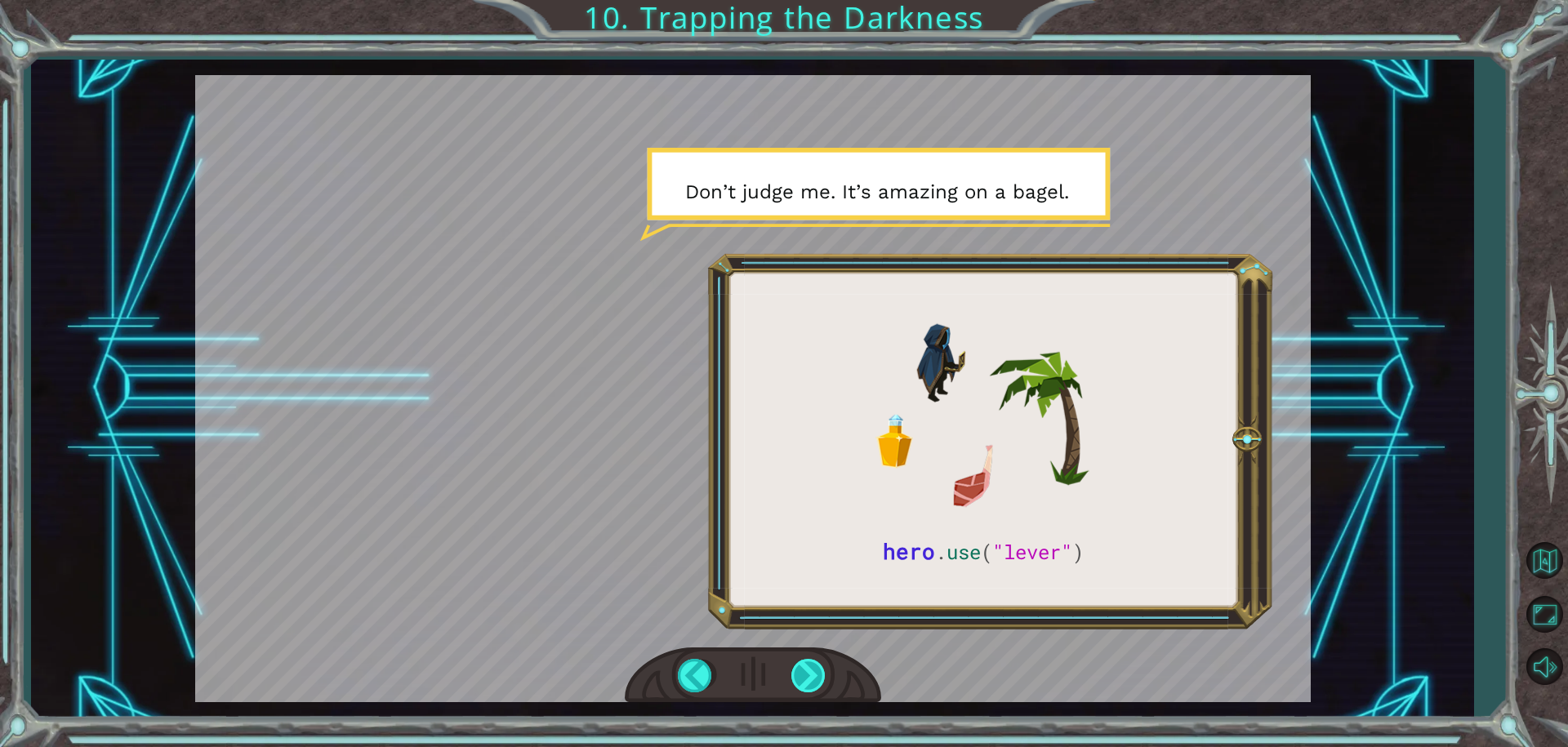
click at [807, 671] on div at bounding box center [809, 675] width 37 height 33
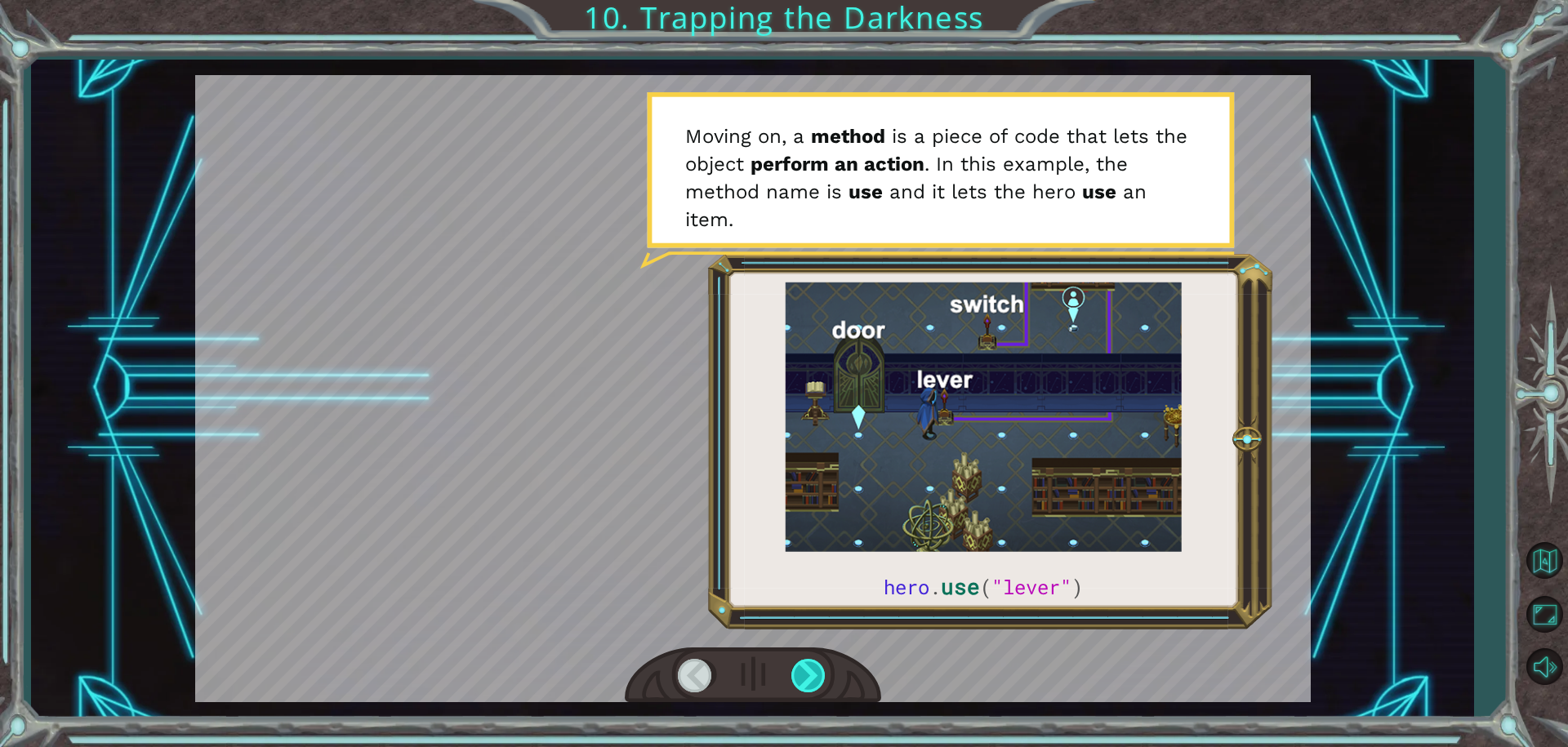
click at [815, 676] on div at bounding box center [809, 675] width 37 height 33
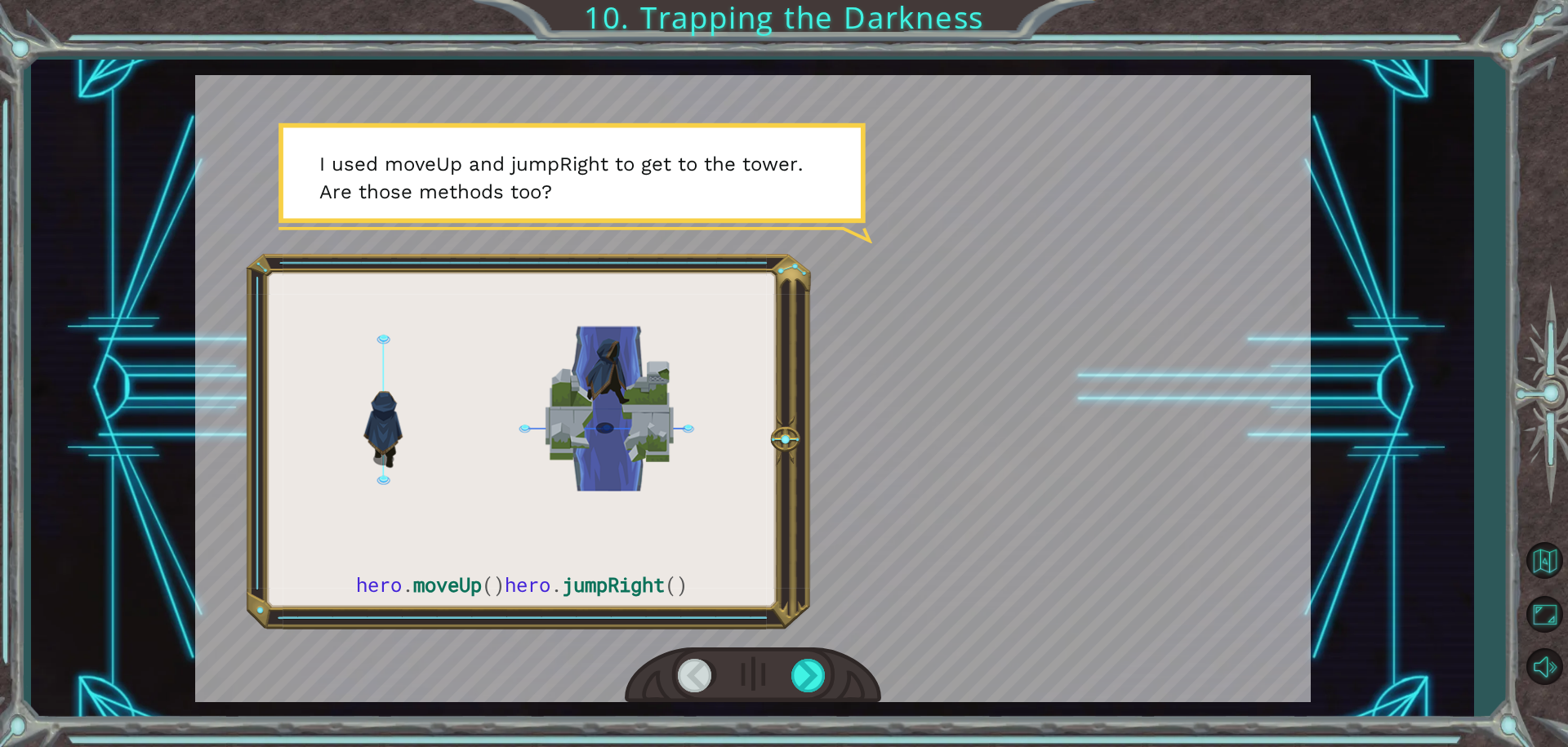
click at [827, 657] on div at bounding box center [753, 675] width 256 height 56
click at [806, 661] on div at bounding box center [809, 675] width 37 height 33
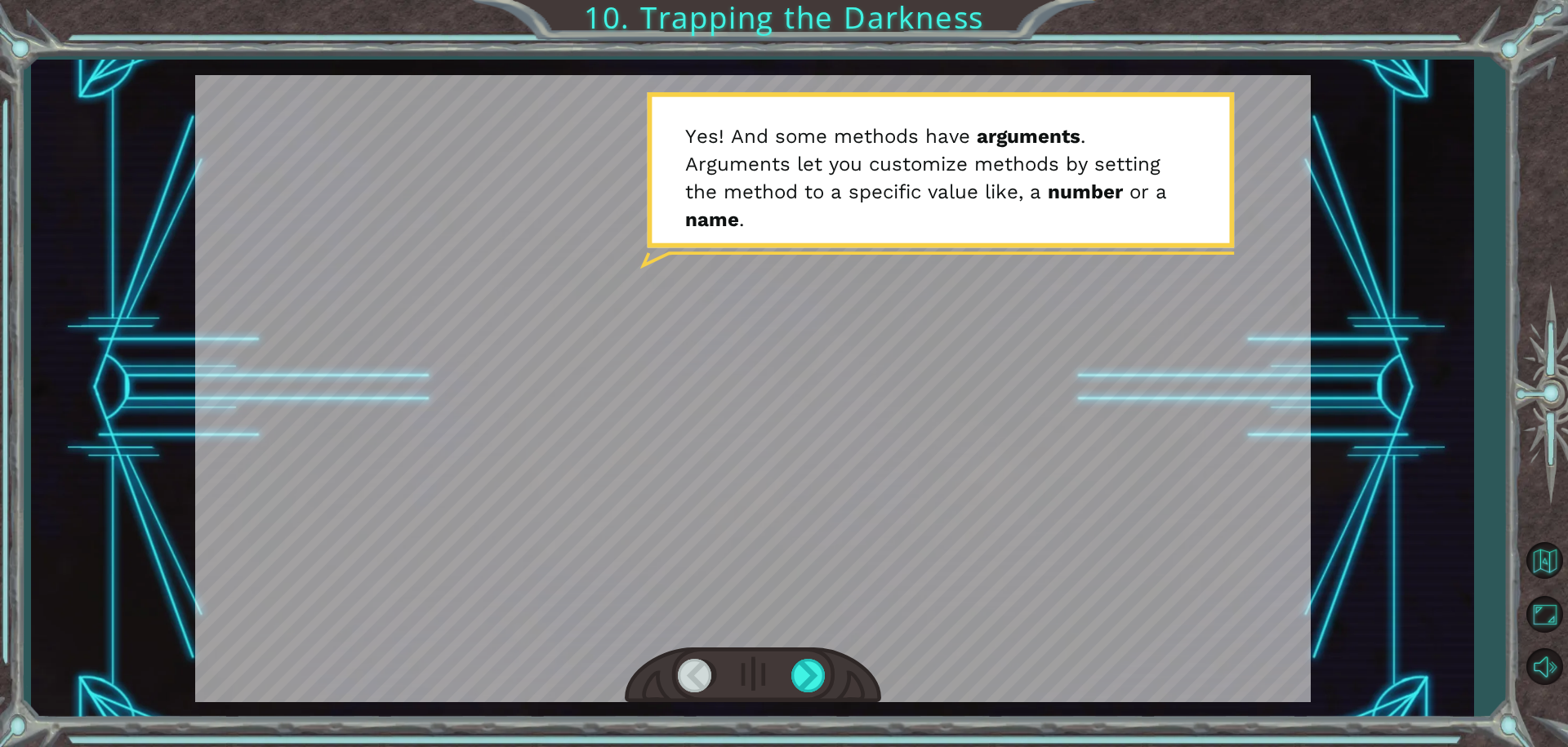
click at [782, 658] on div at bounding box center [753, 675] width 256 height 56
click at [821, 668] on div at bounding box center [809, 675] width 37 height 33
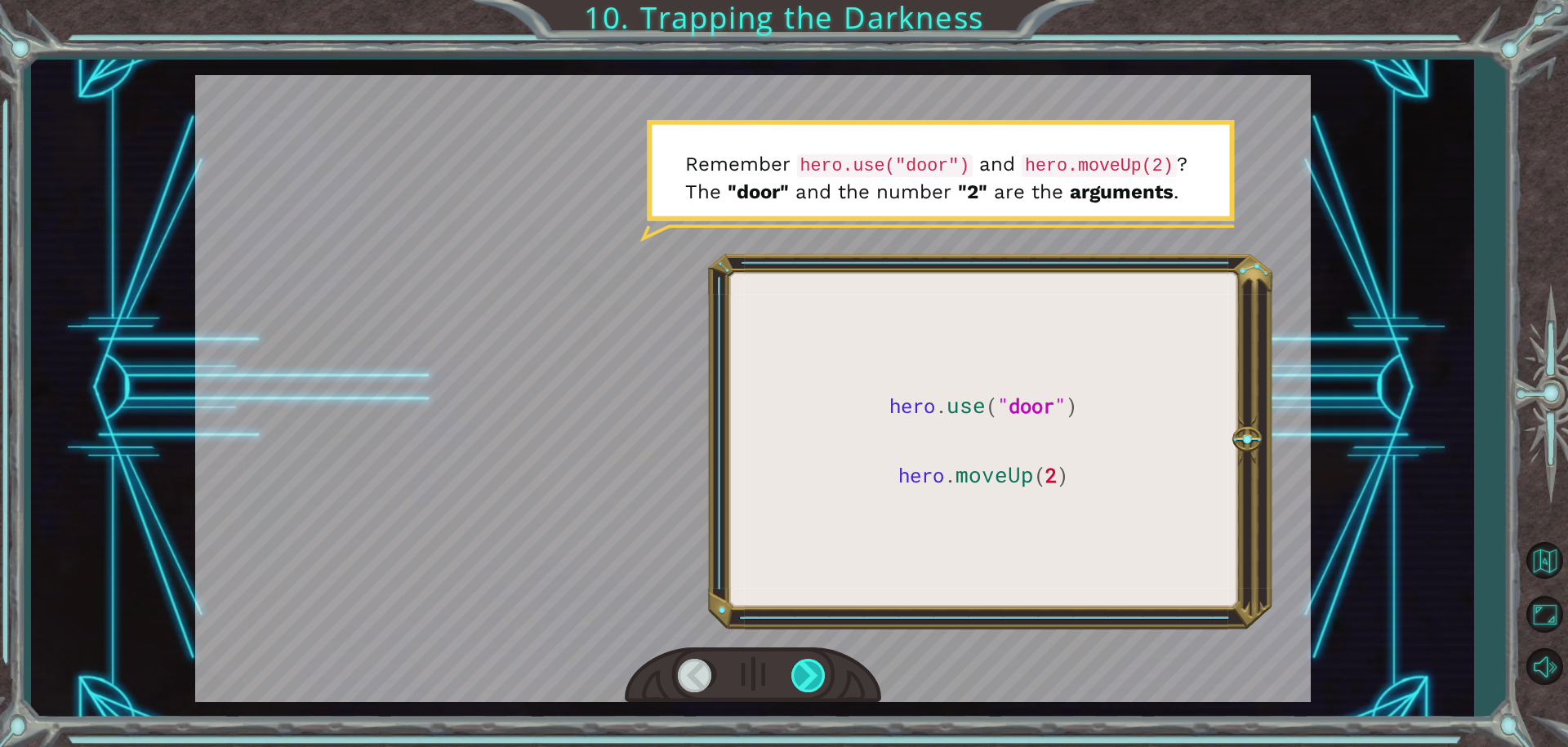
click at [813, 689] on div at bounding box center [809, 675] width 37 height 33
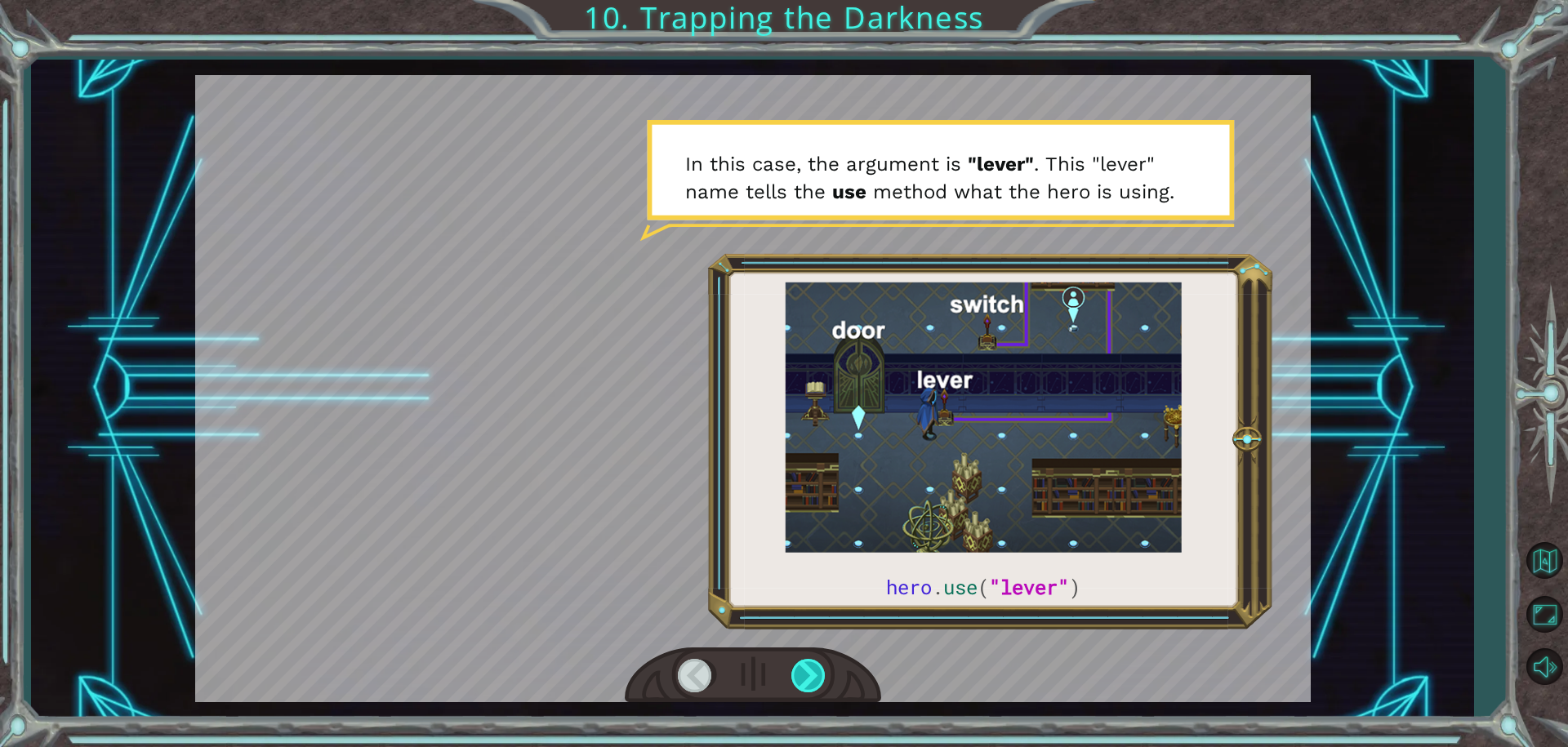
click at [803, 681] on div at bounding box center [809, 675] width 37 height 33
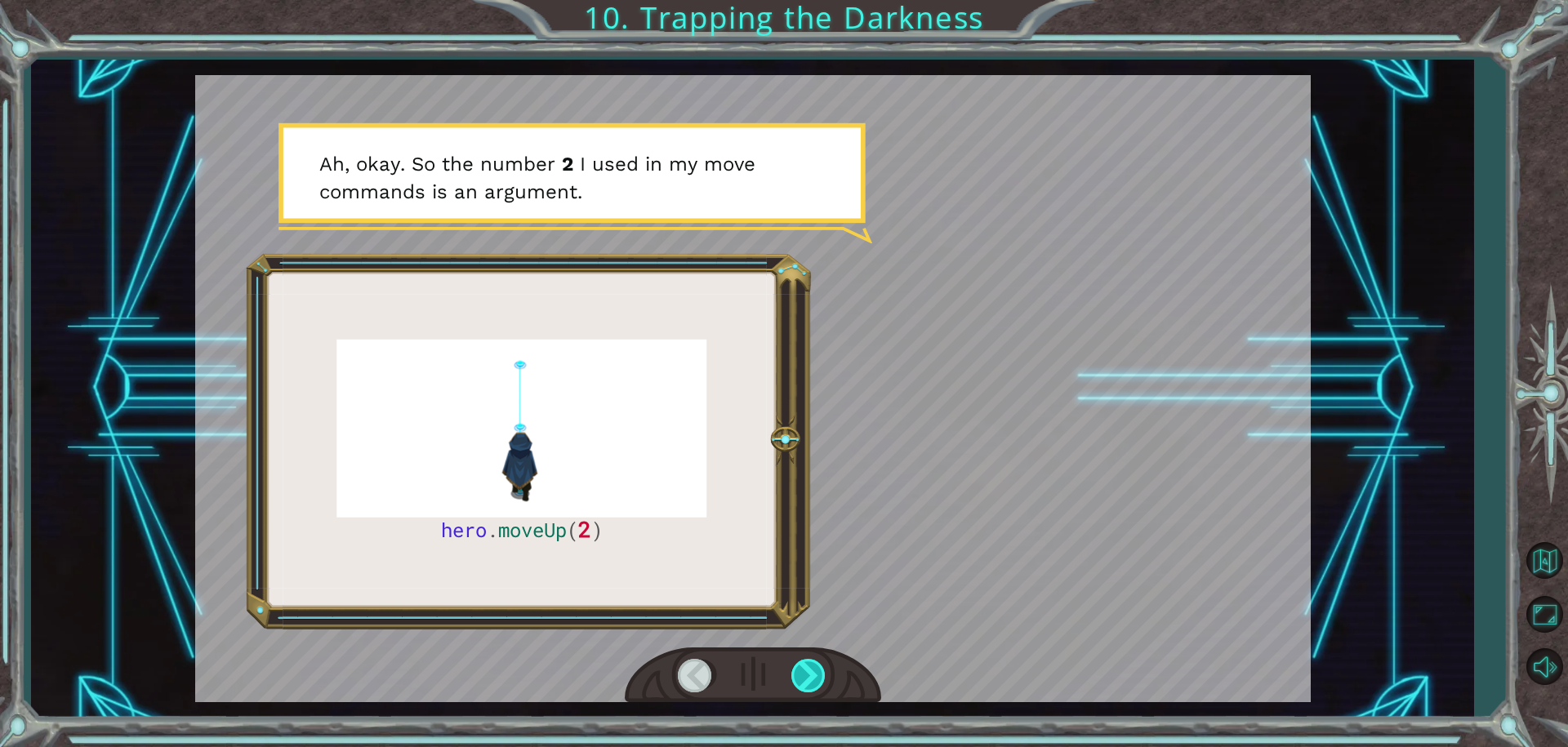
click at [817, 659] on div at bounding box center [809, 675] width 37 height 33
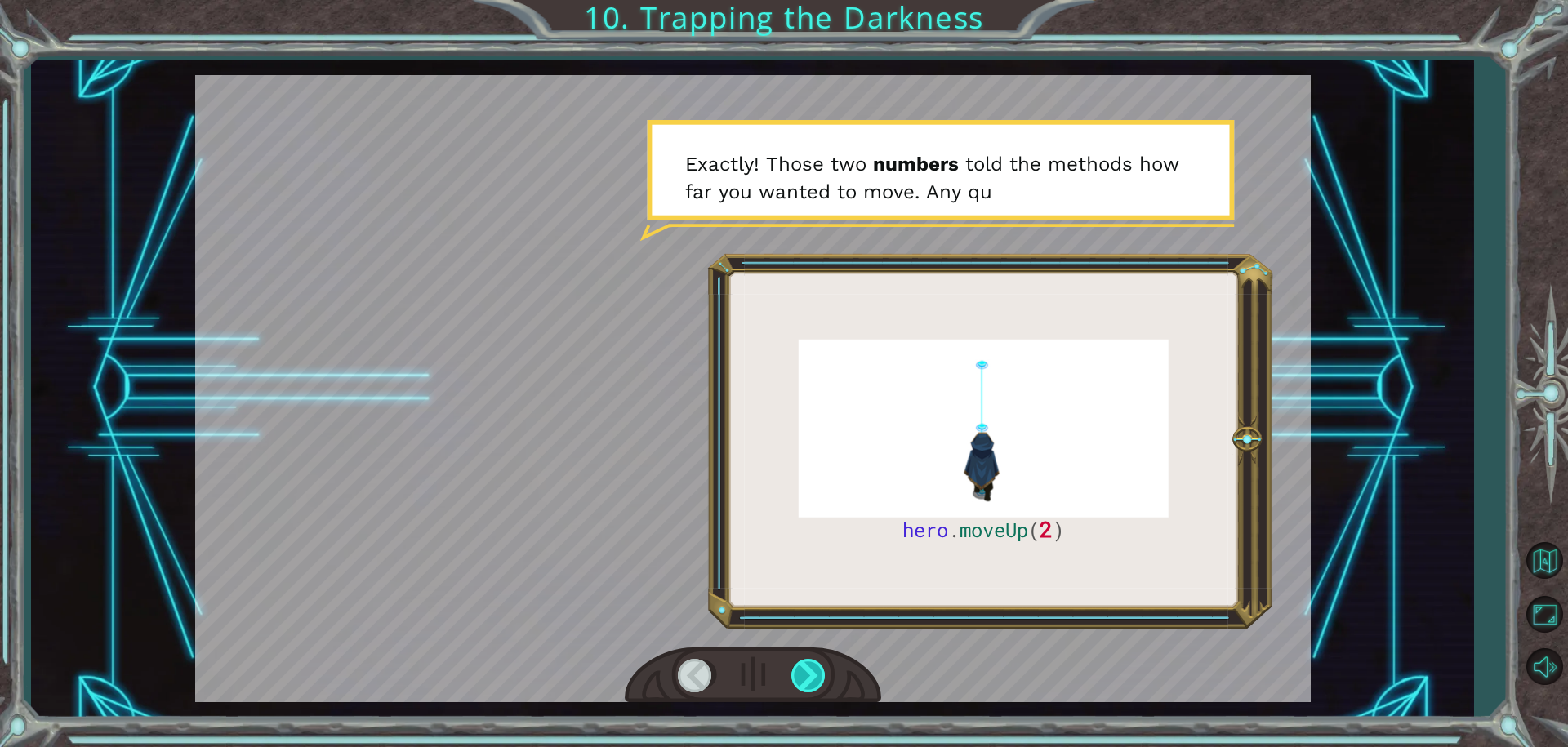
click at [817, 659] on div at bounding box center [809, 675] width 37 height 33
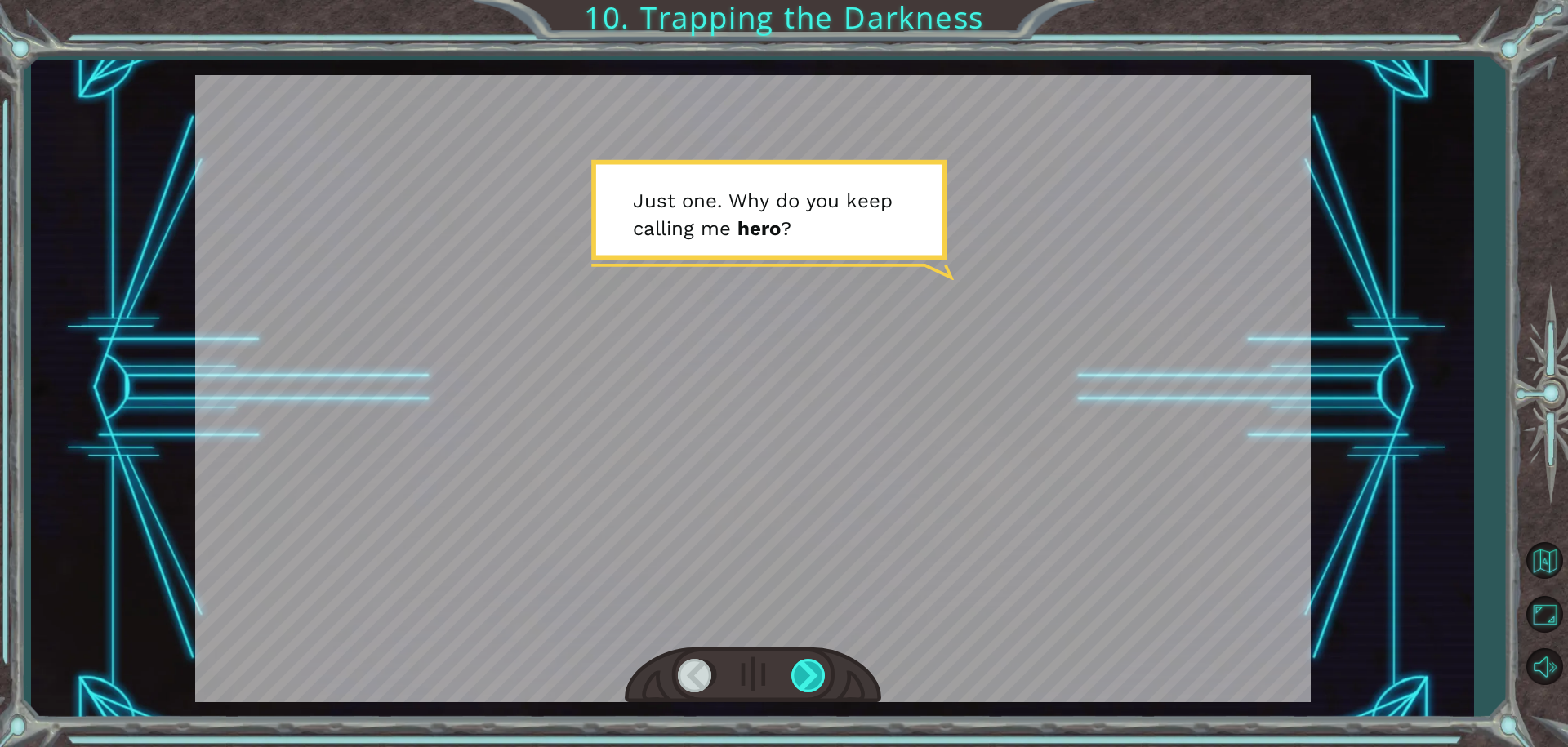
click at [817, 659] on div at bounding box center [809, 675] width 37 height 33
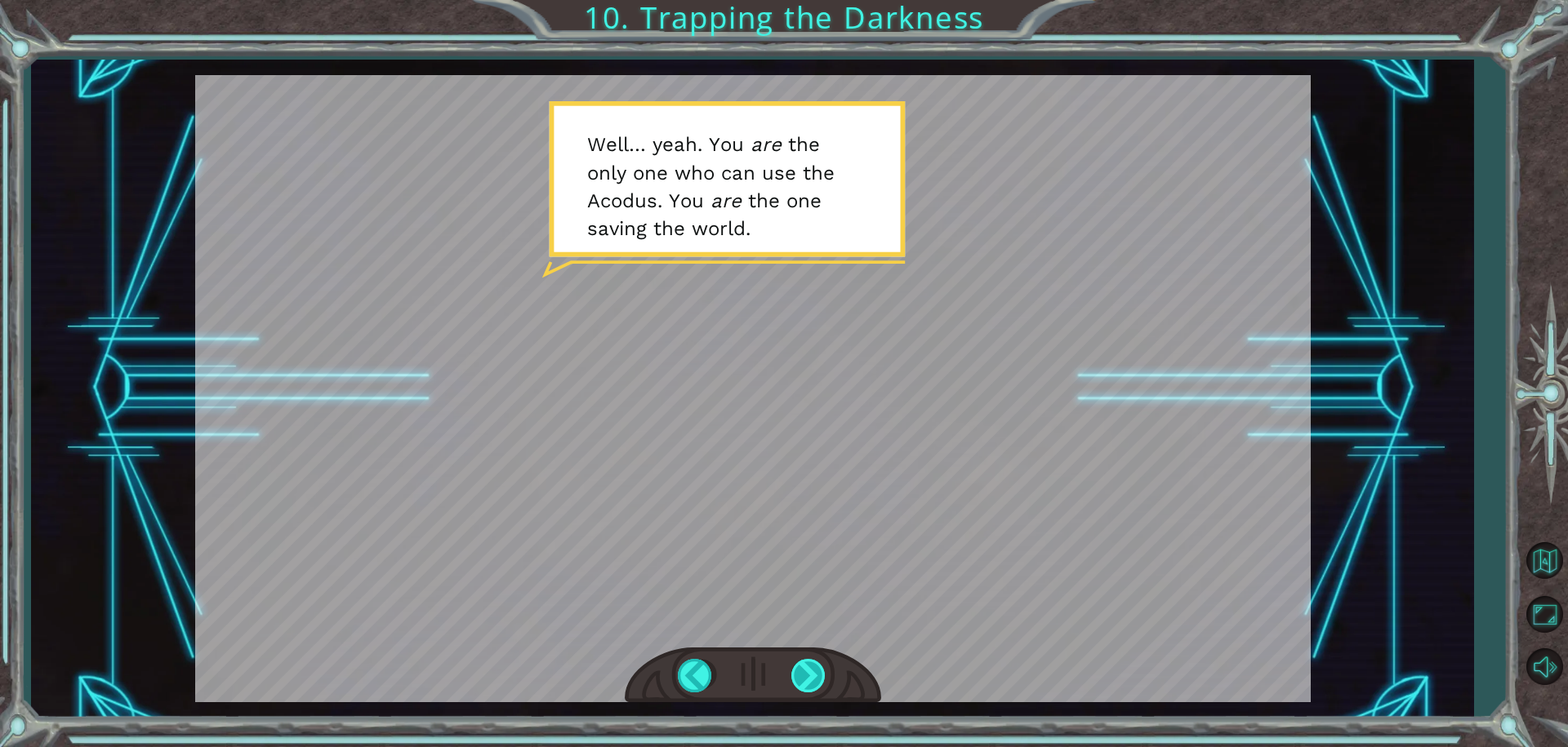
click at [801, 669] on div at bounding box center [809, 675] width 37 height 33
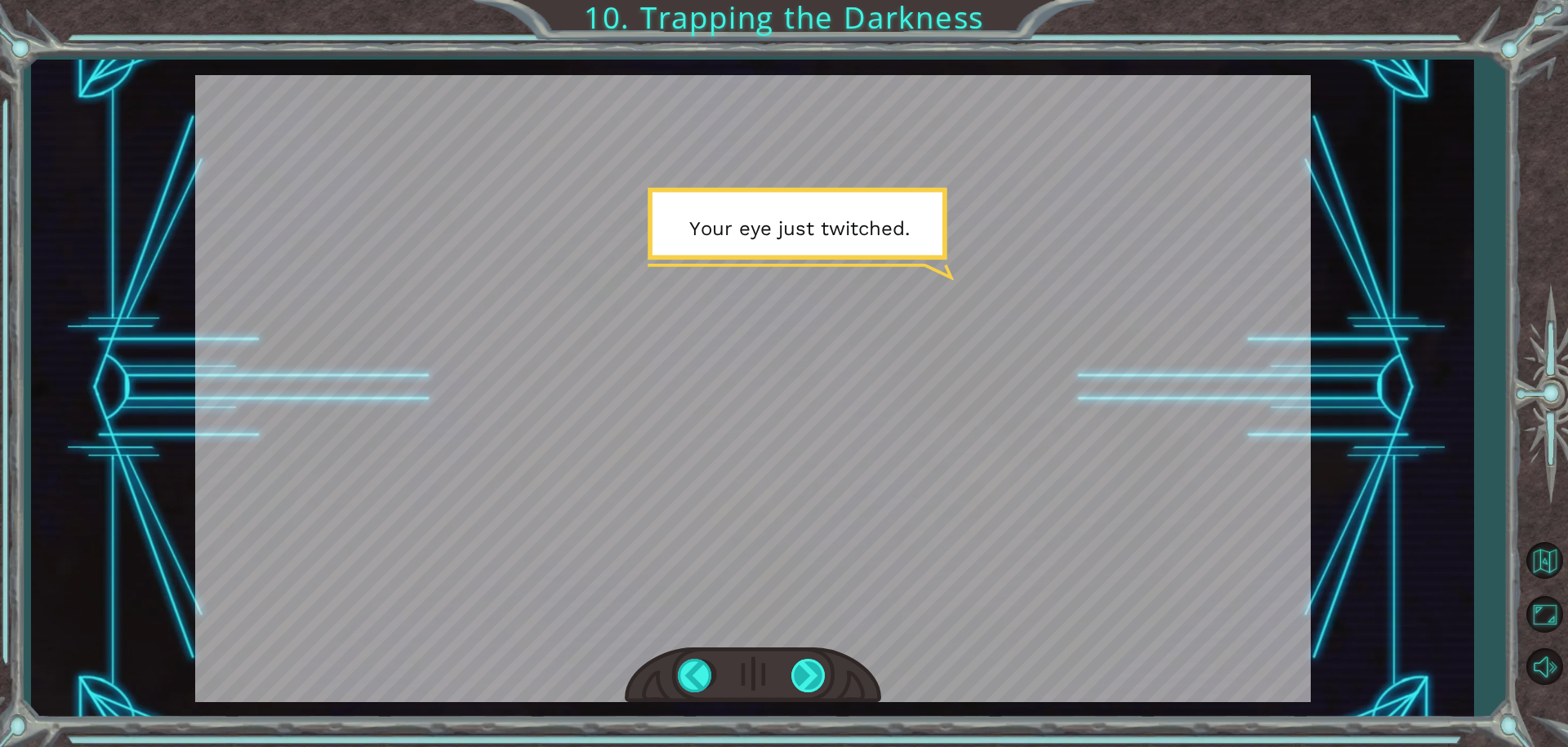
click at [802, 670] on div at bounding box center [809, 675] width 37 height 33
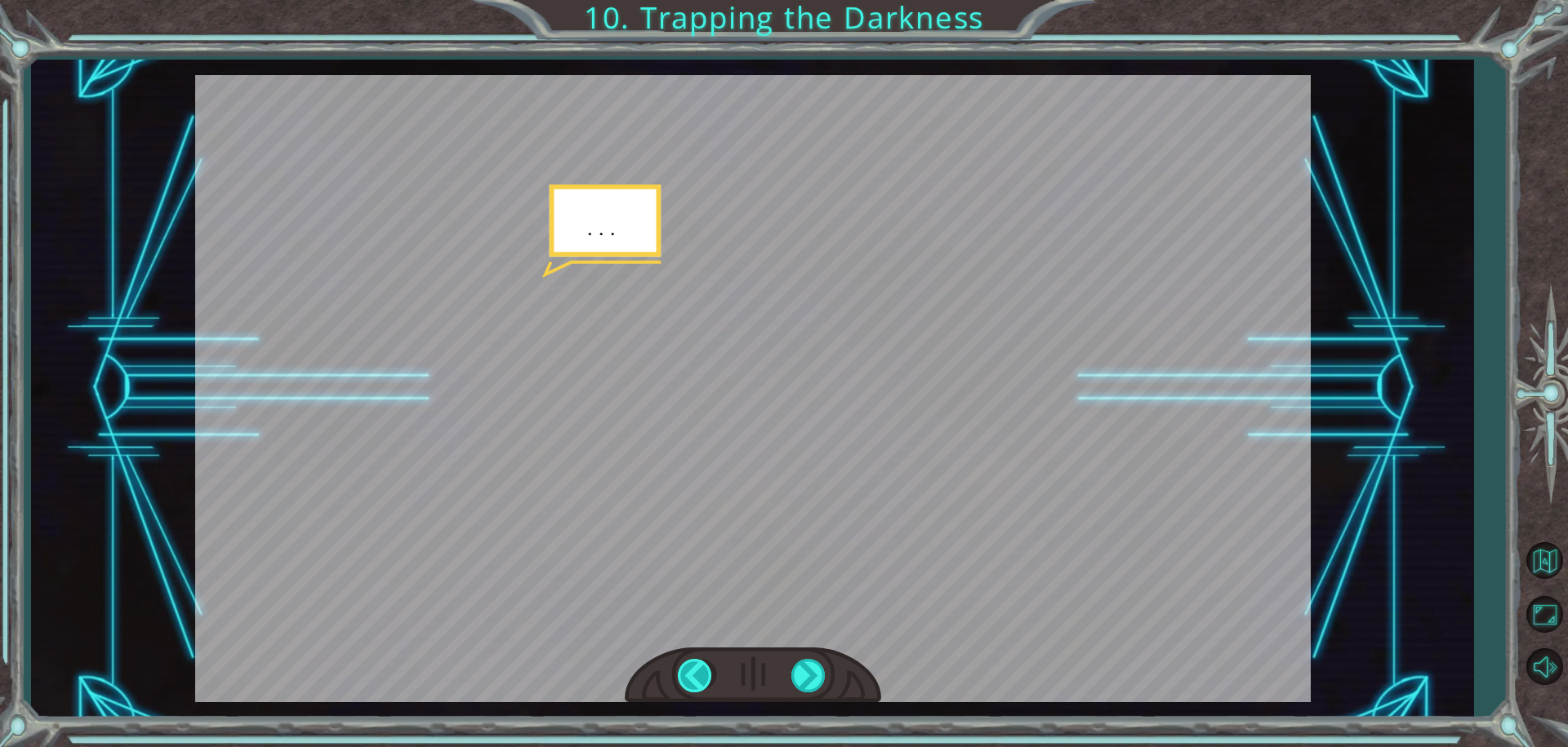
click at [694, 674] on div at bounding box center [697, 675] width 37 height 33
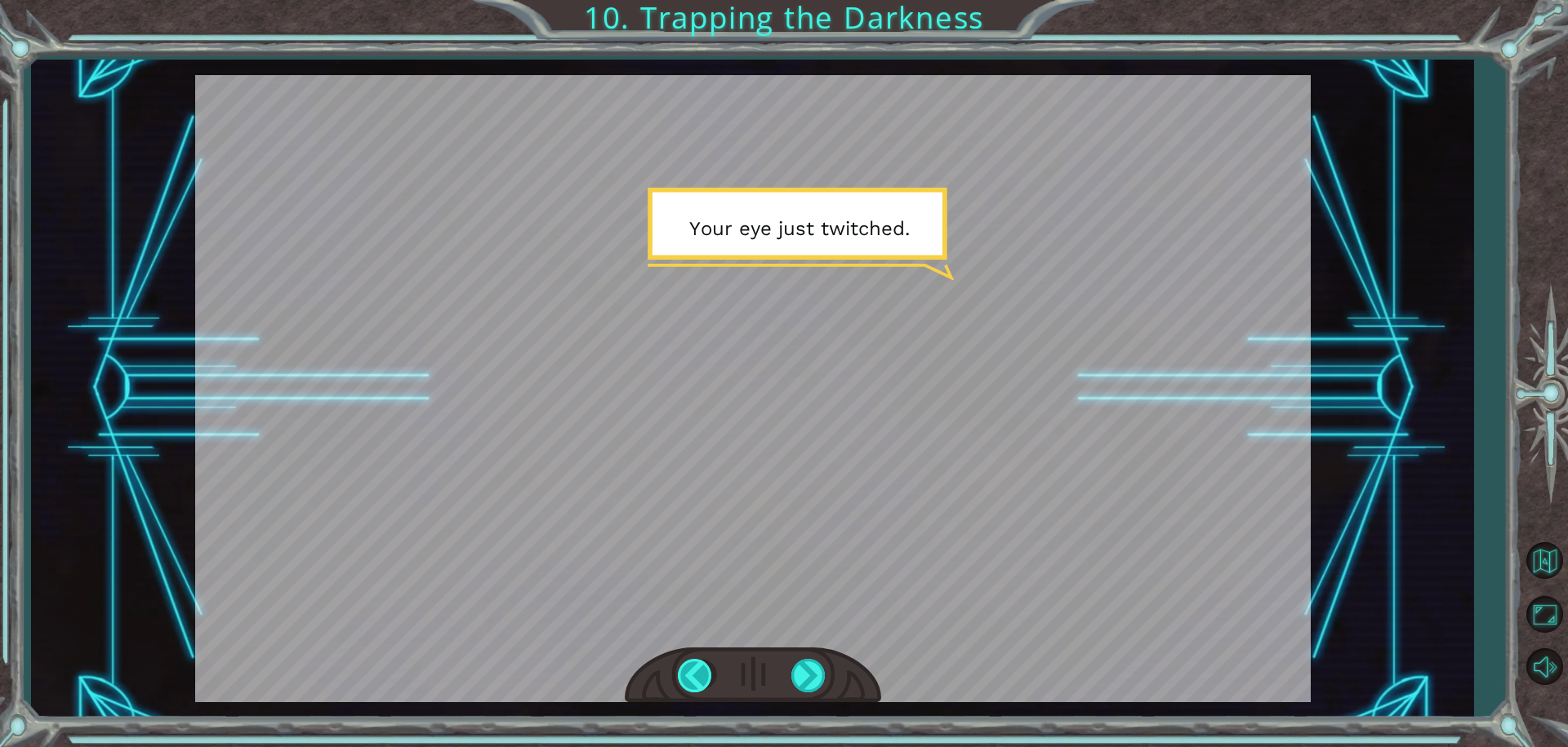
click at [694, 674] on div at bounding box center [697, 675] width 37 height 33
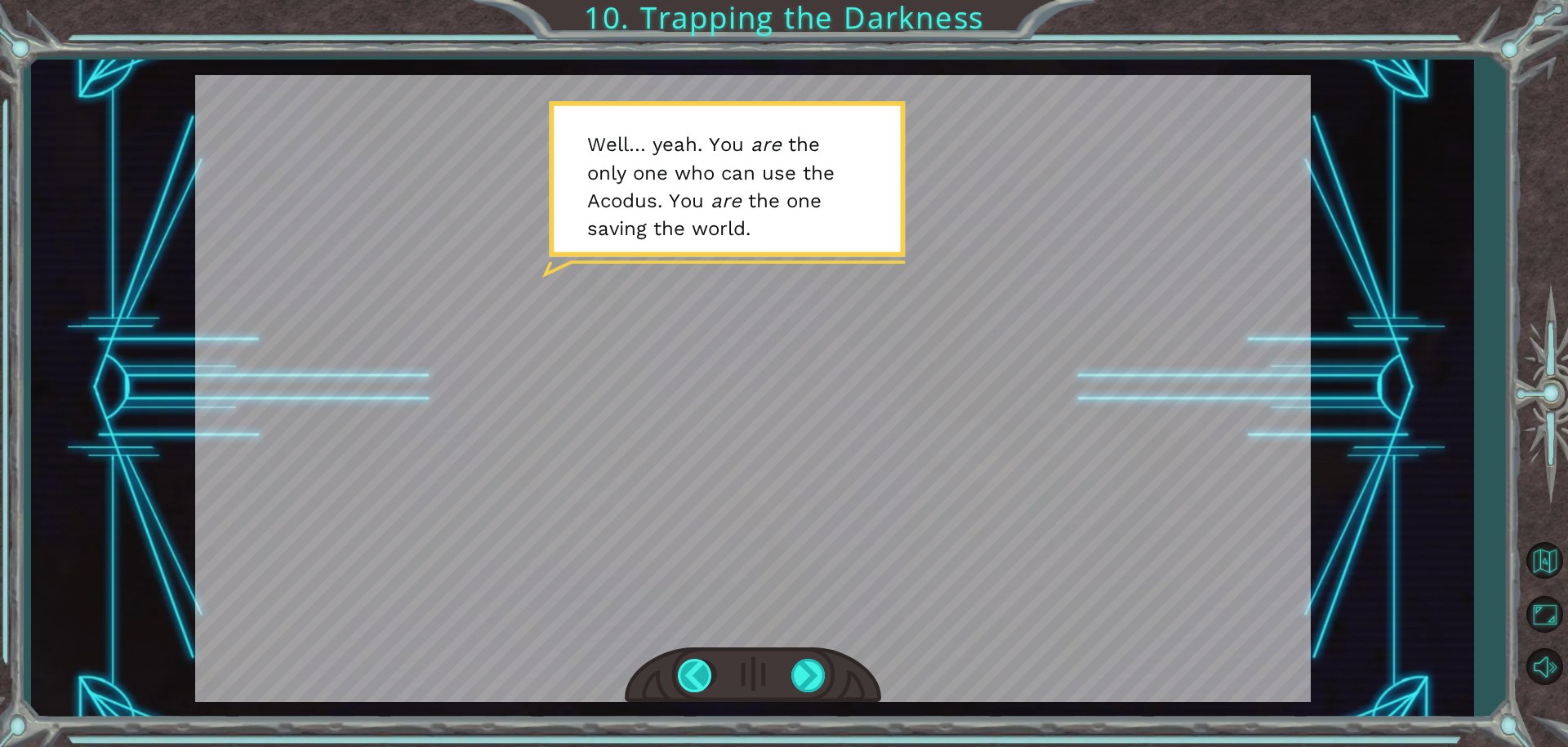
click at [697, 674] on div at bounding box center [697, 675] width 37 height 33
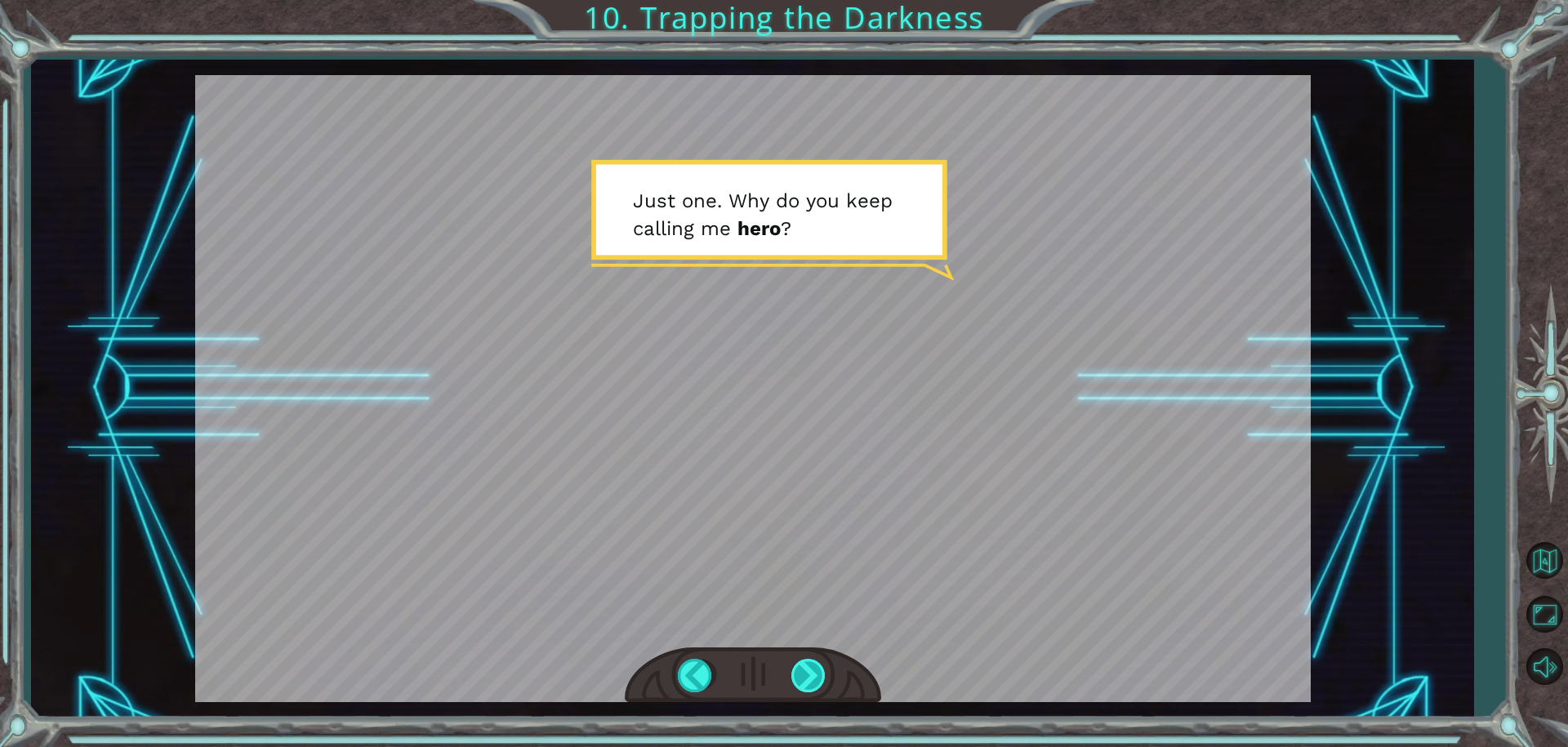
click at [814, 670] on div at bounding box center [809, 675] width 37 height 33
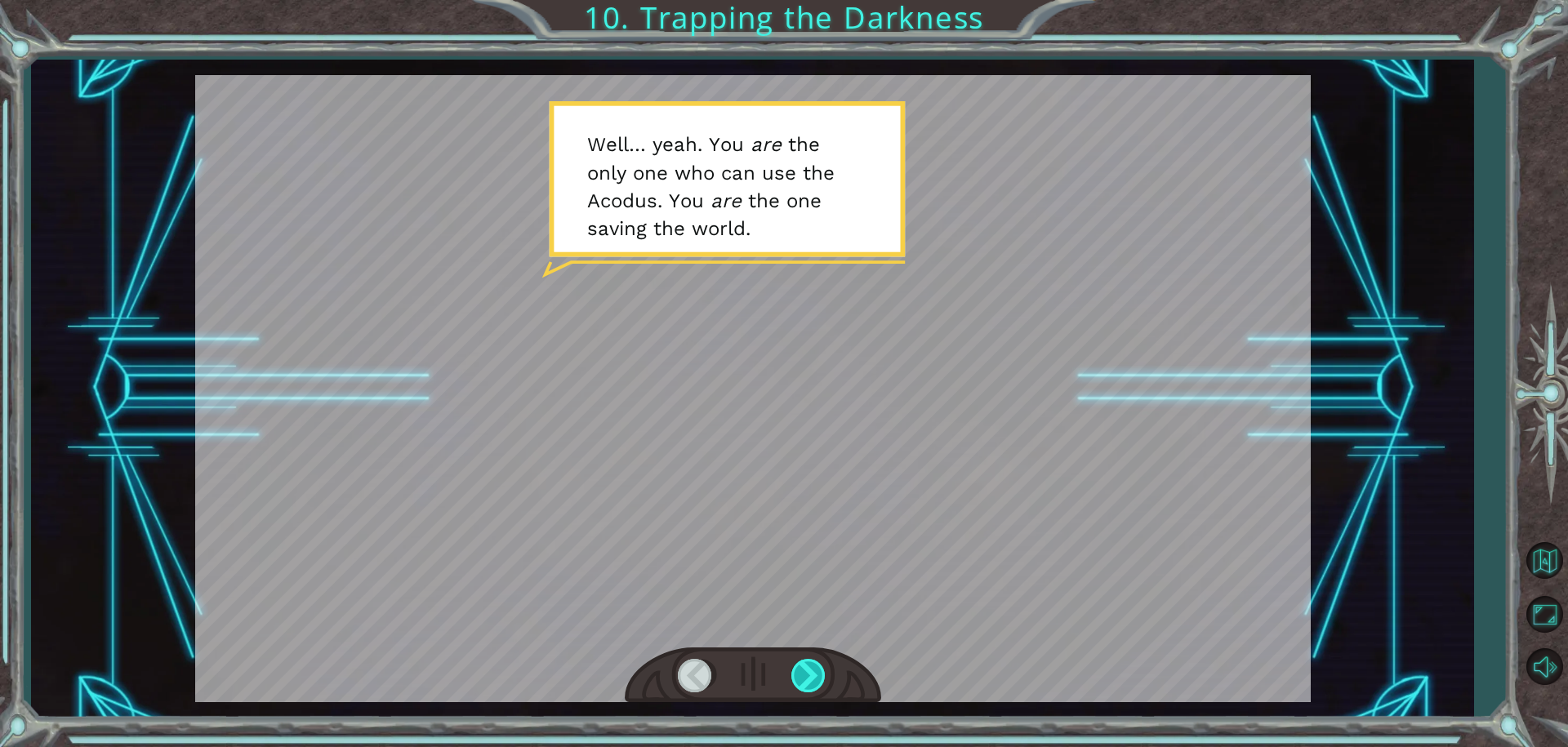
click at [808, 663] on div at bounding box center [809, 675] width 37 height 33
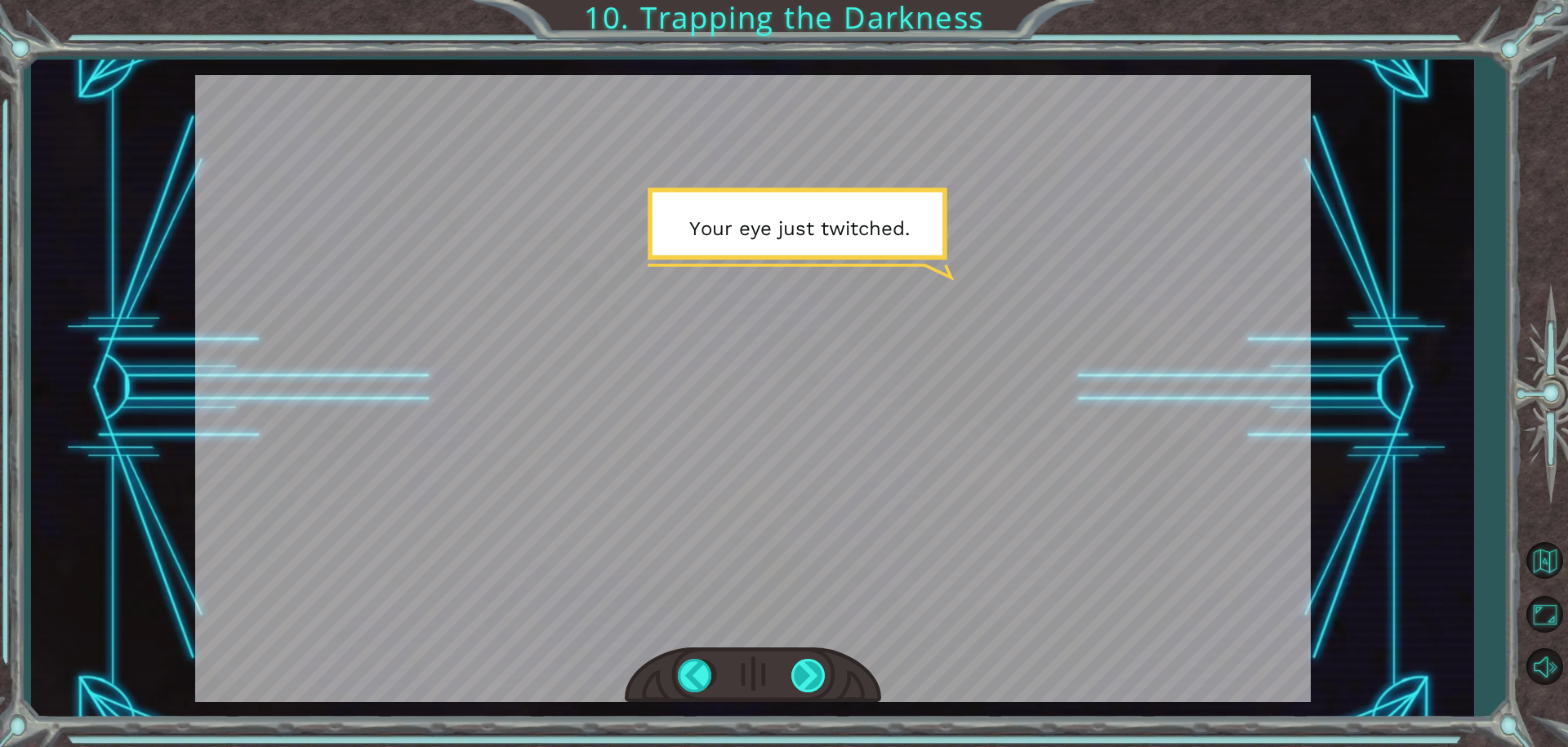
click at [808, 663] on div at bounding box center [809, 675] width 37 height 33
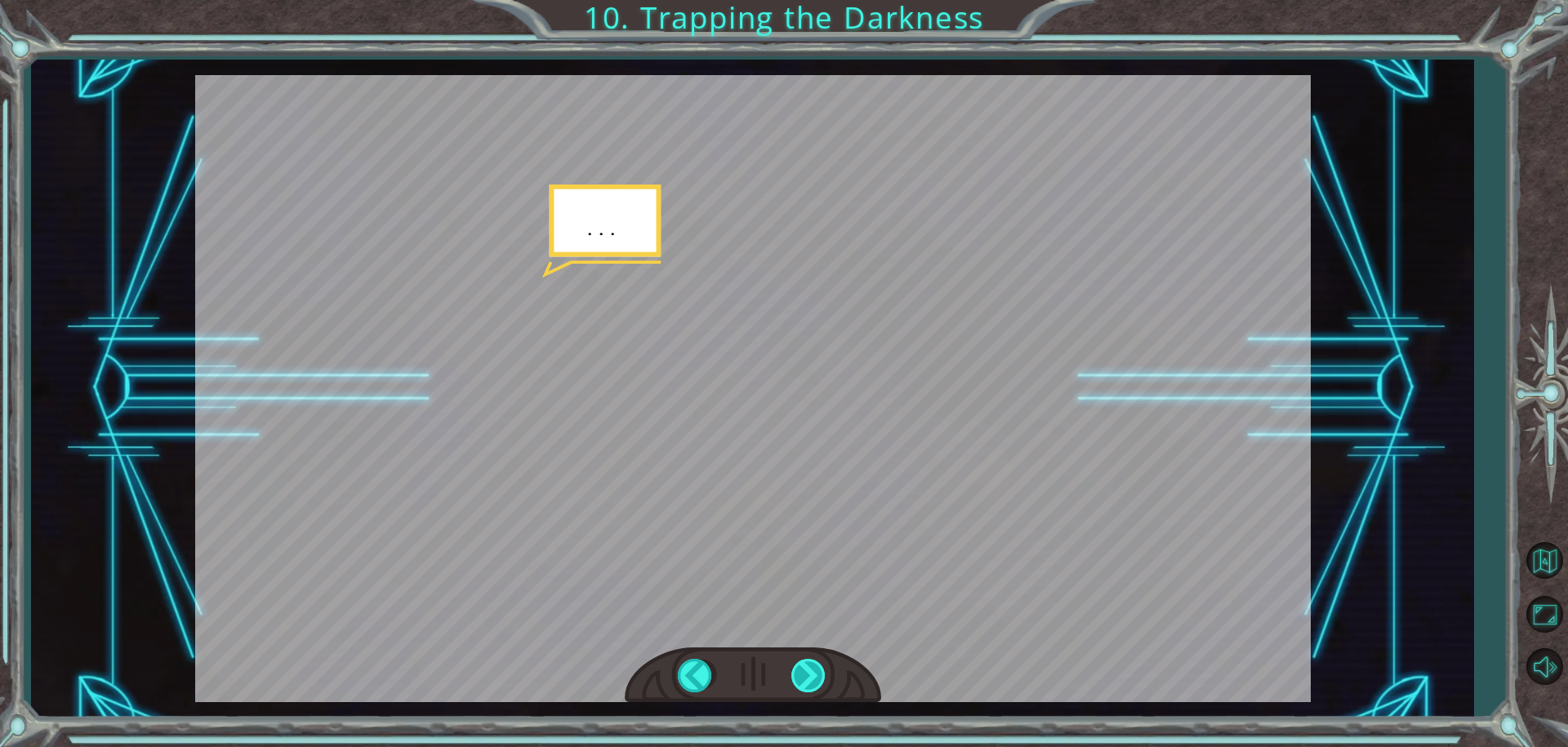
click at [808, 663] on div at bounding box center [809, 675] width 37 height 33
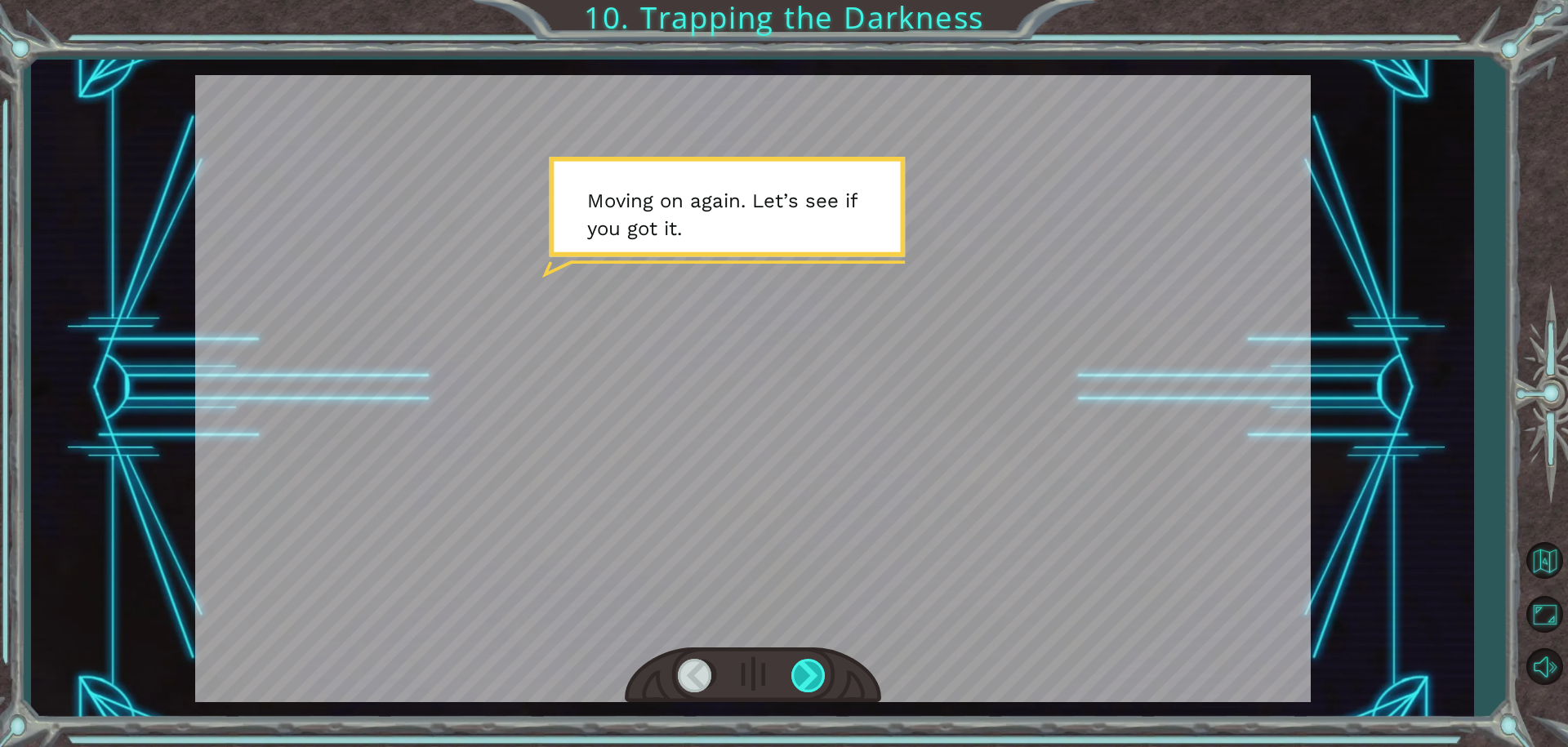
click at [808, 659] on div at bounding box center [809, 675] width 37 height 33
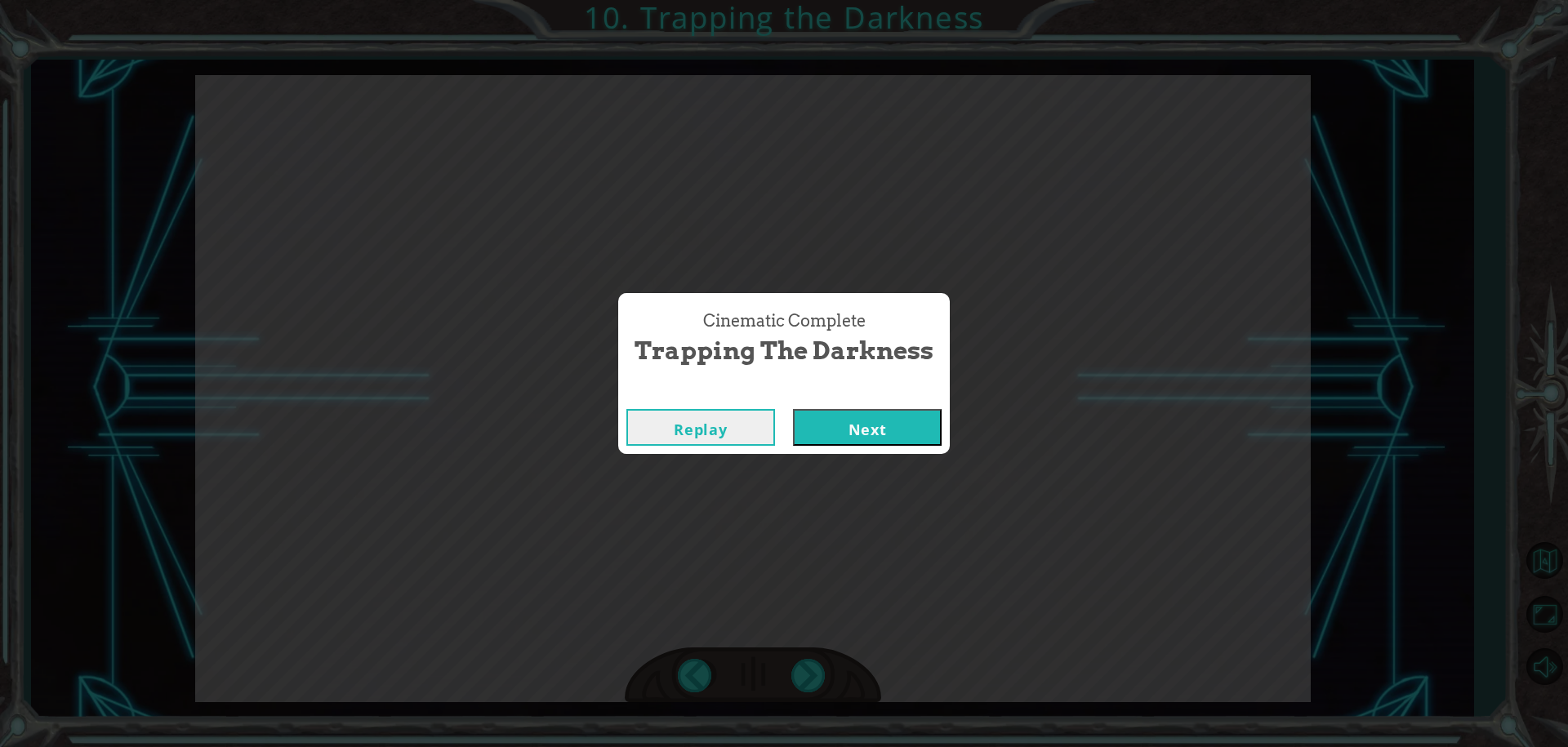
click at [826, 453] on div "Replay Next" at bounding box center [783, 427] width 331 height 53
click at [840, 423] on button "Next" at bounding box center [867, 427] width 149 height 37
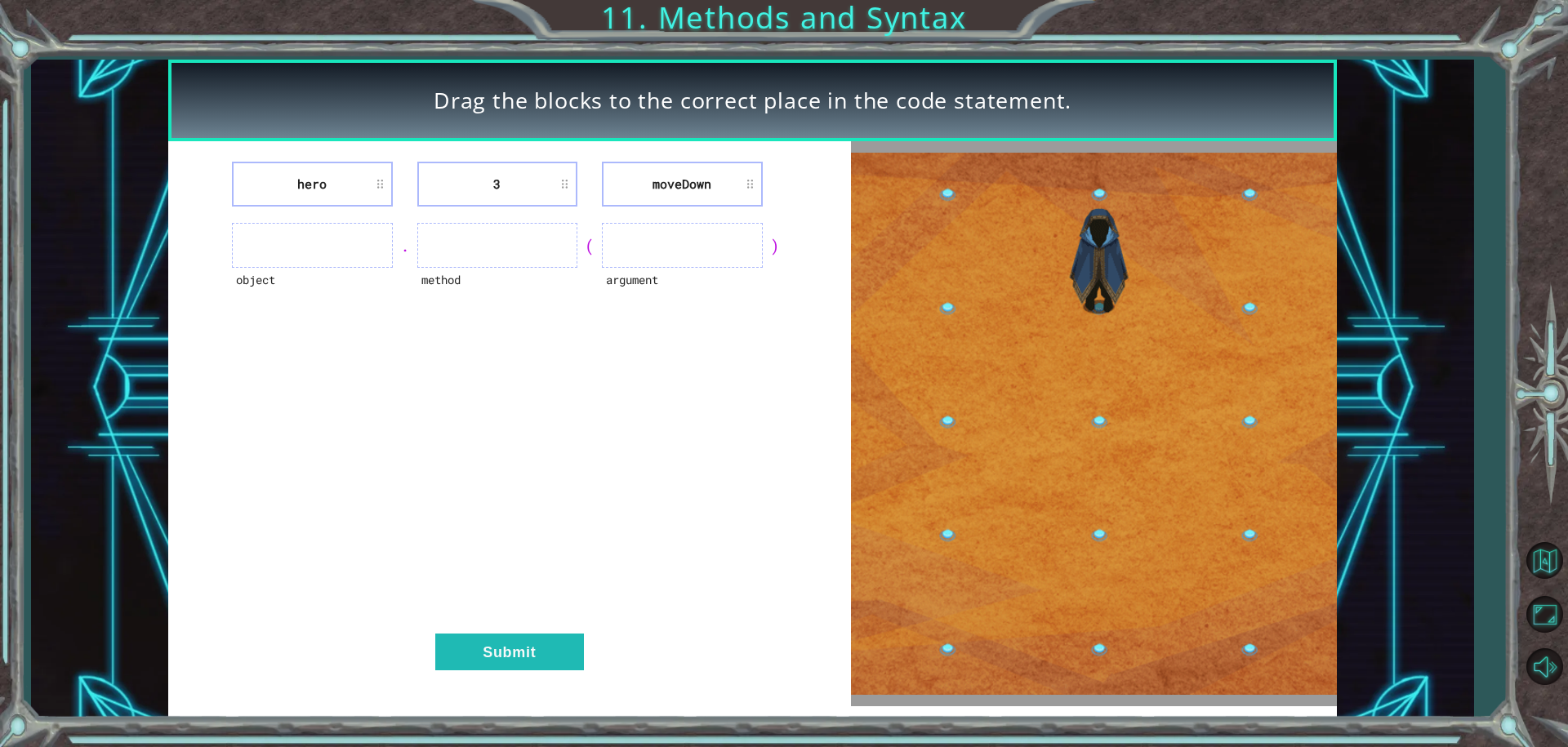
click at [293, 250] on ul at bounding box center [312, 245] width 161 height 45
click at [280, 247] on ul at bounding box center [312, 245] width 161 height 45
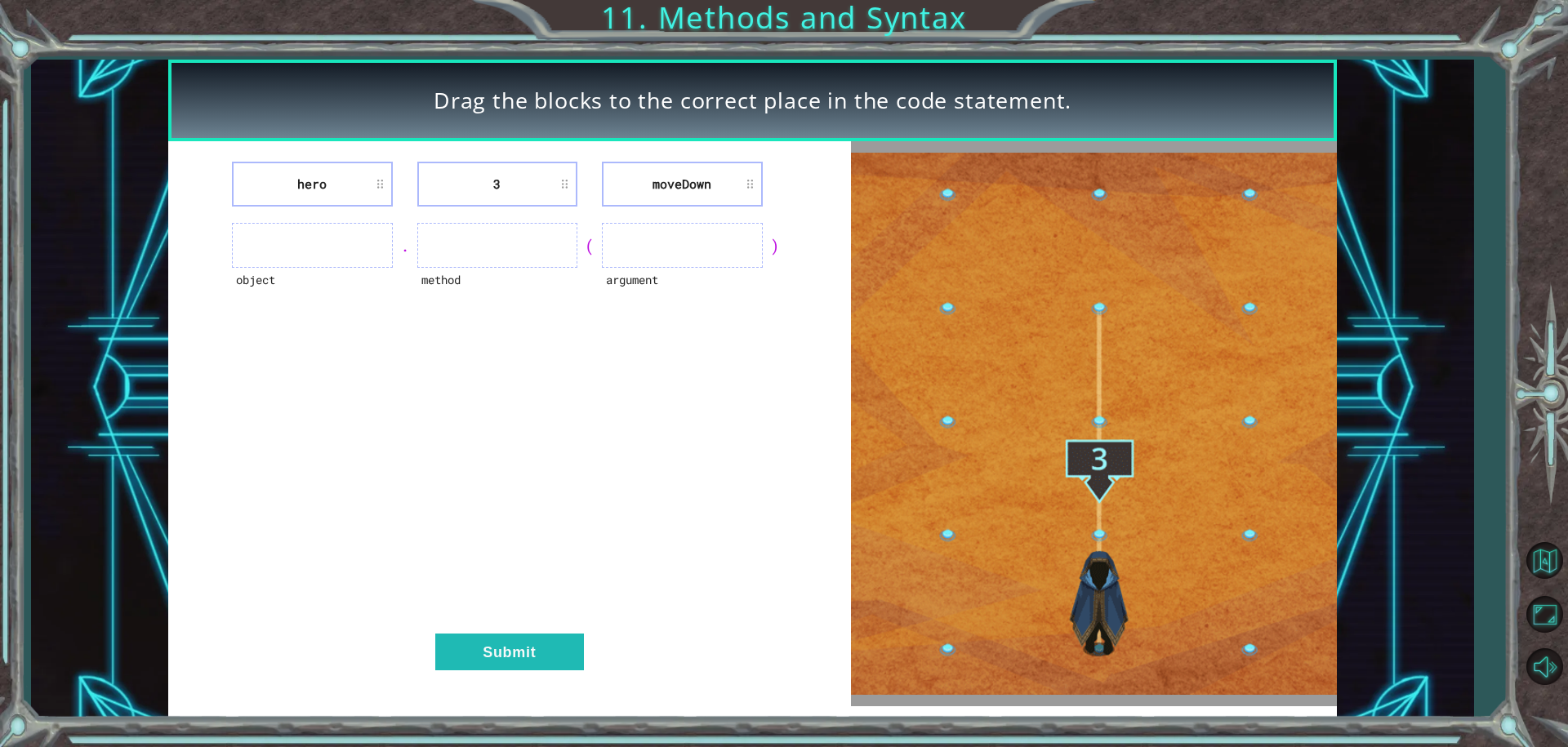
click at [233, 241] on ul at bounding box center [312, 245] width 161 height 45
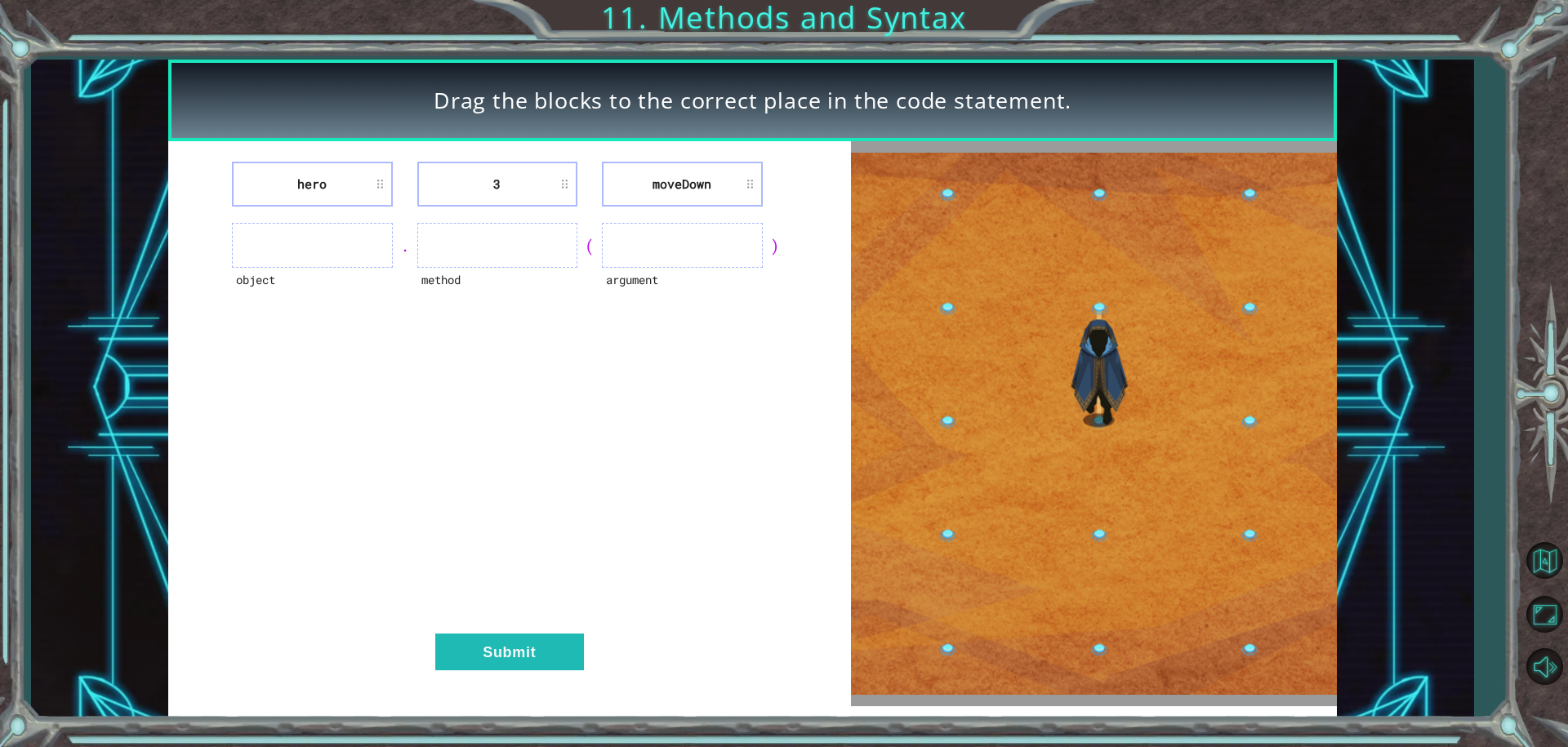
click at [246, 240] on ul at bounding box center [312, 245] width 161 height 45
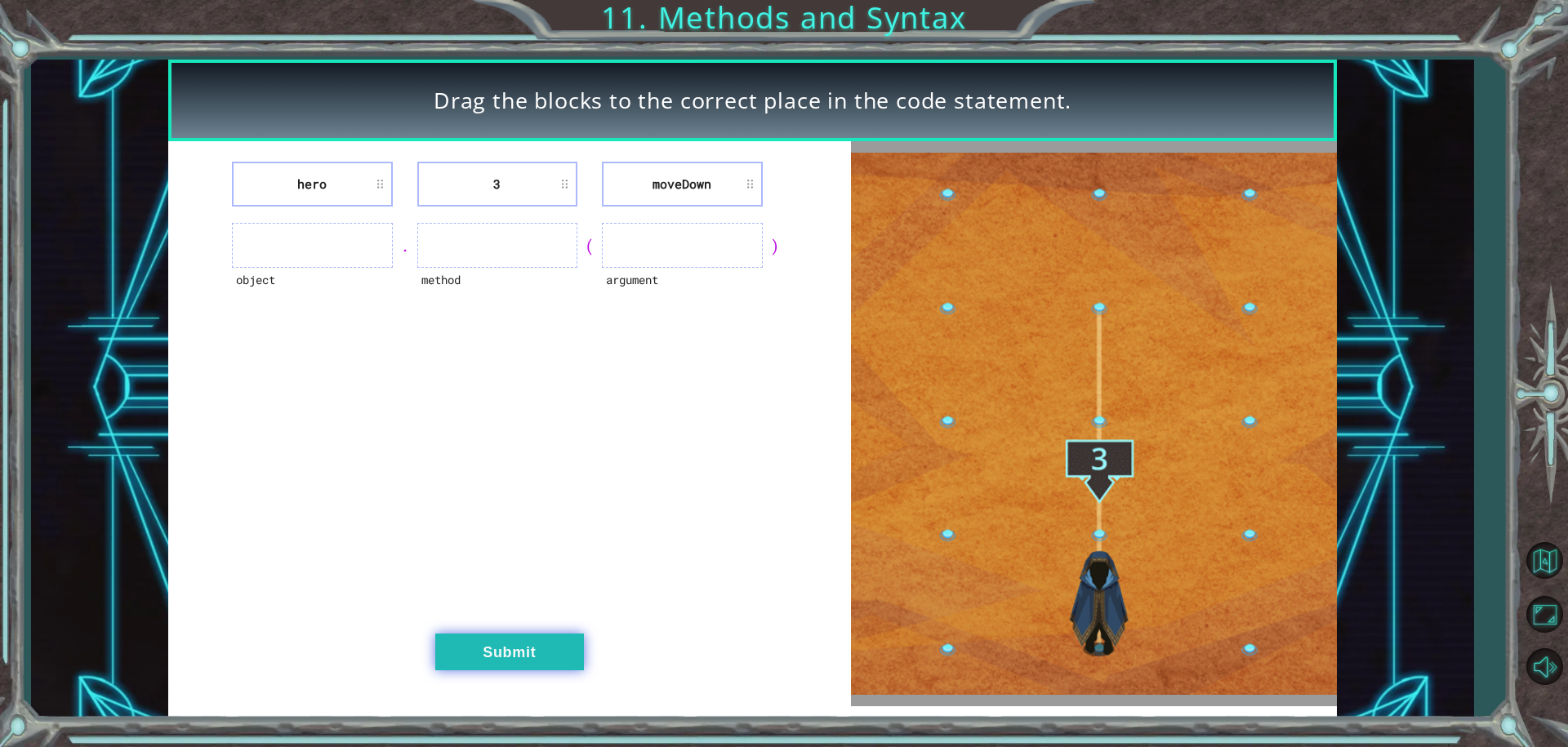
click at [553, 645] on button "Submit" at bounding box center [510, 652] width 149 height 37
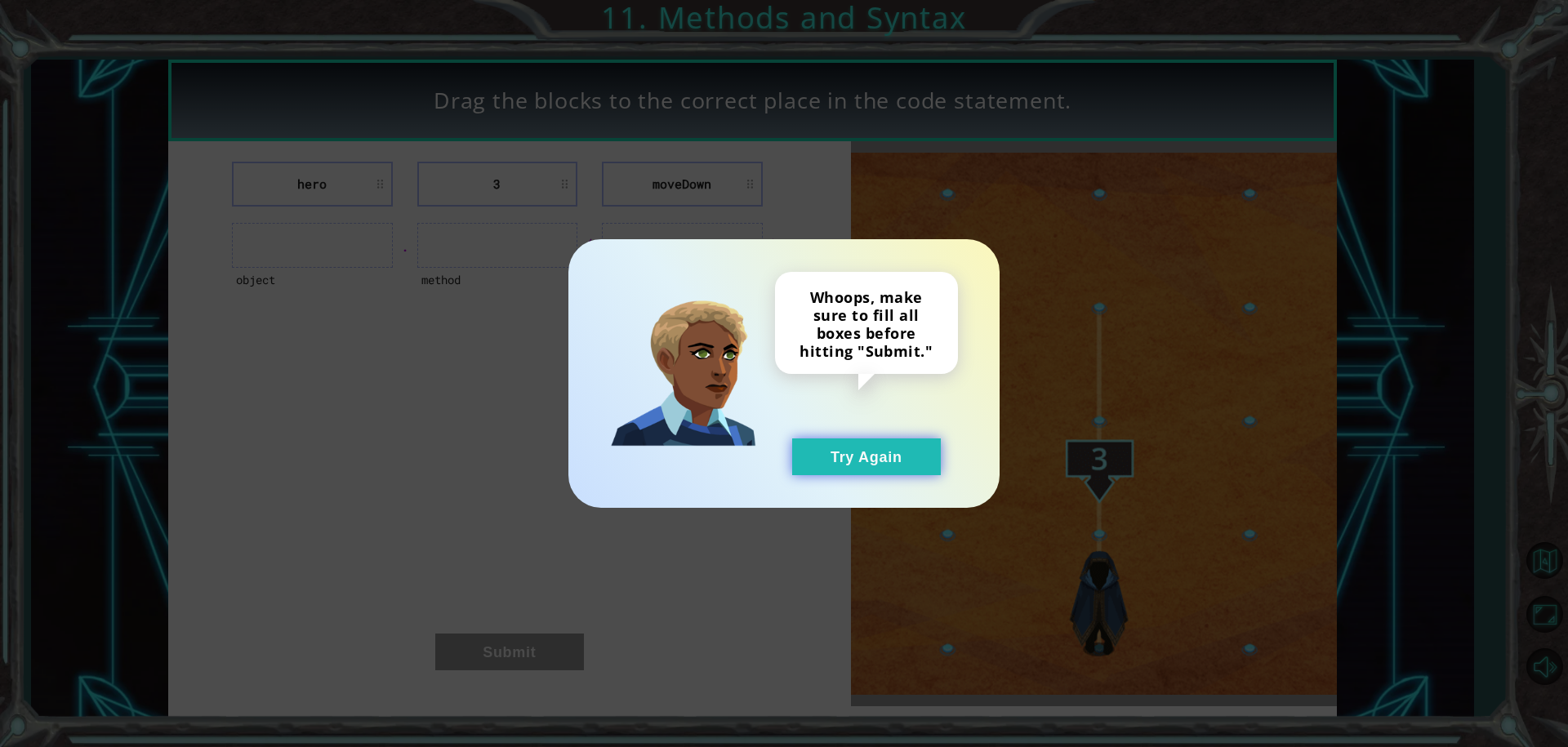
click at [857, 452] on button "Try Again" at bounding box center [866, 457] width 149 height 37
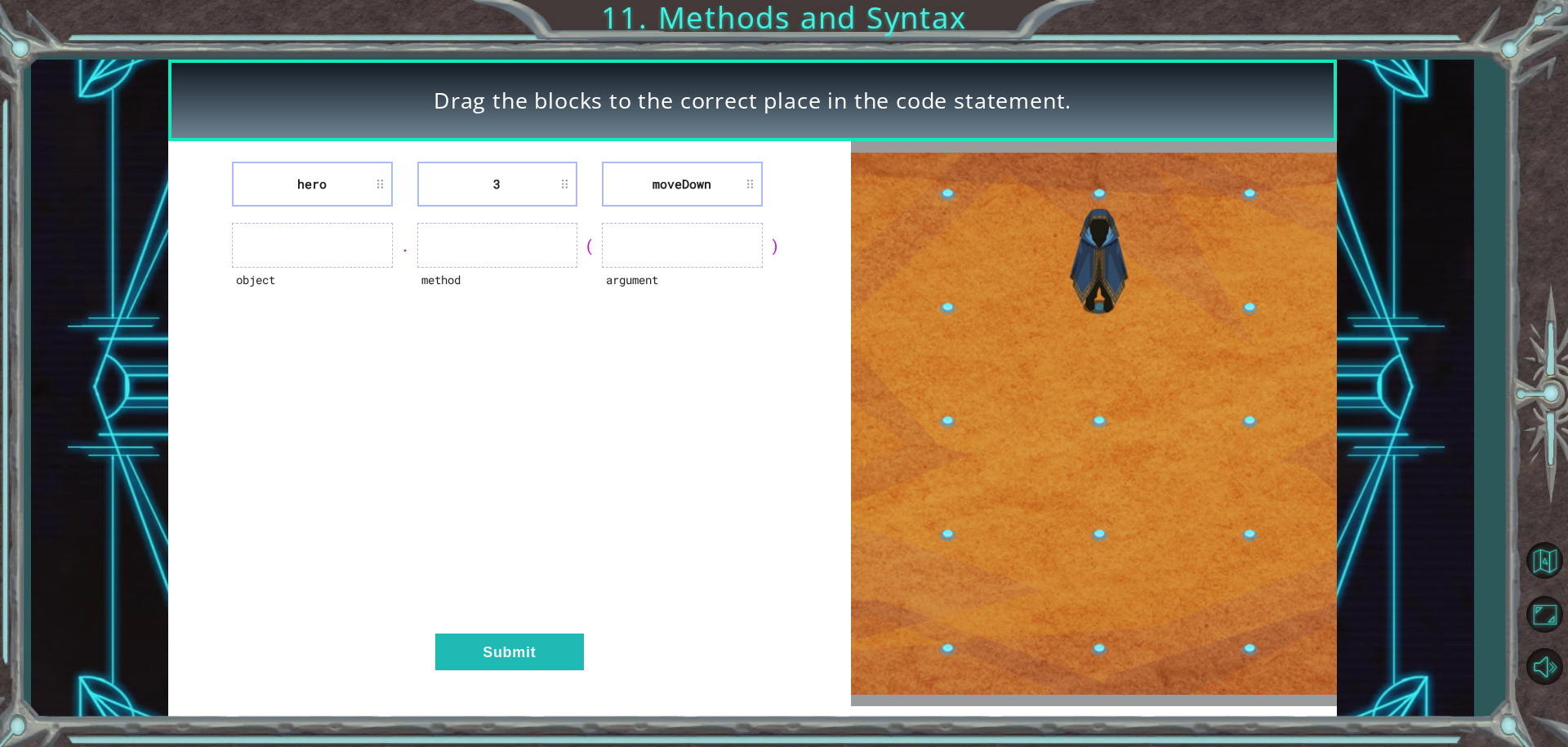
click at [661, 245] on ul at bounding box center [683, 245] width 161 height 45
click at [630, 244] on ul at bounding box center [683, 245] width 161 height 45
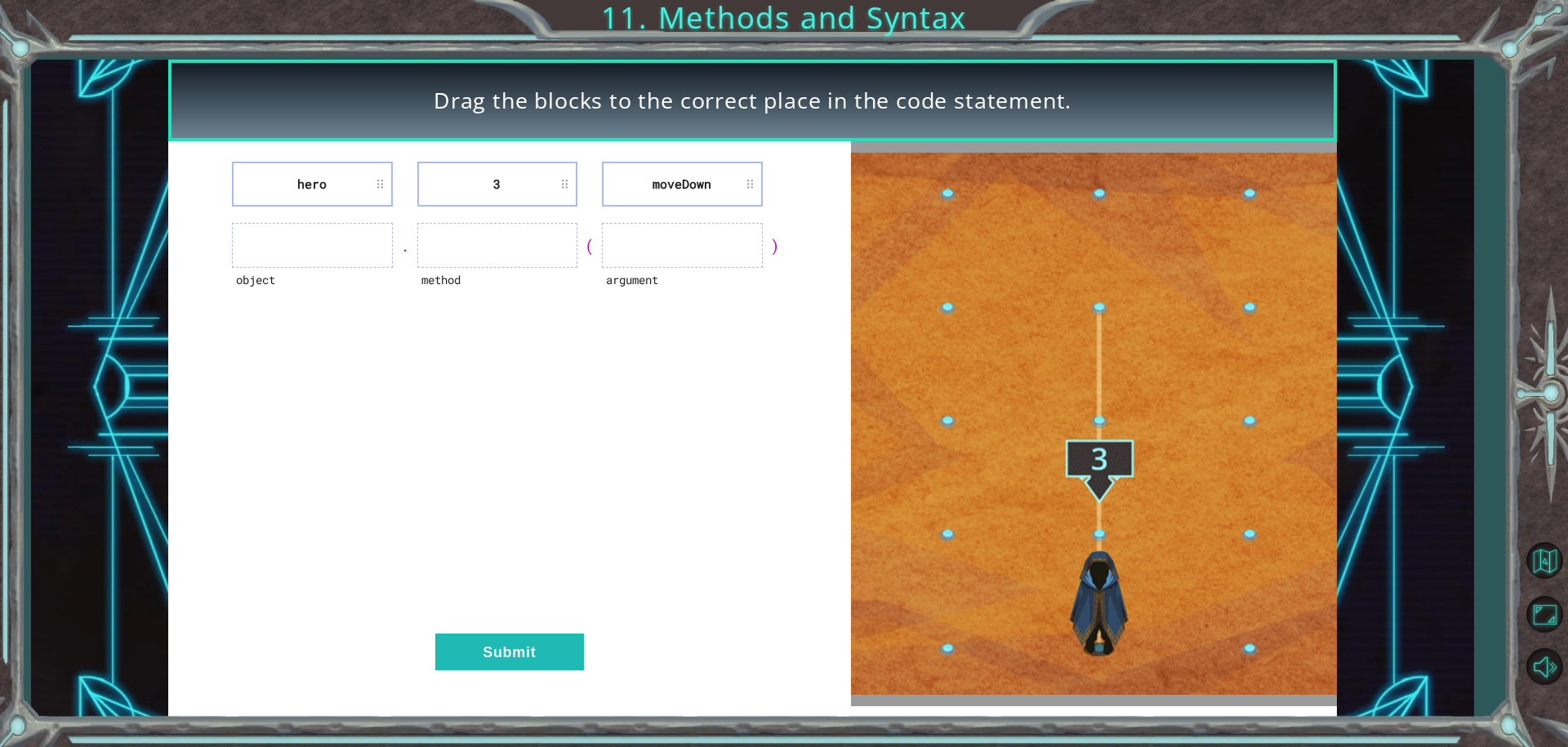
click at [522, 252] on ul at bounding box center [497, 245] width 161 height 45
click at [372, 248] on ul at bounding box center [312, 245] width 161 height 45
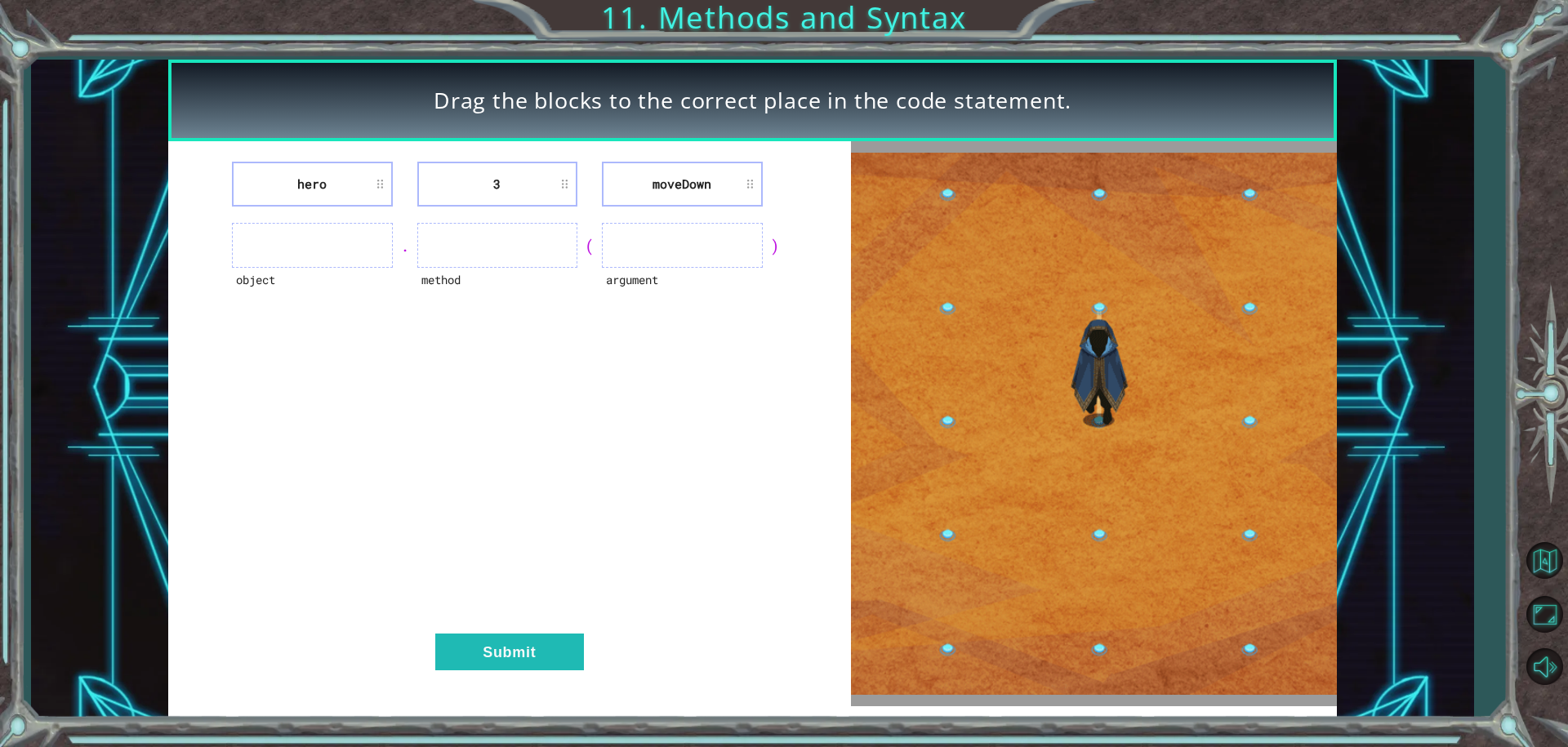
click at [374, 191] on li "hero" at bounding box center [312, 183] width 161 height 45
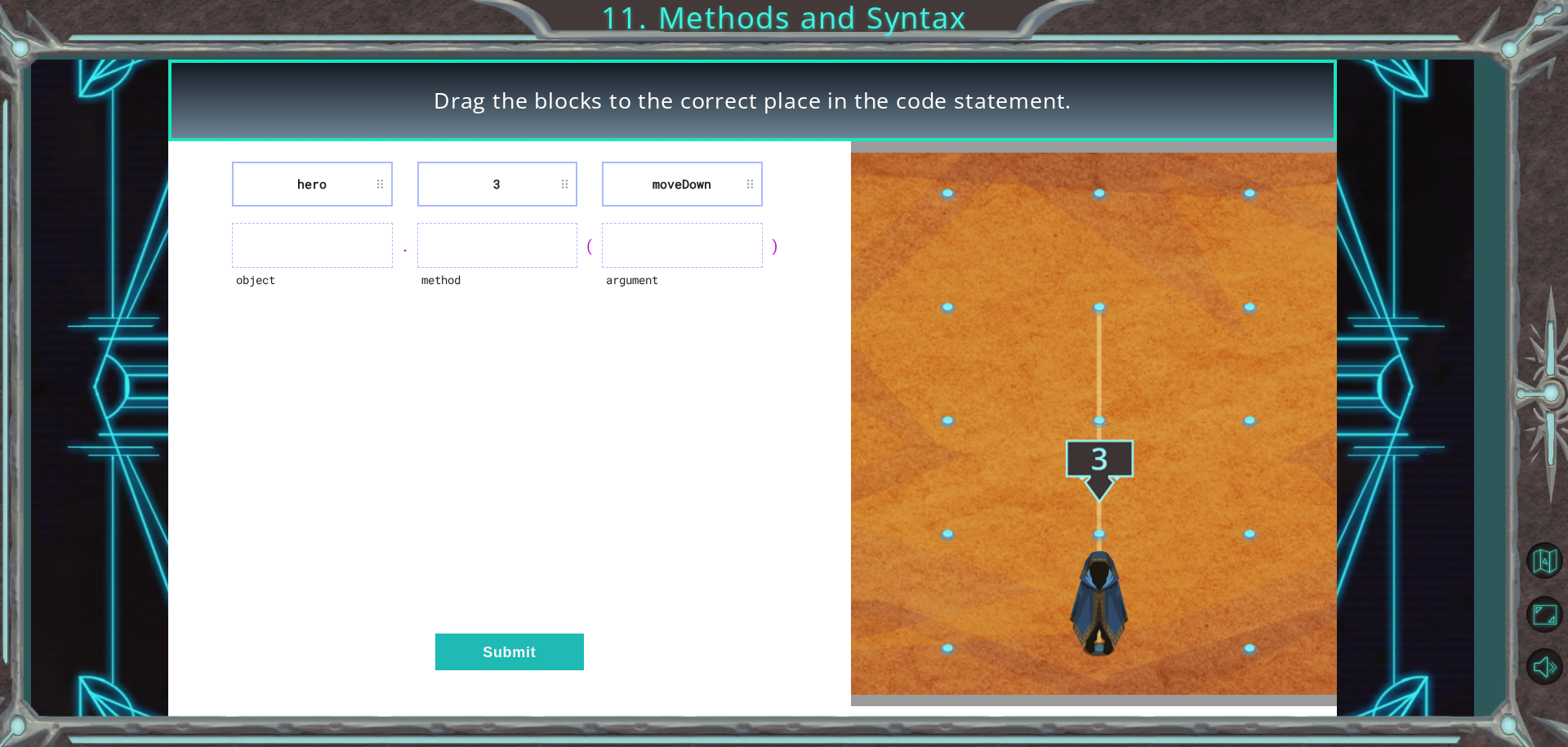
click at [1093, 564] on img at bounding box center [1094, 424] width 487 height 542
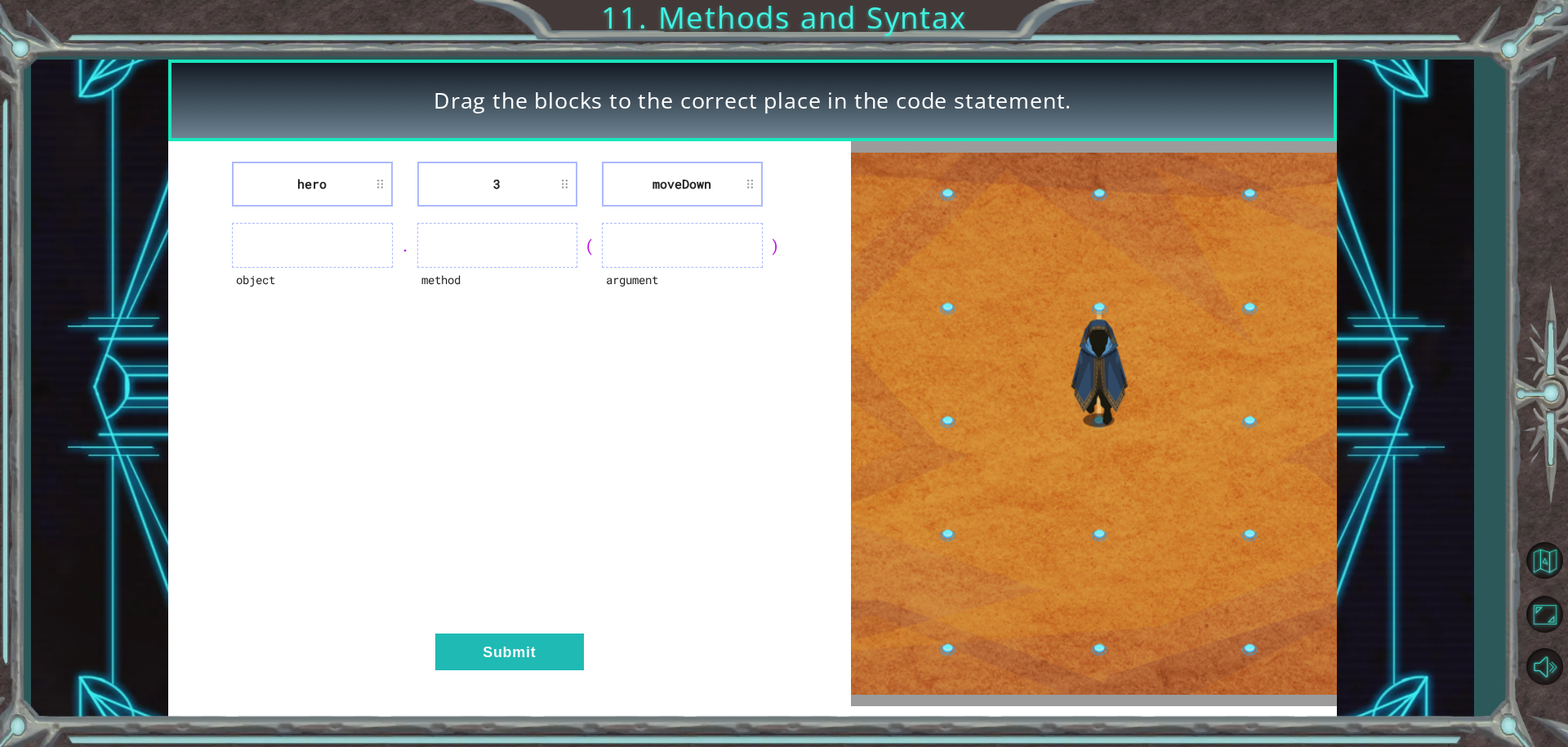
click at [488, 228] on ul at bounding box center [497, 245] width 161 height 45
click at [1088, 449] on img at bounding box center [1094, 424] width 487 height 542
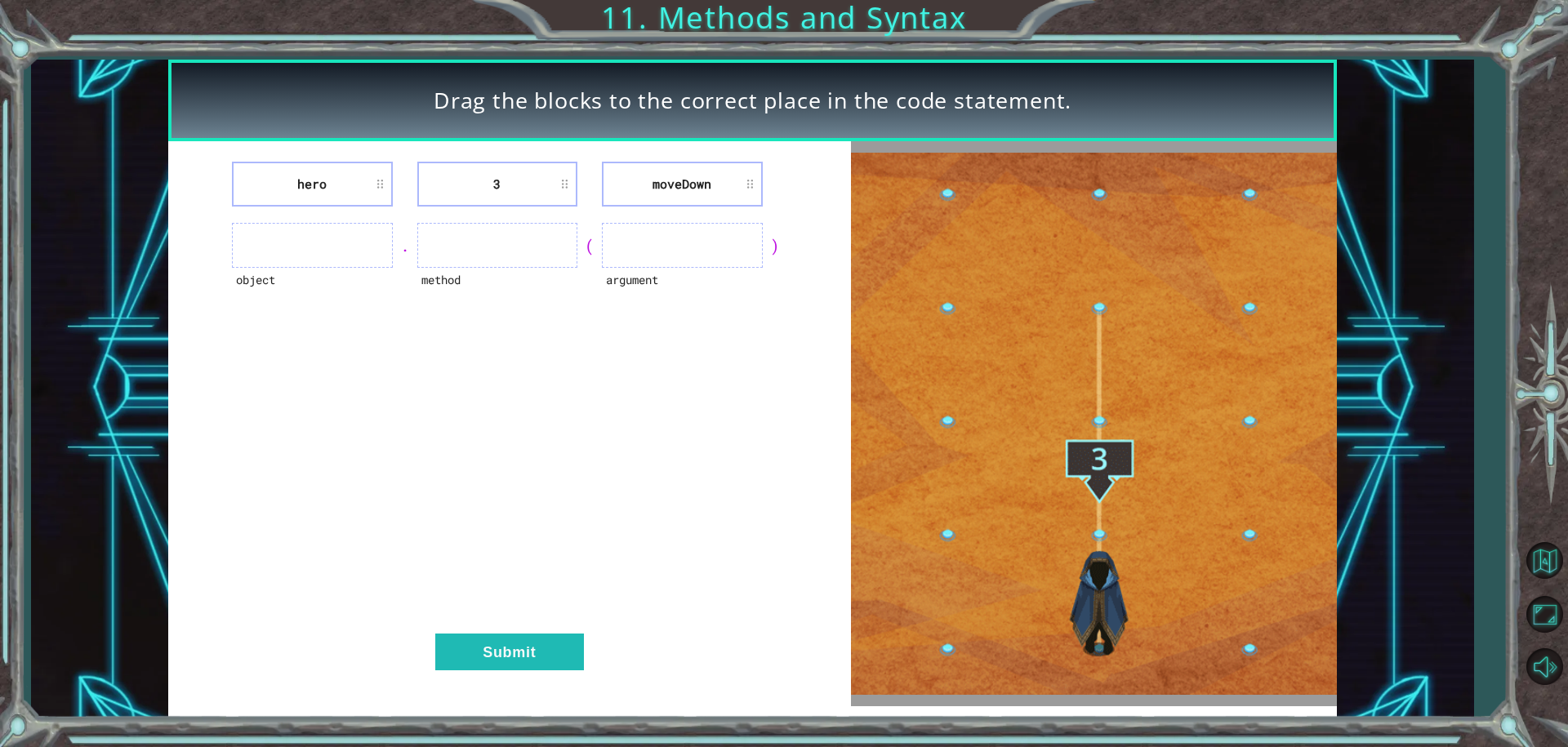
drag, startPoint x: 1086, startPoint y: 532, endPoint x: 1092, endPoint y: 523, distance: 10.8
click at [1087, 532] on img at bounding box center [1094, 424] width 487 height 542
drag, startPoint x: 1074, startPoint y: 598, endPoint x: 1086, endPoint y: 594, distance: 12.6
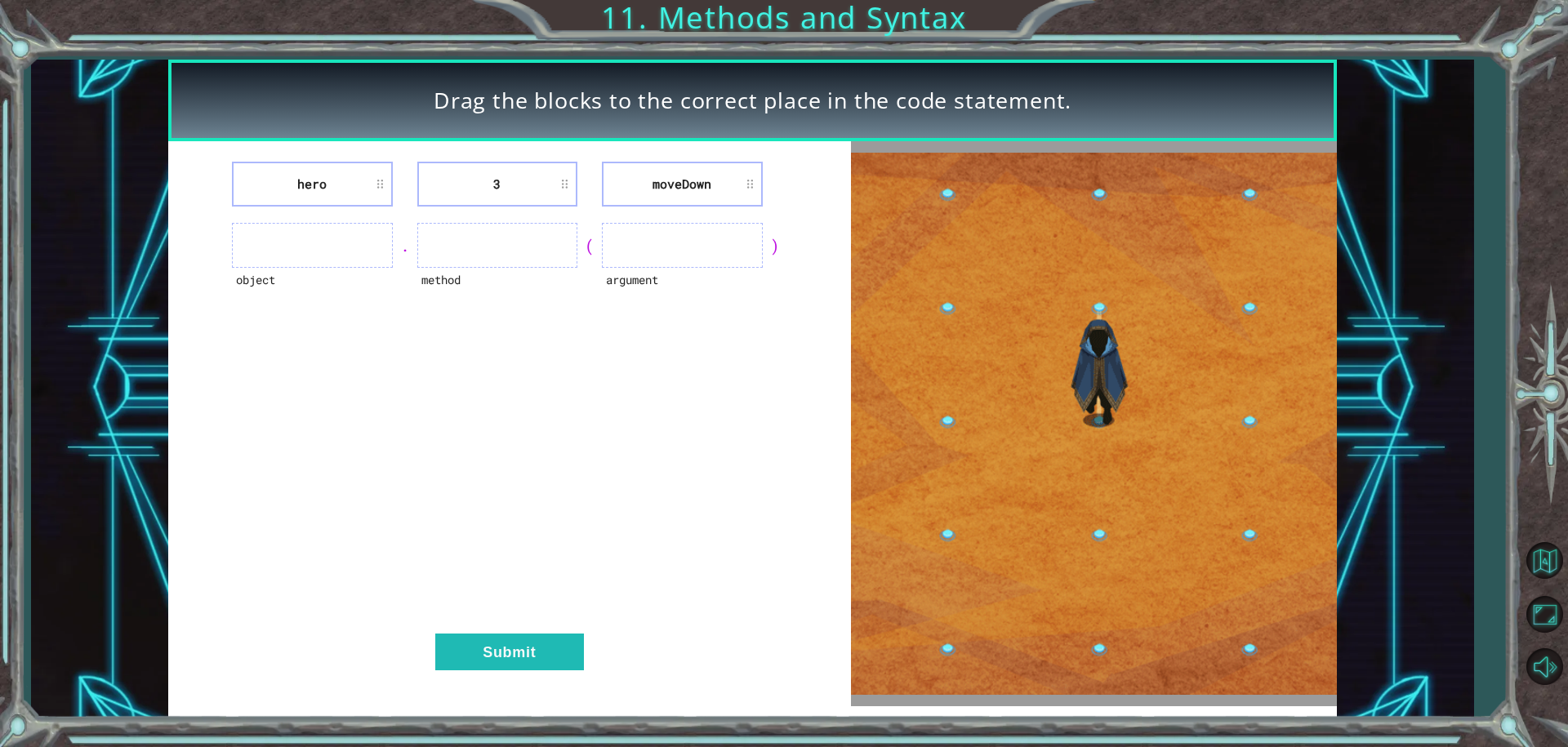
click at [1075, 598] on img at bounding box center [1094, 424] width 487 height 542
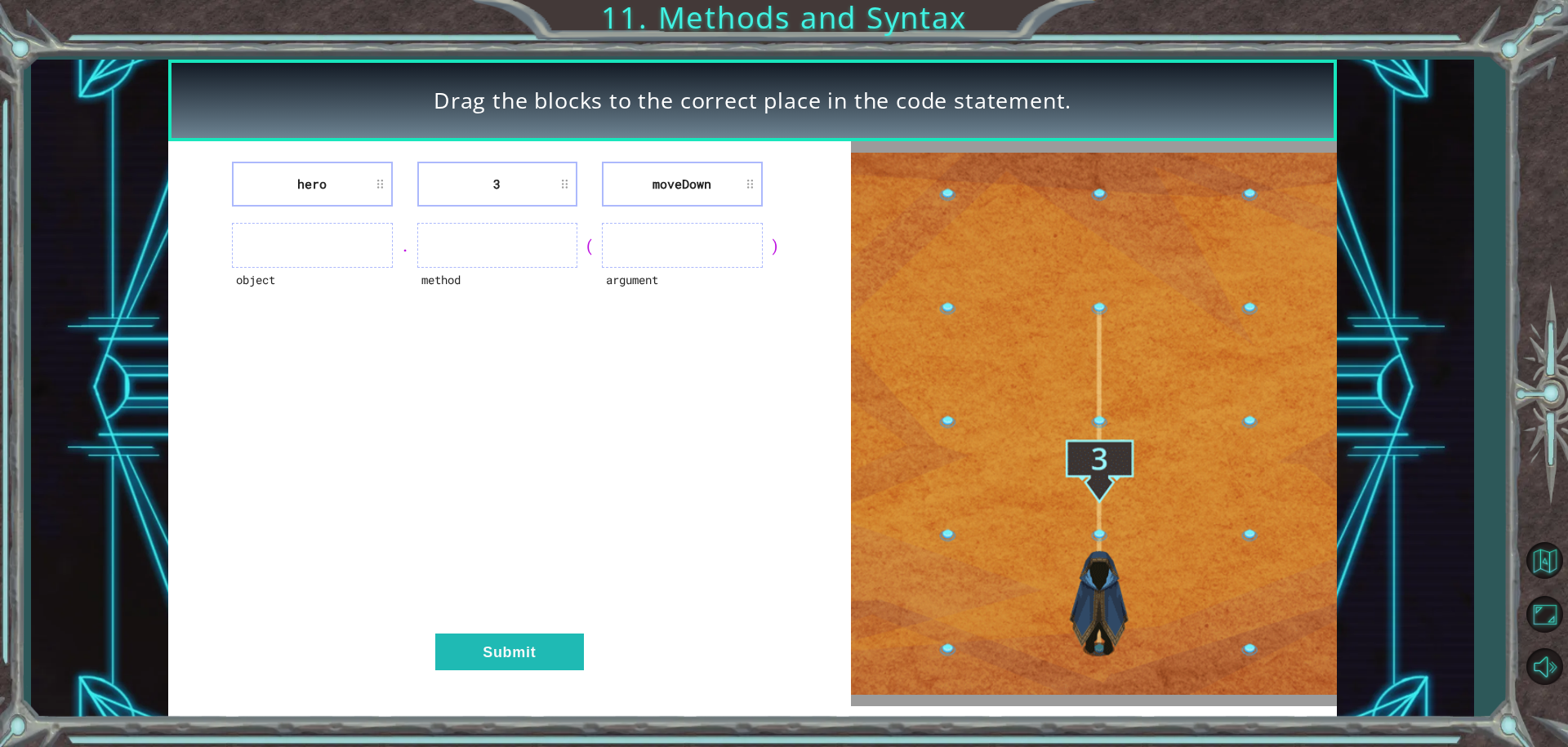
click at [681, 242] on ul at bounding box center [683, 245] width 161 height 45
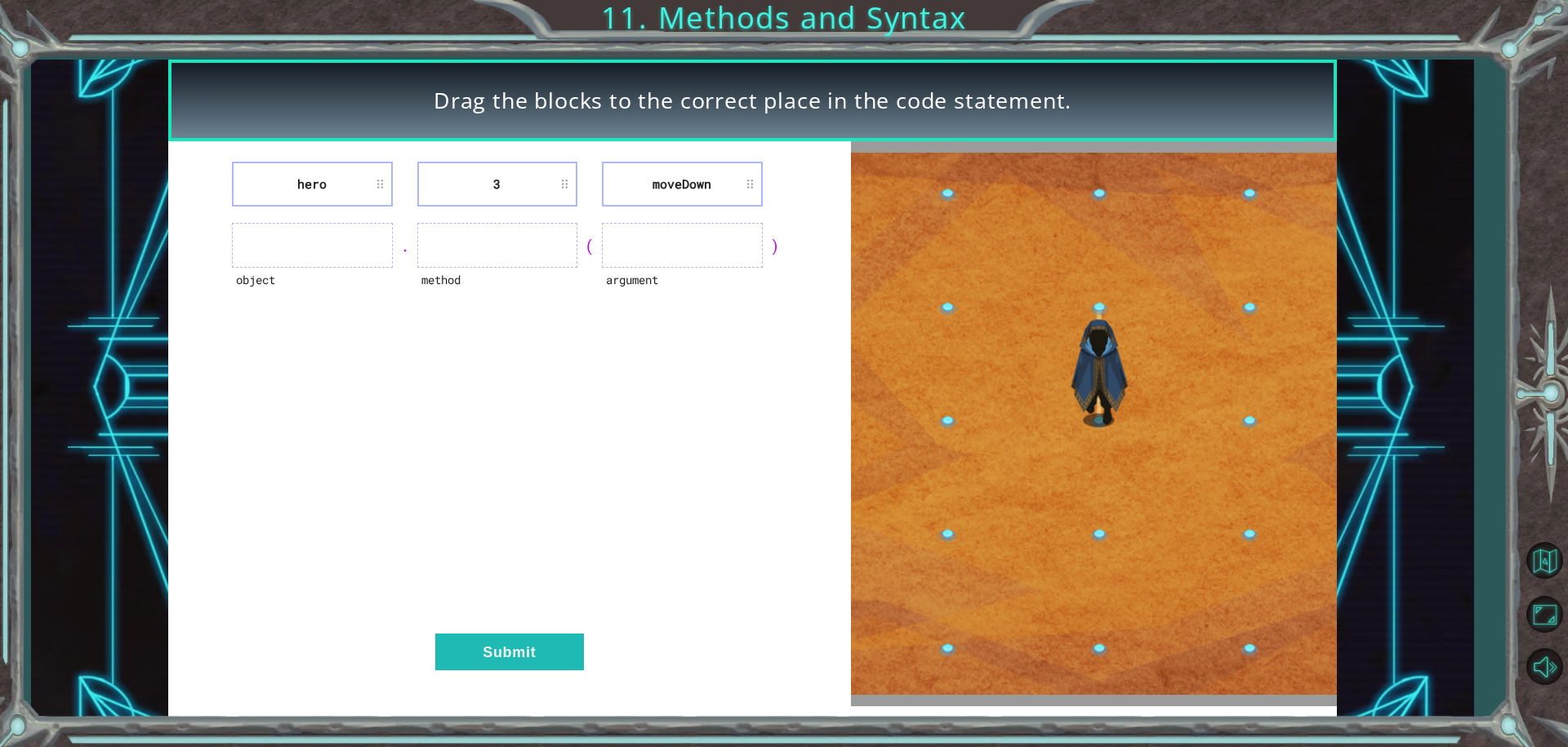
drag, startPoint x: 585, startPoint y: 226, endPoint x: 599, endPoint y: 230, distance: 14.6
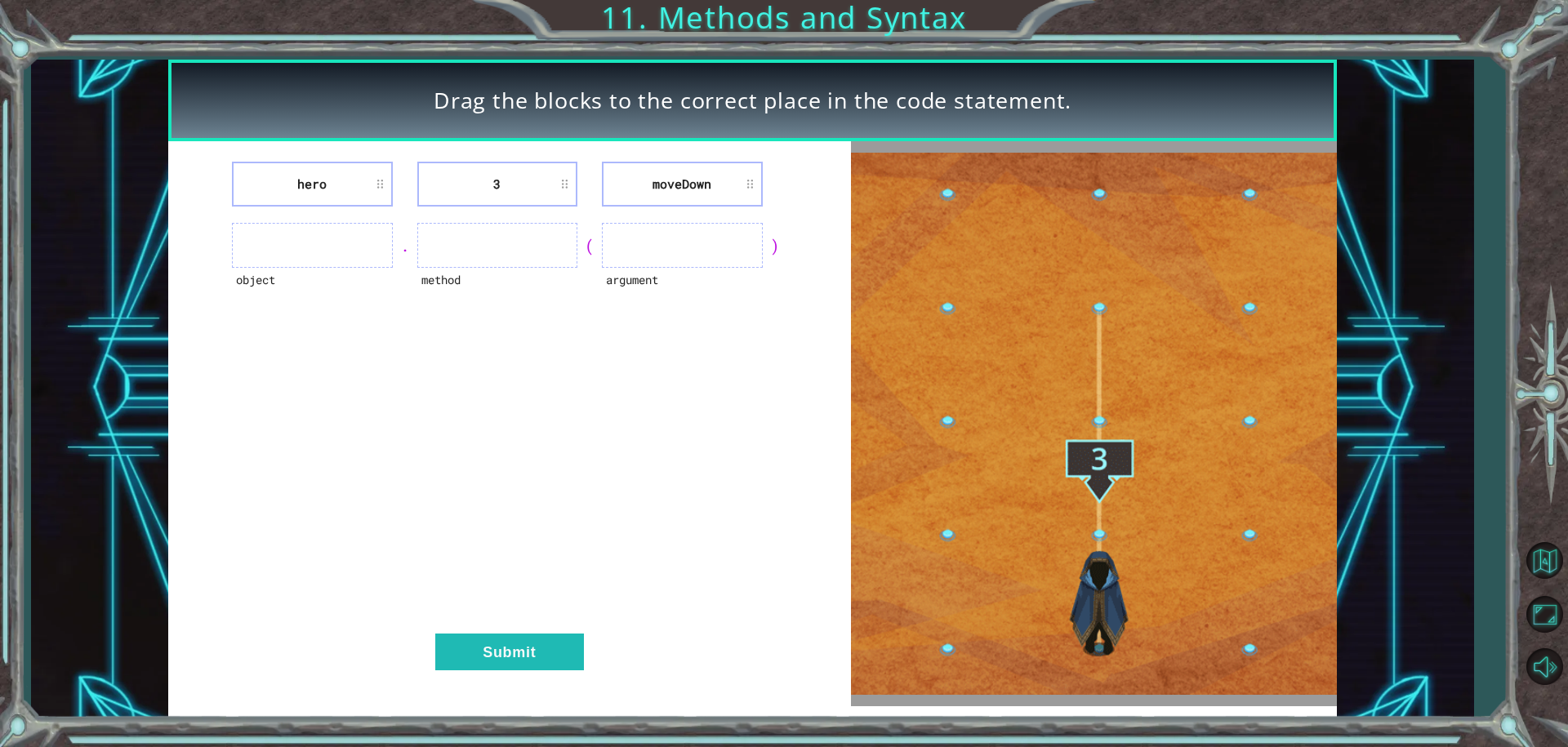
click at [585, 227] on div "object . method ( argument )" at bounding box center [510, 245] width 642 height 45
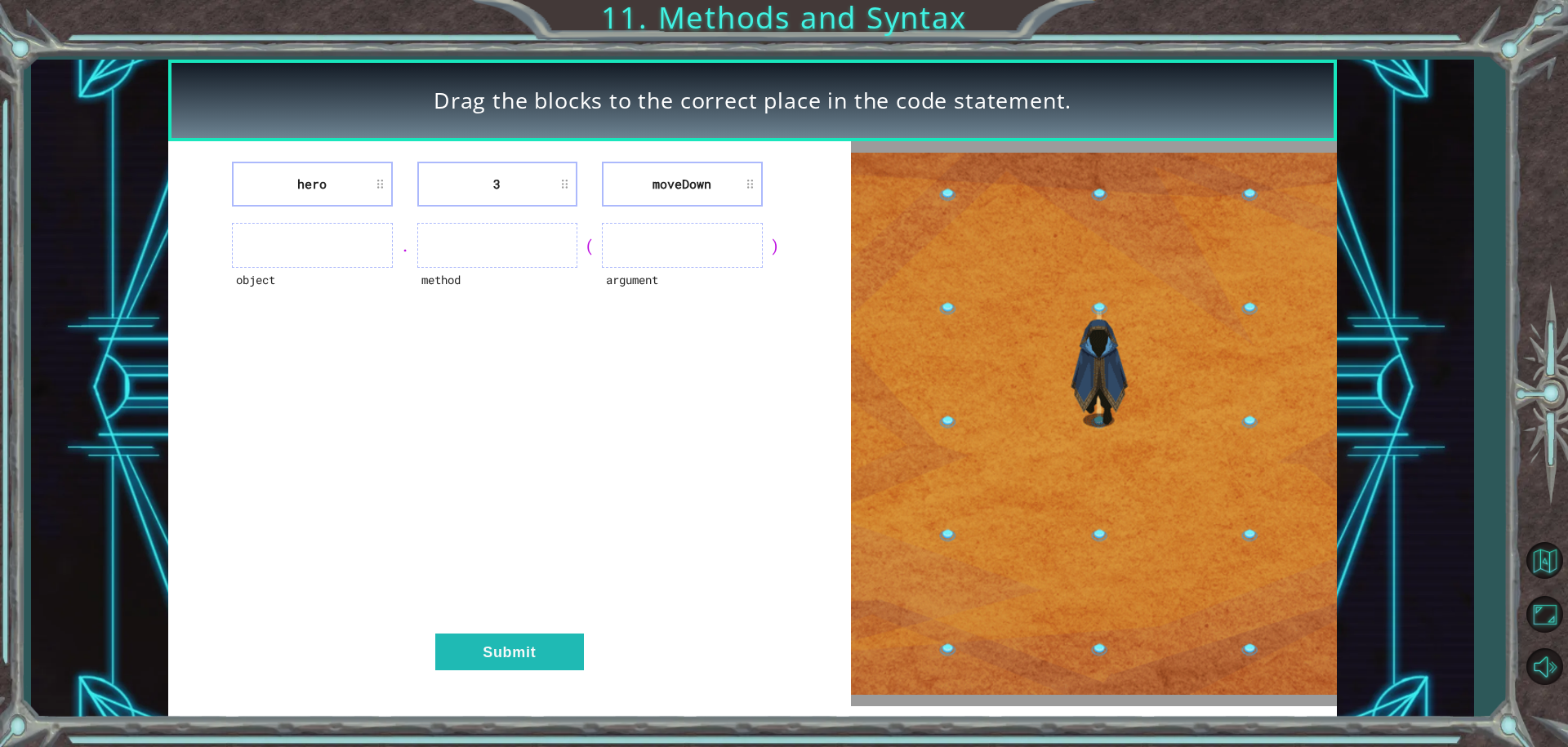
drag, startPoint x: 676, startPoint y: 239, endPoint x: 846, endPoint y: 289, distance: 177.2
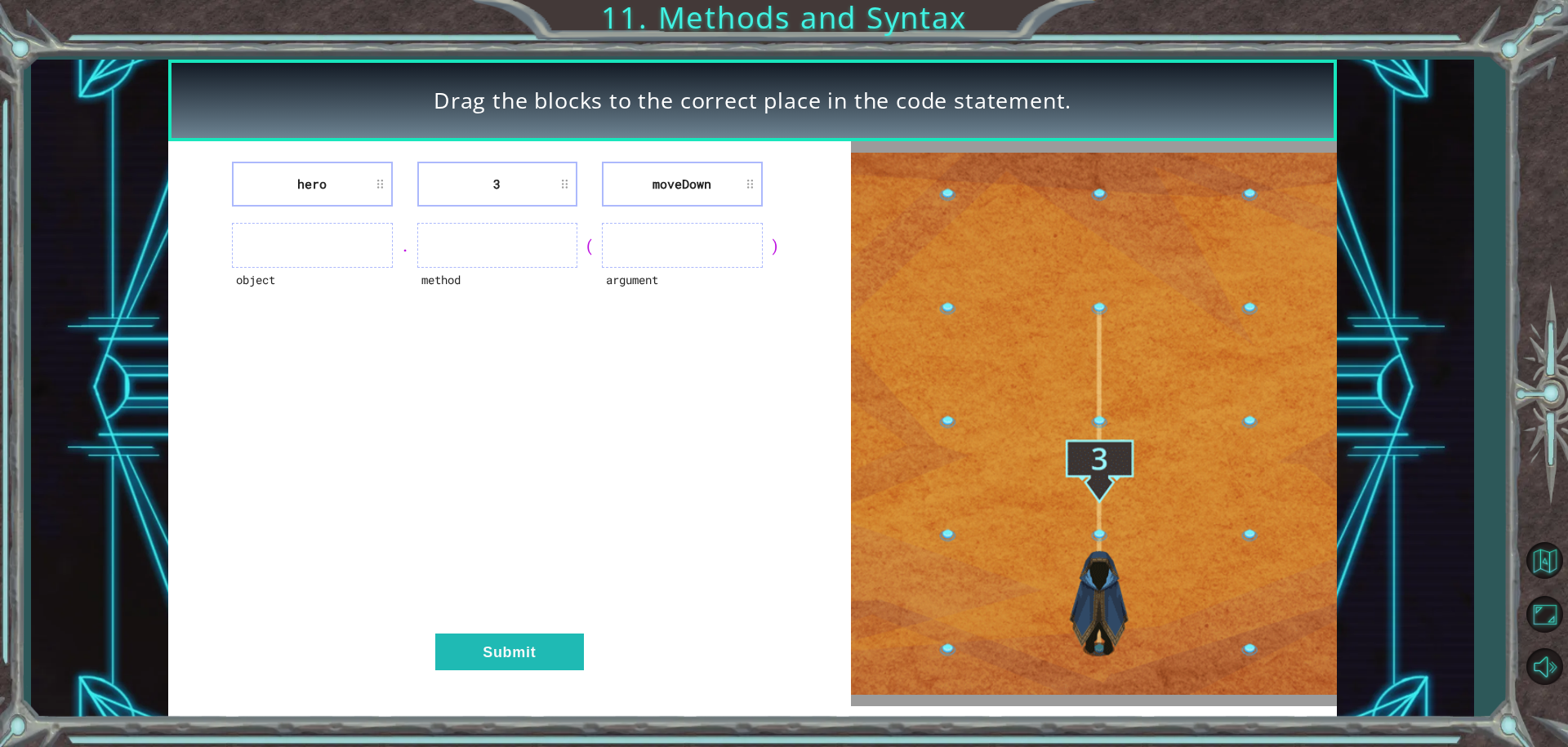
click at [757, 263] on ul at bounding box center [683, 245] width 161 height 45
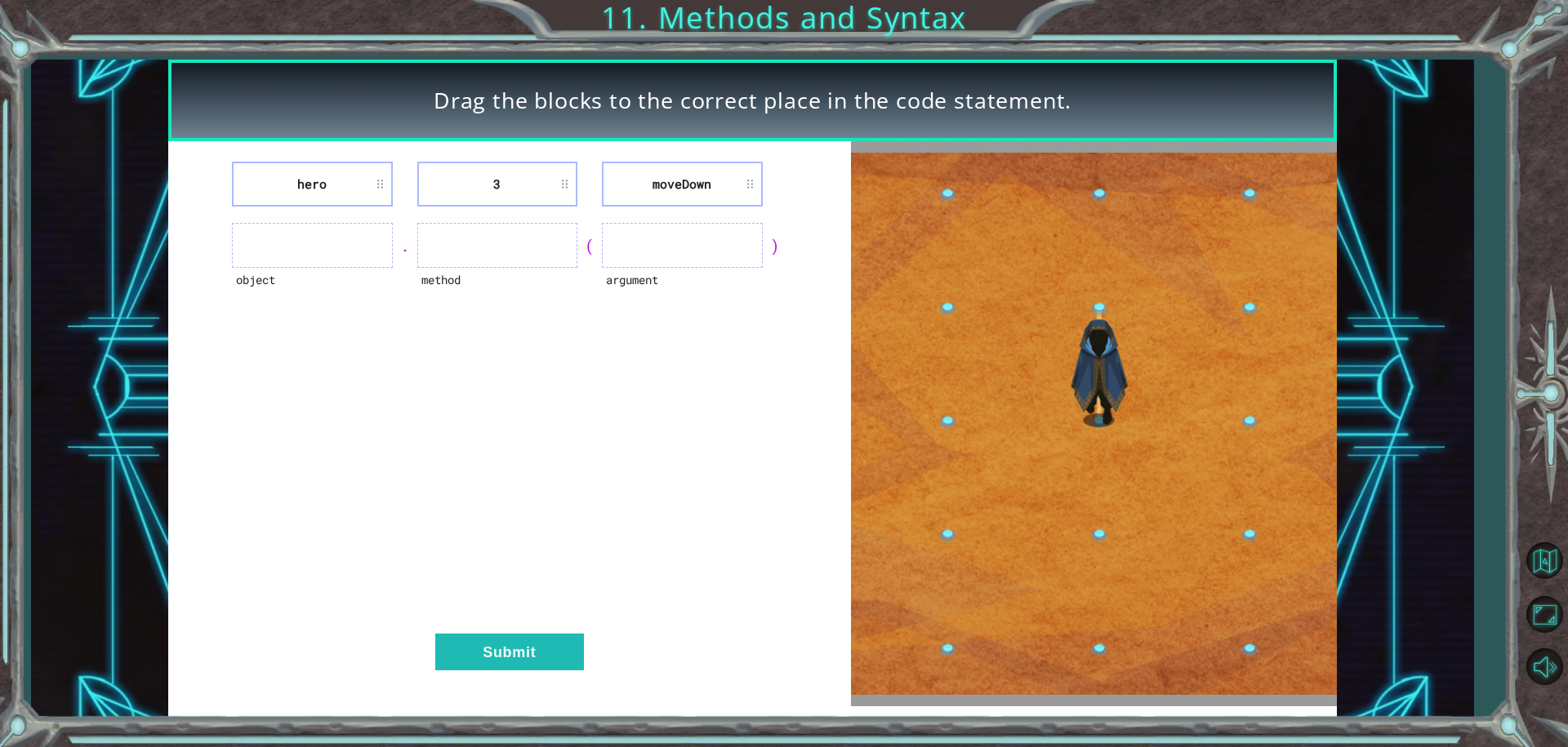
click at [491, 235] on ul at bounding box center [497, 245] width 161 height 45
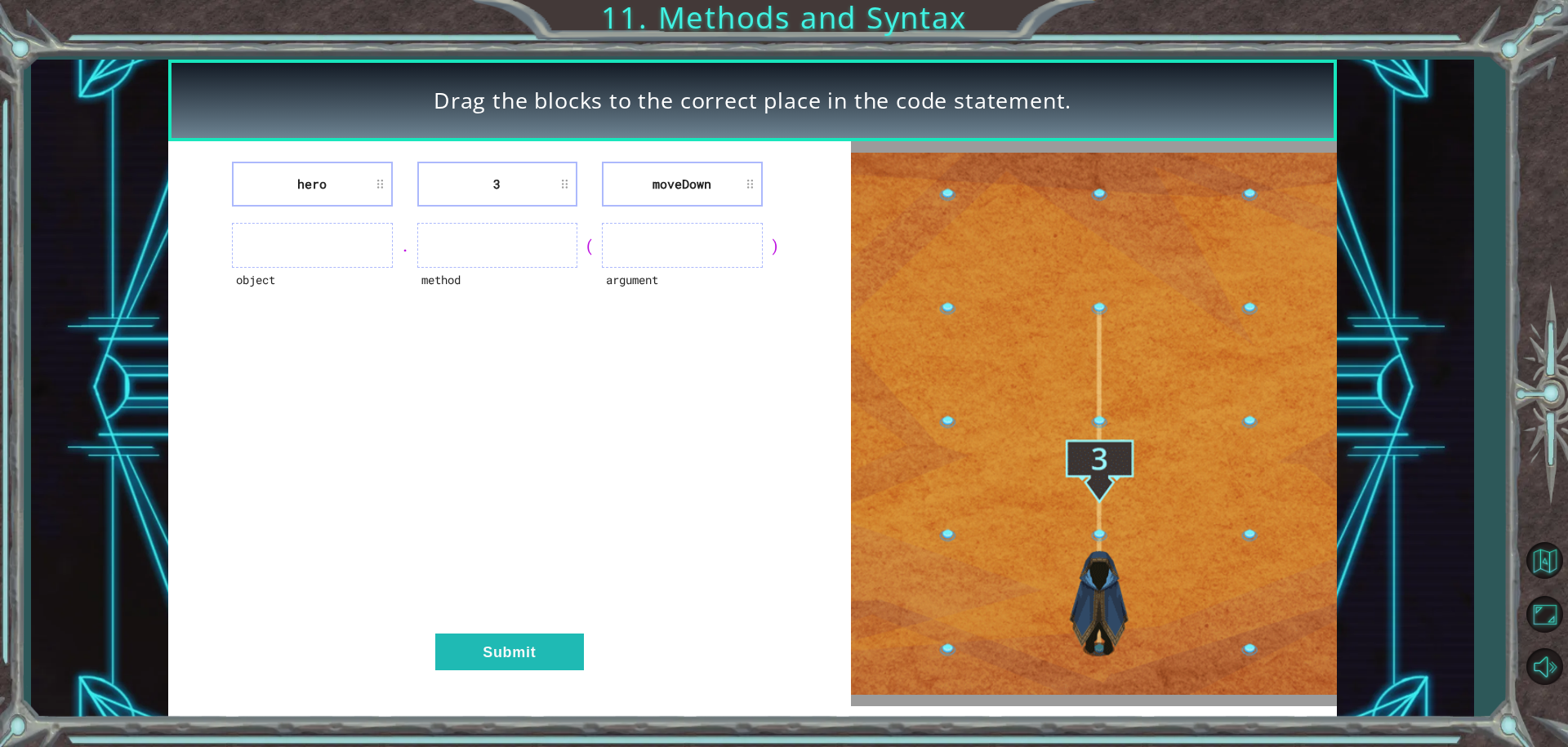
drag, startPoint x: 444, startPoint y: 243, endPoint x: 466, endPoint y: 252, distance: 23.8
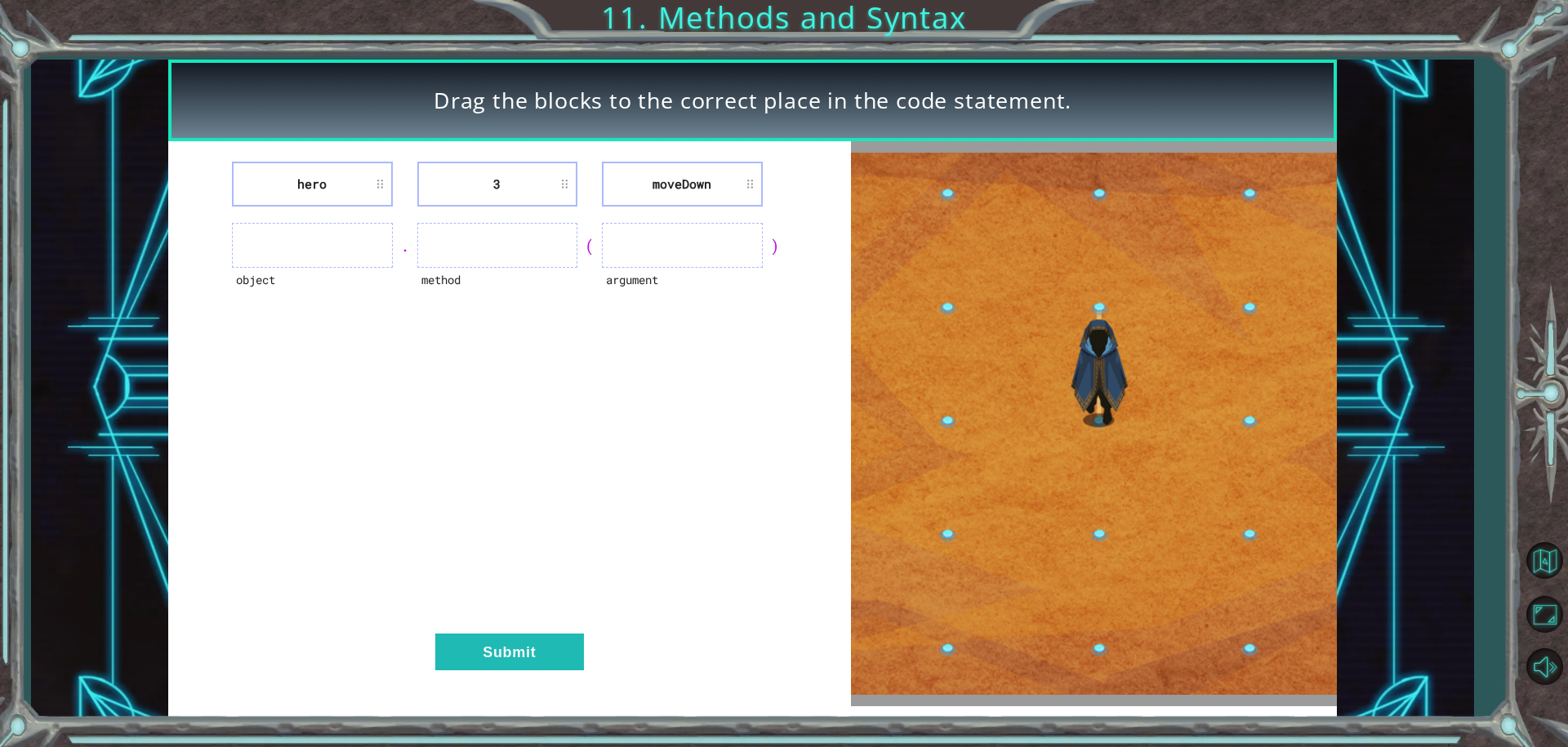
click at [441, 249] on ul at bounding box center [497, 245] width 161 height 45
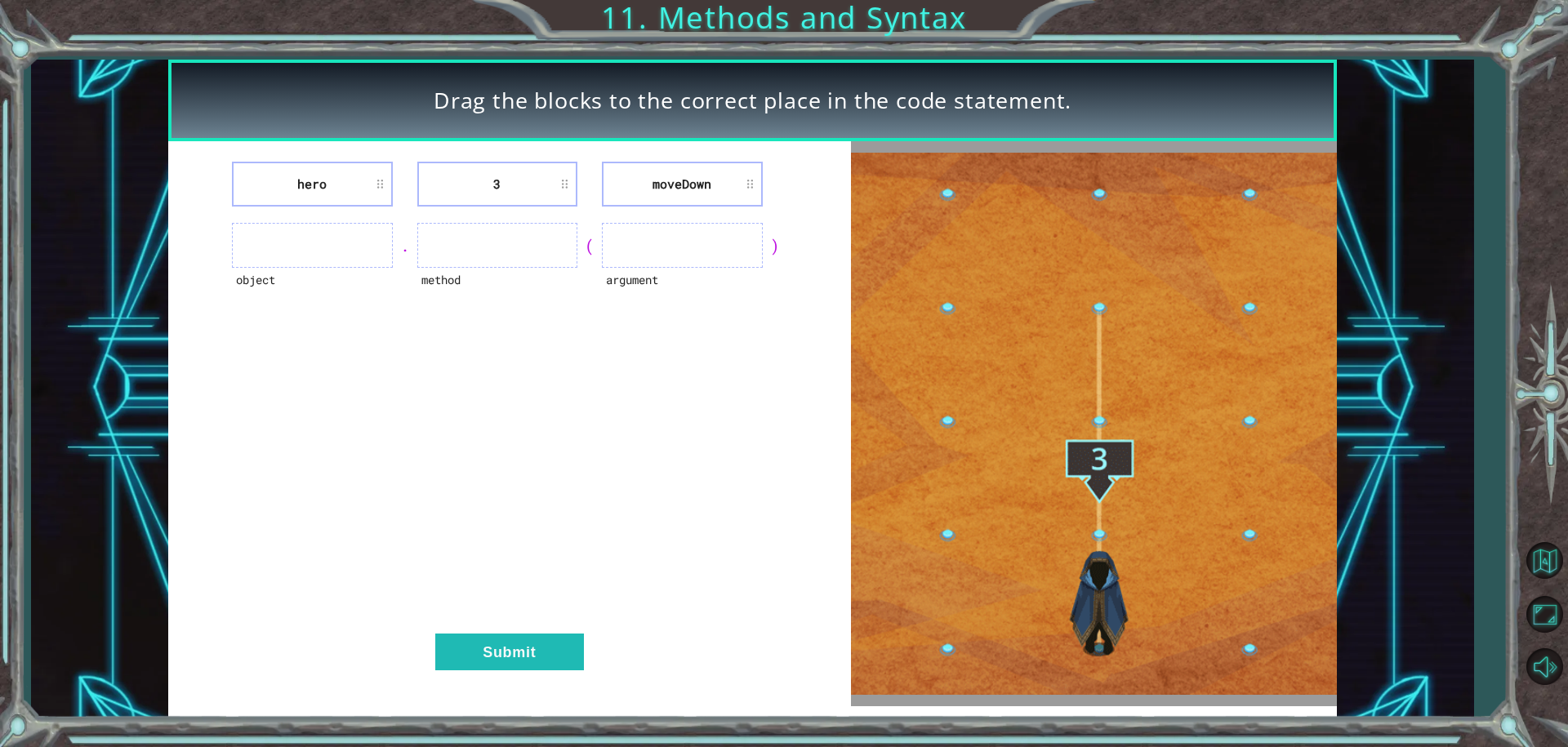
click at [523, 253] on ul at bounding box center [497, 245] width 161 height 45
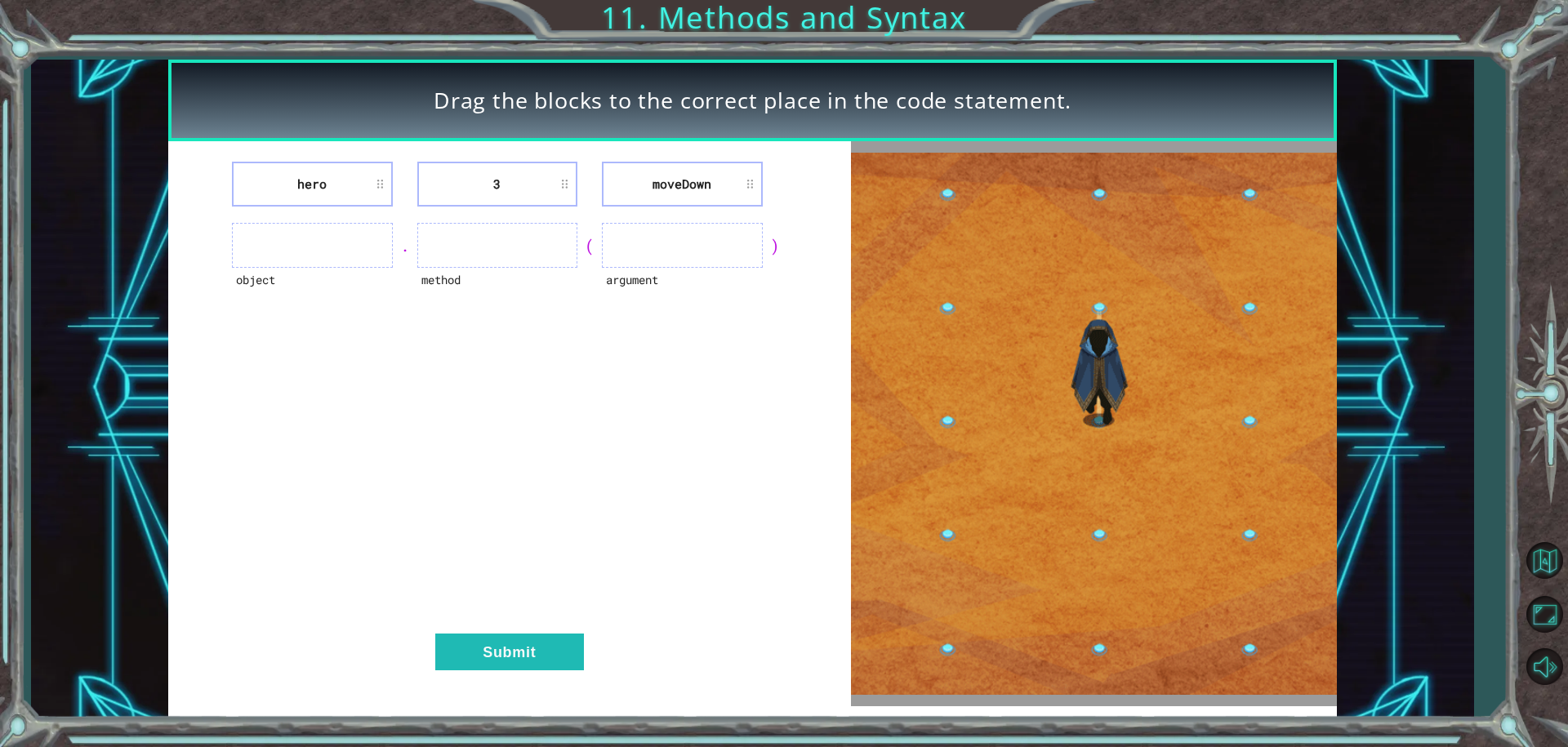
drag, startPoint x: 835, startPoint y: 342, endPoint x: 464, endPoint y: 186, distance: 402.5
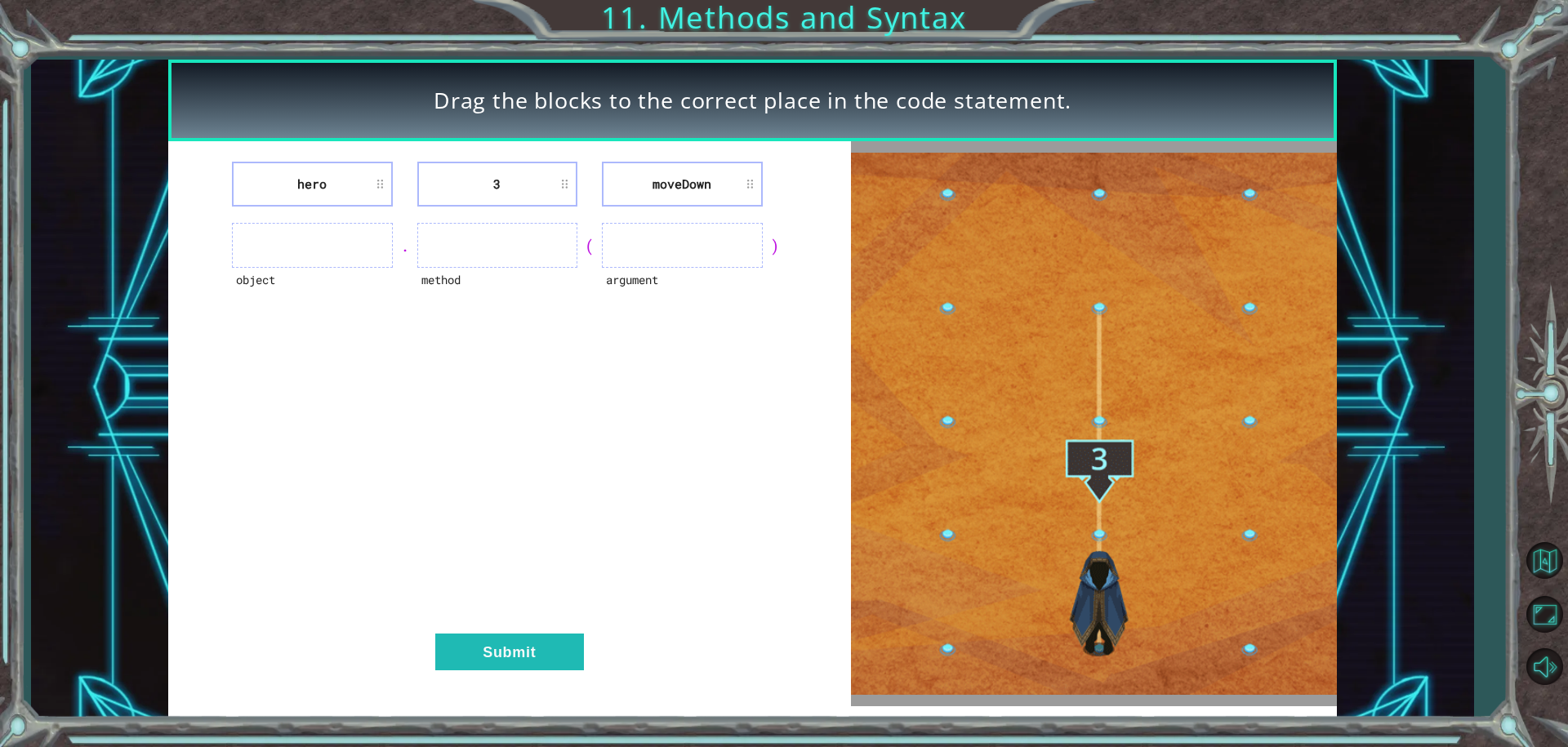
click at [548, 218] on div "hero 3 moveDown object . method ( argument ) Submit" at bounding box center [509, 424] width 683 height 565
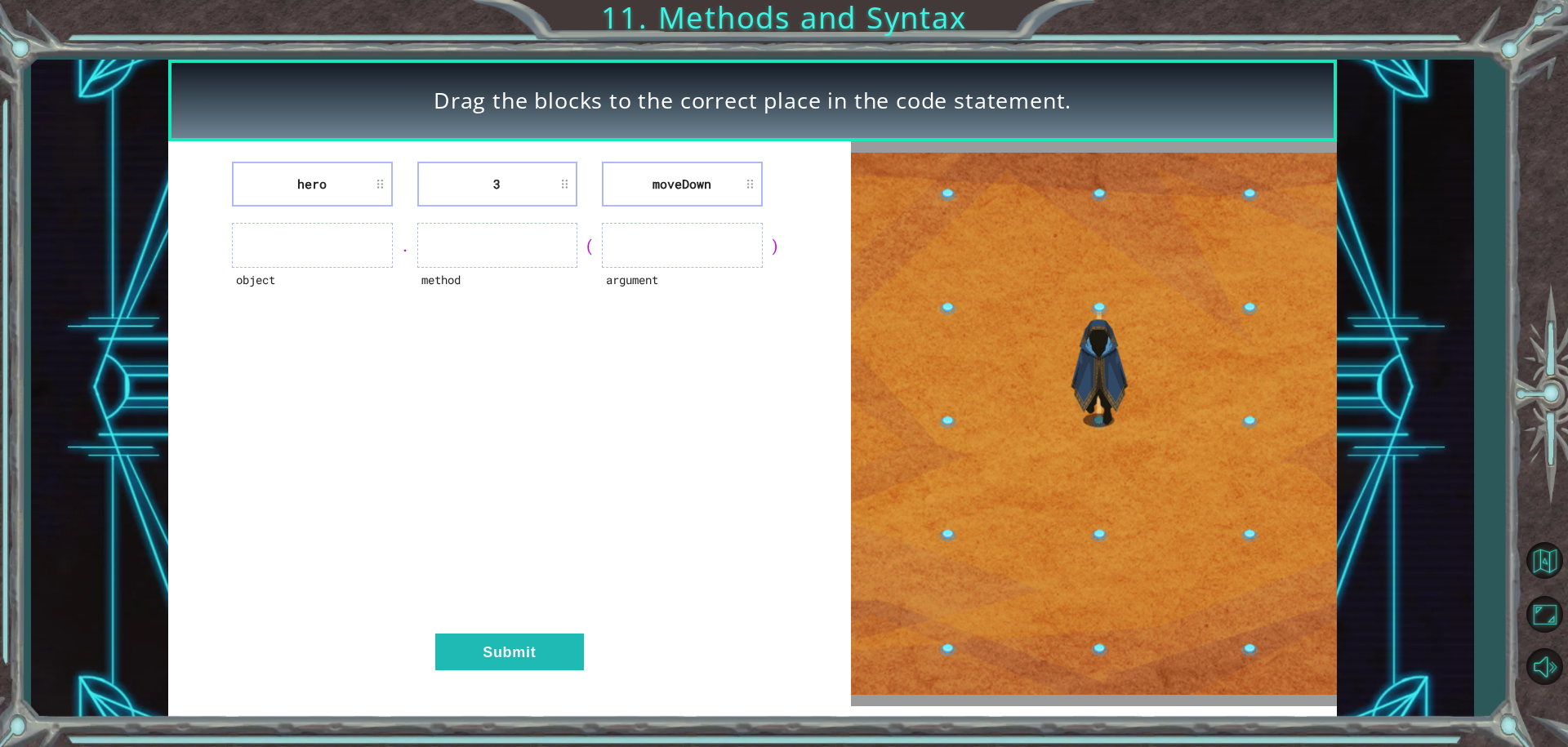
drag, startPoint x: 775, startPoint y: 284, endPoint x: 659, endPoint y: 244, distance: 122.7
click at [659, 244] on div "hero 3 moveDown object . method ( argument ) Submit" at bounding box center [509, 424] width 683 height 565
drag, startPoint x: 659, startPoint y: 243, endPoint x: 758, endPoint y: 432, distance: 213.4
click at [697, 418] on div "hero 3 moveDown object . method ( argument ) Submit" at bounding box center [509, 424] width 683 height 565
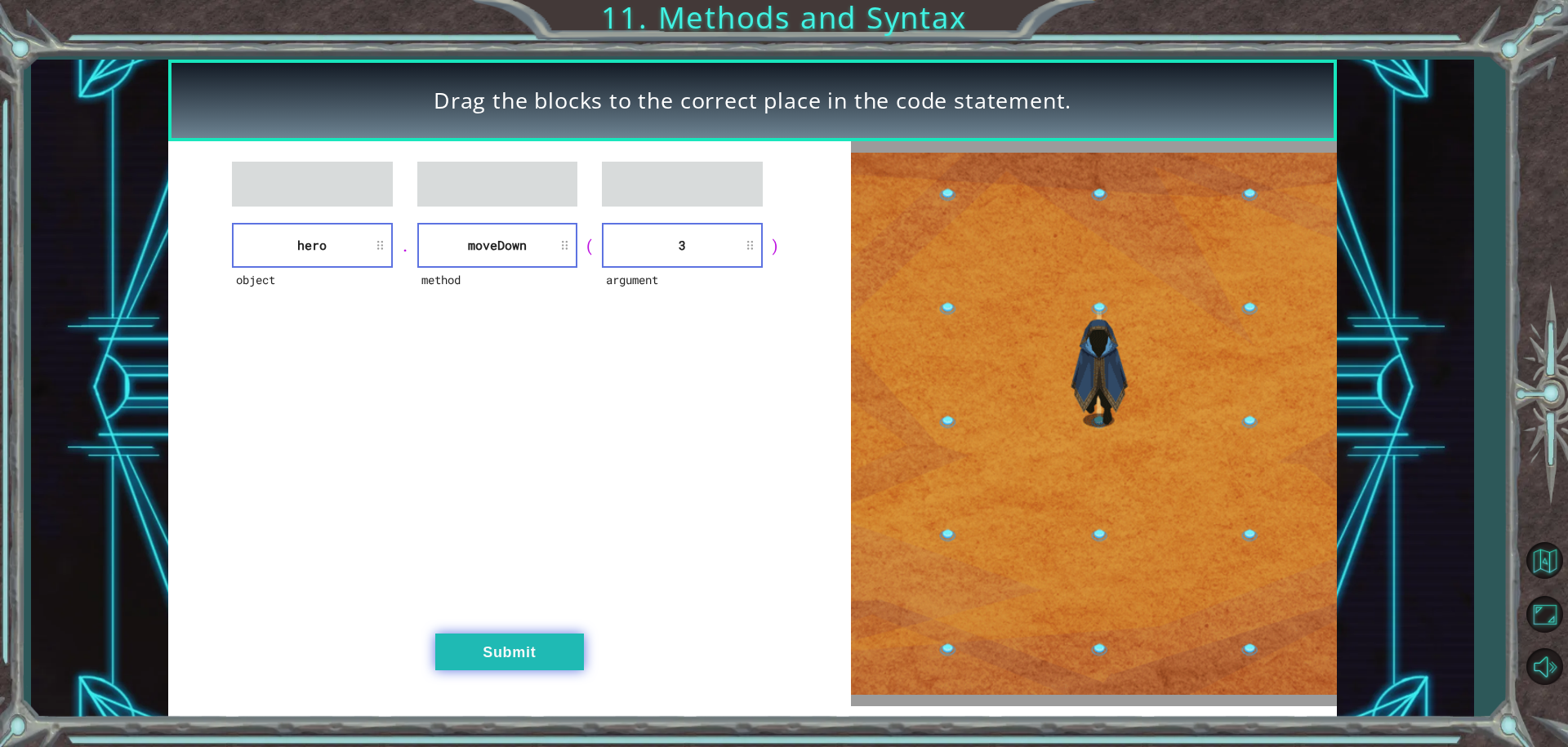
click at [509, 658] on button "Submit" at bounding box center [510, 652] width 149 height 37
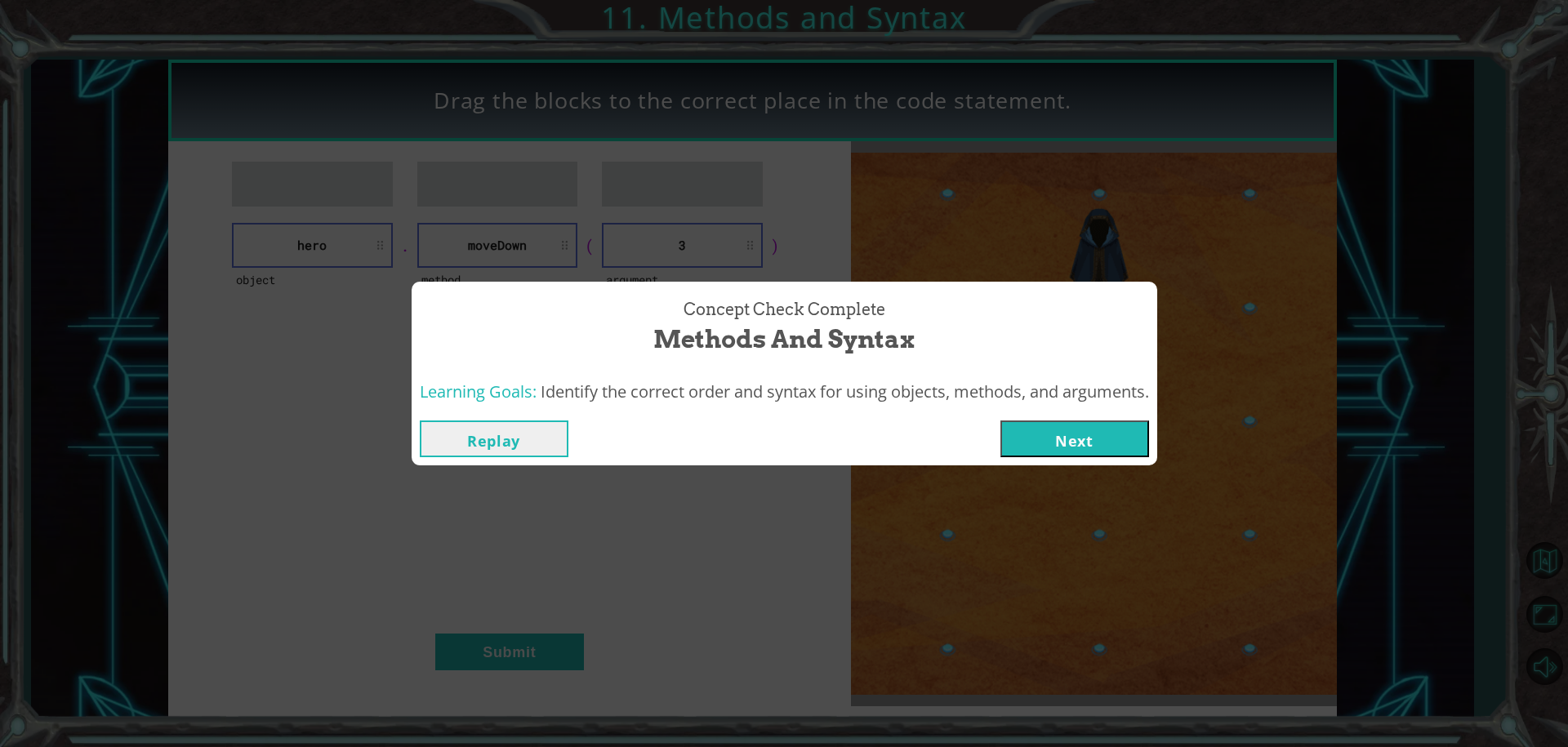
drag, startPoint x: 1066, startPoint y: 439, endPoint x: 1059, endPoint y: 429, distance: 12.2
click at [1061, 431] on button "Next" at bounding box center [1075, 439] width 149 height 37
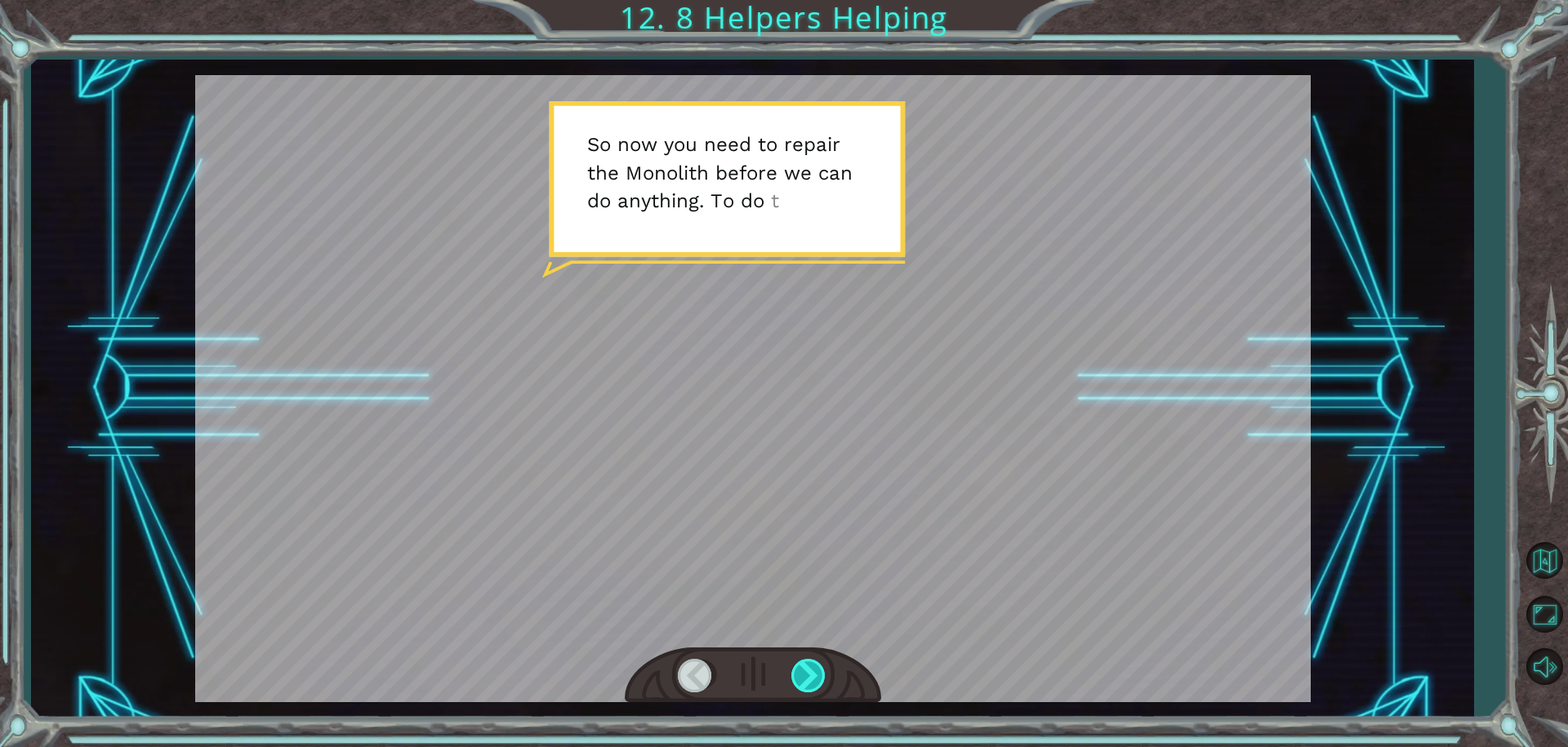
click at [822, 669] on div at bounding box center [809, 675] width 37 height 33
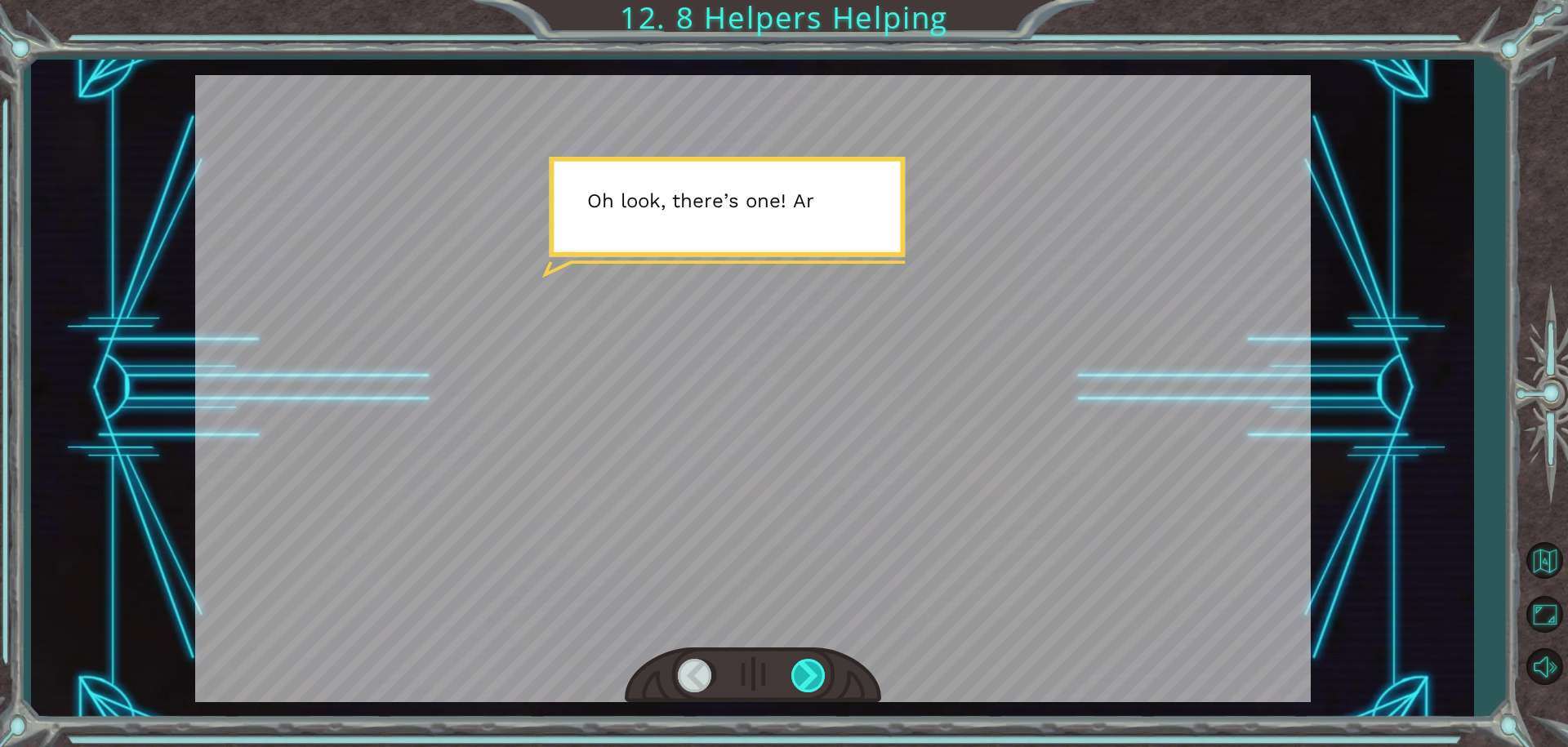
click at [822, 661] on div at bounding box center [809, 675] width 37 height 33
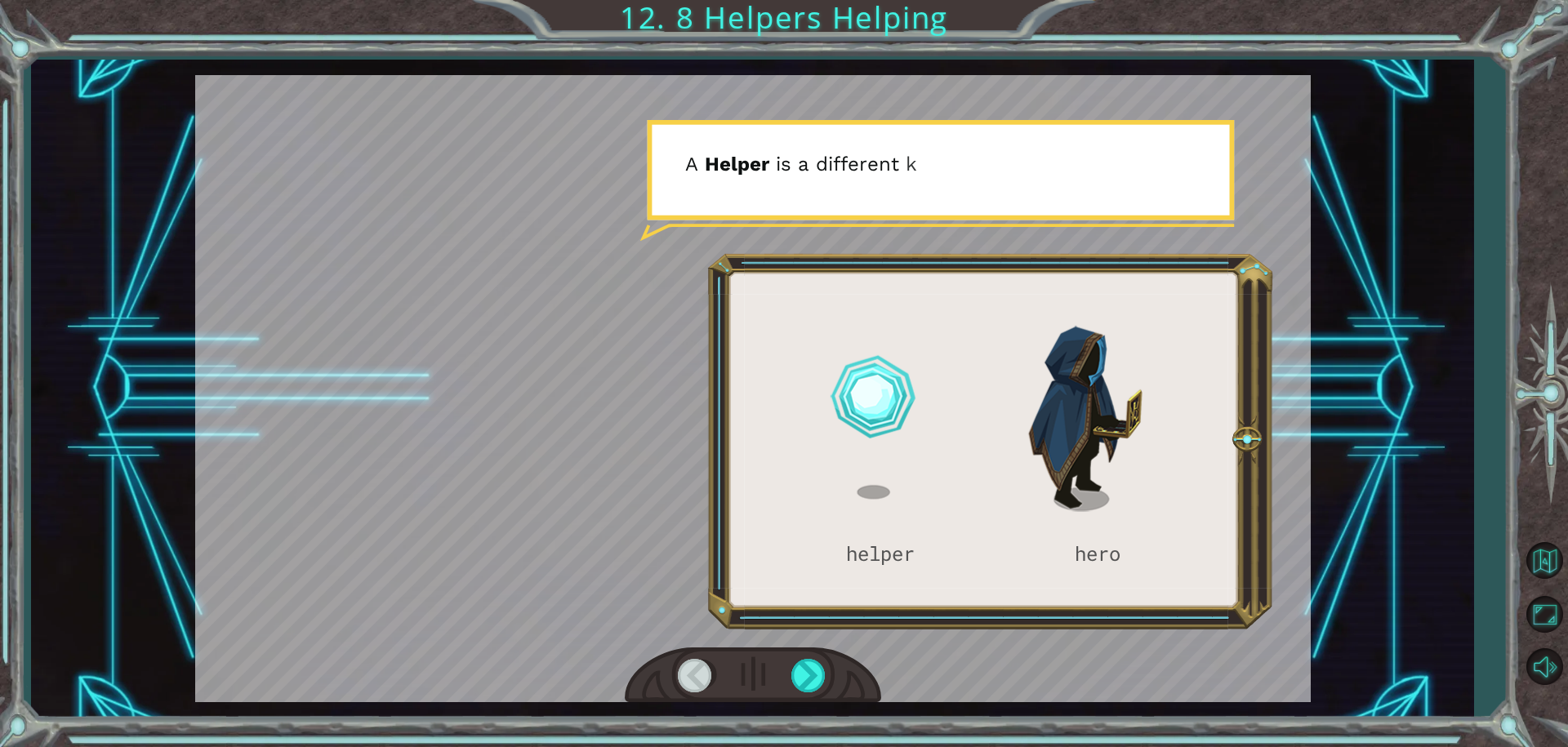
click at [819, 654] on div at bounding box center [753, 675] width 256 height 56
click at [788, 668] on div at bounding box center [753, 675] width 256 height 56
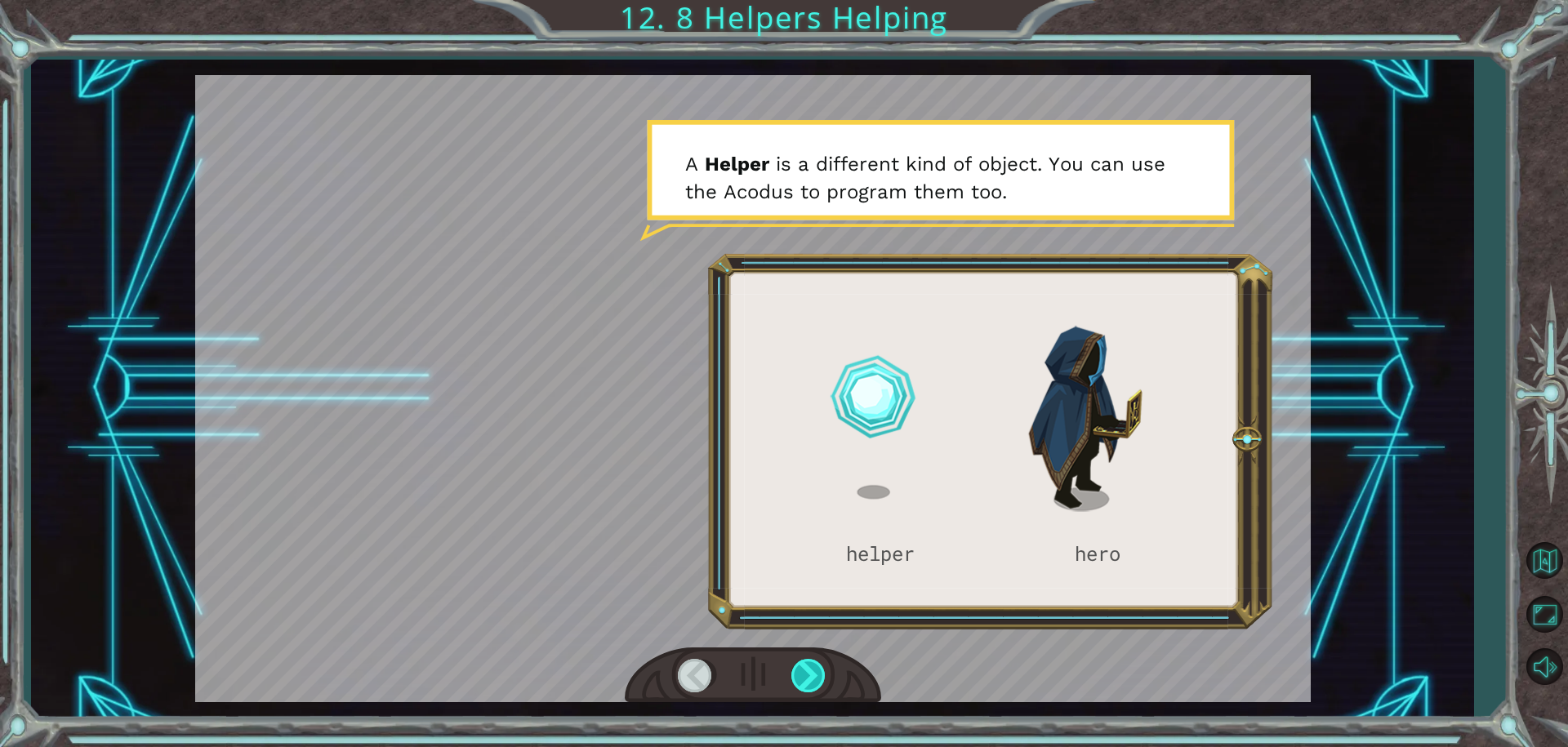
click at [805, 666] on div at bounding box center [809, 675] width 37 height 33
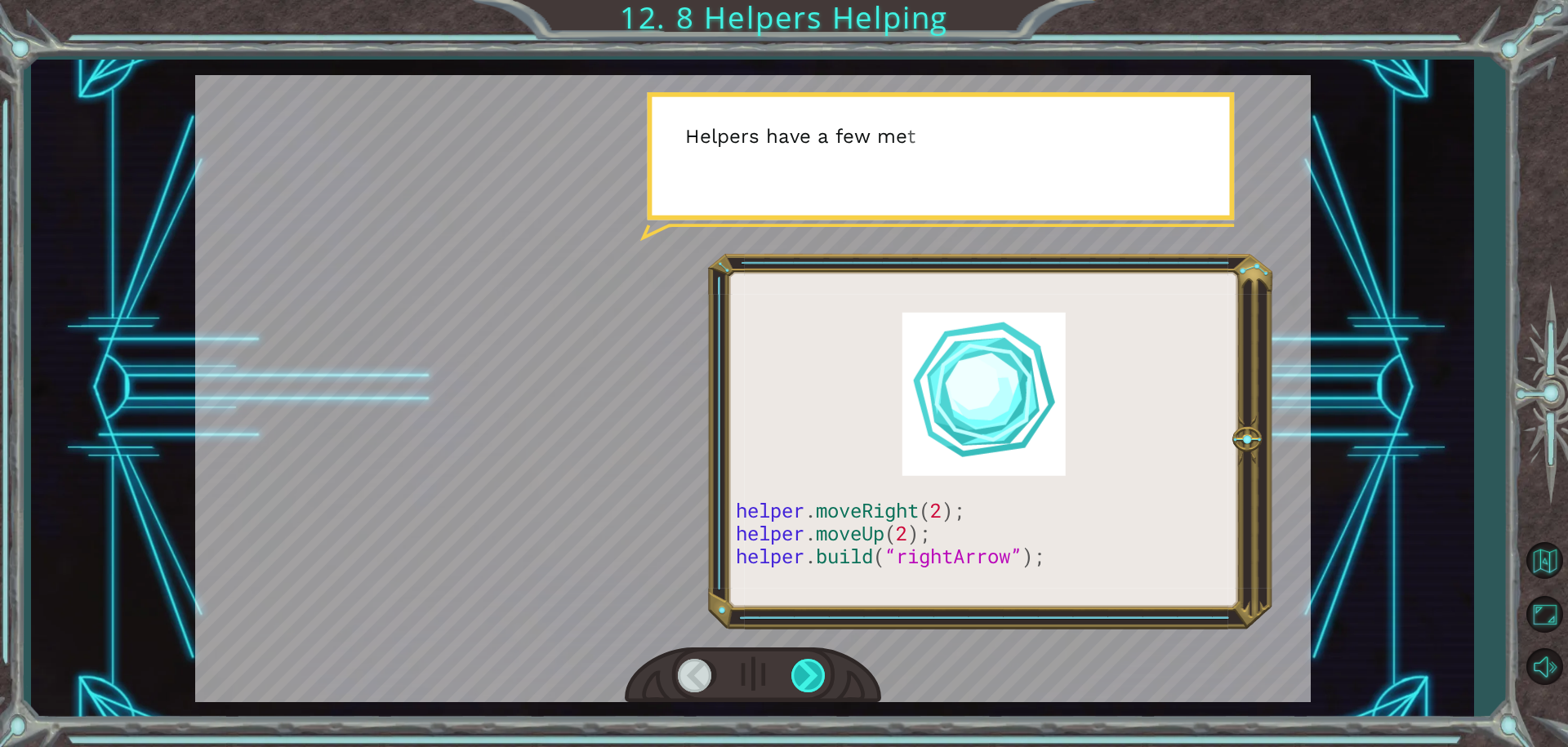
click at [805, 666] on div at bounding box center [809, 675] width 37 height 33
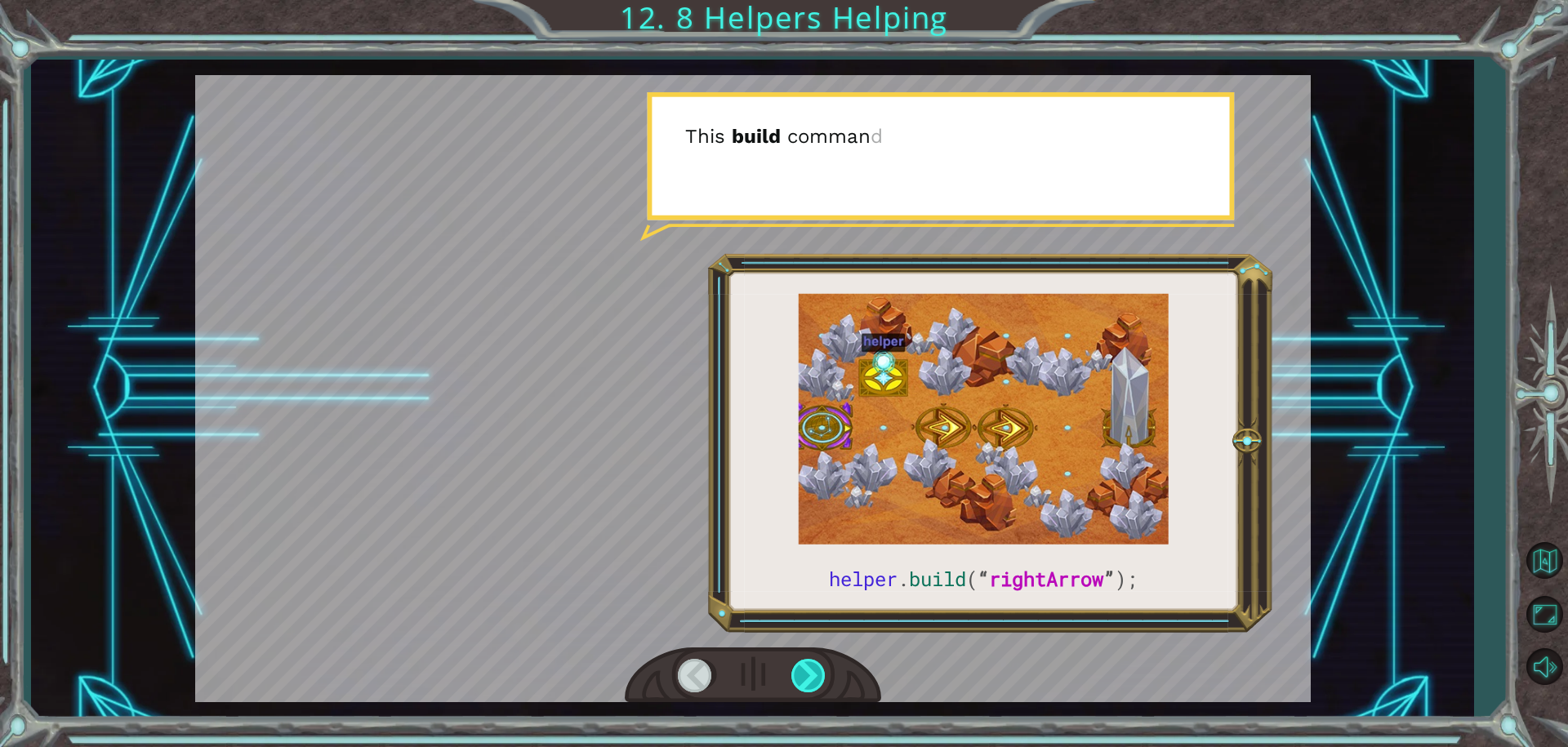
click at [805, 666] on div at bounding box center [809, 675] width 37 height 33
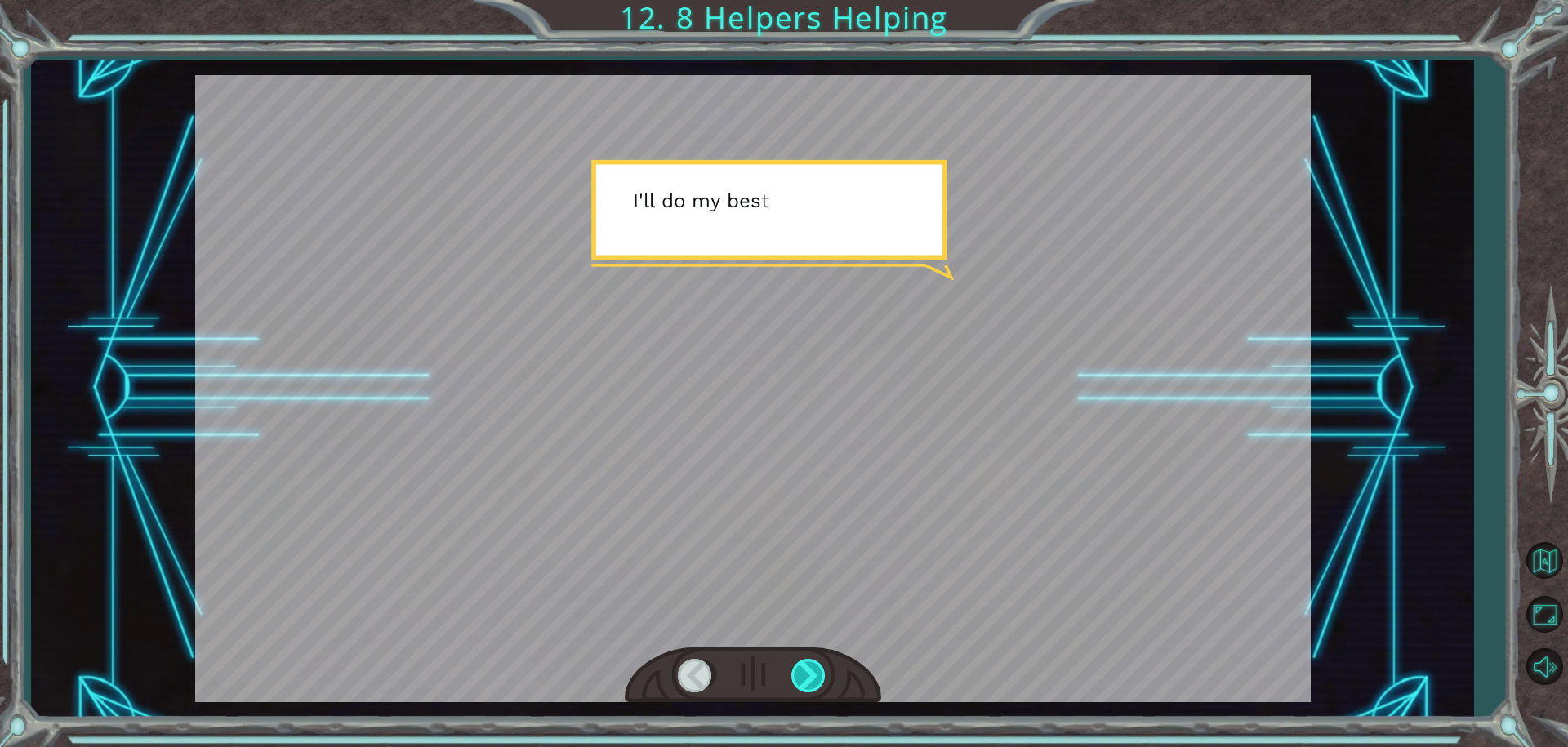
click at [805, 666] on div at bounding box center [809, 675] width 37 height 33
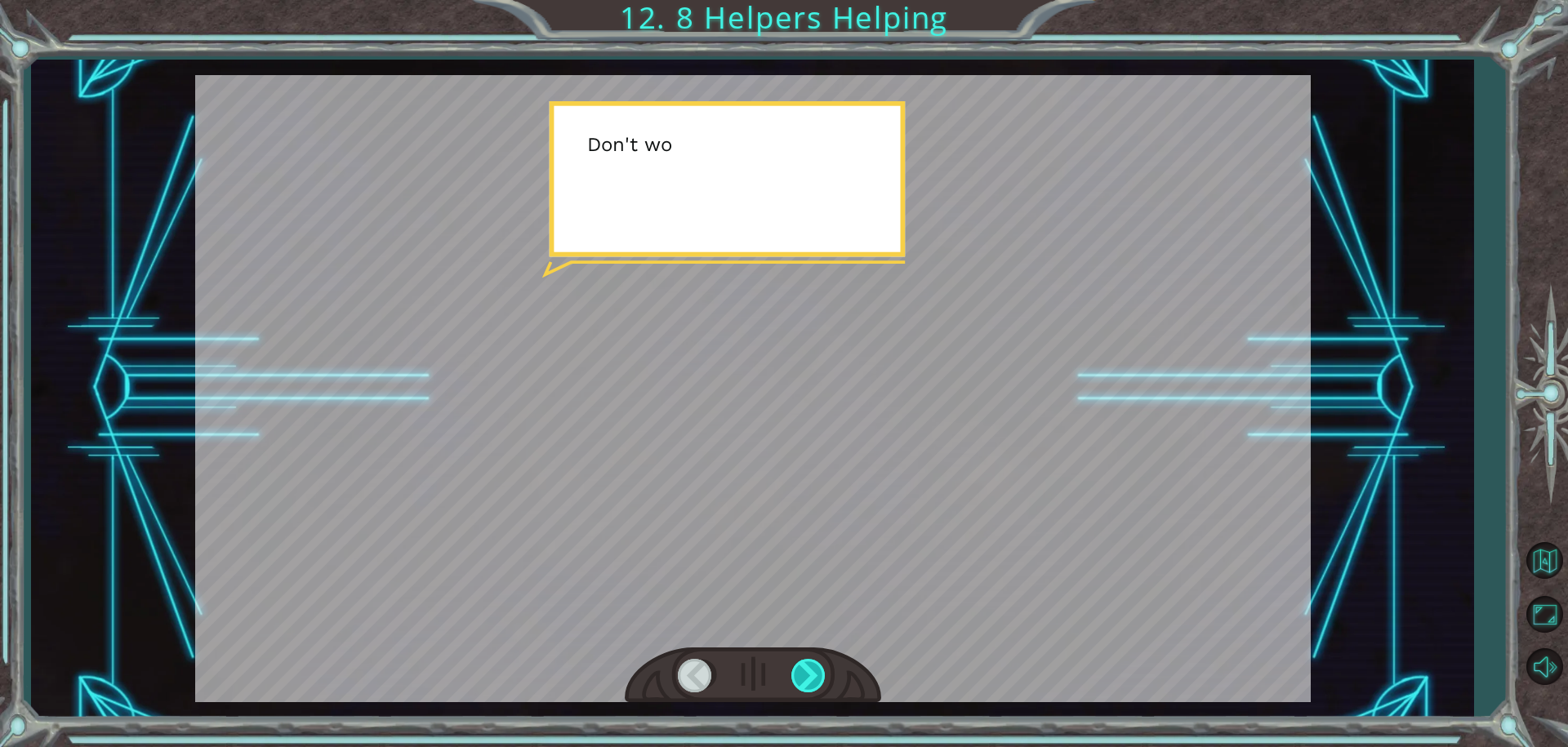
click at [805, 666] on div at bounding box center [809, 675] width 37 height 33
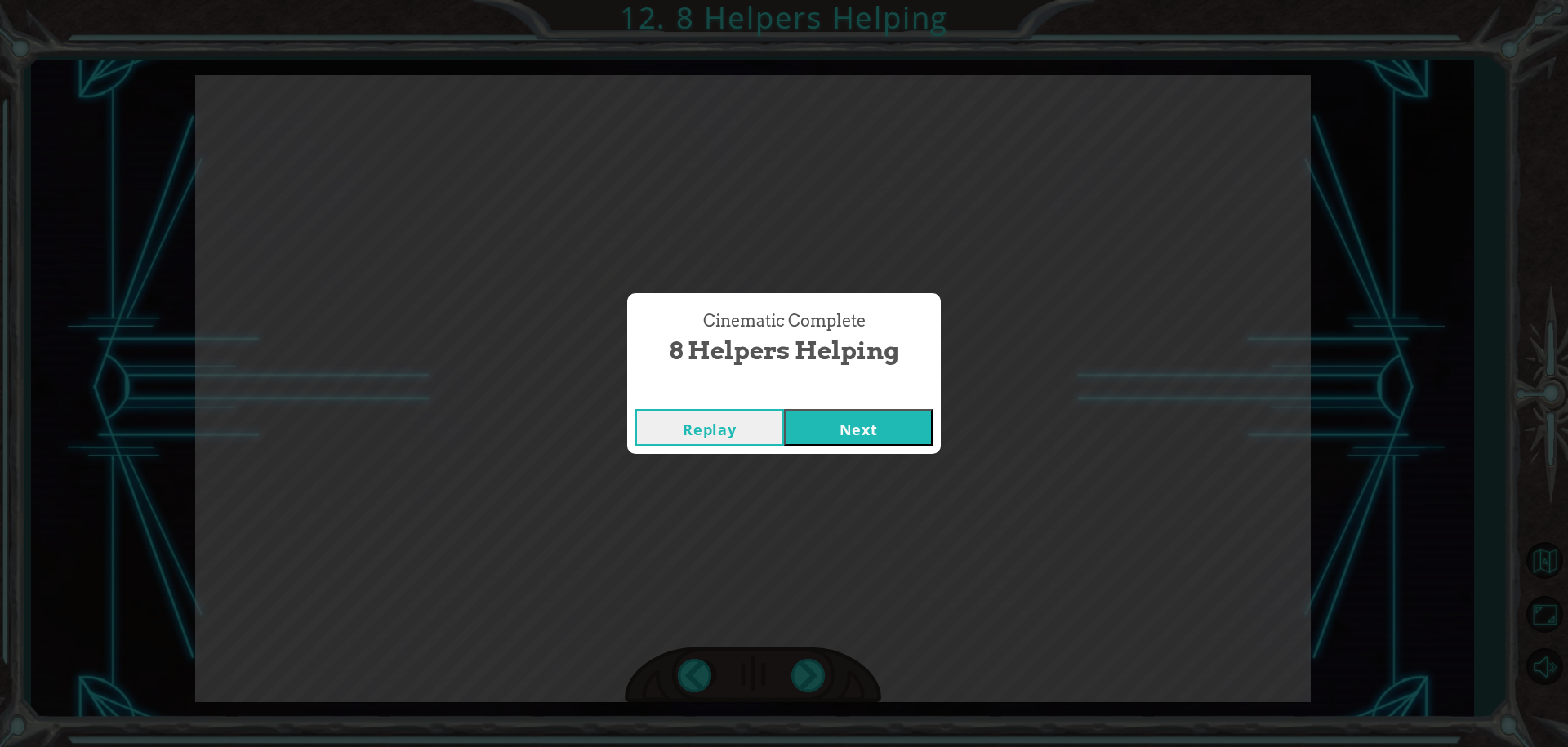
click at [864, 430] on button "Next" at bounding box center [858, 427] width 149 height 37
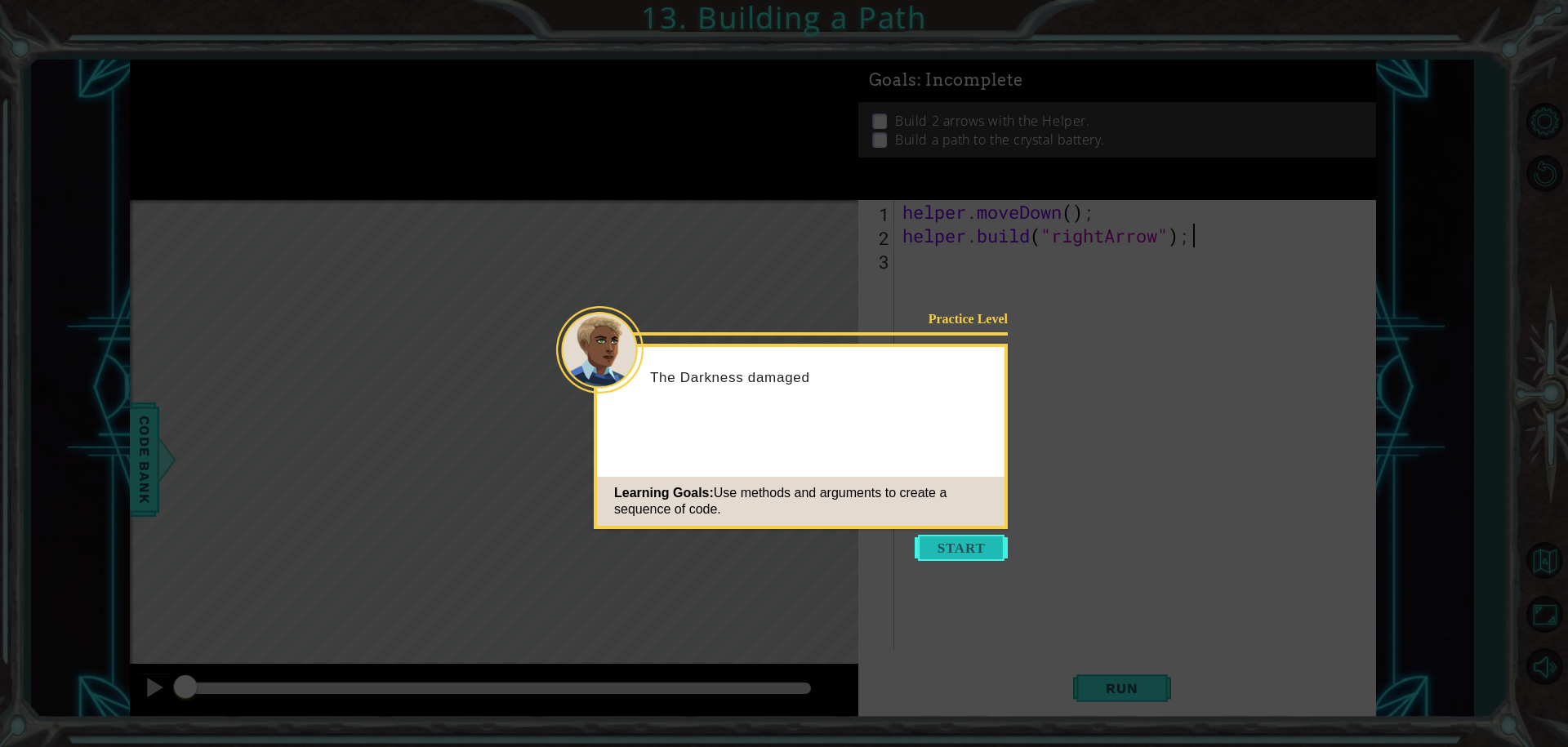
click at [990, 551] on button "Start" at bounding box center [961, 548] width 94 height 26
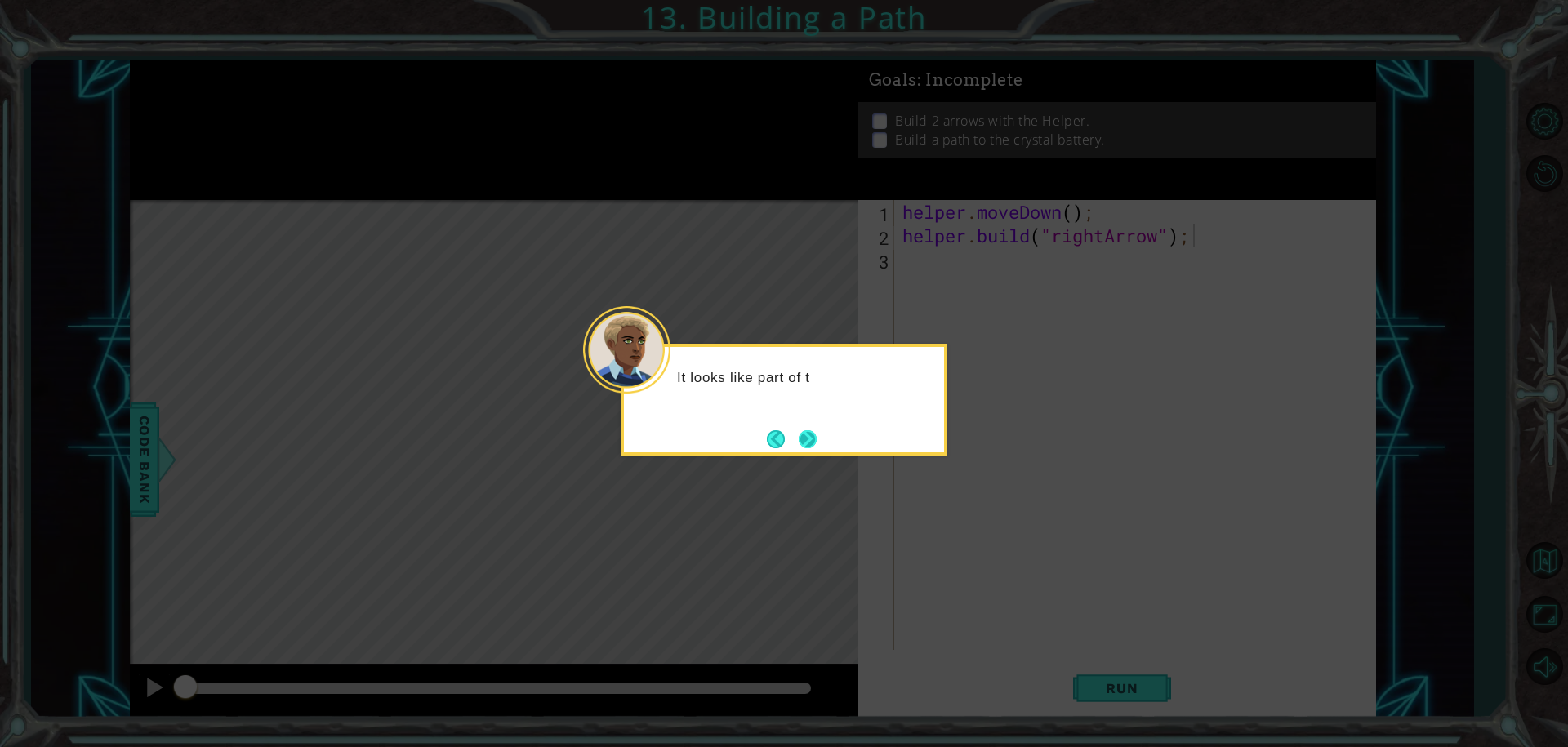
click at [817, 447] on button "Next" at bounding box center [808, 439] width 19 height 19
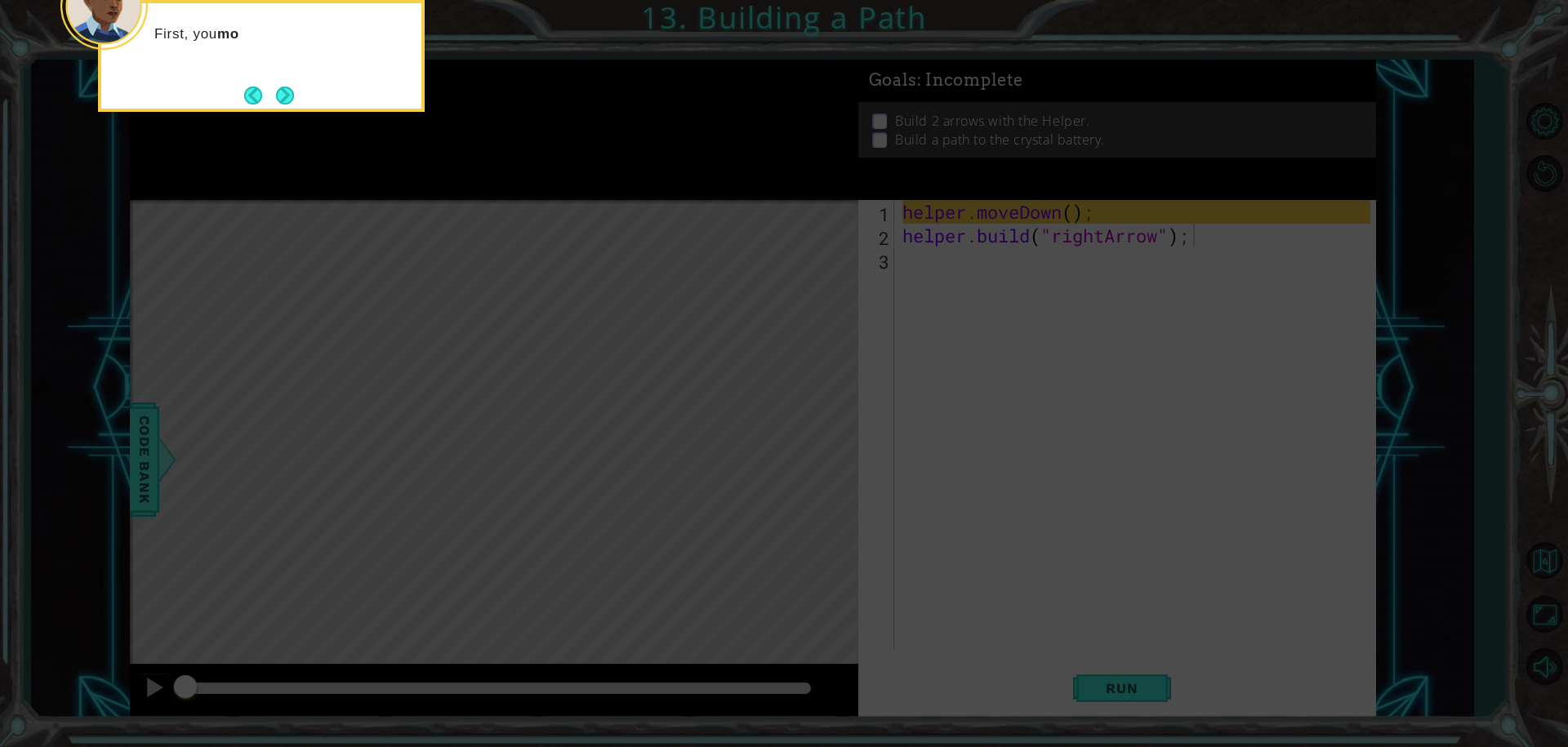
click at [996, 375] on icon at bounding box center [784, 112] width 1568 height 1270
click at [910, 409] on icon at bounding box center [784, 112] width 1568 height 1270
click at [809, 430] on icon at bounding box center [784, 112] width 1568 height 1270
click at [969, 300] on icon at bounding box center [784, 112] width 1568 height 1270
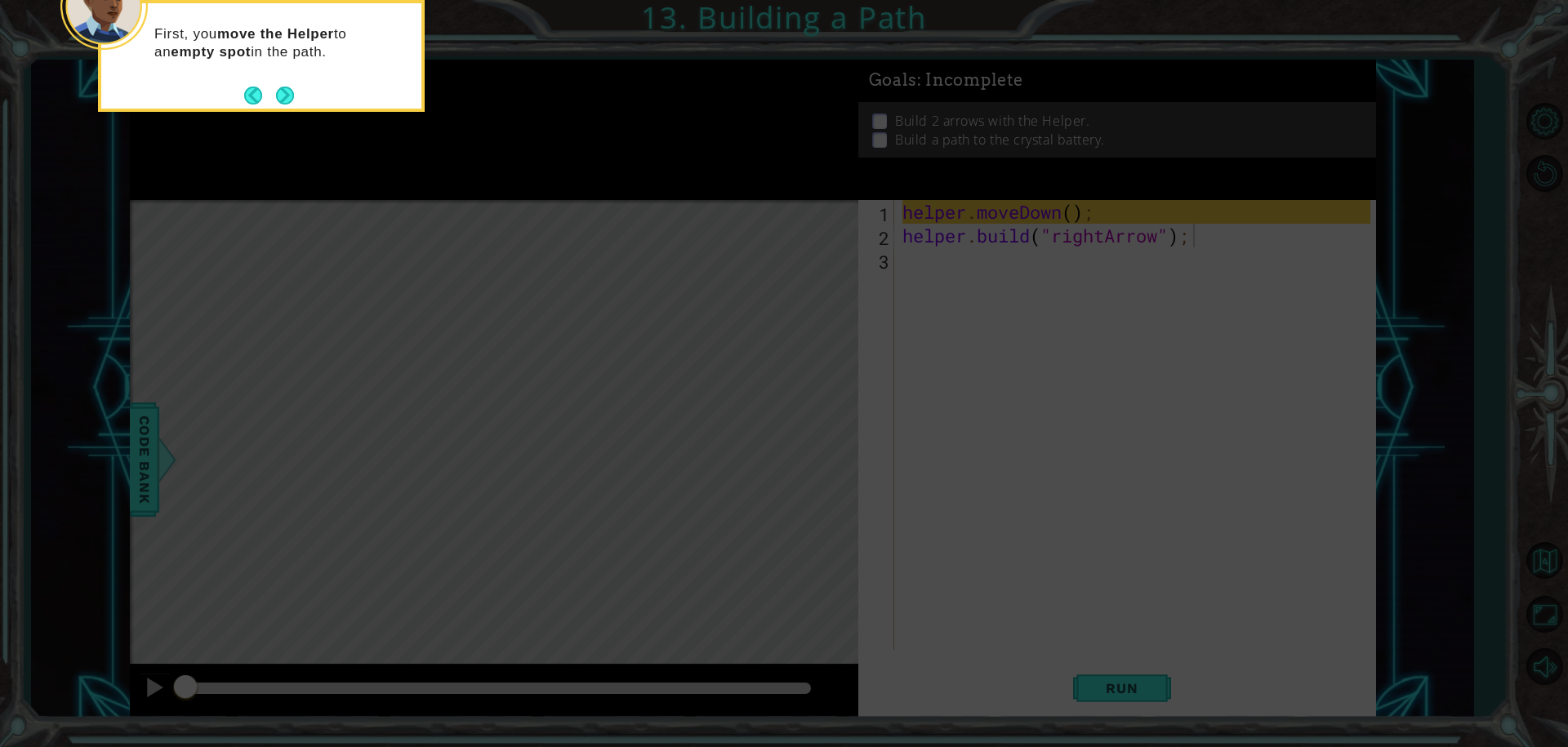
click at [1040, 334] on icon at bounding box center [784, 112] width 1568 height 1270
drag, startPoint x: 920, startPoint y: 349, endPoint x: 930, endPoint y: 343, distance: 11.7
click at [920, 378] on icon at bounding box center [784, 112] width 1568 height 1270
click at [281, 89] on button "Next" at bounding box center [285, 95] width 19 height 19
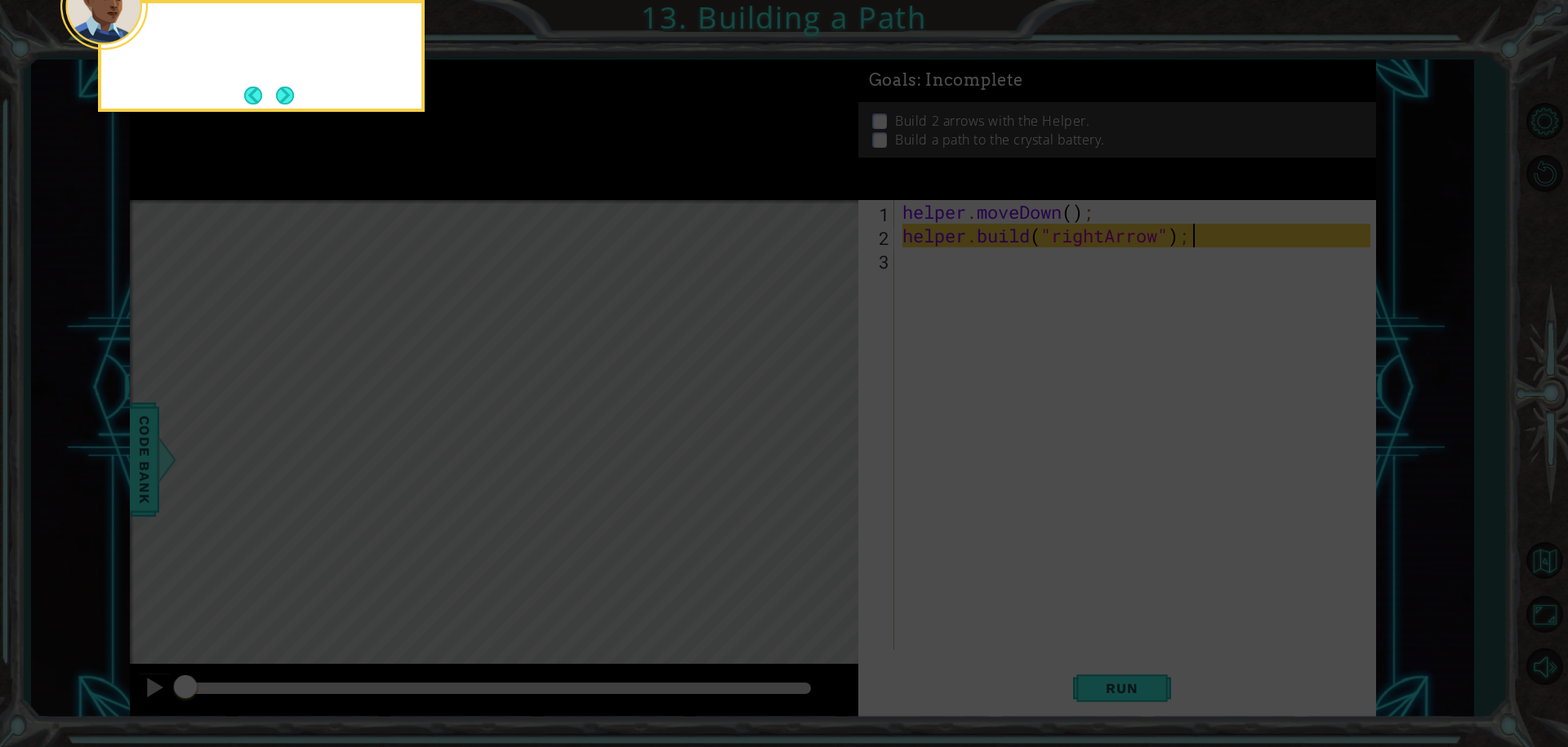
click at [284, 91] on button "Next" at bounding box center [285, 95] width 18 height 18
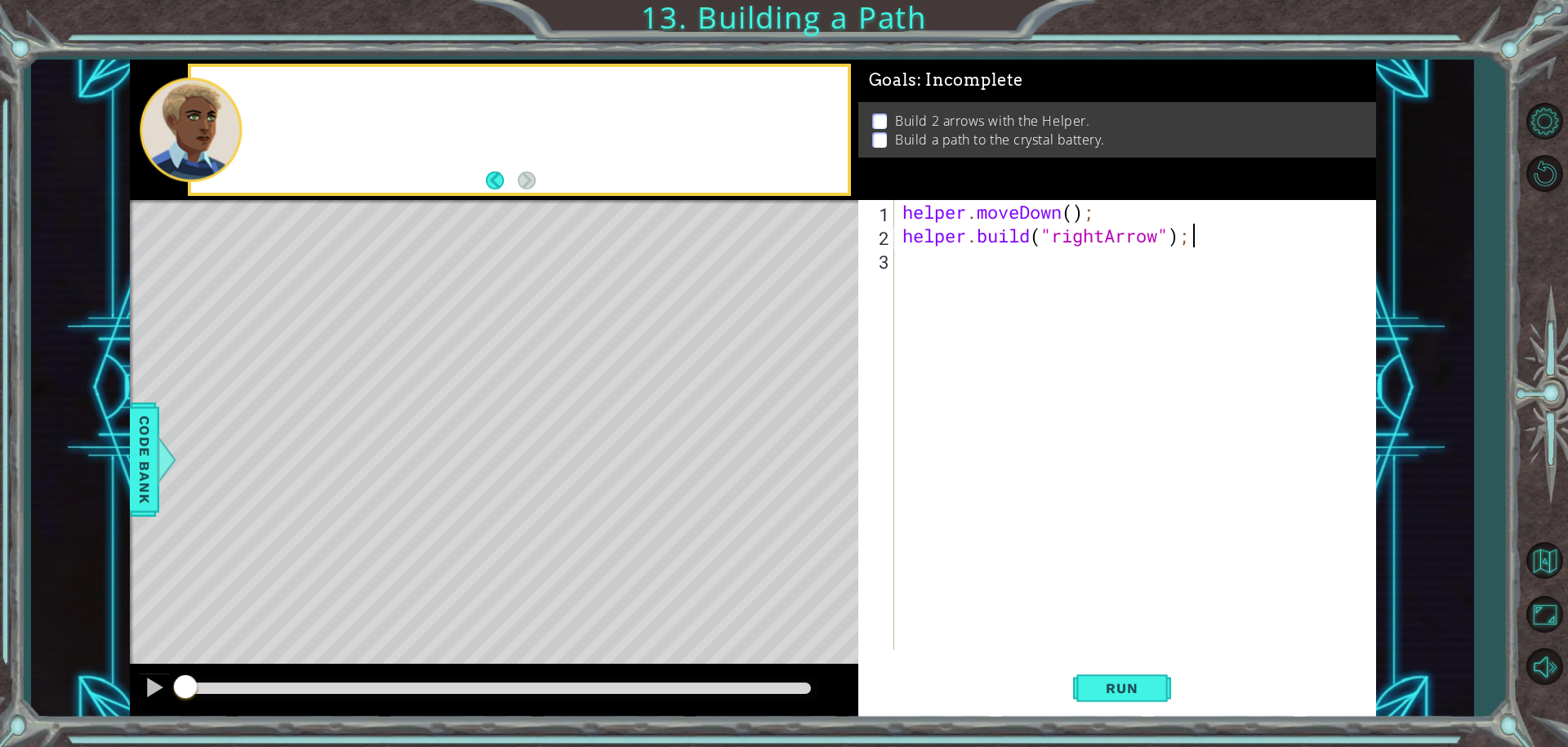
click at [284, 91] on div at bounding box center [519, 129] width 656 height 125
drag, startPoint x: 281, startPoint y: 91, endPoint x: 295, endPoint y: 96, distance: 14.9
click at [288, 93] on div at bounding box center [519, 129] width 656 height 125
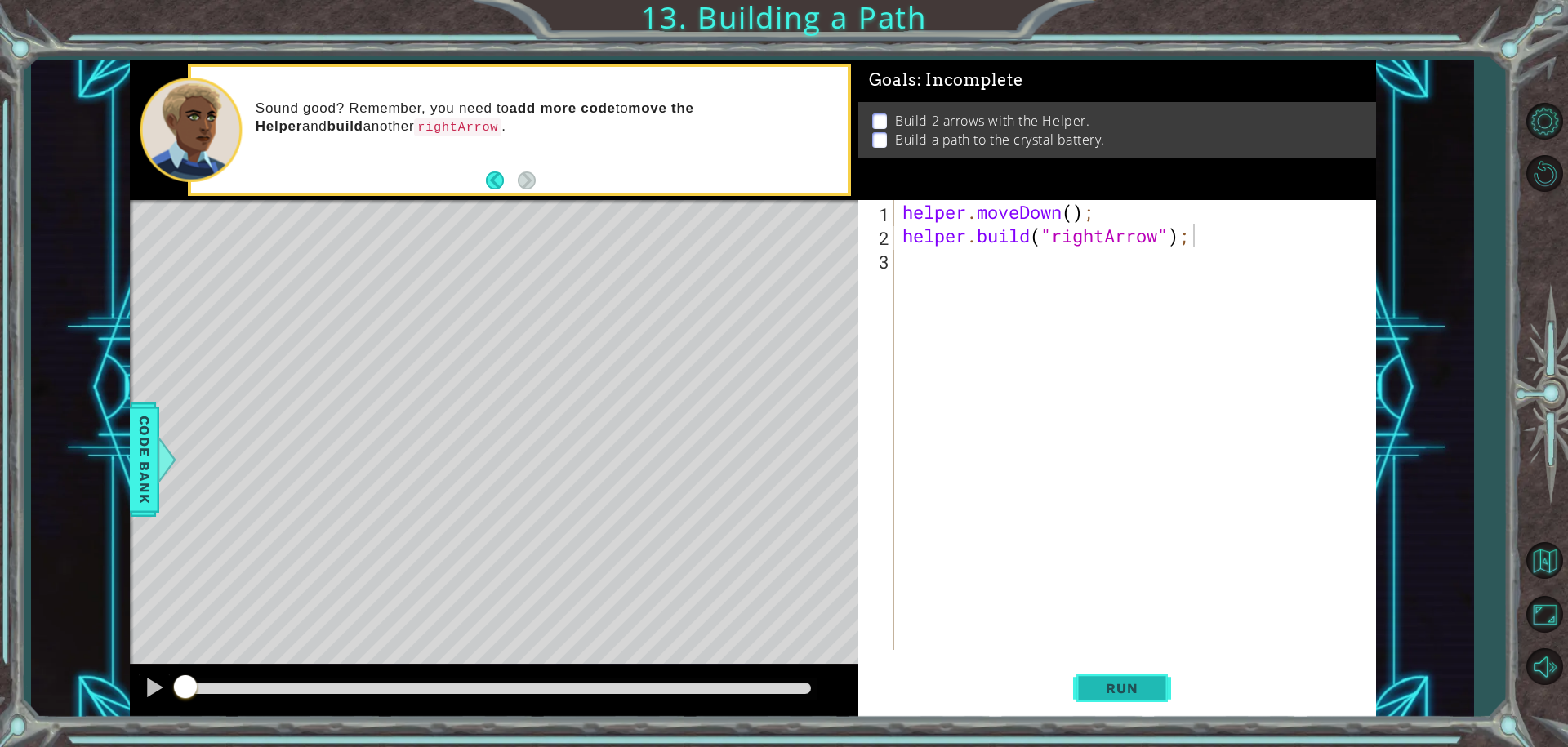
click at [1126, 696] on button "Run" at bounding box center [1122, 688] width 98 height 52
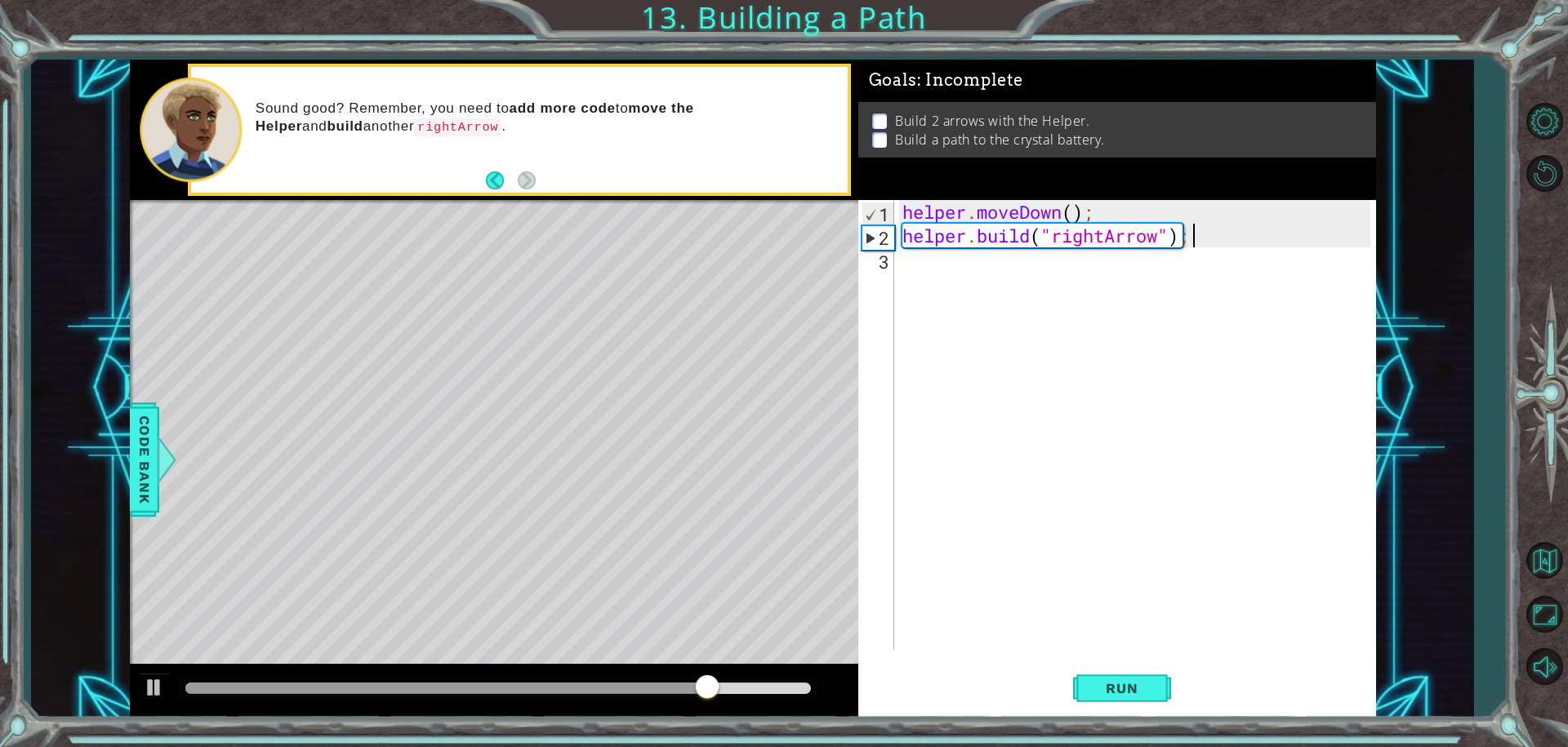
click at [913, 273] on div "helper . moveDown ( ) ; helper . build ( "rightArrow" ) ;" at bounding box center [1139, 448] width 480 height 497
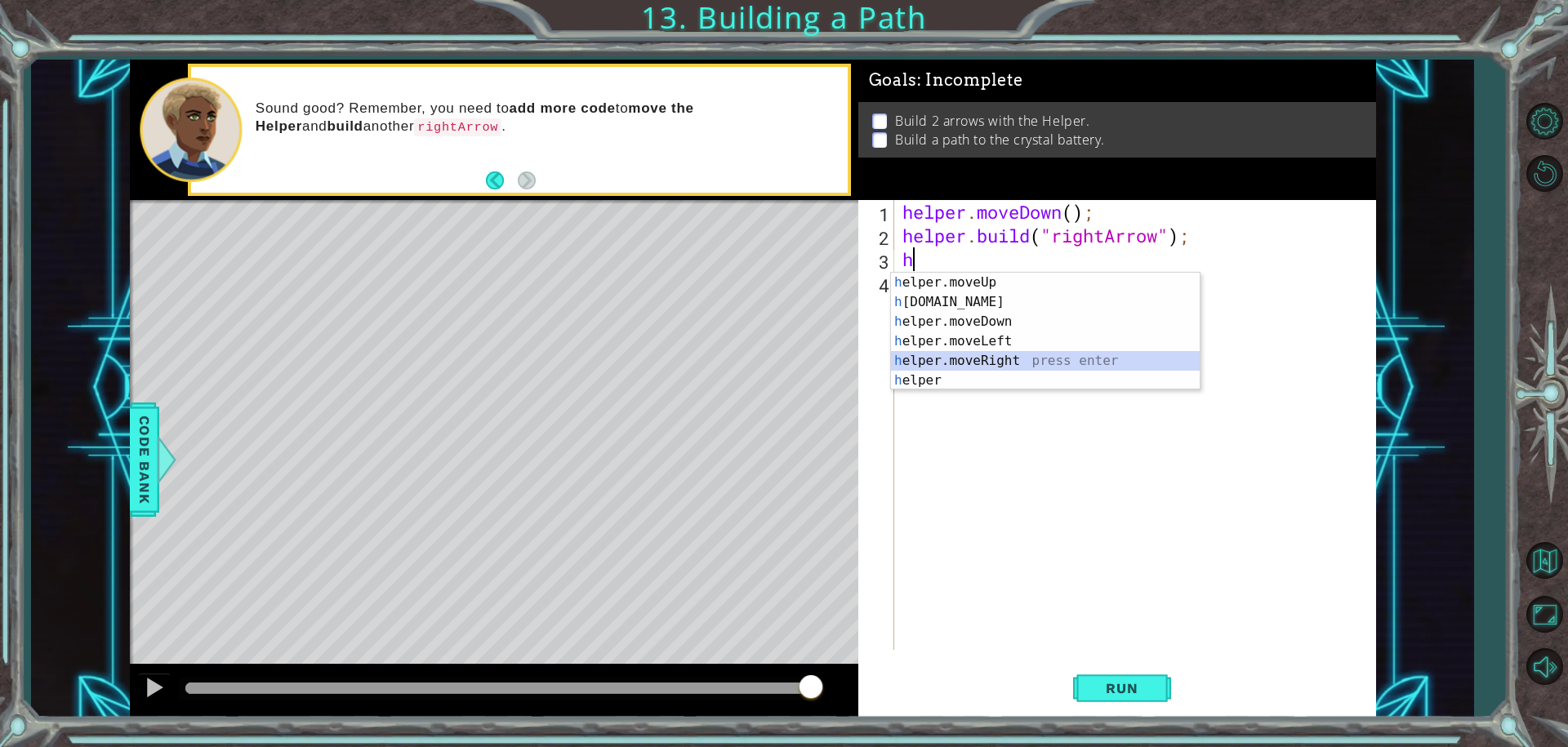
click at [969, 355] on div "h elper.moveUp press enter h elper.build press enter h elper.moveDown press ent…" at bounding box center [1044, 350] width 309 height 156
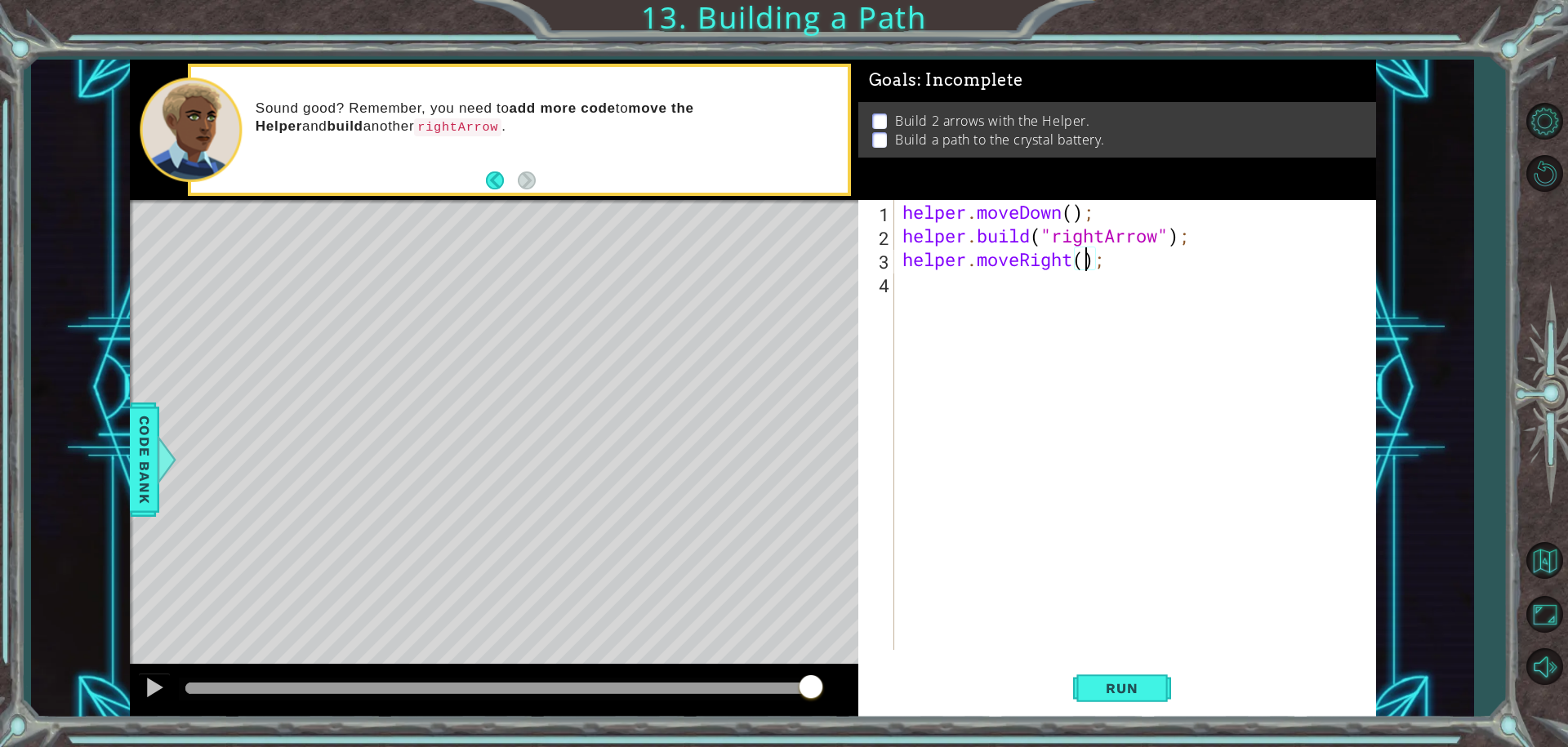
type textarea "helper.moveRight(2);"
click at [950, 296] on div "helper . moveDown ( ) ; helper . build ( "rightArrow" ) ; helper . moveRight ( …" at bounding box center [1139, 448] width 480 height 497
click at [1138, 683] on span "Run" at bounding box center [1121, 688] width 65 height 17
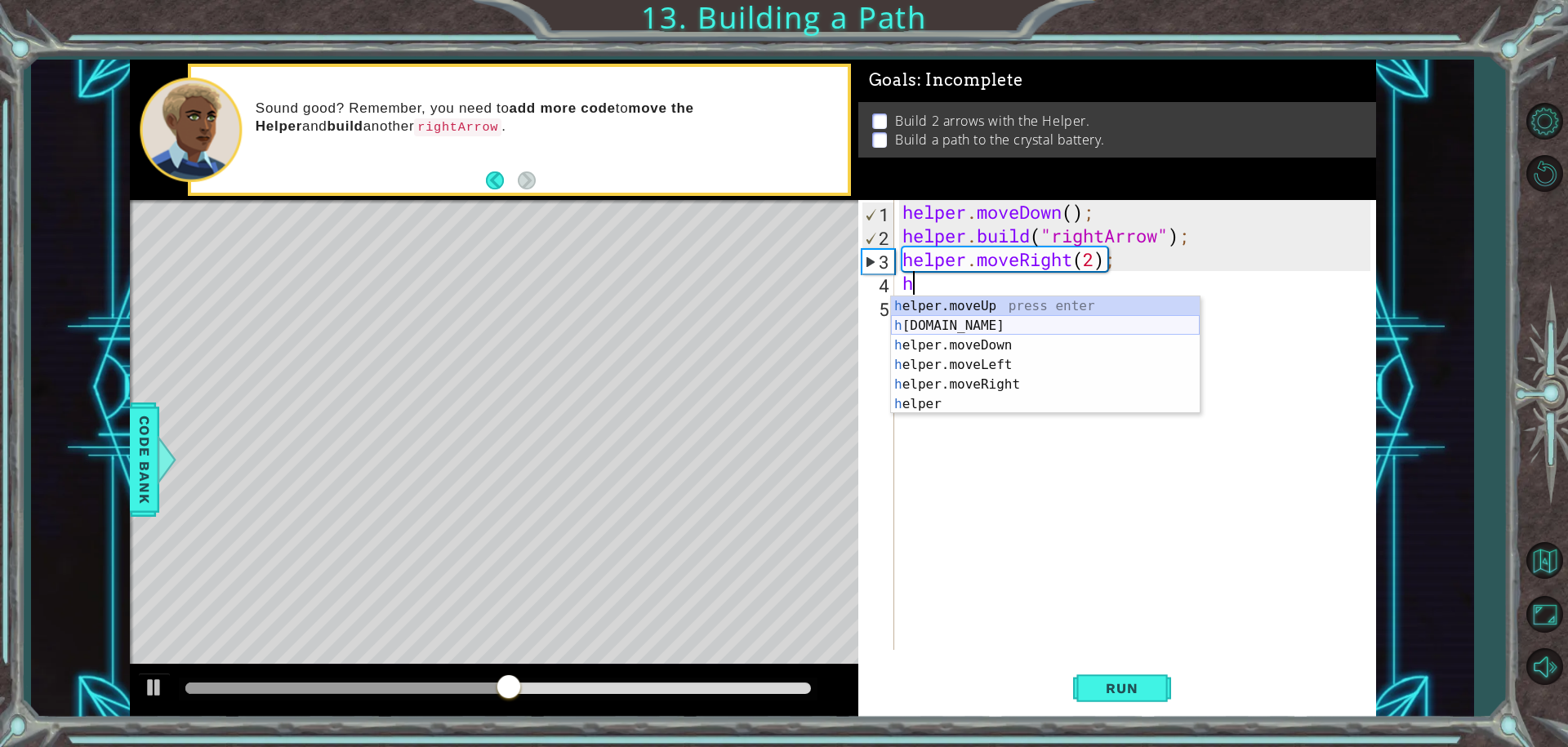
click at [940, 329] on div "h elper.moveUp press enter h elper.build press enter h elper.moveDown press ent…" at bounding box center [1044, 374] width 309 height 156
type textarea "helper.build("rightArrow");"
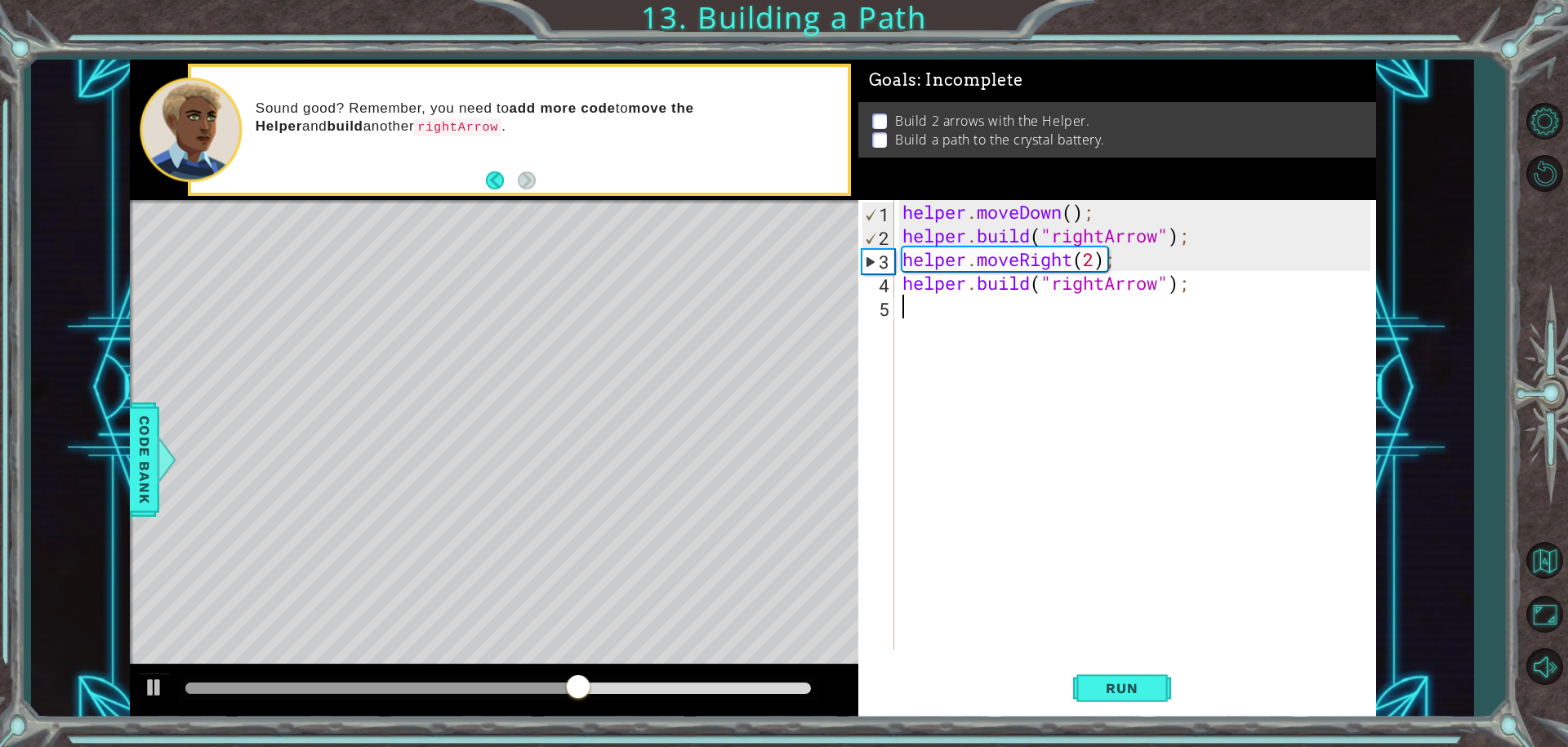
click at [980, 326] on div "helper . moveDown ( ) ; helper . build ( "rightArrow" ) ; helper . moveRight ( …" at bounding box center [1139, 448] width 480 height 497
click at [1101, 678] on button "Run" at bounding box center [1122, 688] width 98 height 52
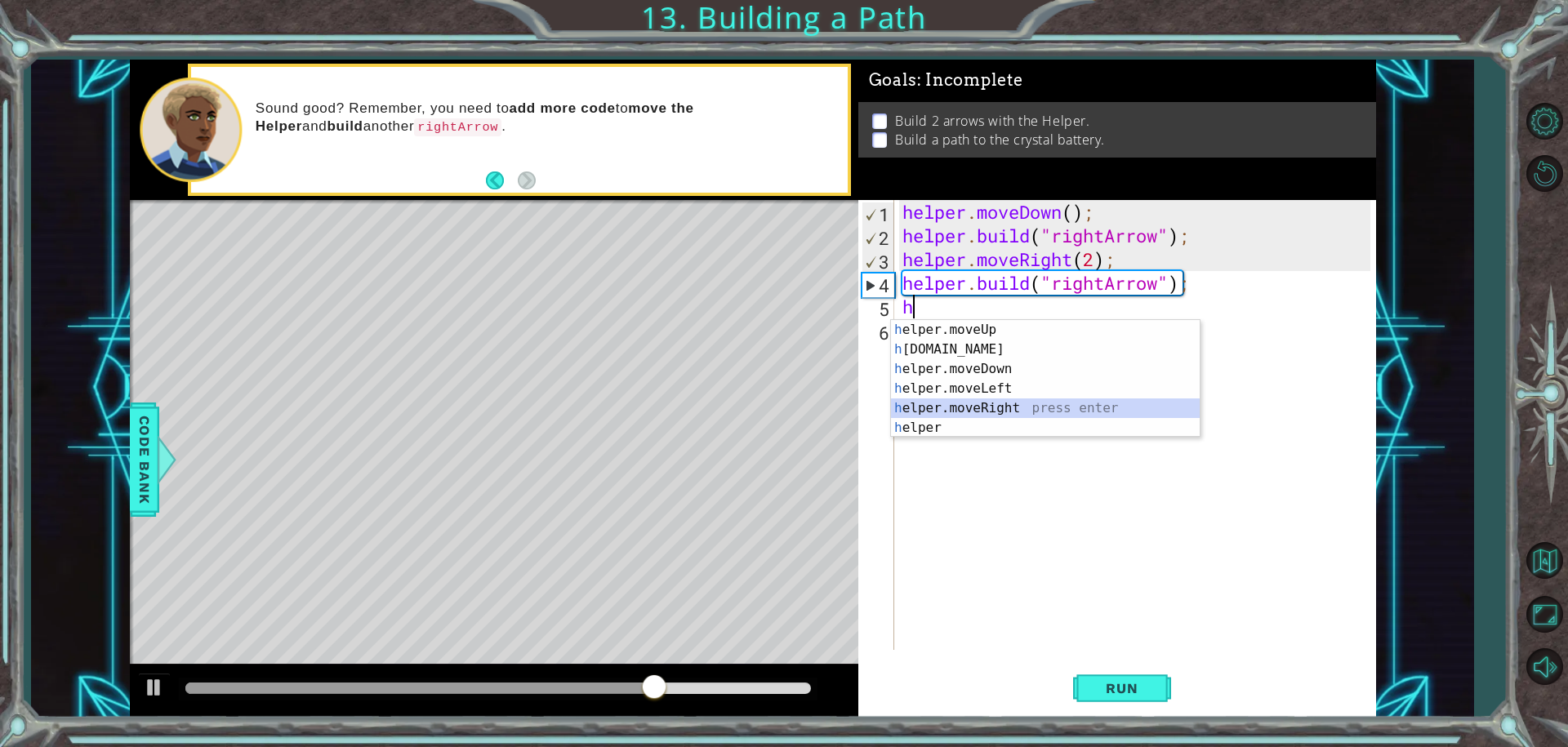
click at [949, 410] on div "h elper.moveUp press enter h elper.build press enter h elper.moveDown press ent…" at bounding box center [1044, 398] width 309 height 156
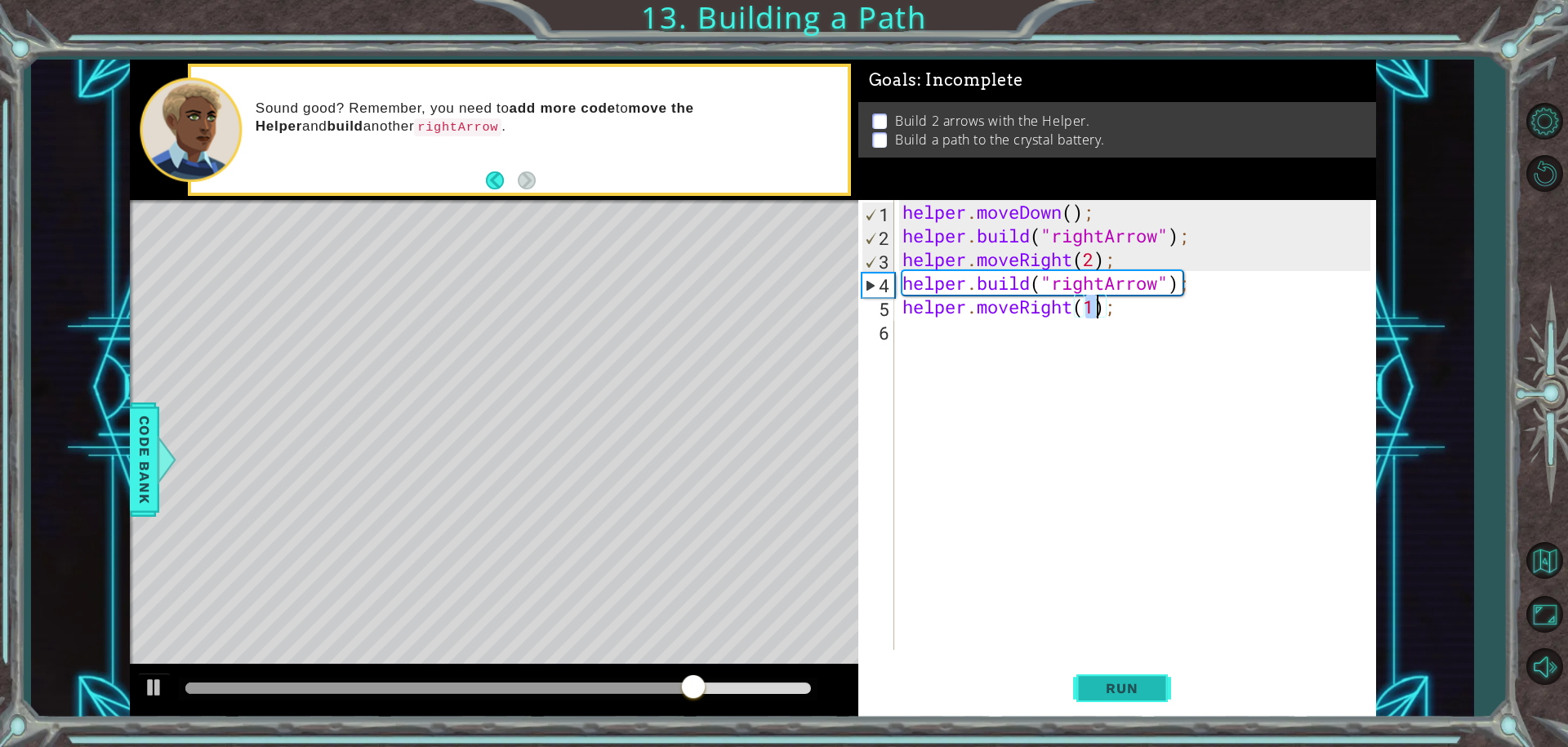
click at [1137, 683] on span "Run" at bounding box center [1121, 688] width 65 height 17
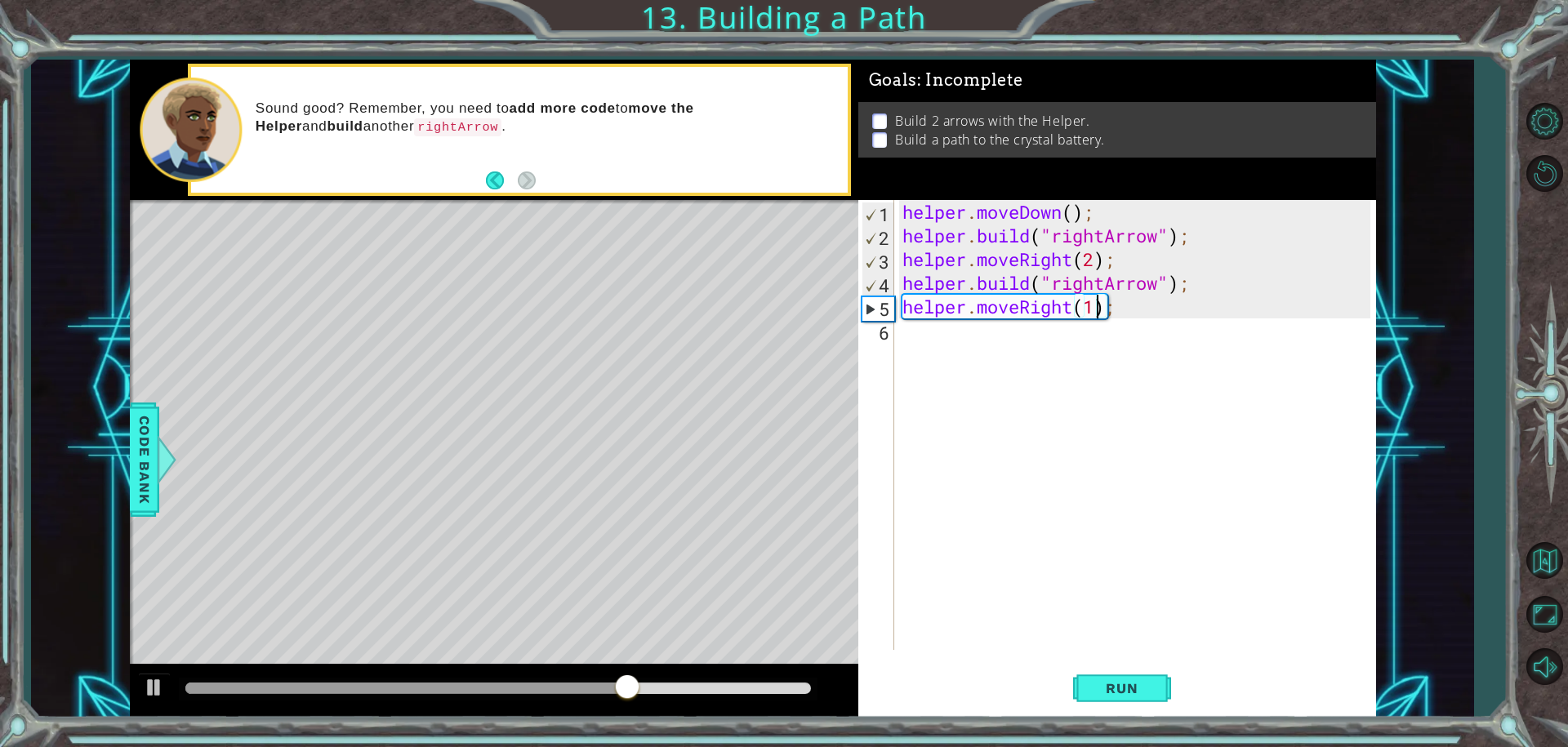
click at [1097, 258] on div "helper . moveDown ( ) ; helper . build ( "rightArrow" ) ; helper . moveRight ( …" at bounding box center [1139, 448] width 480 height 497
click at [1121, 312] on div "helper . moveDown ( ) ; helper . build ( "rightArrow" ) ; helper . moveRight ( …" at bounding box center [1139, 448] width 480 height 497
type textarea "helper.moveRight(1)"
click at [1107, 692] on span "Run" at bounding box center [1121, 688] width 65 height 17
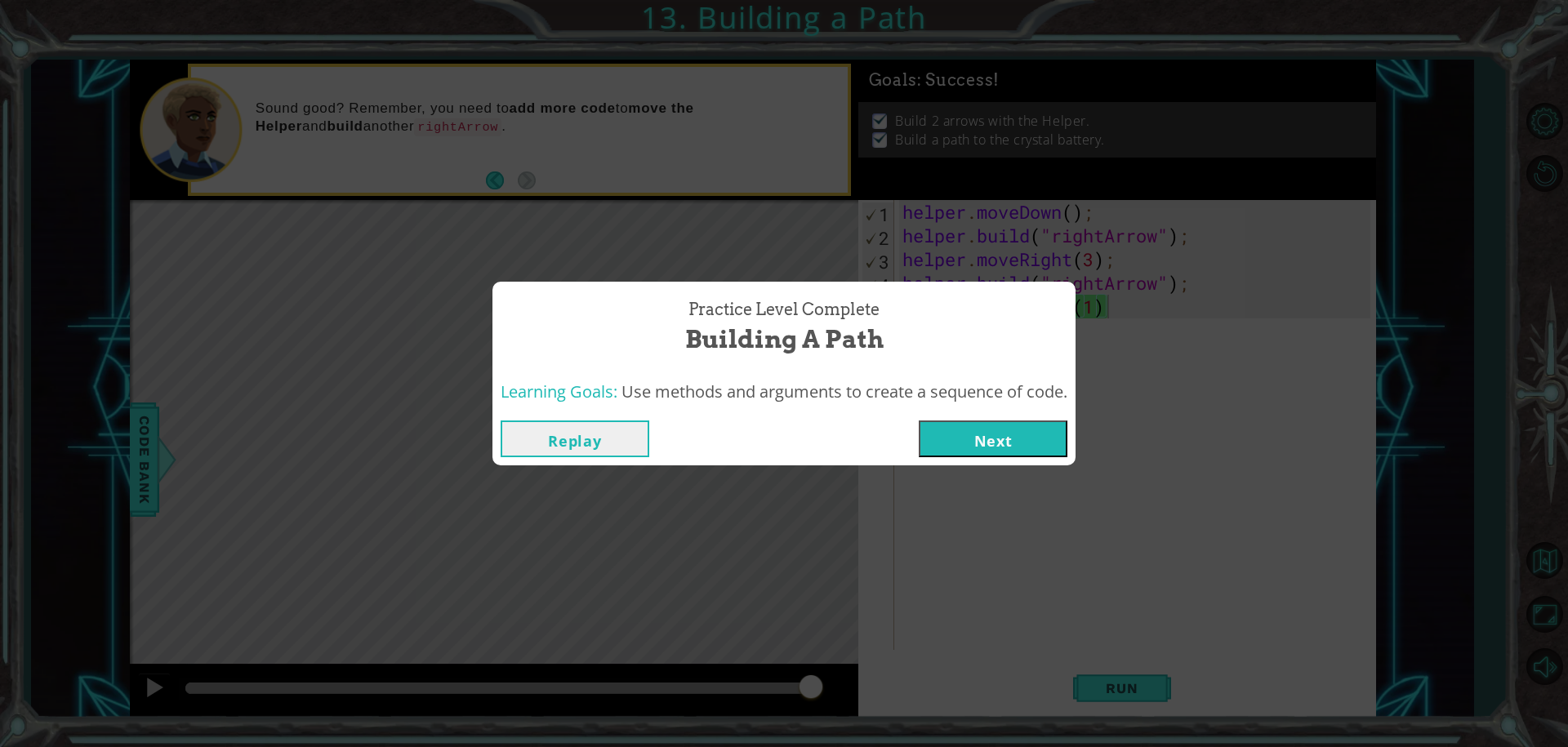
click at [971, 438] on button "Next" at bounding box center [993, 439] width 149 height 37
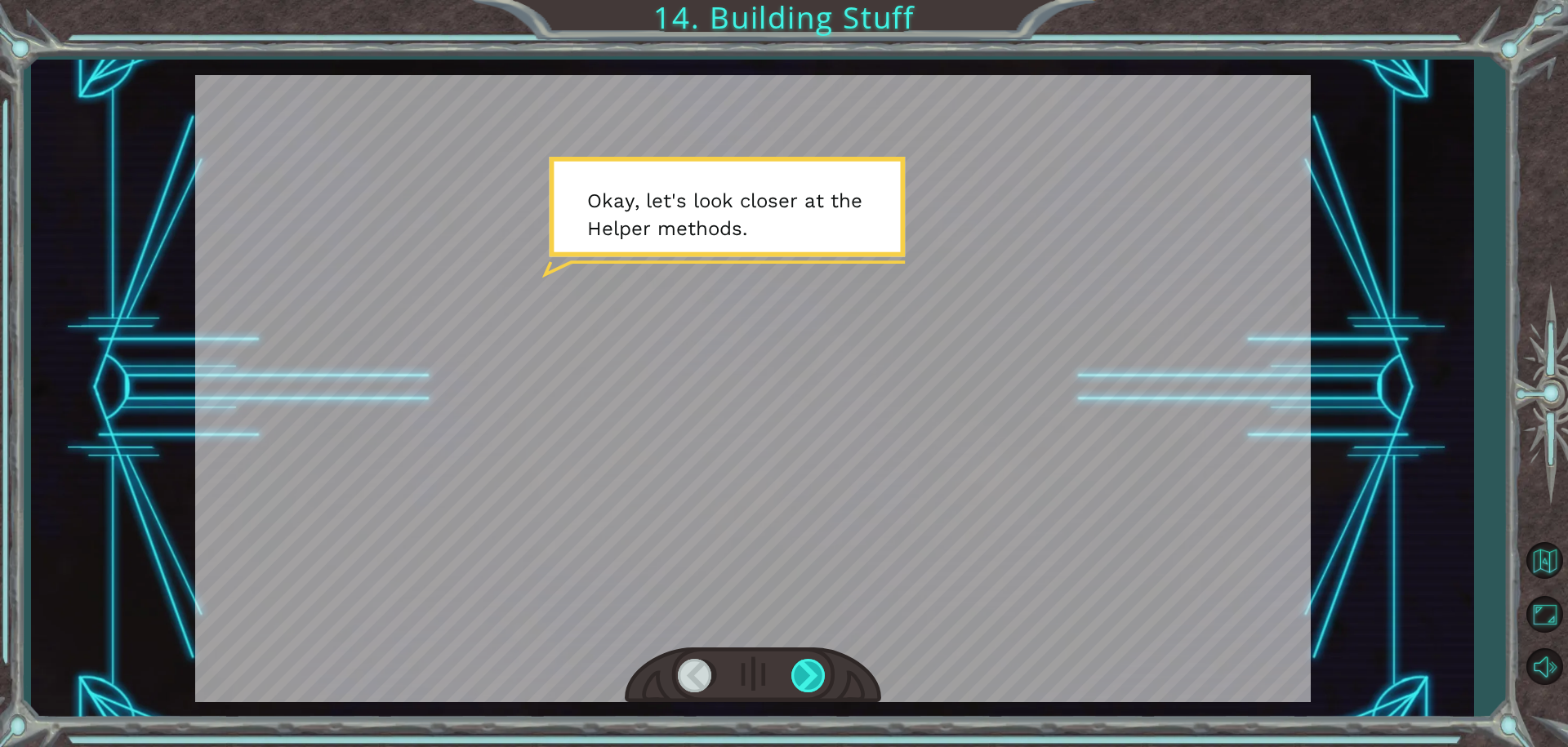
click at [810, 662] on div at bounding box center [809, 675] width 37 height 33
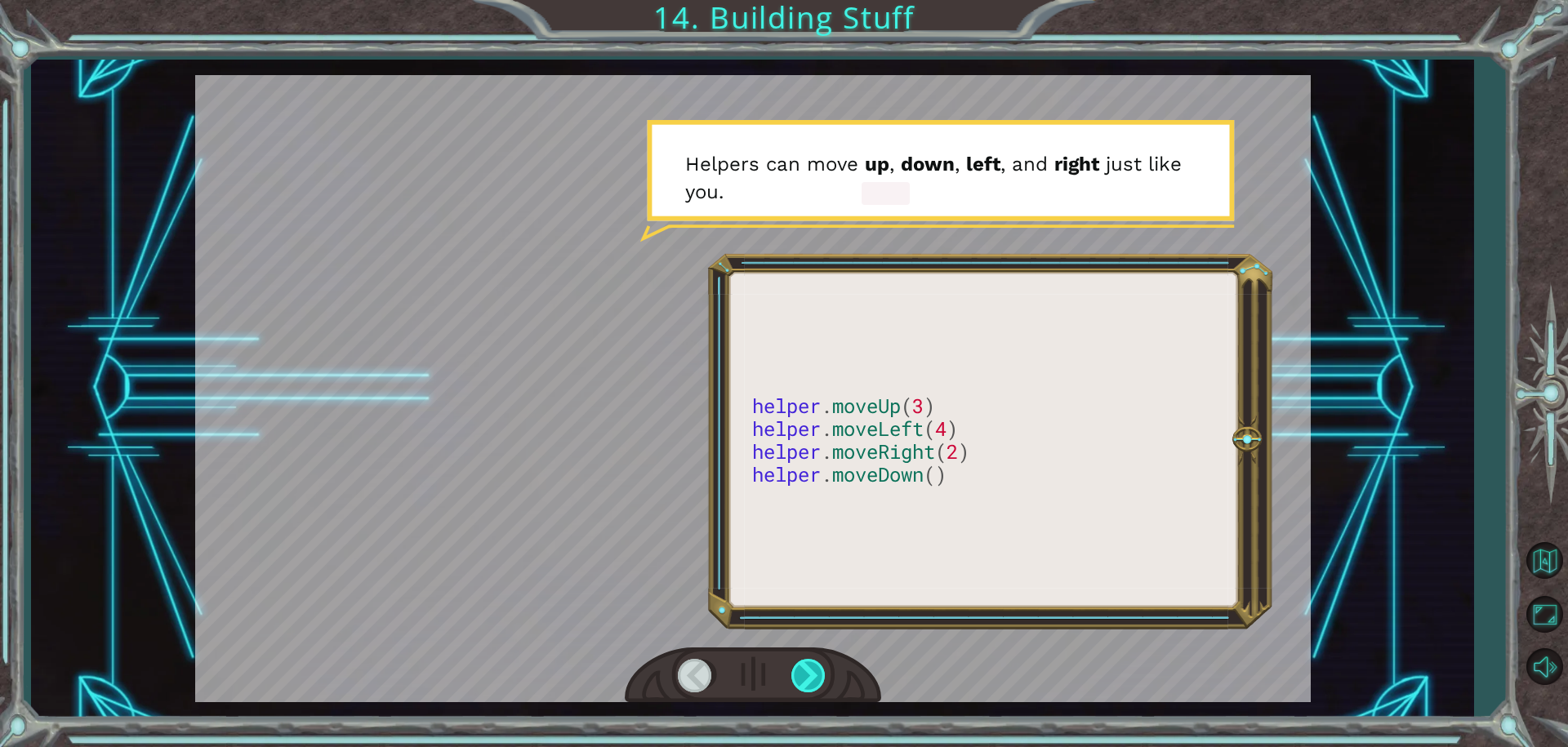
click at [810, 662] on div at bounding box center [809, 675] width 37 height 33
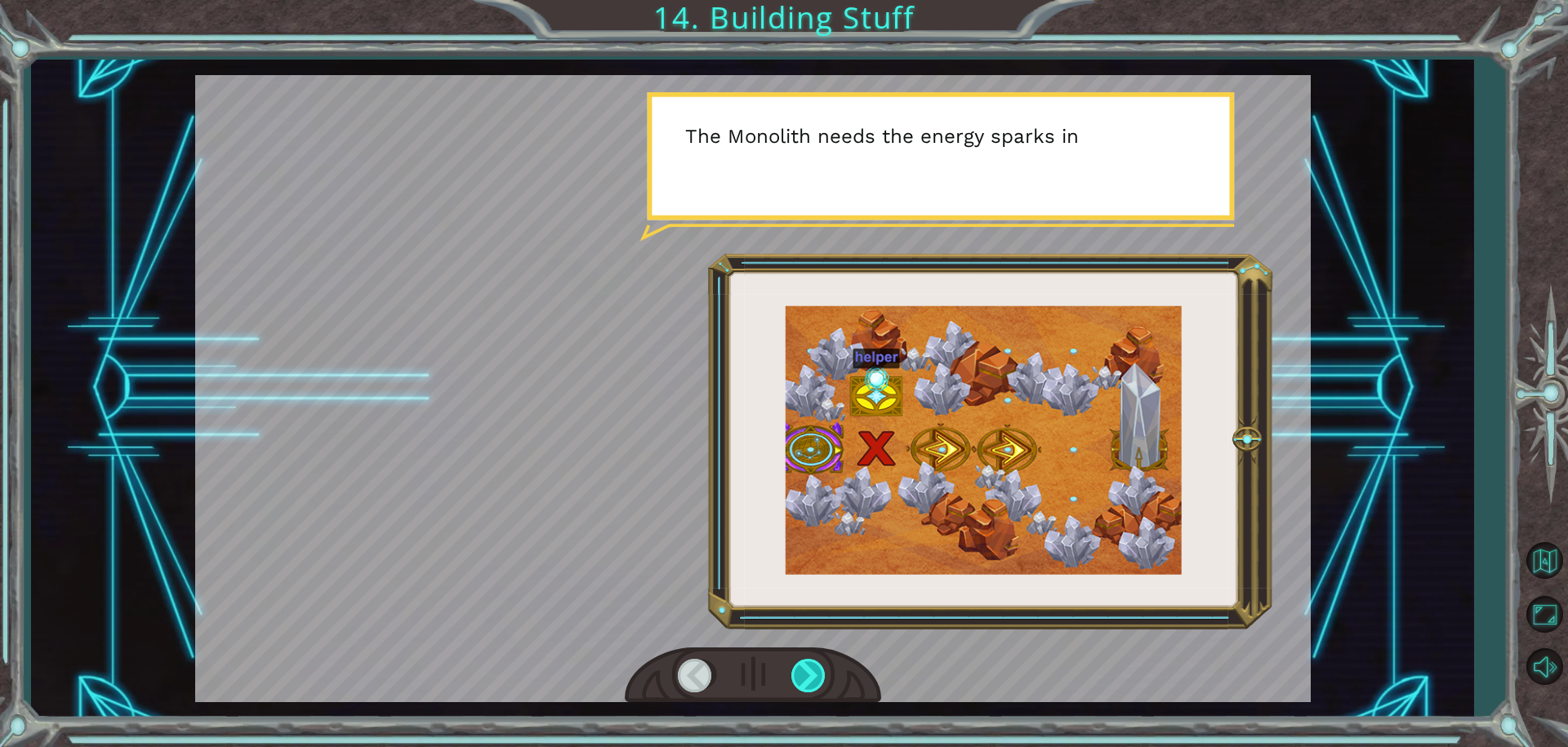
click at [810, 662] on div at bounding box center [809, 675] width 37 height 33
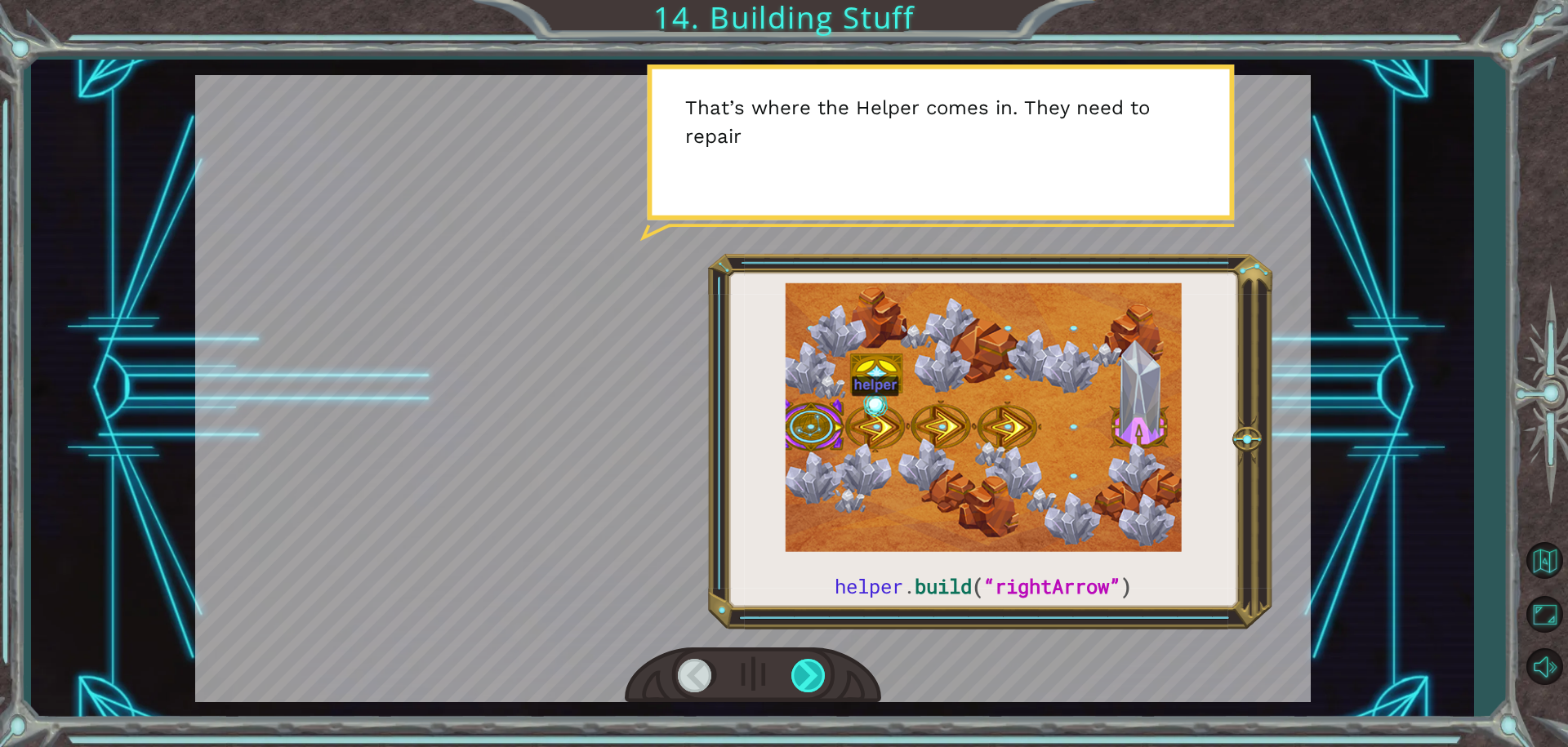
click at [810, 662] on div at bounding box center [809, 675] width 37 height 33
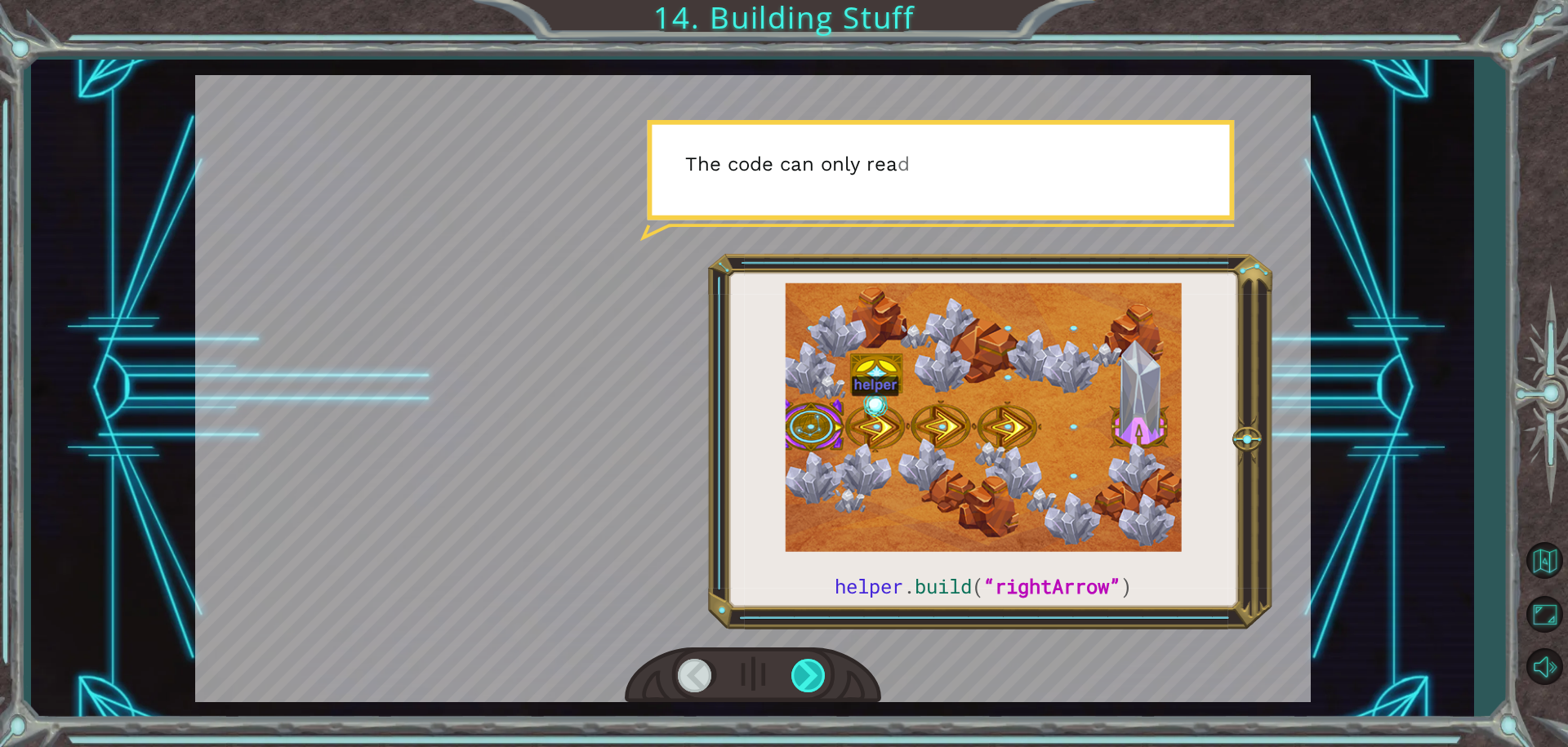
click at [810, 662] on div at bounding box center [809, 675] width 37 height 33
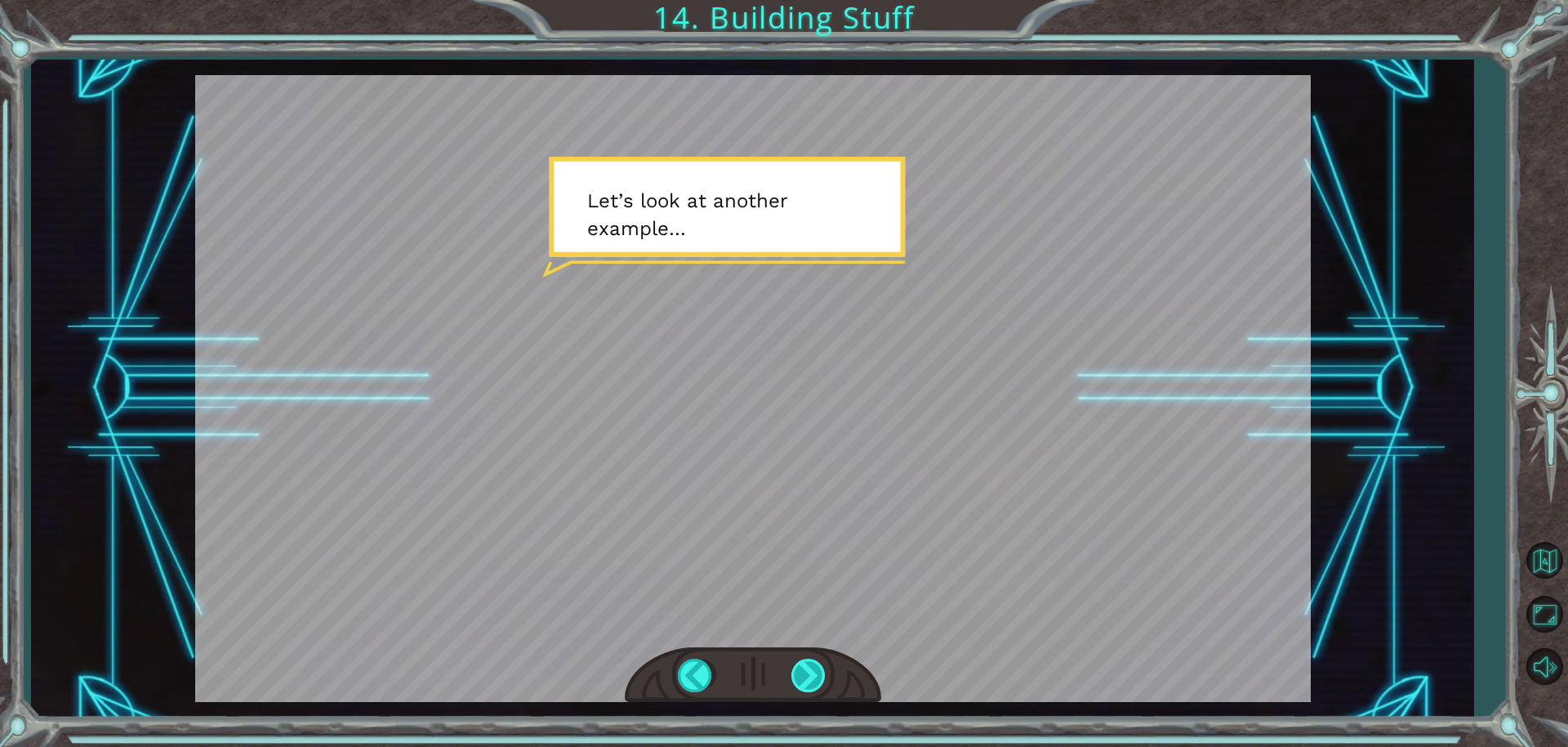
click at [810, 662] on div at bounding box center [809, 675] width 37 height 33
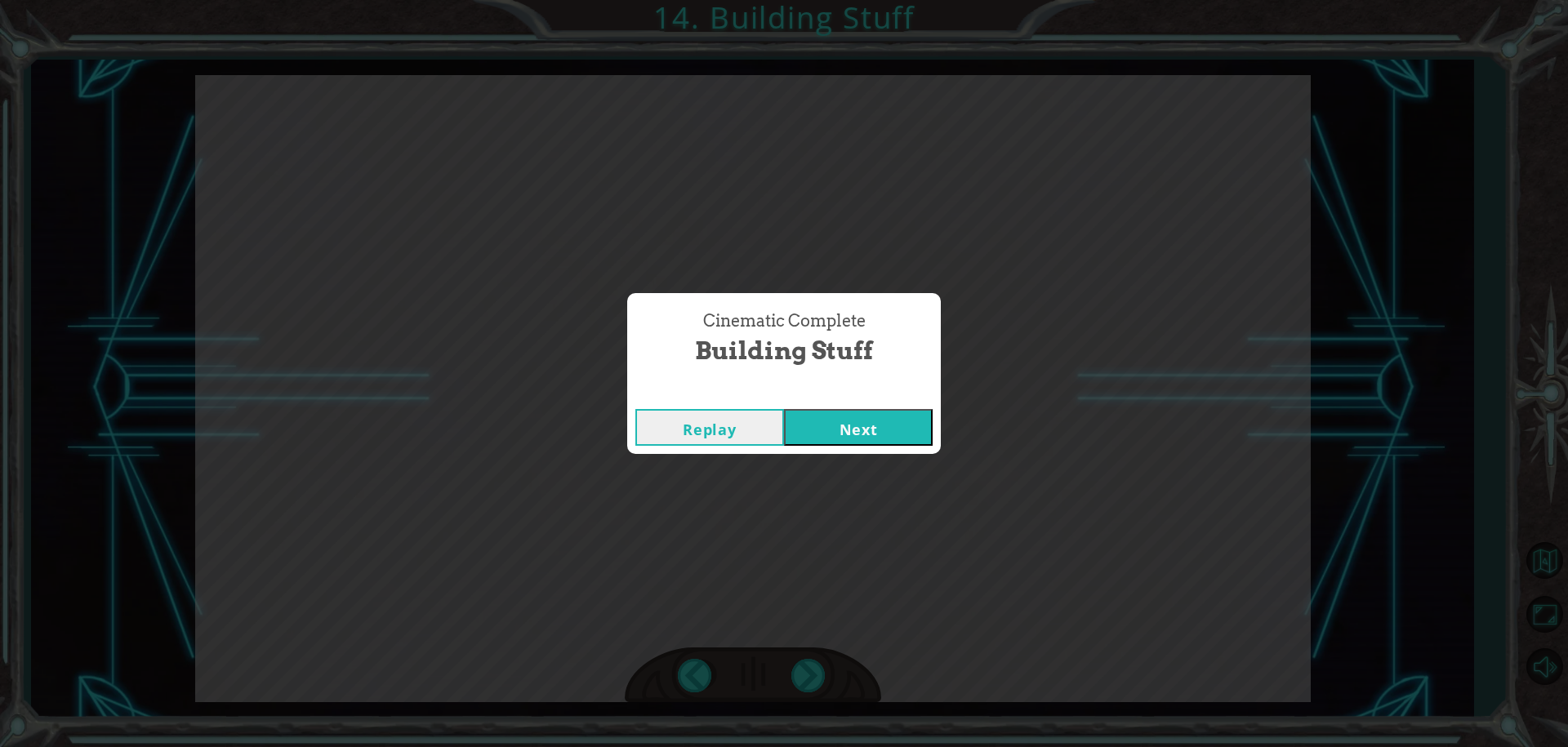
click at [832, 415] on button "Next" at bounding box center [858, 427] width 149 height 37
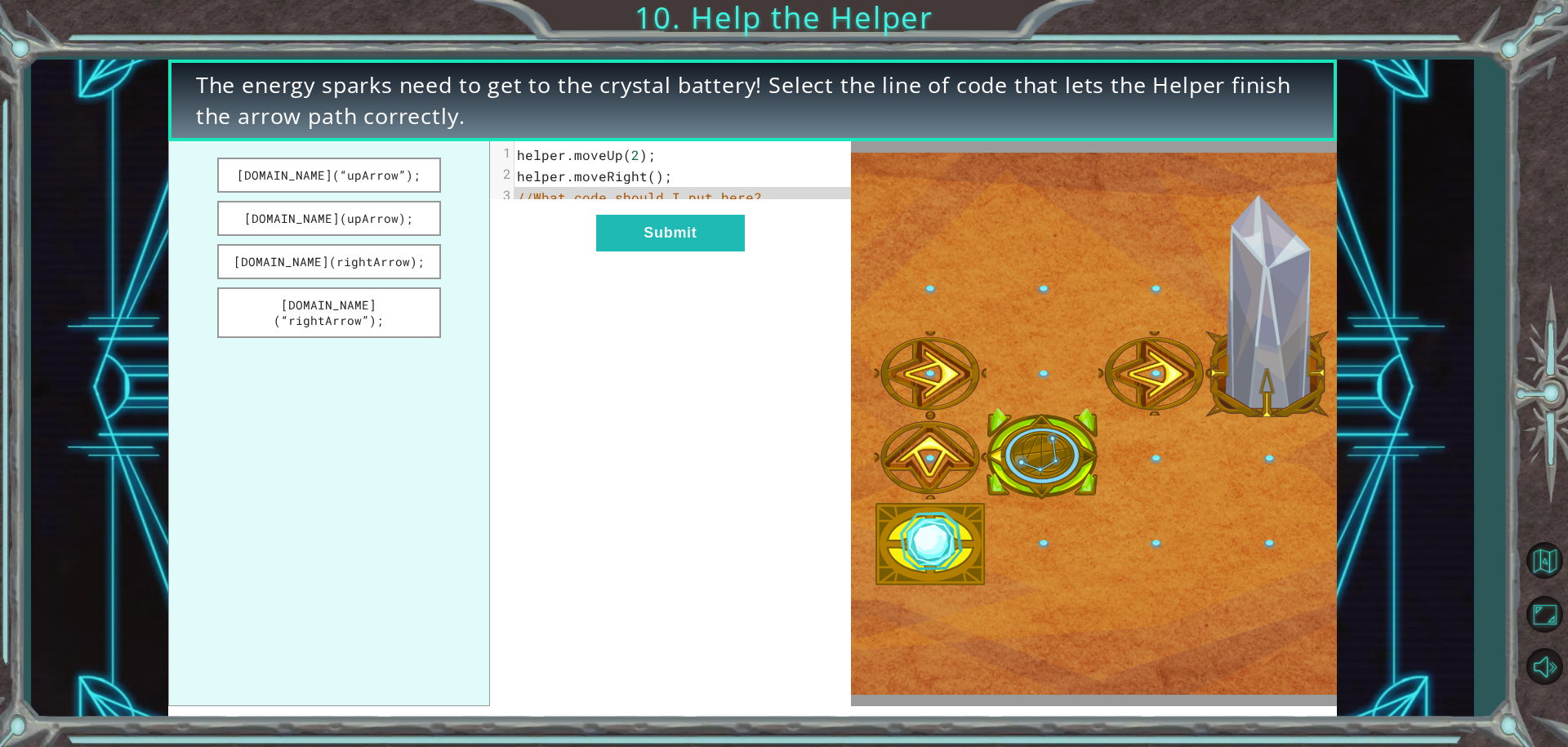
click at [741, 195] on span "//What code should I put here?" at bounding box center [639, 197] width 245 height 17
click at [753, 195] on pre "//What code should I put here?" at bounding box center [689, 197] width 349 height 21
click at [342, 311] on button "helper.build(“rightArrow”);" at bounding box center [330, 313] width 224 height 51
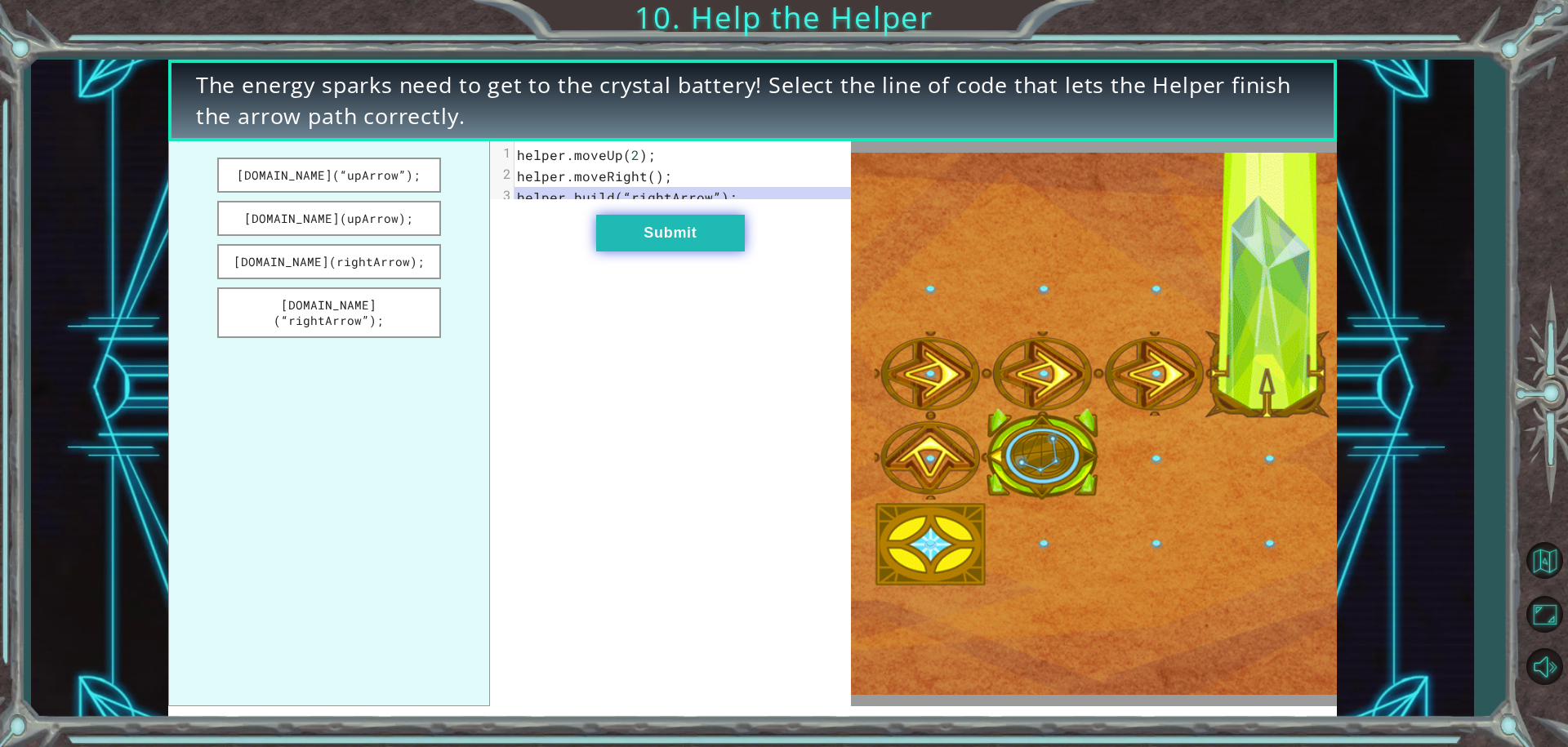
click at [659, 252] on button "Submit" at bounding box center [670, 233] width 149 height 37
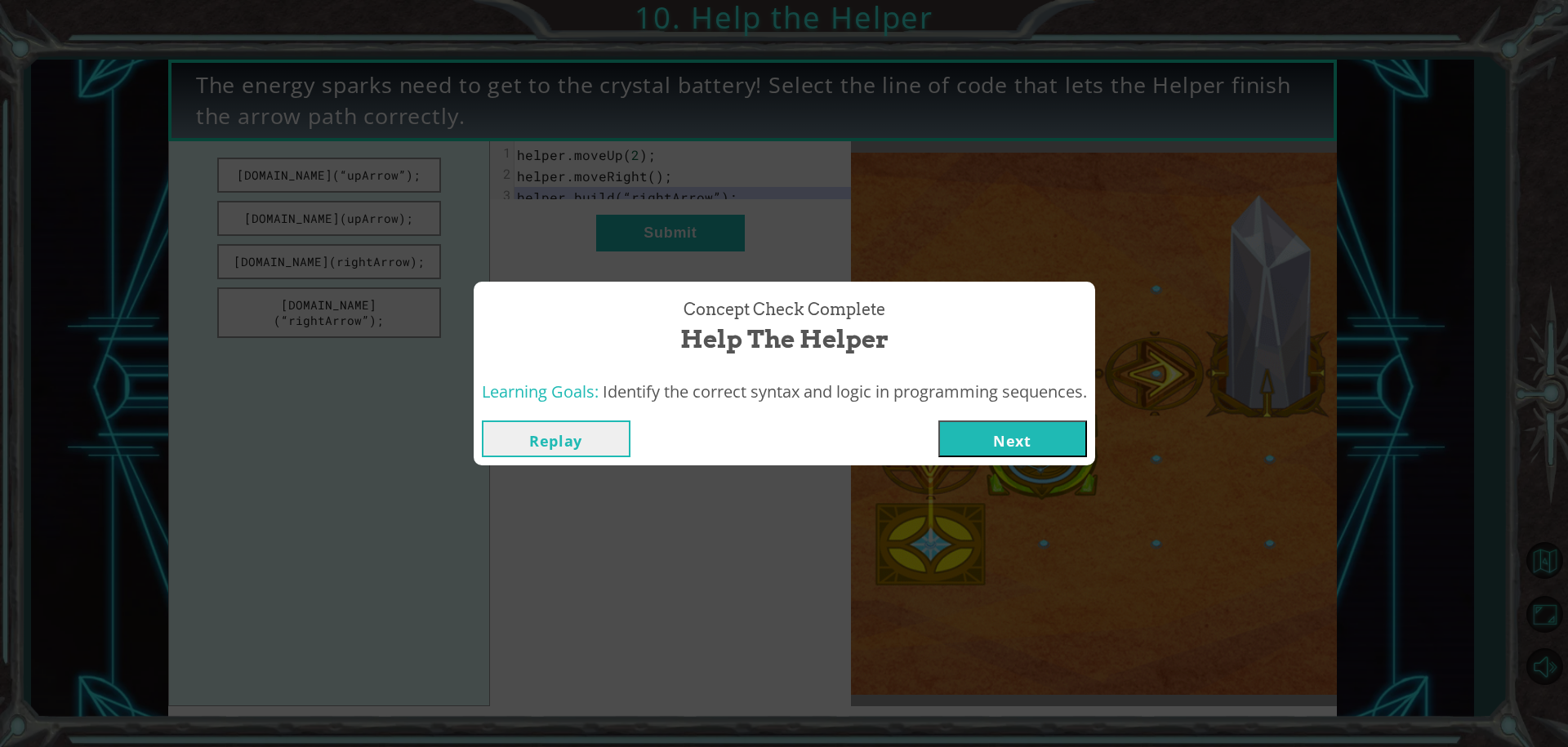
click at [1027, 438] on button "Next" at bounding box center [1013, 439] width 149 height 37
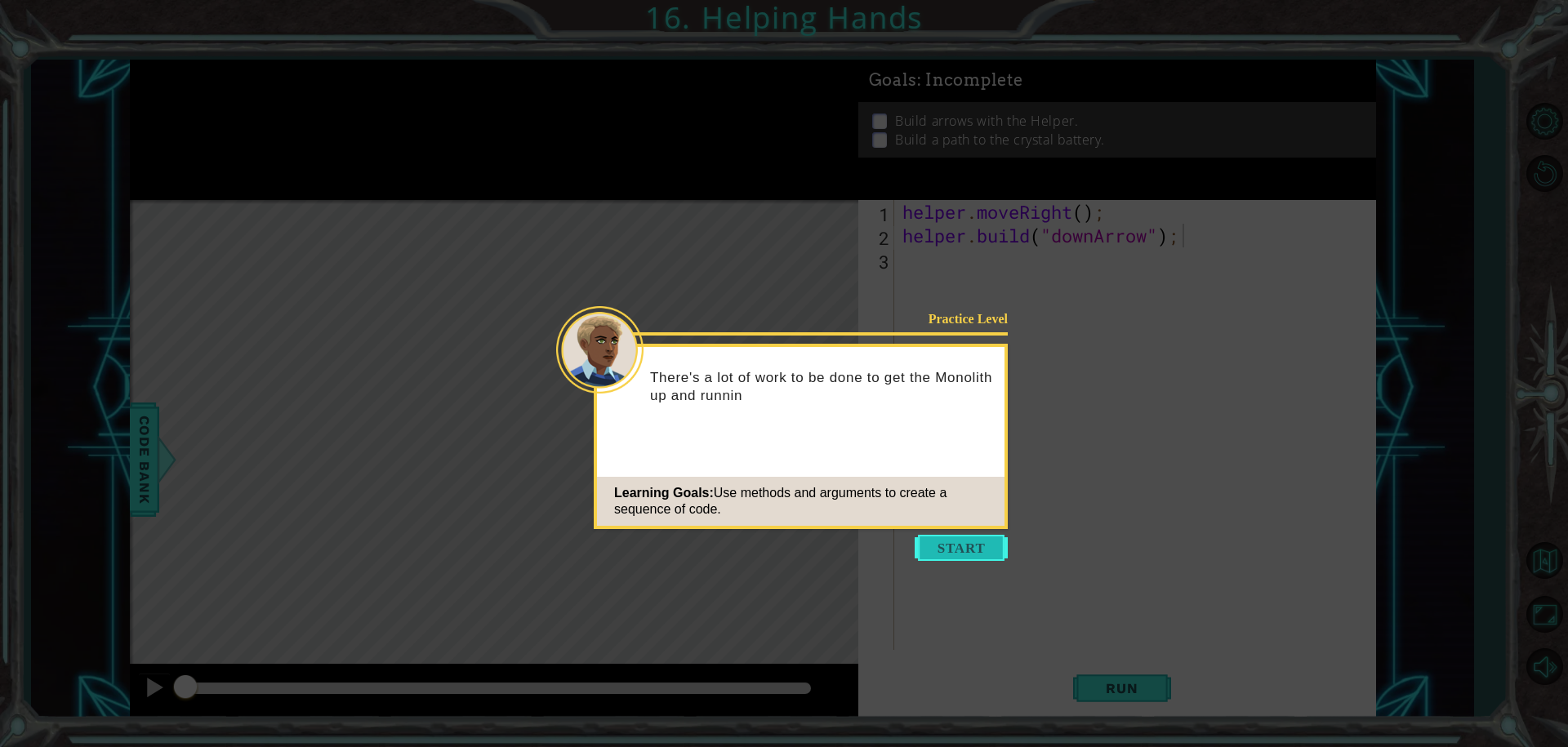
click at [955, 536] on button "Start" at bounding box center [961, 548] width 94 height 26
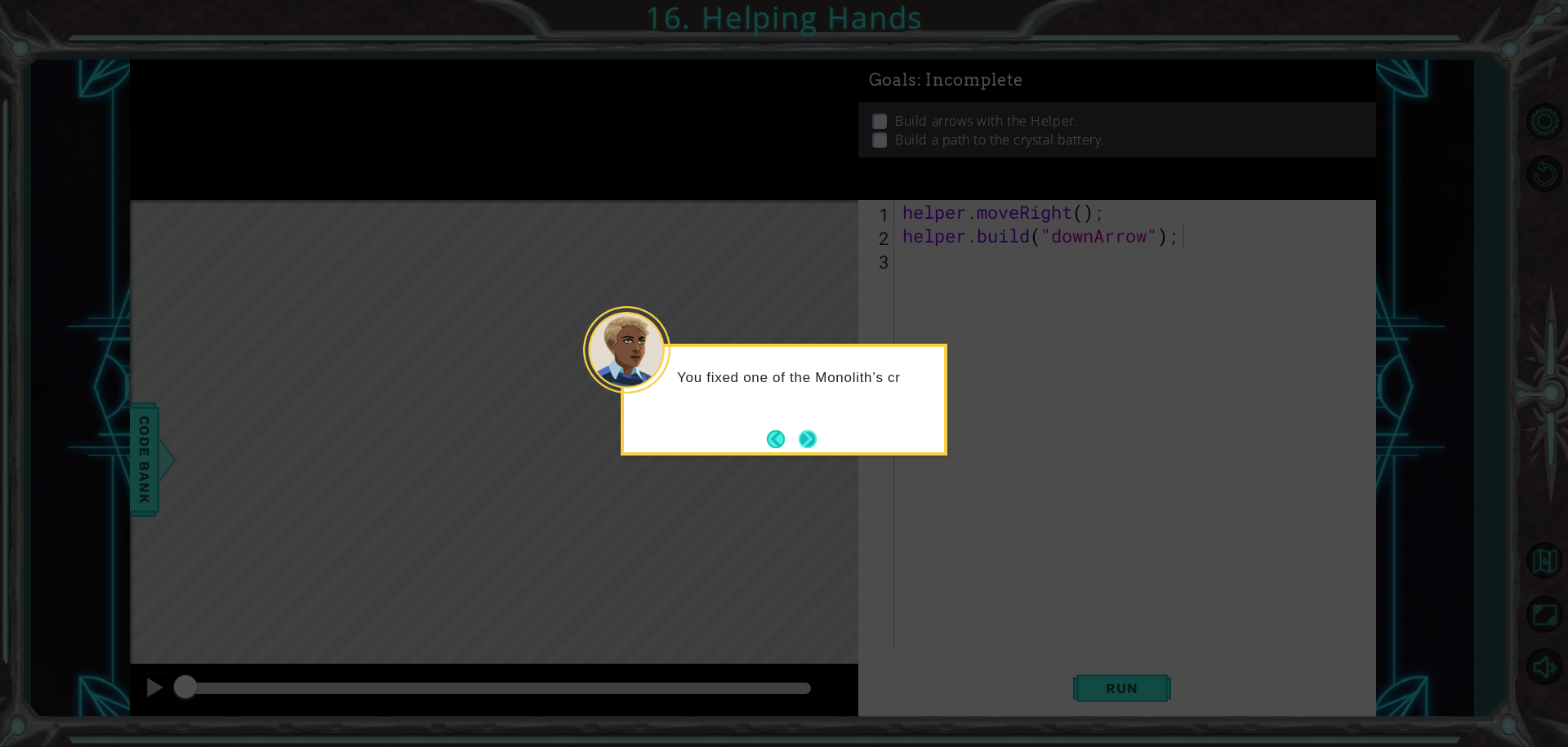
click at [815, 430] on button "Next" at bounding box center [808, 439] width 18 height 18
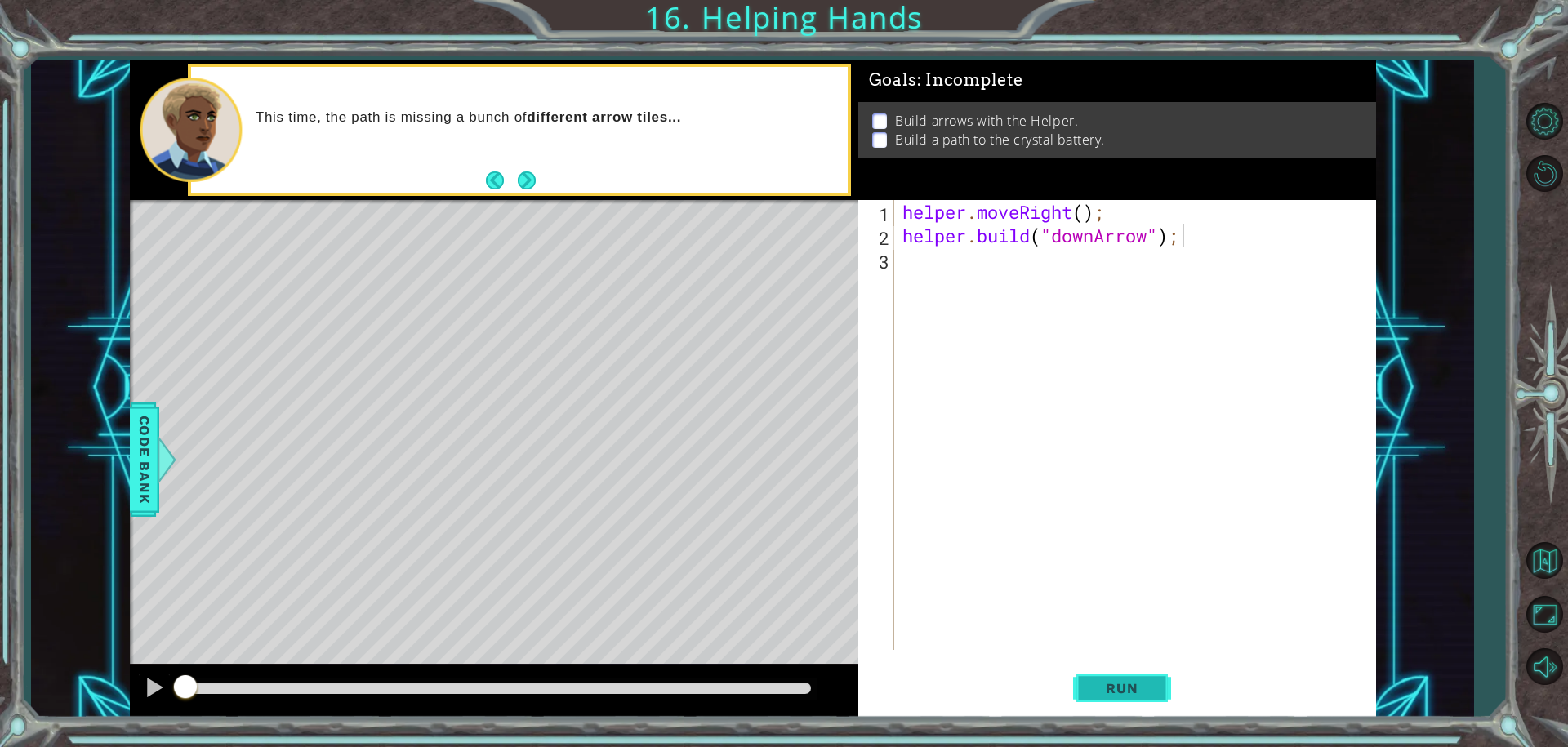
click at [1101, 681] on span "Run" at bounding box center [1121, 688] width 65 height 17
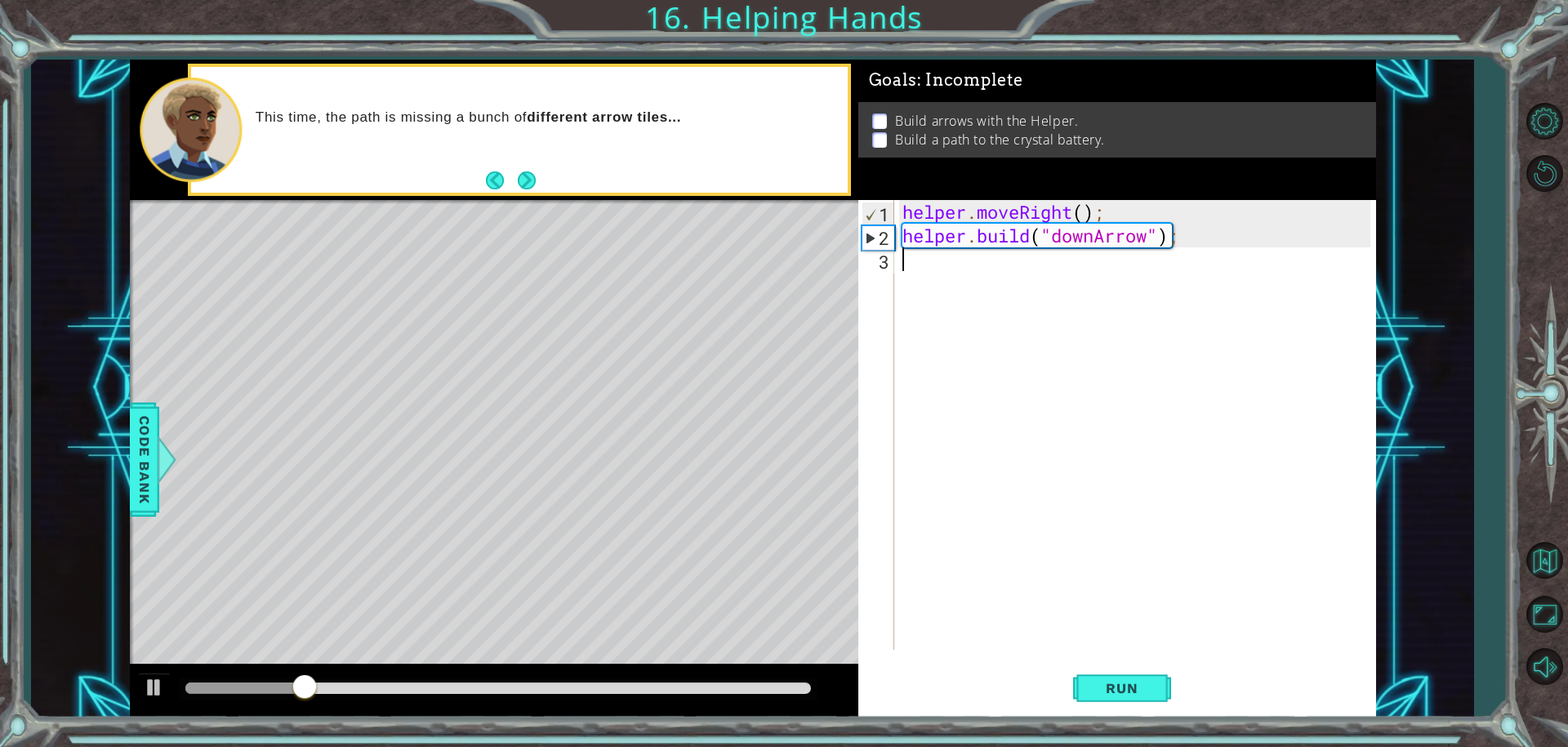
click at [925, 267] on div "helper . moveRight ( ) ; helper . build ( "downArrow" ) ;" at bounding box center [1139, 448] width 480 height 497
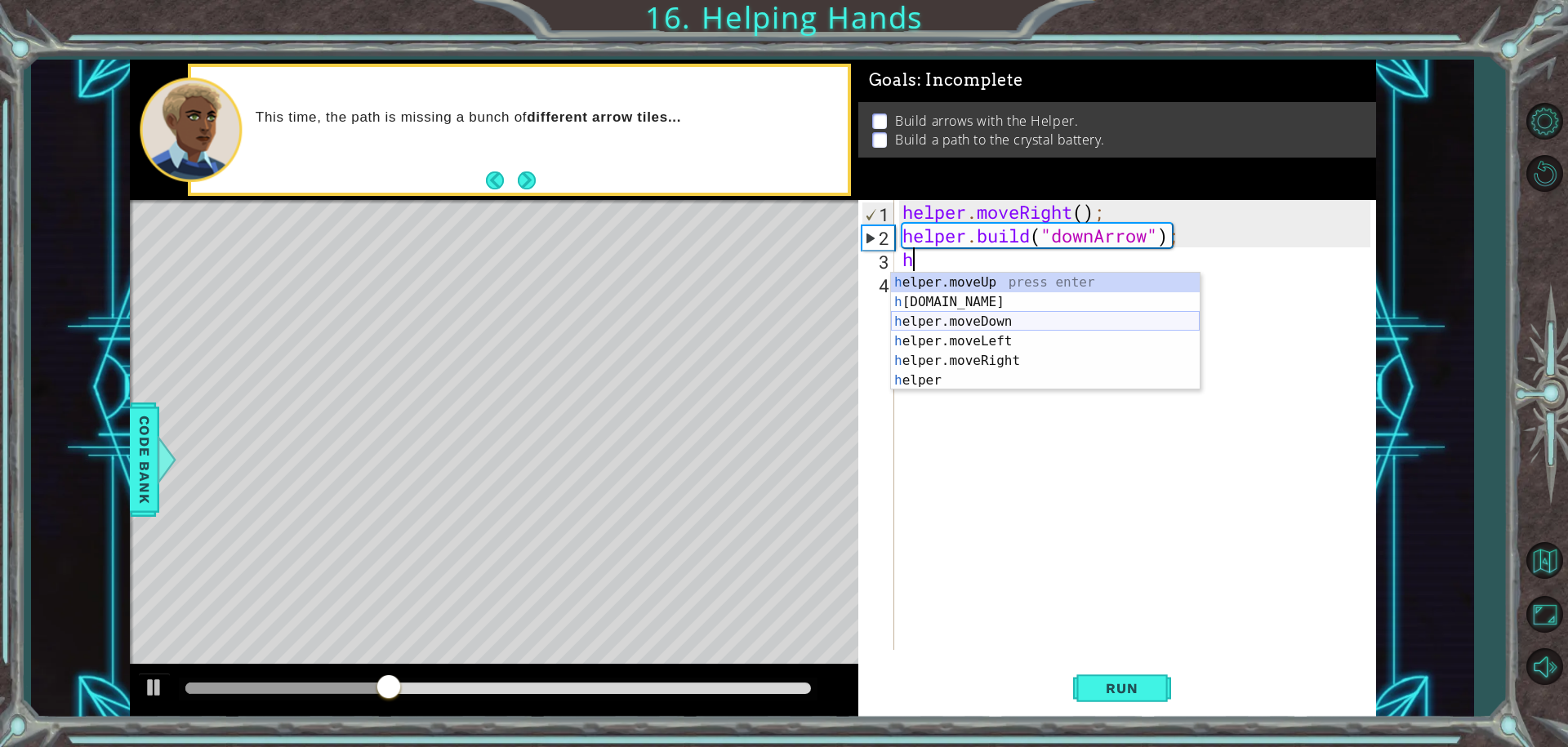
click at [956, 318] on div "h elper.moveUp press enter h elper.build press enter h elper.moveDown press ent…" at bounding box center [1044, 350] width 309 height 156
type textarea "helper.moveDown(1);"
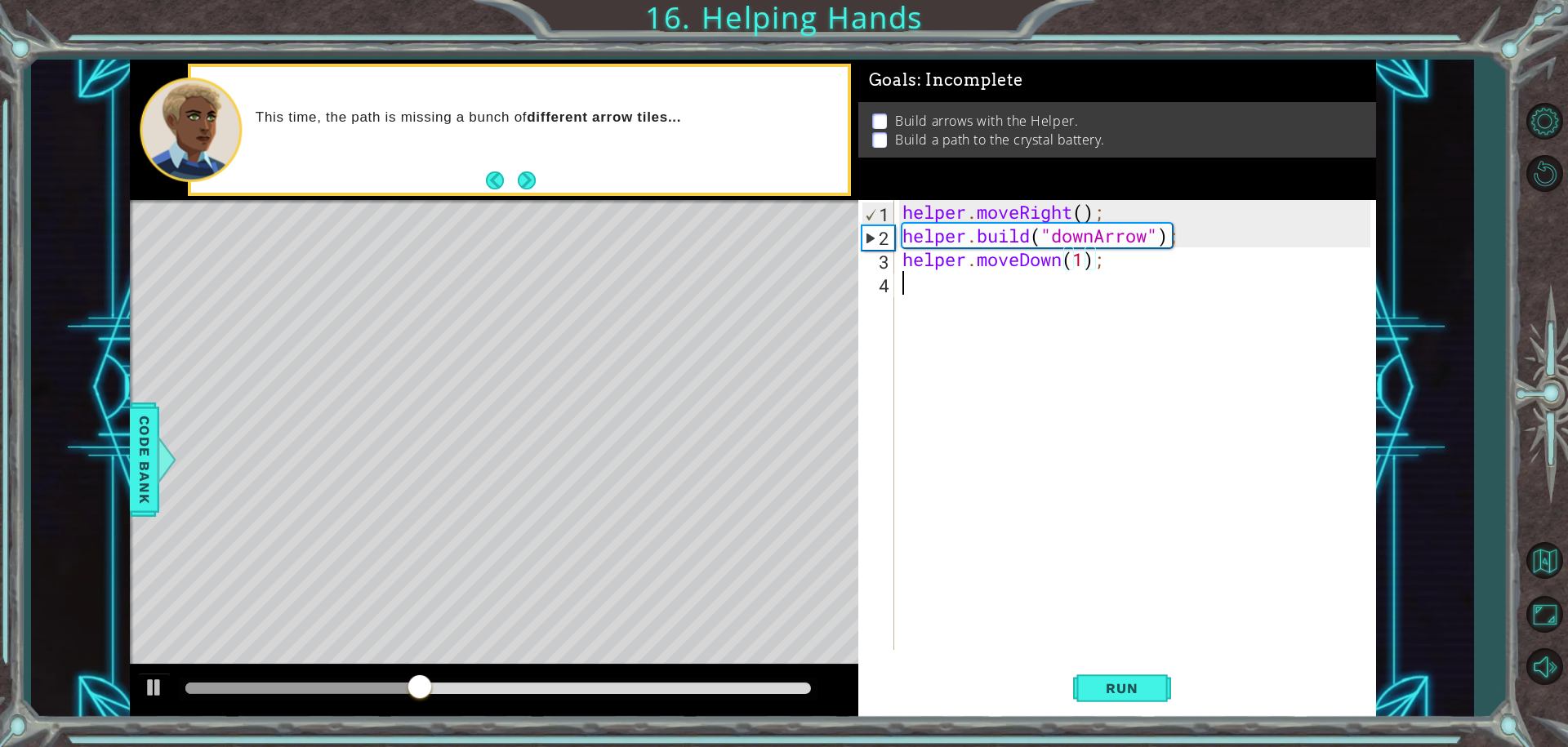
click at [919, 295] on div "helper . moveRight ( ) ; helper . build ( "downArrow" ) ; helper . moveDown ( 1…" at bounding box center [1139, 448] width 480 height 497
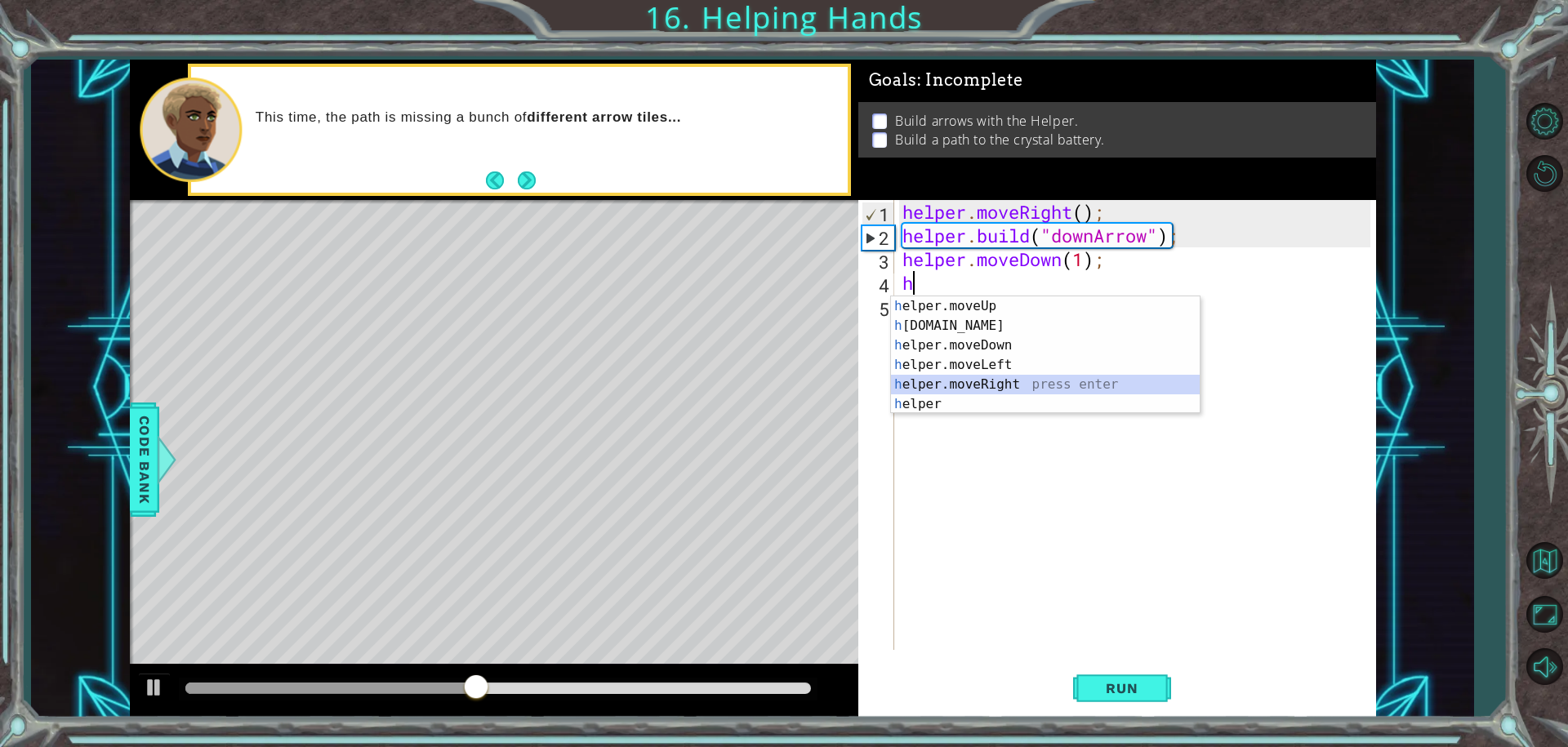
click at [935, 377] on div "h elper.moveUp press enter h elper.build press enter h elper.moveDown press ent…" at bounding box center [1044, 374] width 309 height 156
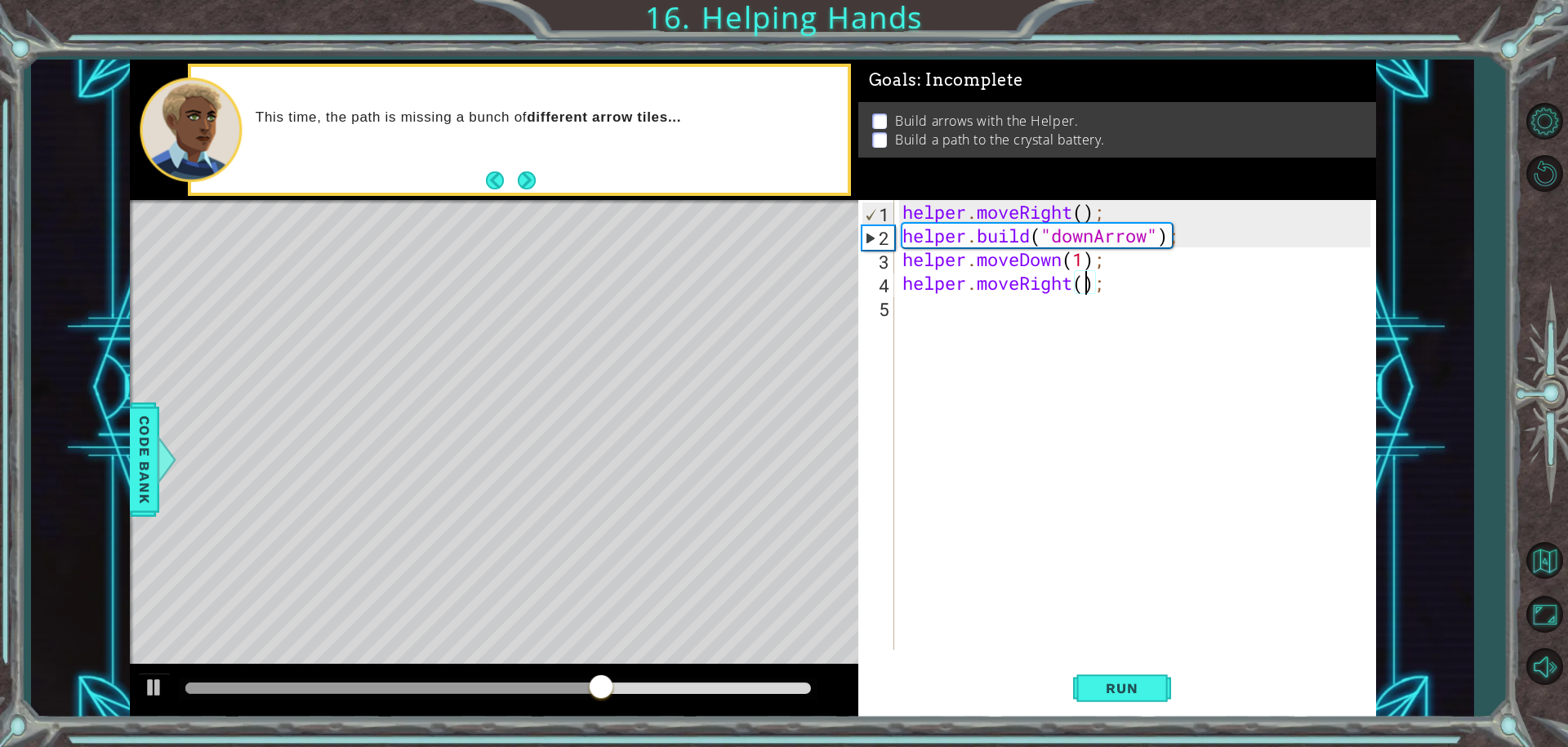
type textarea "helper.moveRight(3);"
click at [1121, 684] on span "Run" at bounding box center [1121, 688] width 65 height 17
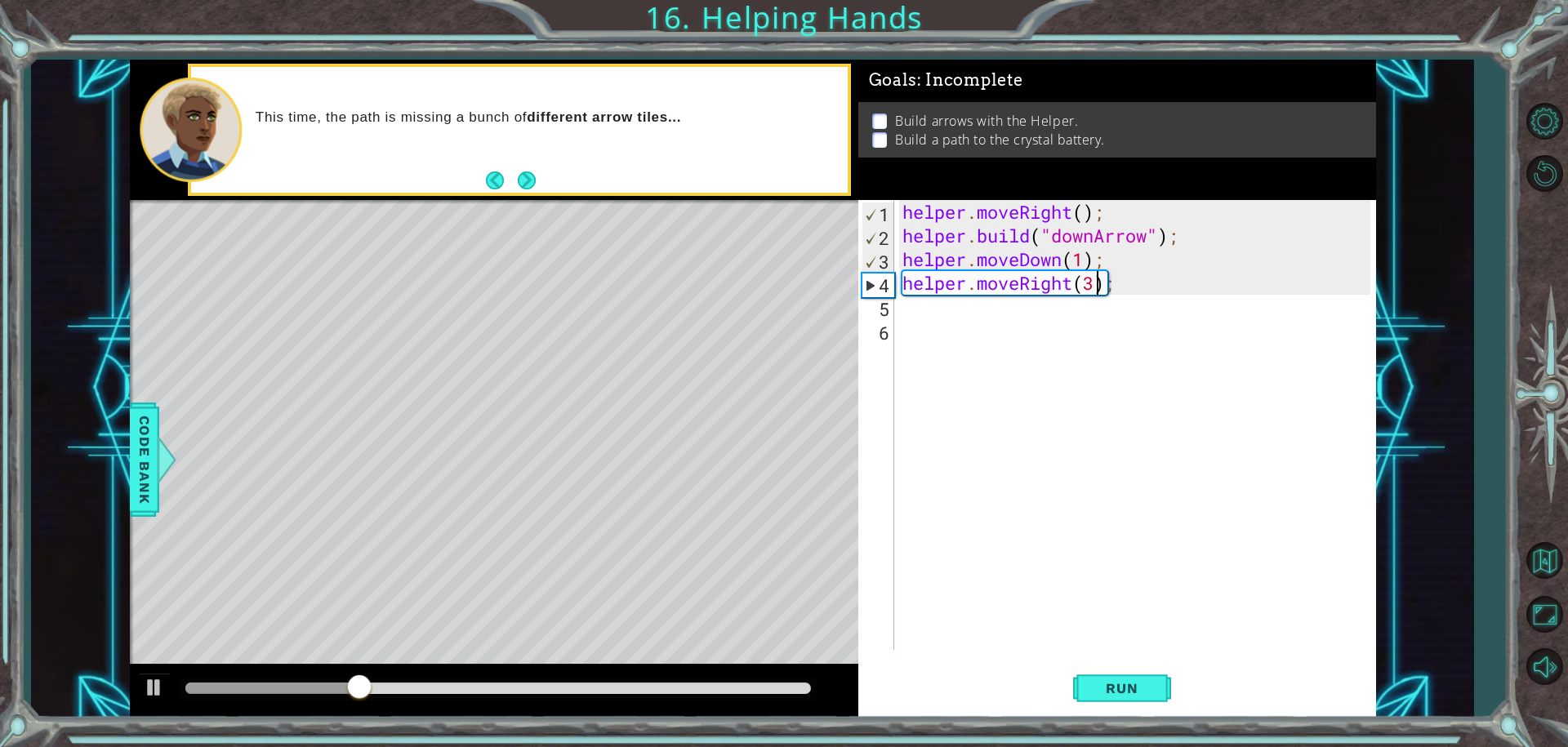
click at [1091, 284] on div "helper . moveRight ( ) ; helper . build ( "downArrow" ) ; helper . moveDown ( 1…" at bounding box center [1139, 448] width 480 height 497
type textarea "helper.moveRight(2);"
click at [952, 306] on div "helper . moveRight ( ) ; helper . build ( "downArrow" ) ; helper . moveDown ( 1…" at bounding box center [1139, 448] width 480 height 497
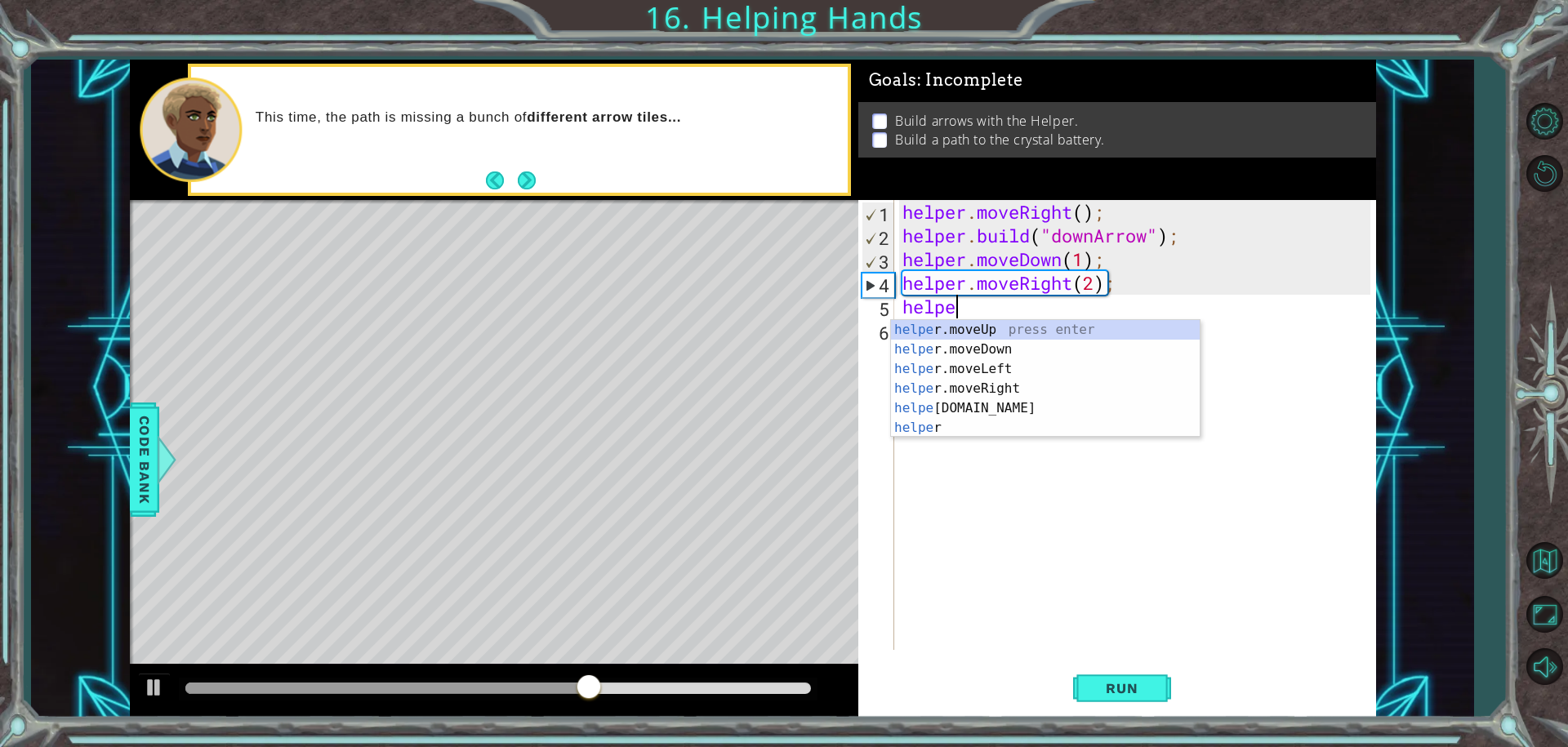
scroll to position [0, 2]
click at [991, 347] on div "helper press enter helper .moveUp press enter helper .moveDown press enter help…" at bounding box center [1044, 398] width 309 height 156
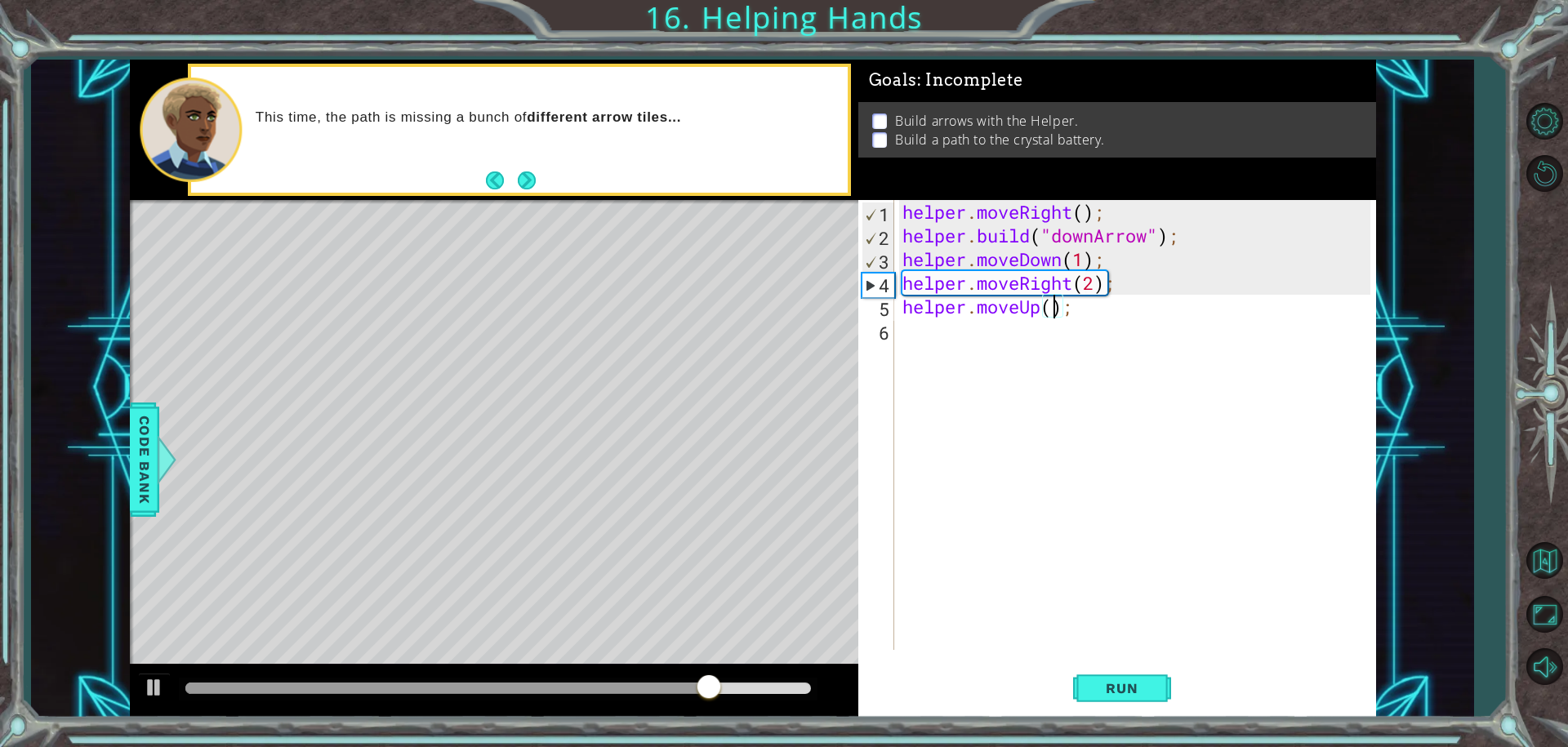
scroll to position [0, 7]
click at [1134, 695] on span "Run" at bounding box center [1121, 688] width 65 height 17
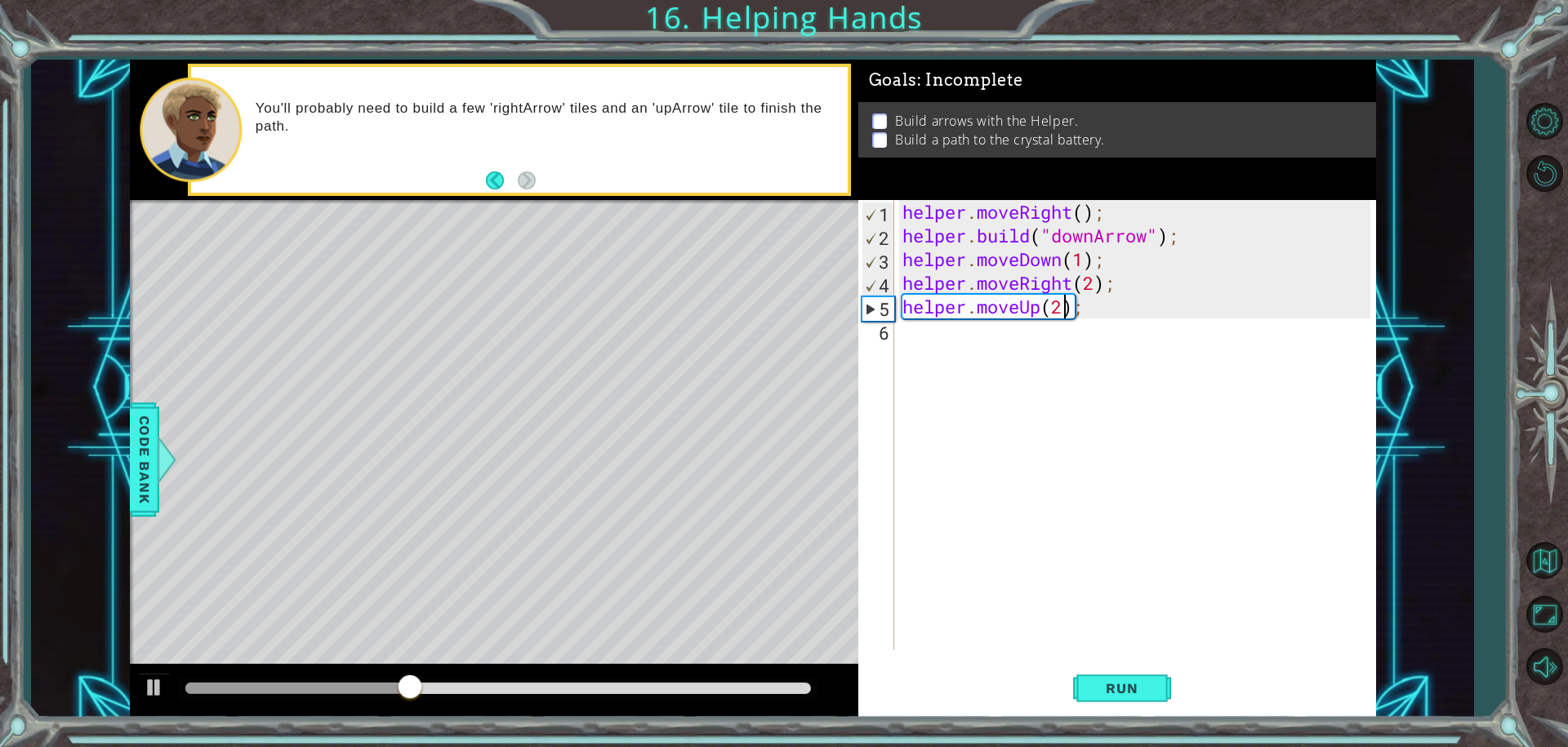
click at [1092, 289] on div "helper . moveRight ( ) ; helper . build ( "downArrow" ) ; helper . moveDown ( 1…" at bounding box center [1139, 448] width 480 height 497
click at [1112, 266] on div "helper . moveRight ( ) ; helper . build ( "downArrow" ) ; helper . moveDown ( 1…" at bounding box center [1139, 448] width 480 height 497
type textarea "helper.moveDown(1);"
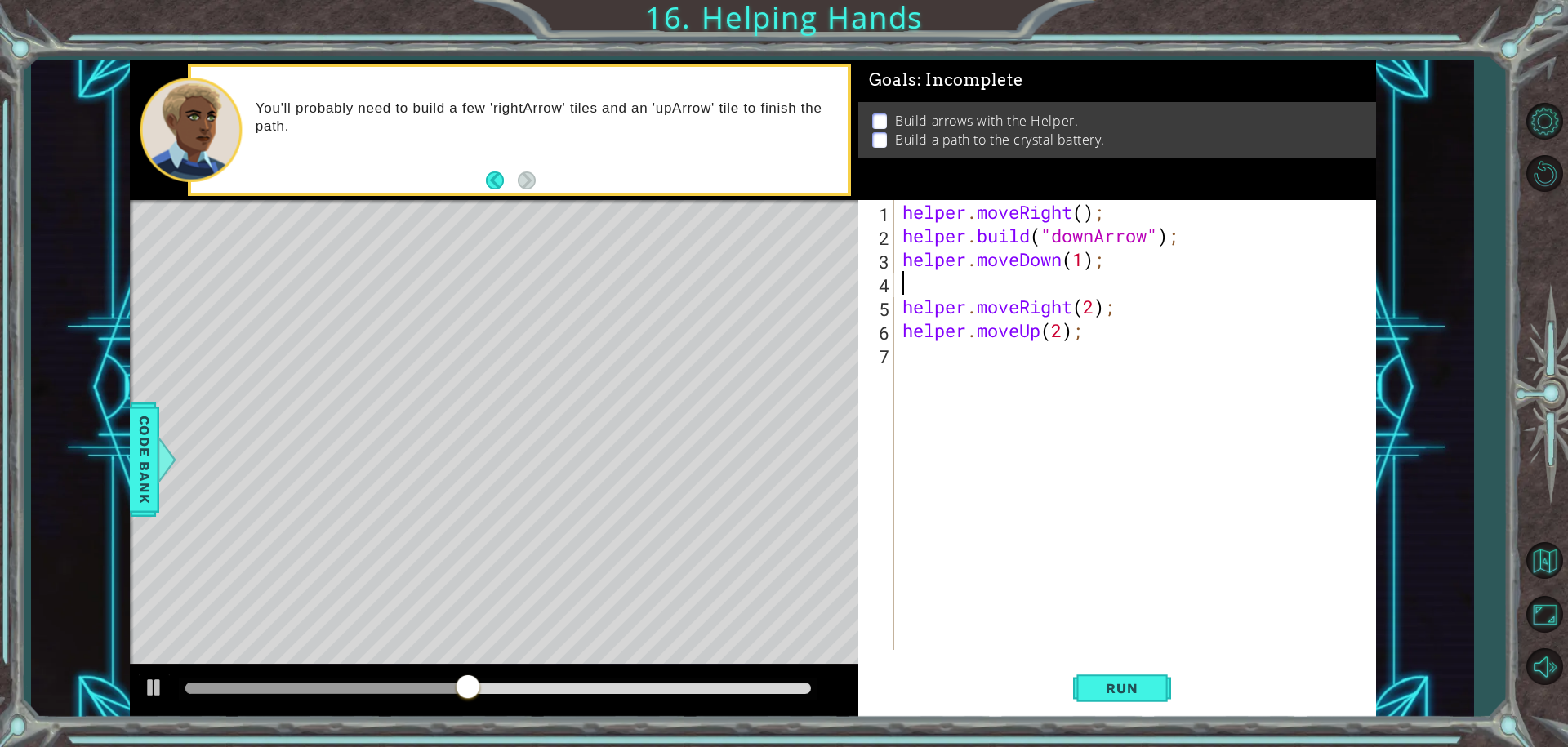
scroll to position [0, 0]
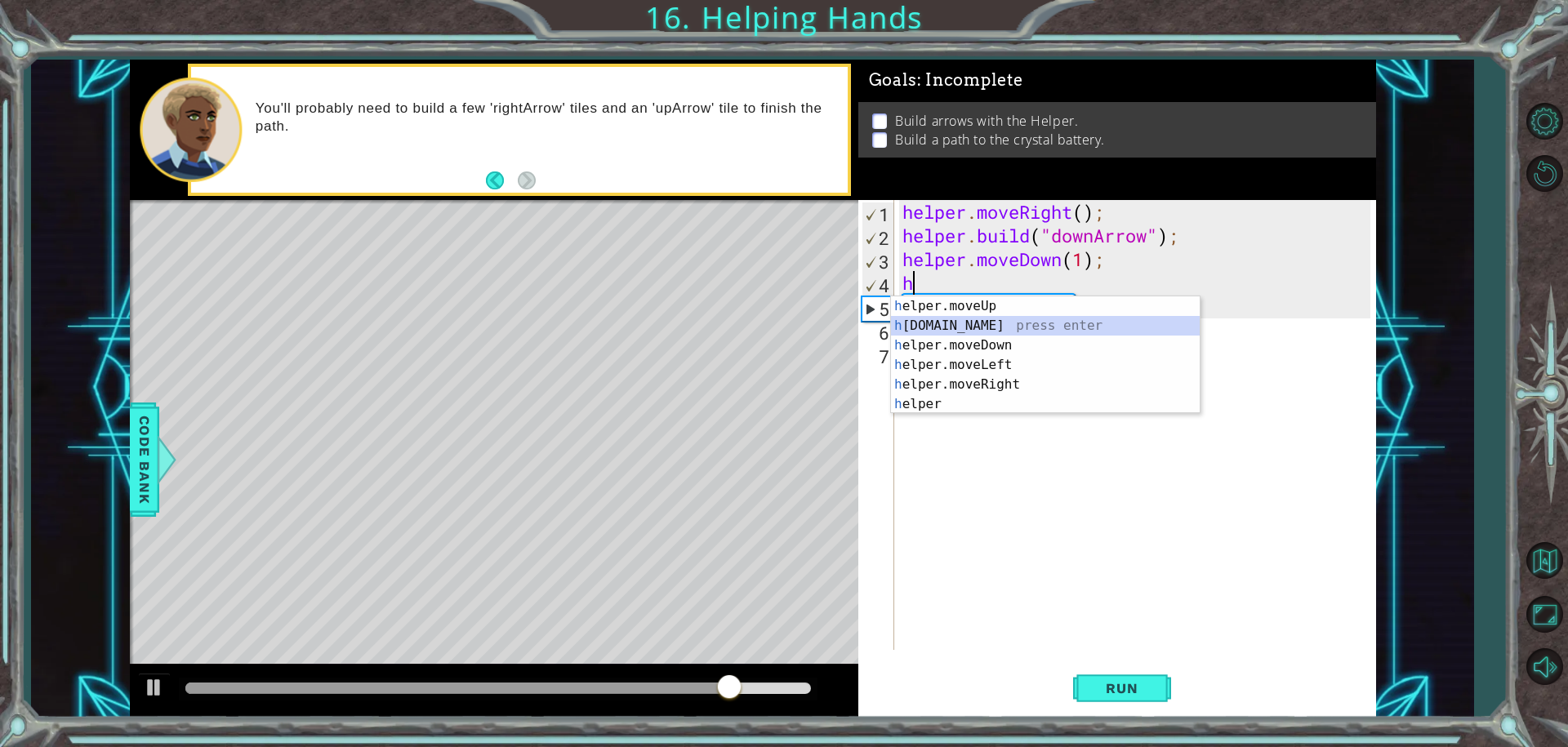
click at [949, 329] on div "h elper.moveUp press enter h elper.build press enter h elper.moveDown press ent…" at bounding box center [1044, 374] width 309 height 156
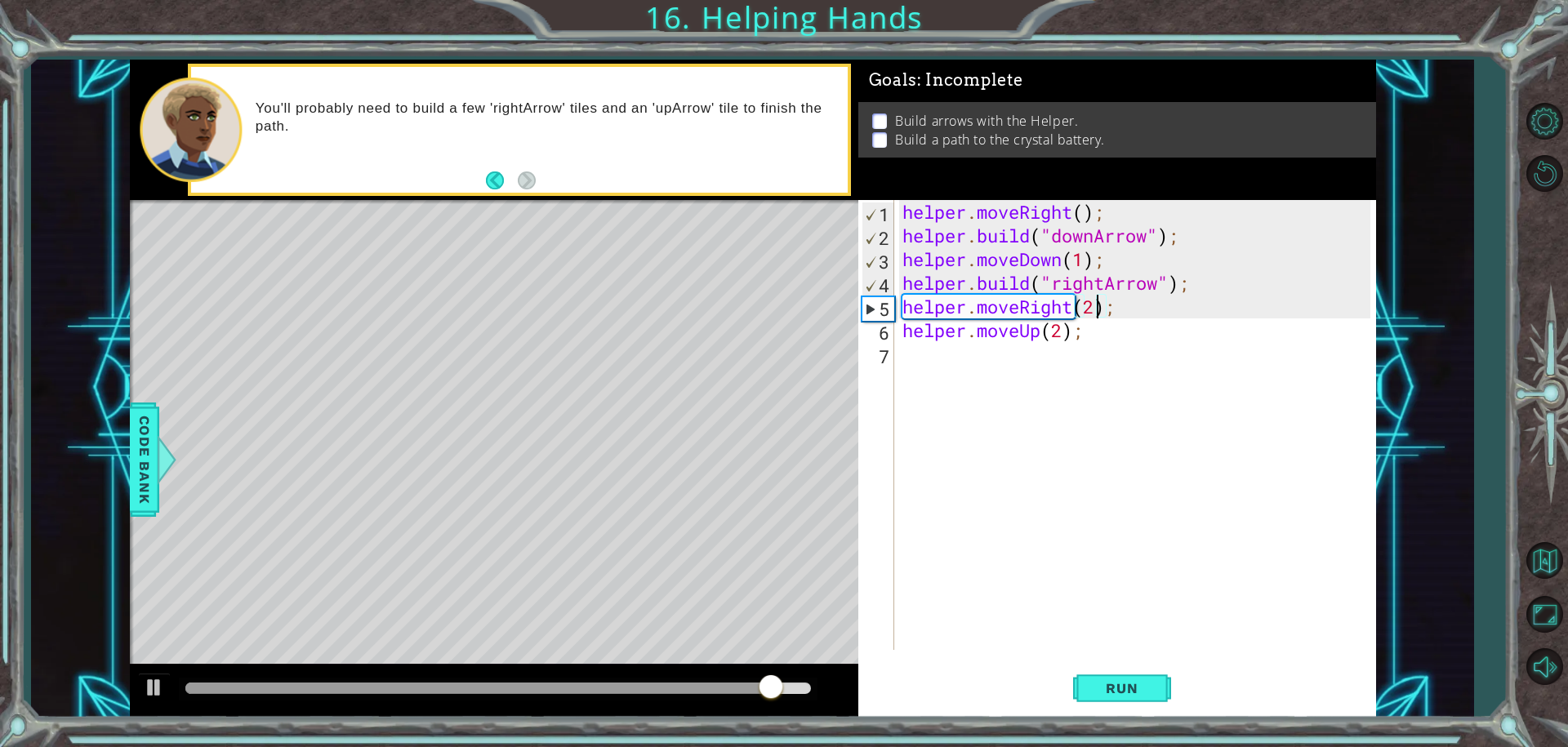
click at [1095, 305] on div "helper . moveRight ( ) ; helper . build ( "downArrow" ) ; helper . moveDown ( 1…" at bounding box center [1139, 448] width 480 height 497
type textarea "helper.moveRight(1);"
click at [1136, 312] on div "helper . moveRight ( ) ; helper . build ( "downArrow" ) ; helper . moveDown ( 1…" at bounding box center [1139, 448] width 480 height 497
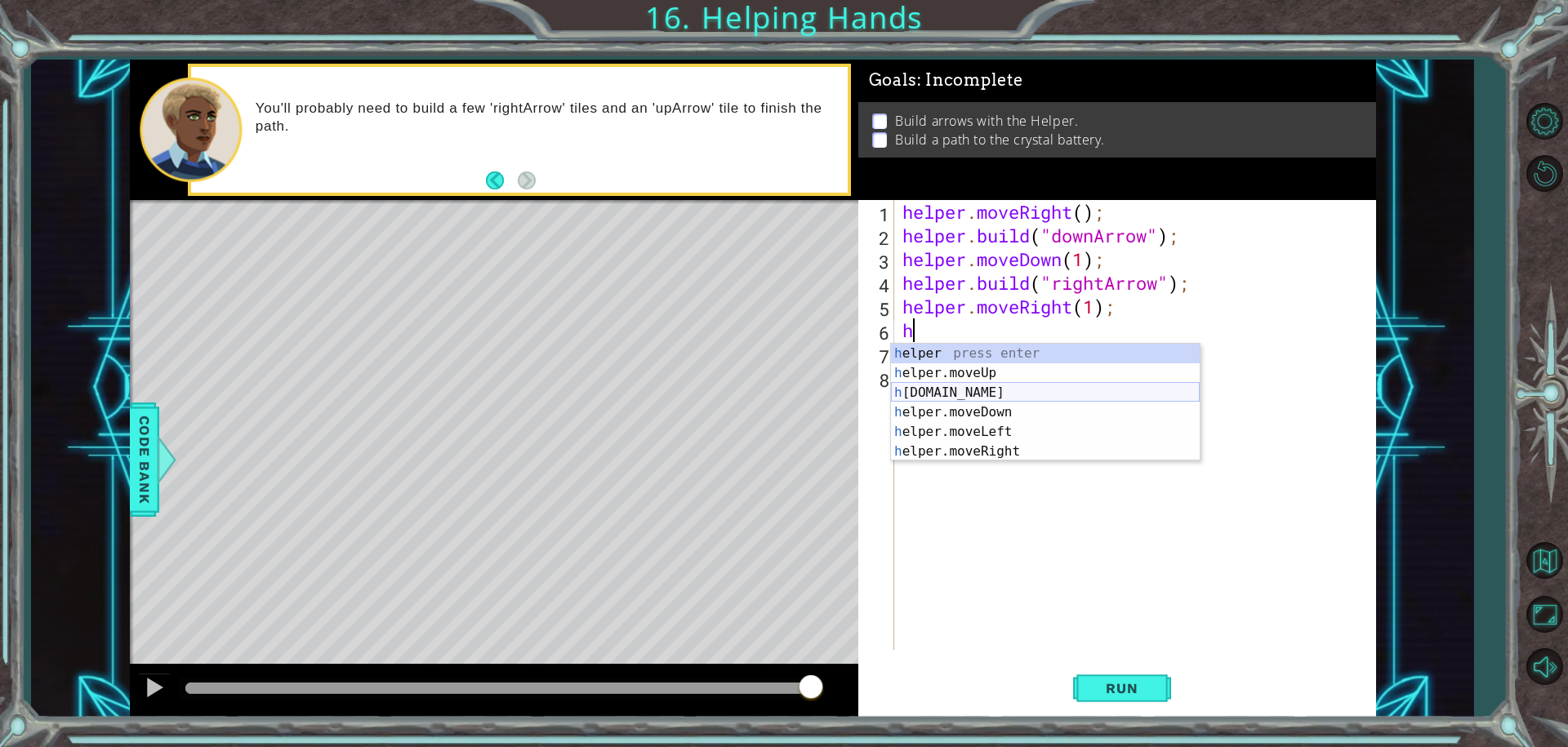
click at [964, 390] on div "h elper press enter h elper.moveUp press enter h elper.build press enter h elpe…" at bounding box center [1044, 421] width 309 height 156
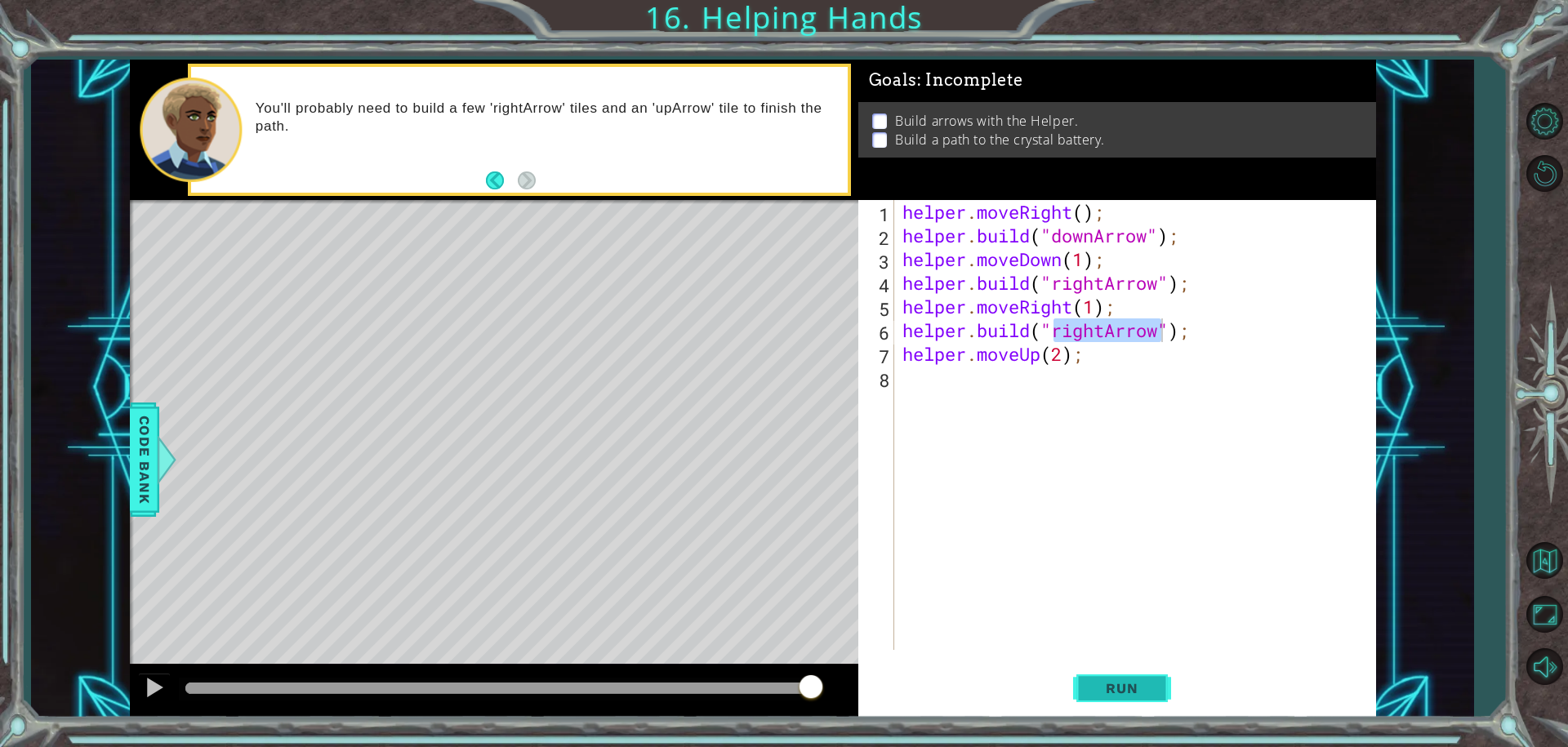
click at [1098, 680] on span "Run" at bounding box center [1121, 688] width 65 height 17
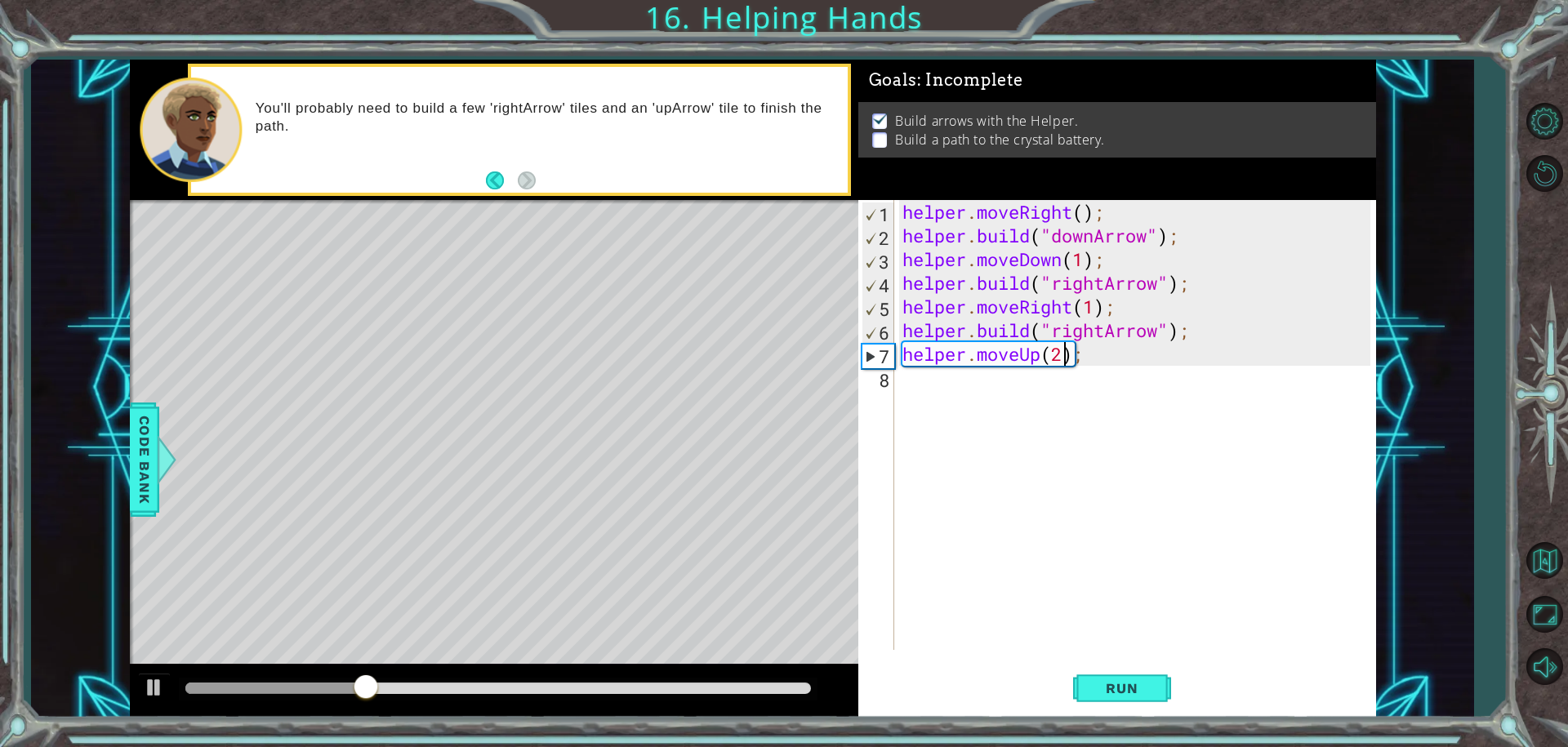
click at [1061, 352] on div "helper . moveRight ( ) ; helper . build ( "downArrow" ) ; helper . moveDown ( 1…" at bounding box center [1139, 448] width 480 height 497
click at [1079, 355] on div "helper . moveRight ( ) ; helper . build ( "downArrow" ) ; helper . moveDown ( 1…" at bounding box center [1139, 448] width 480 height 497
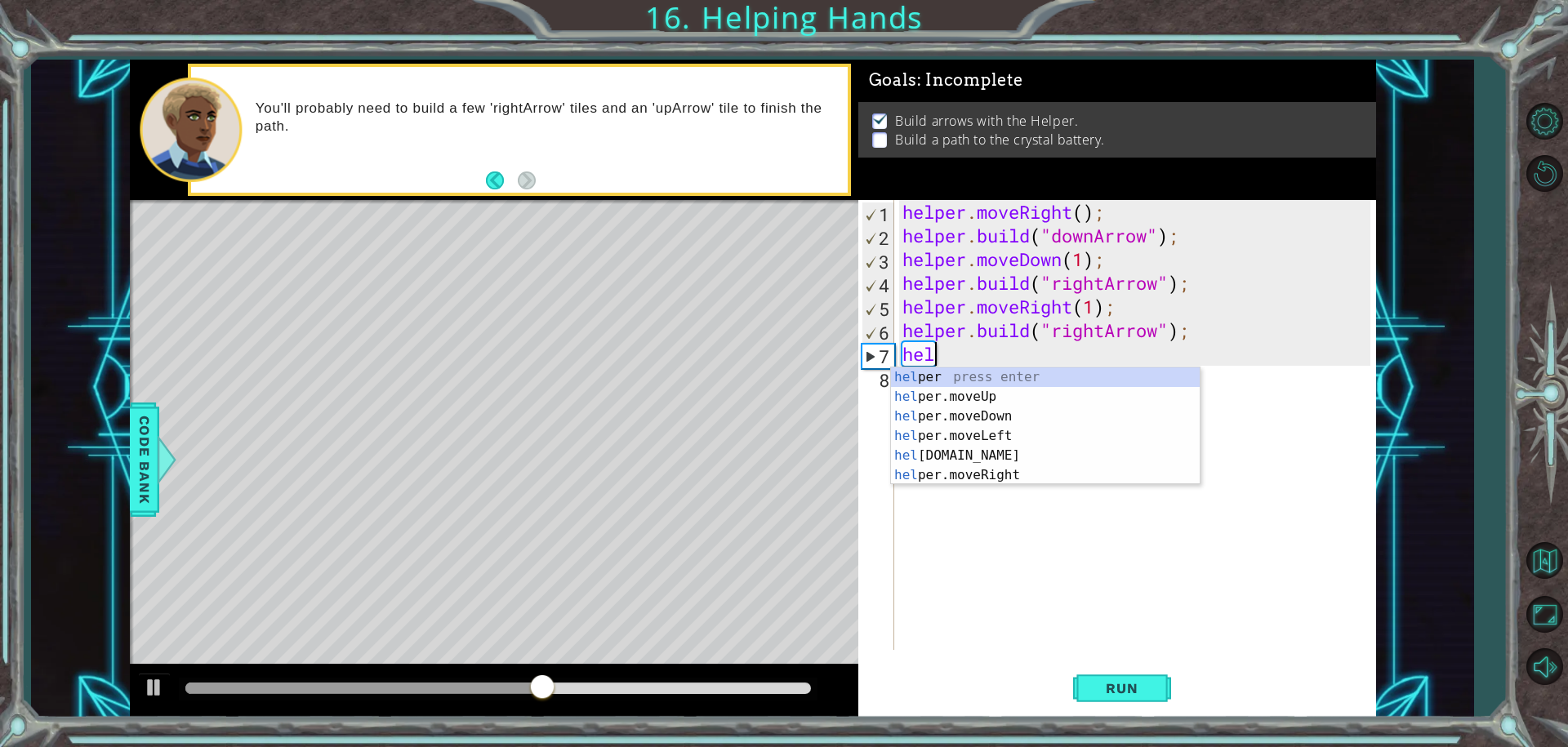
scroll to position [0, 0]
type textarea "h"
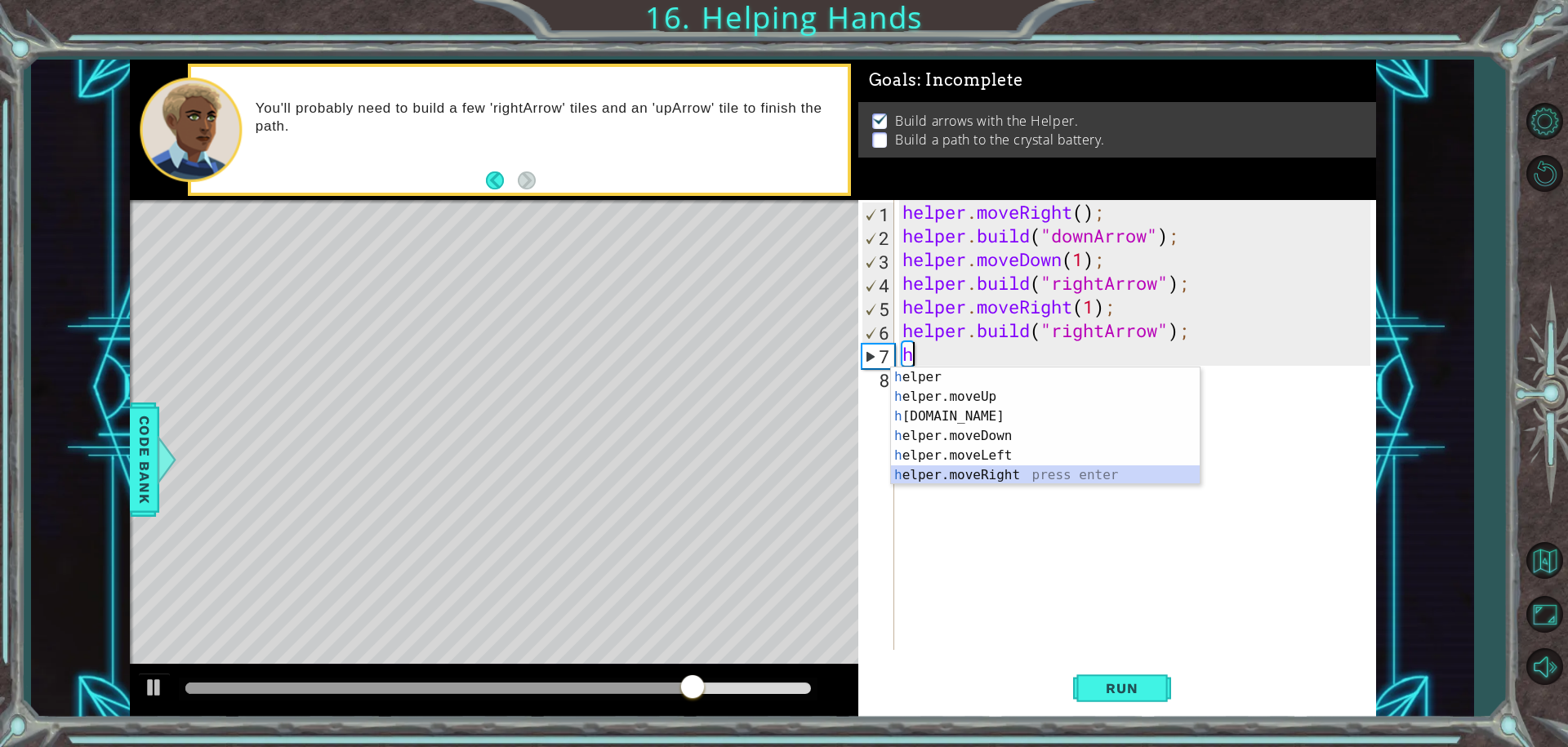
click at [998, 474] on div "h elper press enter h elper.moveUp press enter h elper.build press enter h elpe…" at bounding box center [1044, 445] width 309 height 156
type textarea "helper.moveRight(1);"
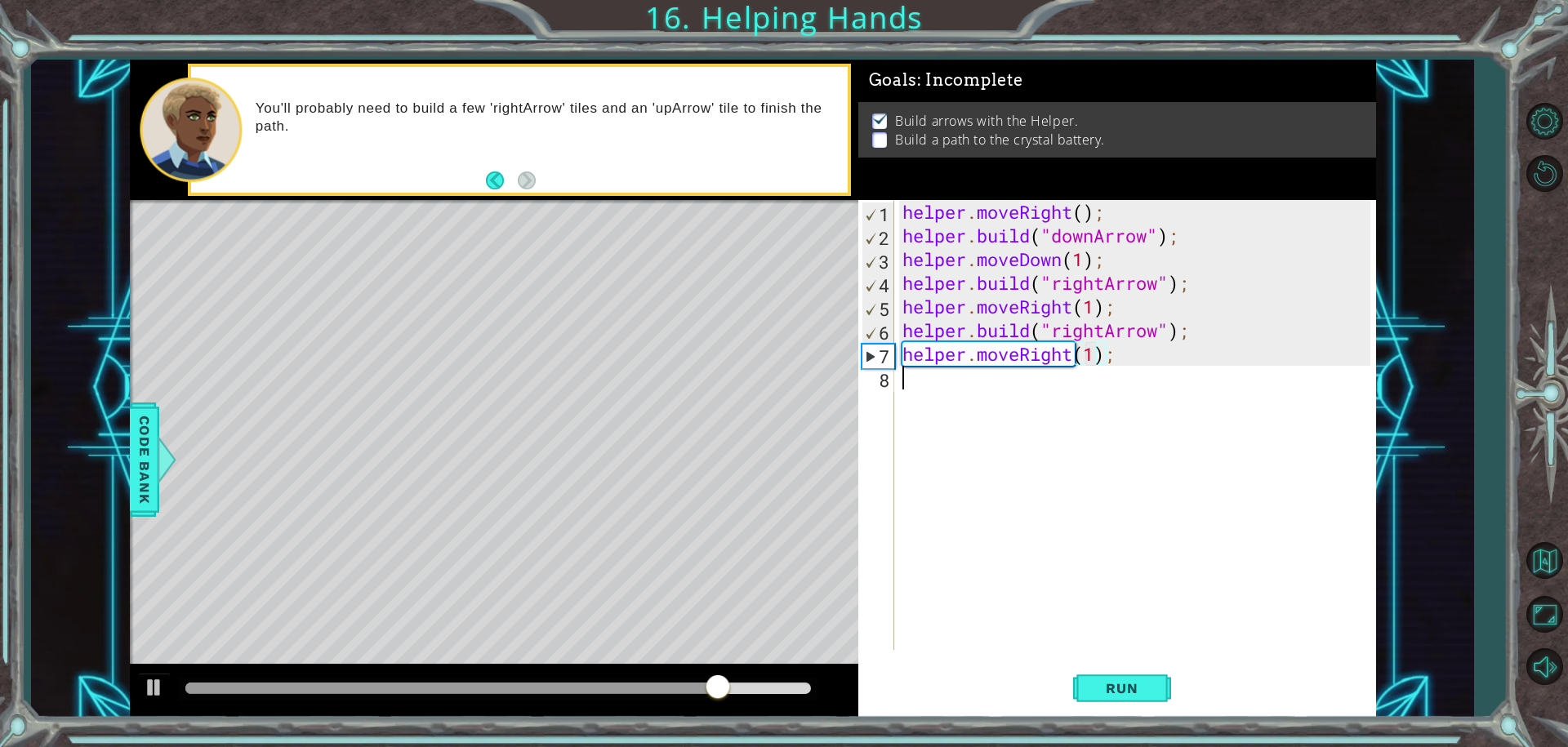
click at [958, 391] on div "helper . moveRight ( ) ; helper . build ( "downArrow" ) ; helper . moveDown ( 1…" at bounding box center [1139, 448] width 480 height 497
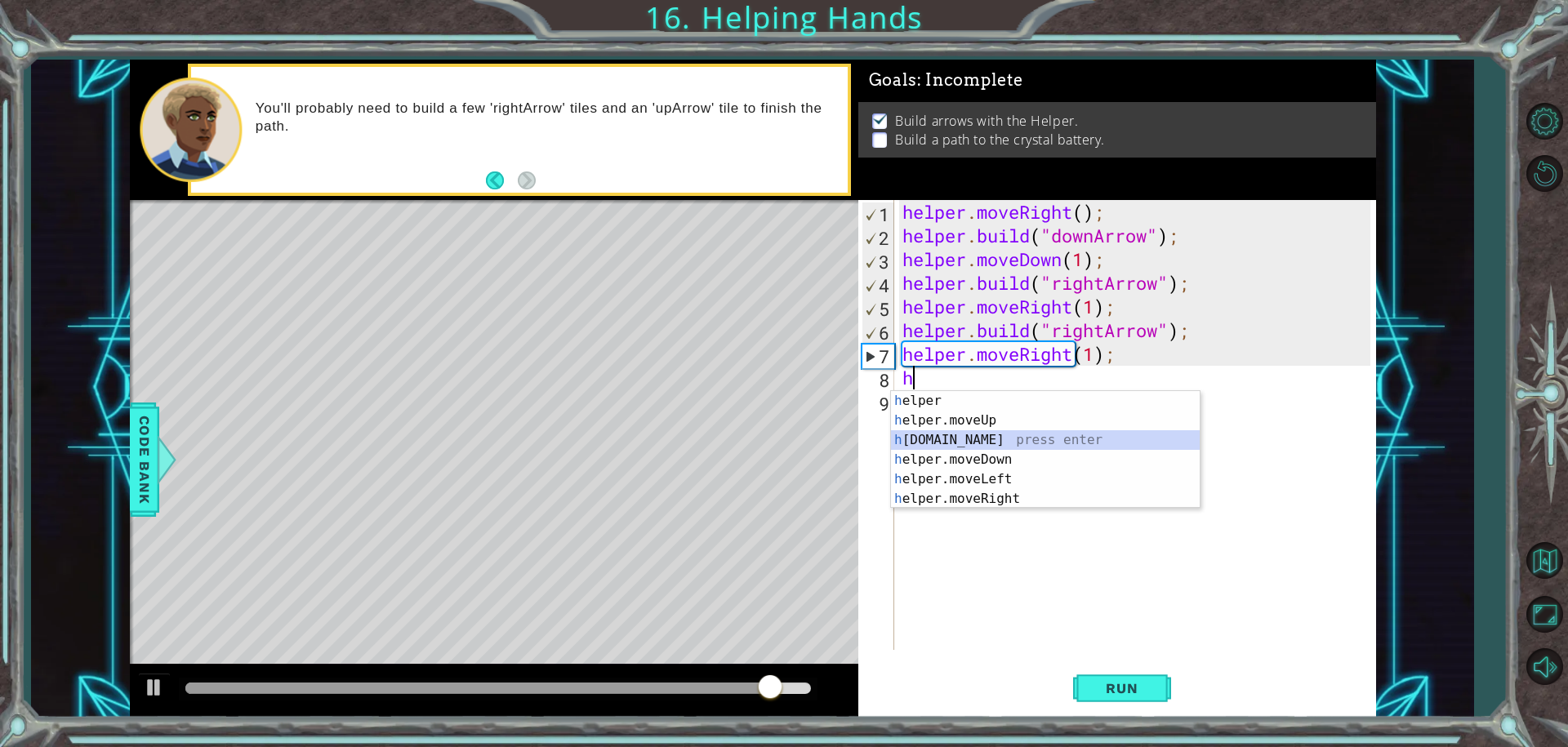
click at [948, 440] on div "h elper press enter h elper.moveUp press enter h elper.build press enter h elpe…" at bounding box center [1044, 469] width 309 height 156
type textarea "helper.build("rightArrow");"
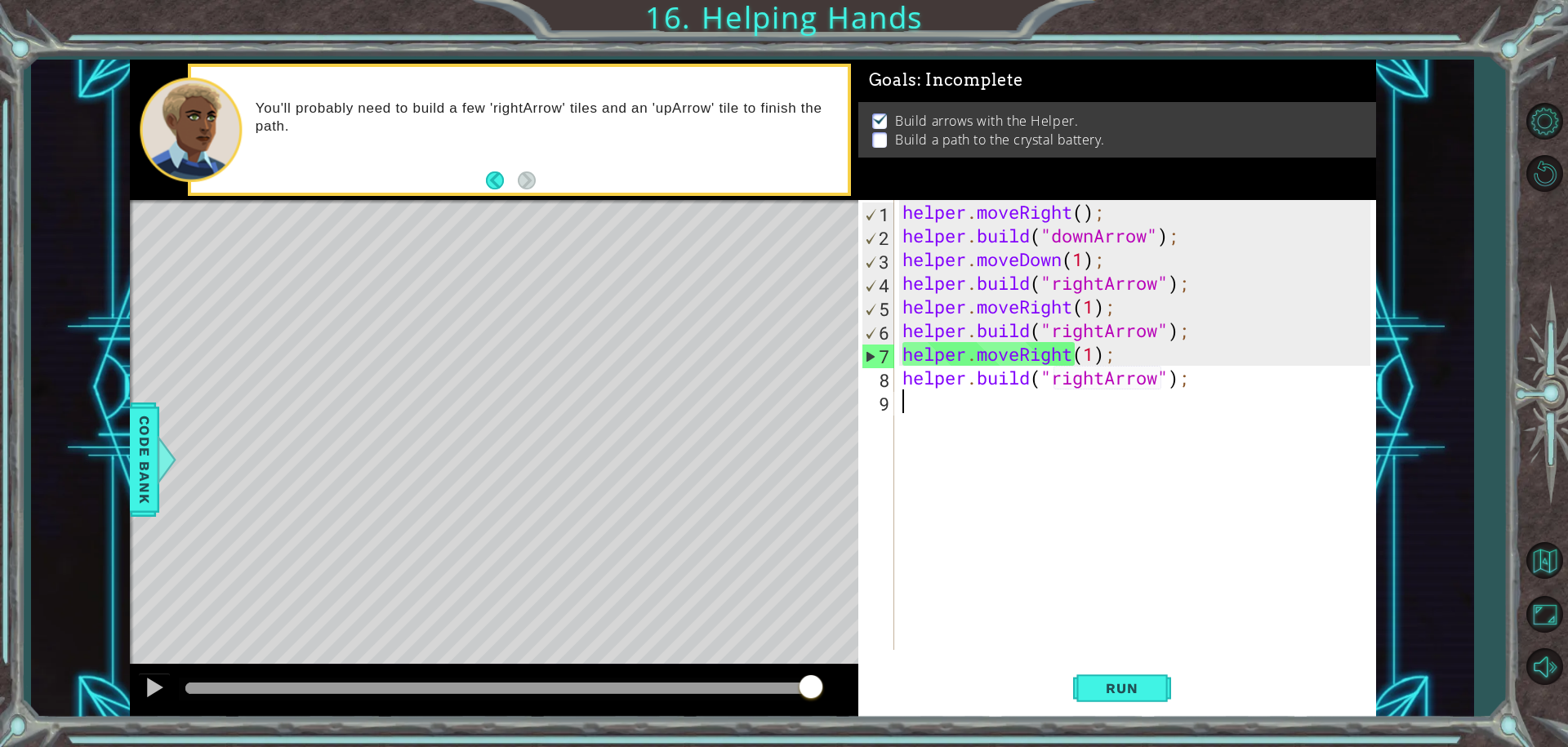
click at [925, 407] on div "helper . moveRight ( ) ; helper . build ( "downArrow" ) ; helper . moveDown ( 1…" at bounding box center [1139, 448] width 480 height 497
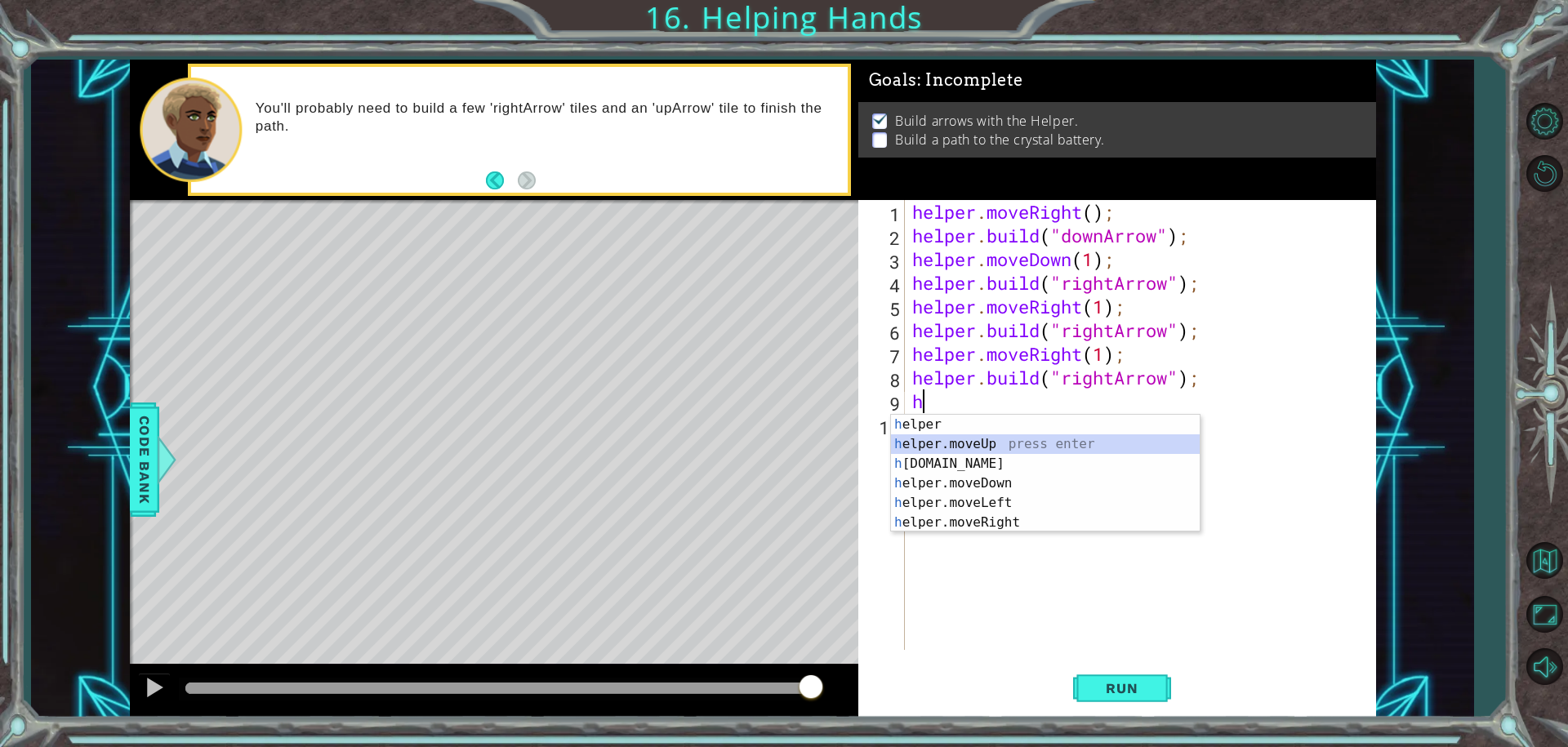
click at [950, 441] on div "h elper press enter h elper.moveUp press enter h elper.build press enter h elpe…" at bounding box center [1044, 493] width 309 height 156
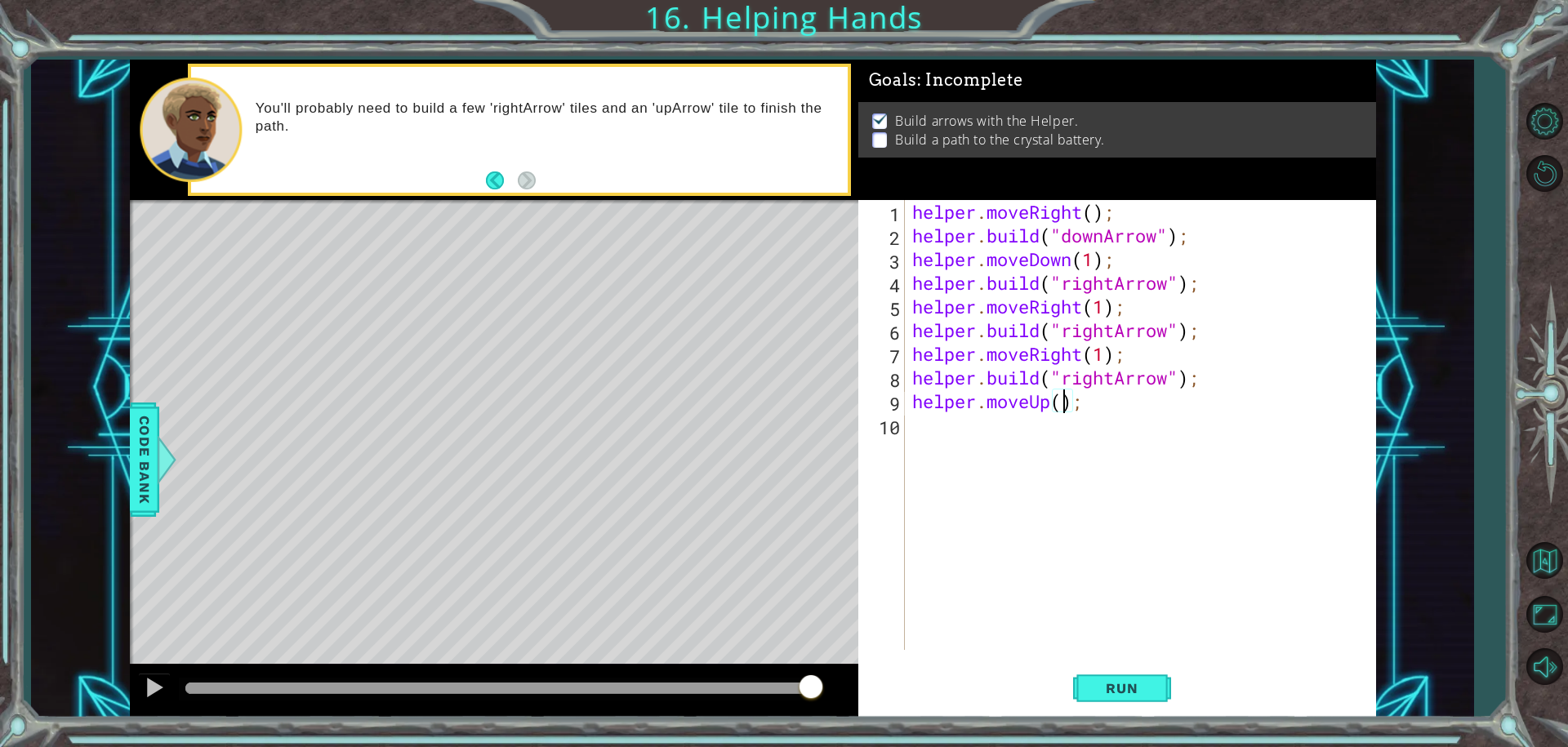
scroll to position [0, 7]
click at [1134, 689] on span "Run" at bounding box center [1121, 688] width 65 height 17
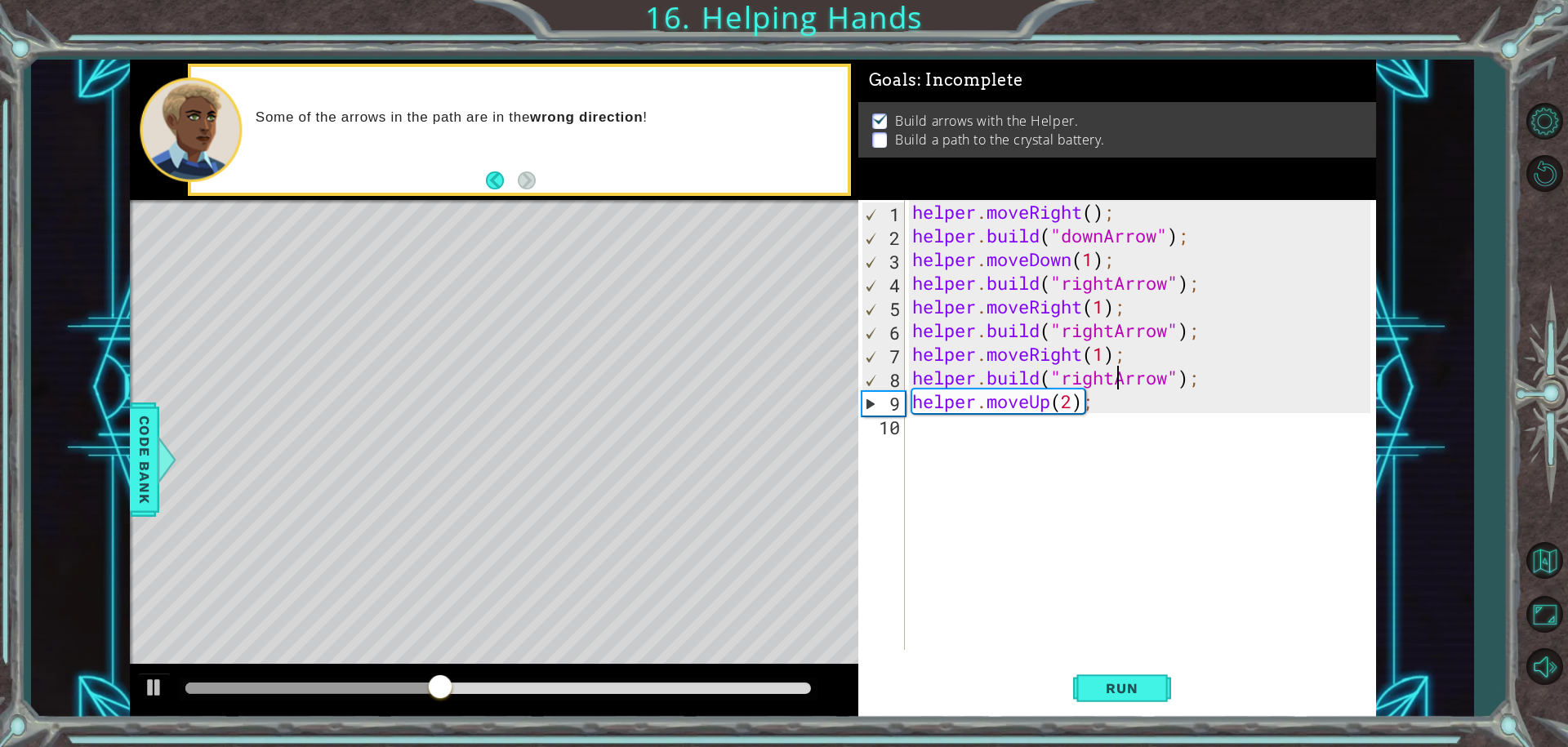
click at [1115, 378] on div "helper . moveRight ( ) ; helper . build ( "downArrow" ) ; helper . moveDown ( 1…" at bounding box center [1144, 448] width 470 height 497
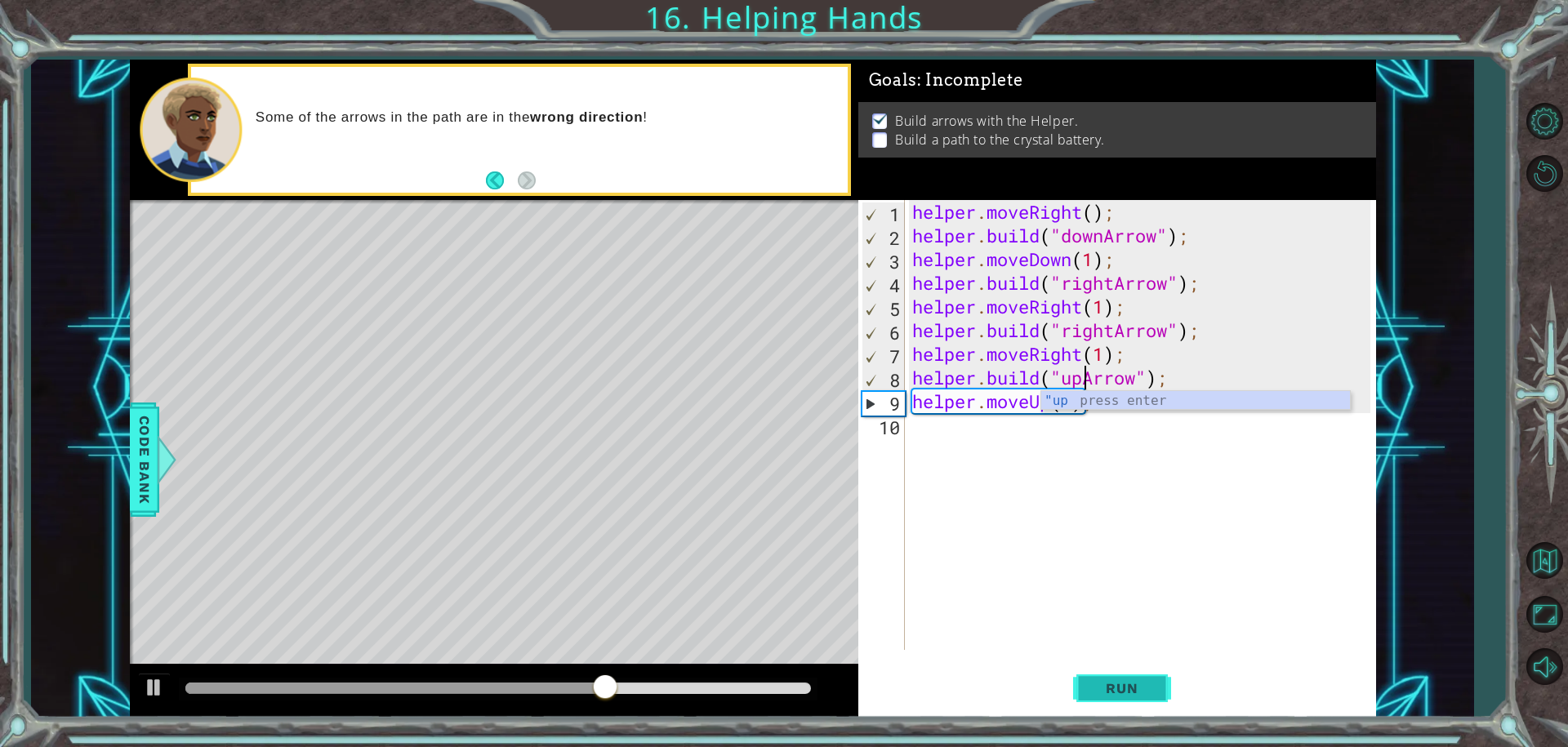
type textarea "helper.build("upArrow");"
click at [1139, 676] on button "Run" at bounding box center [1122, 688] width 98 height 52
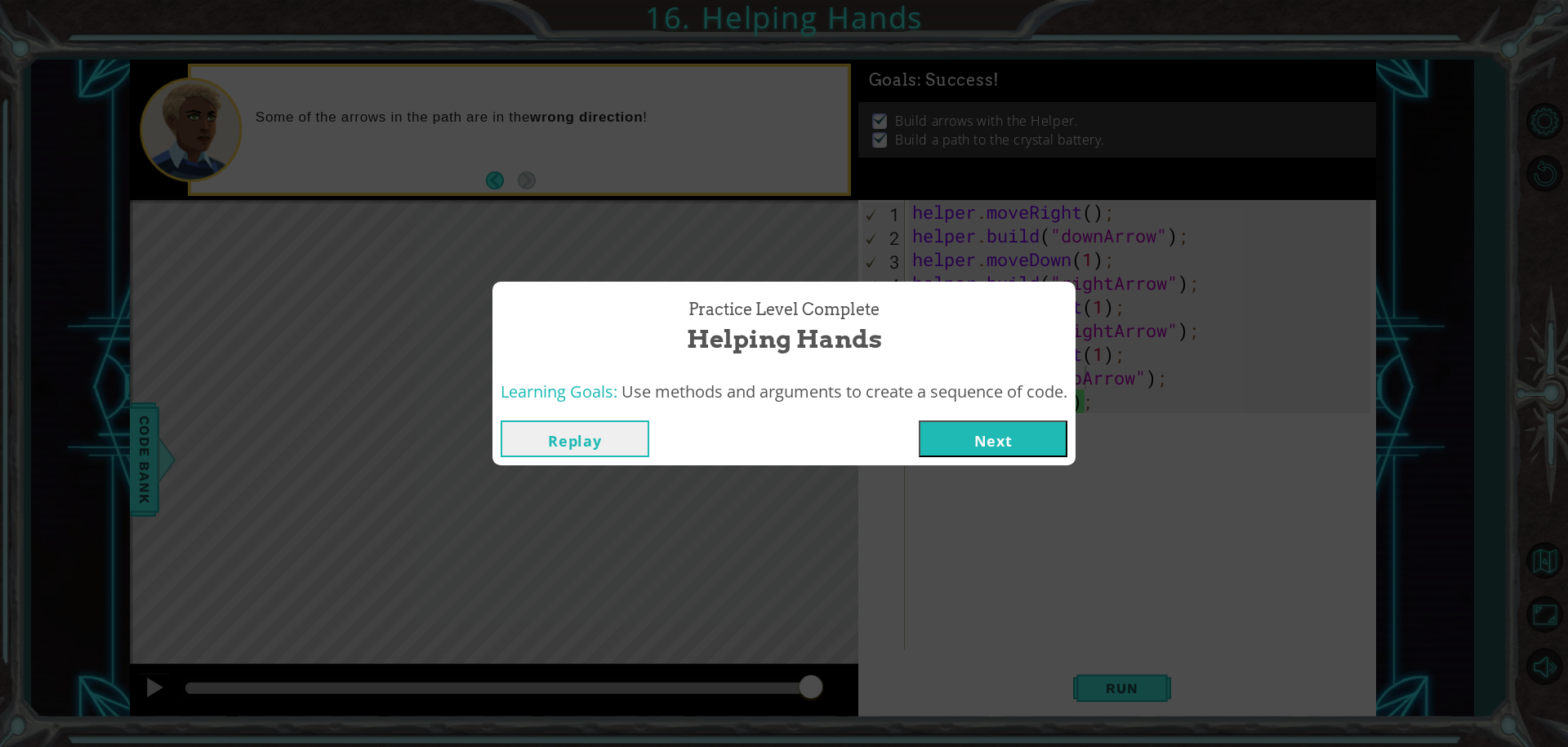
click at [1050, 429] on button "Next" at bounding box center [993, 439] width 149 height 37
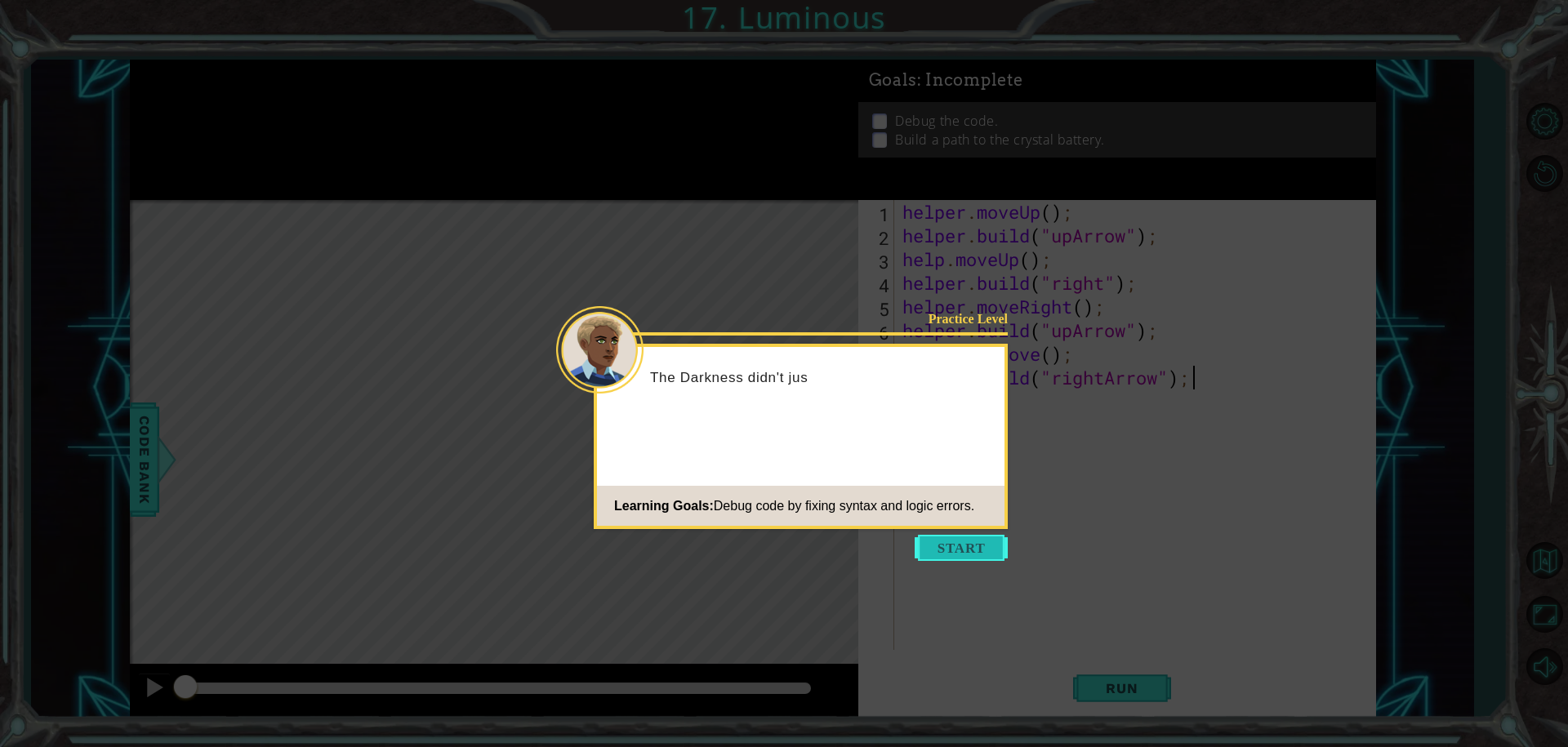
click at [952, 546] on button "Start" at bounding box center [961, 548] width 94 height 26
